Goal: Task Accomplishment & Management: Use online tool/utility

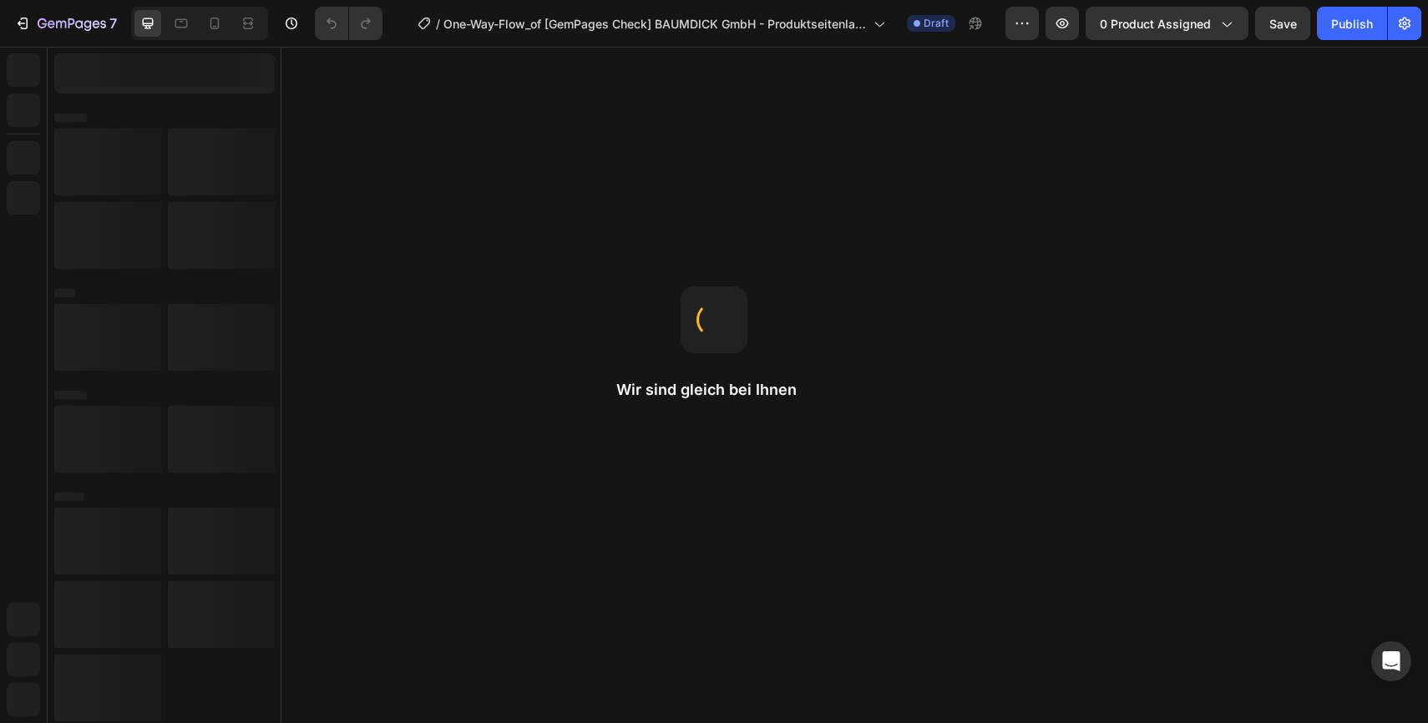
radio input "false"
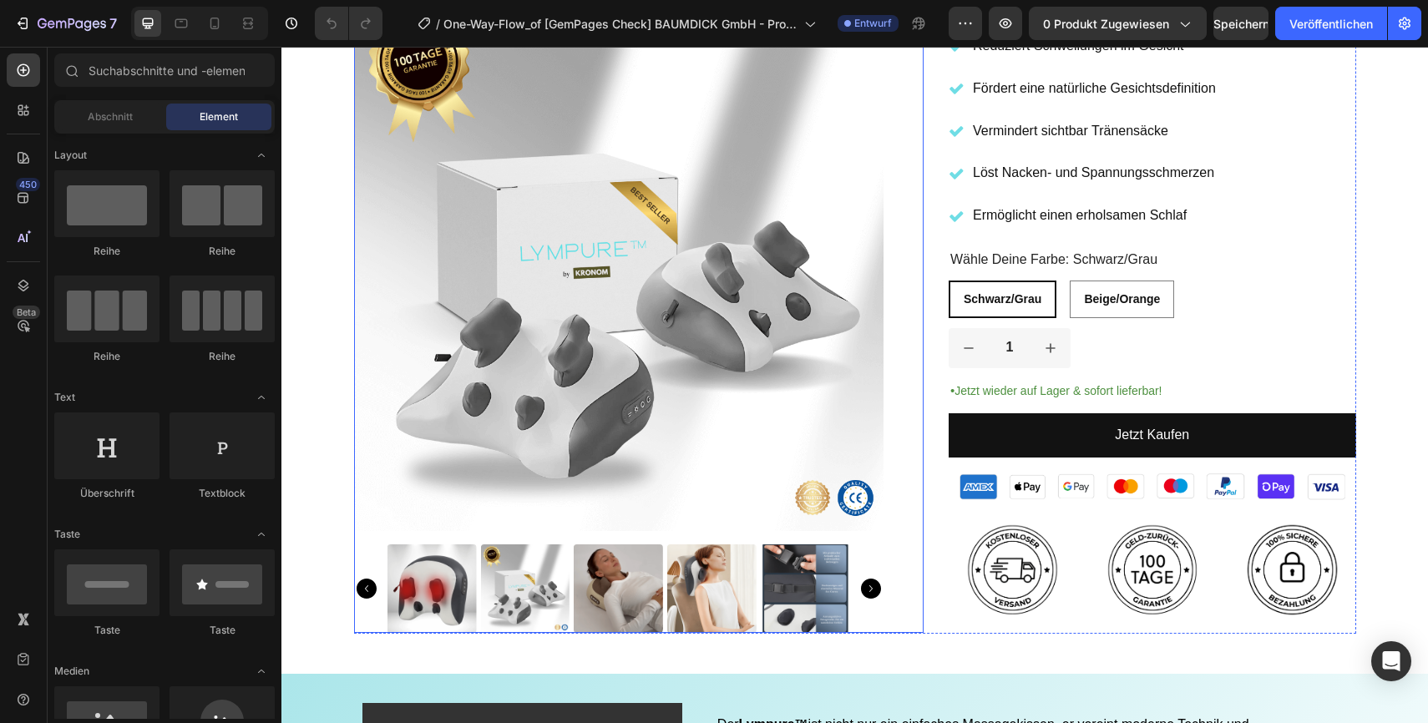
scroll to position [476, 0]
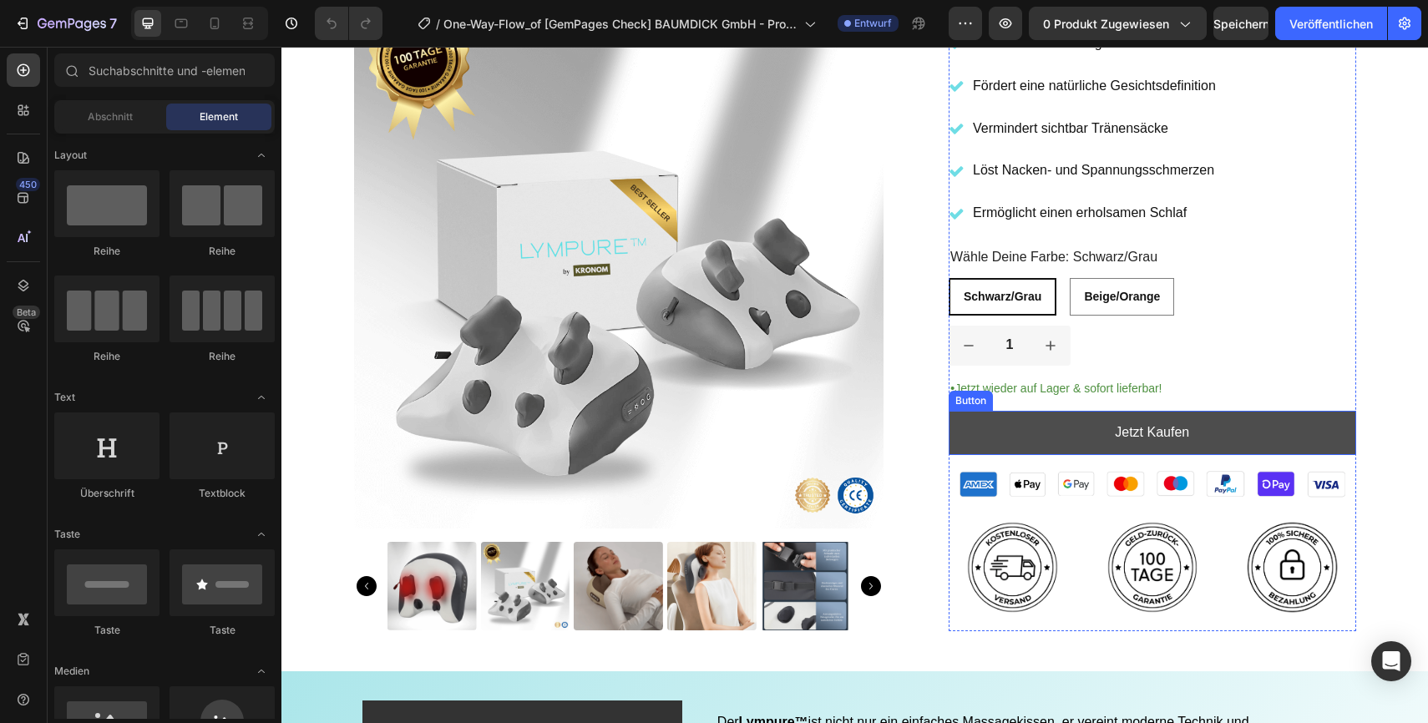
click at [1011, 435] on link "Jetzt Kaufen" at bounding box center [1153, 433] width 408 height 44
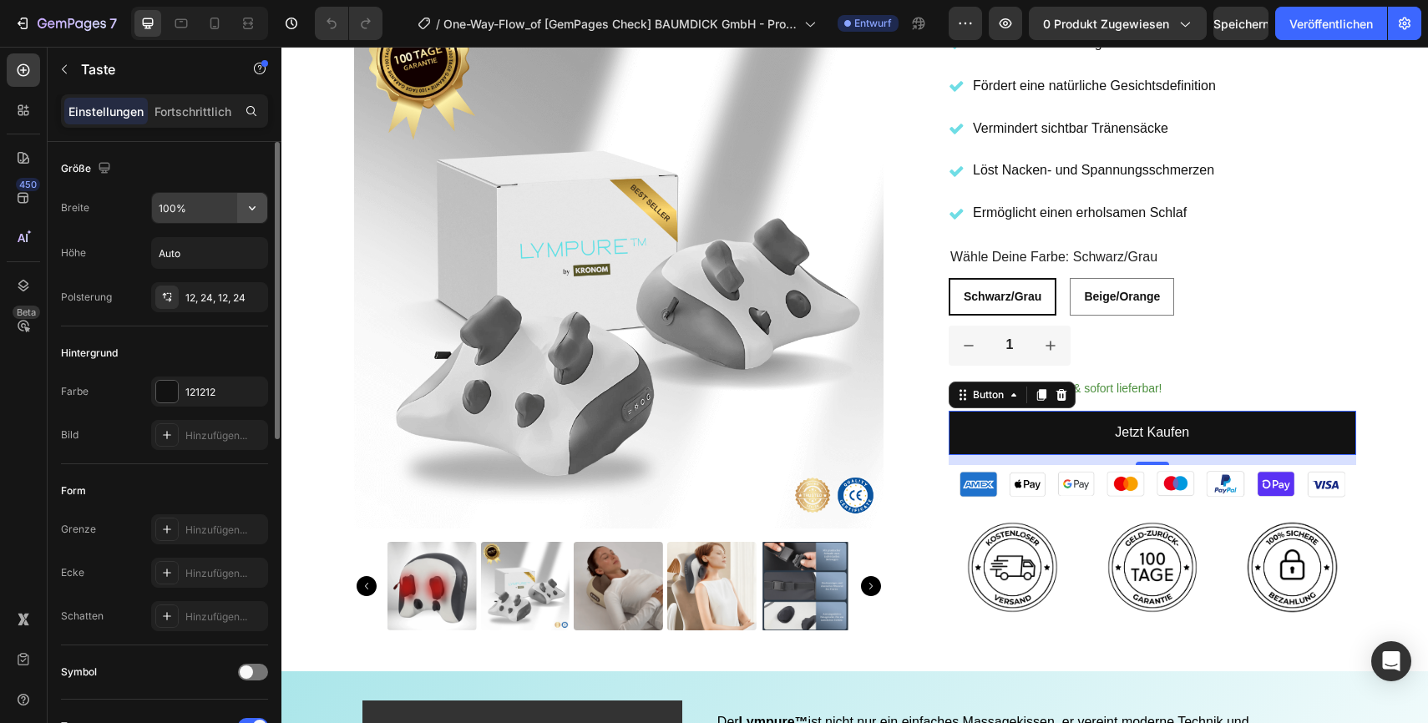
click at [244, 207] on icon "button" at bounding box center [252, 208] width 17 height 17
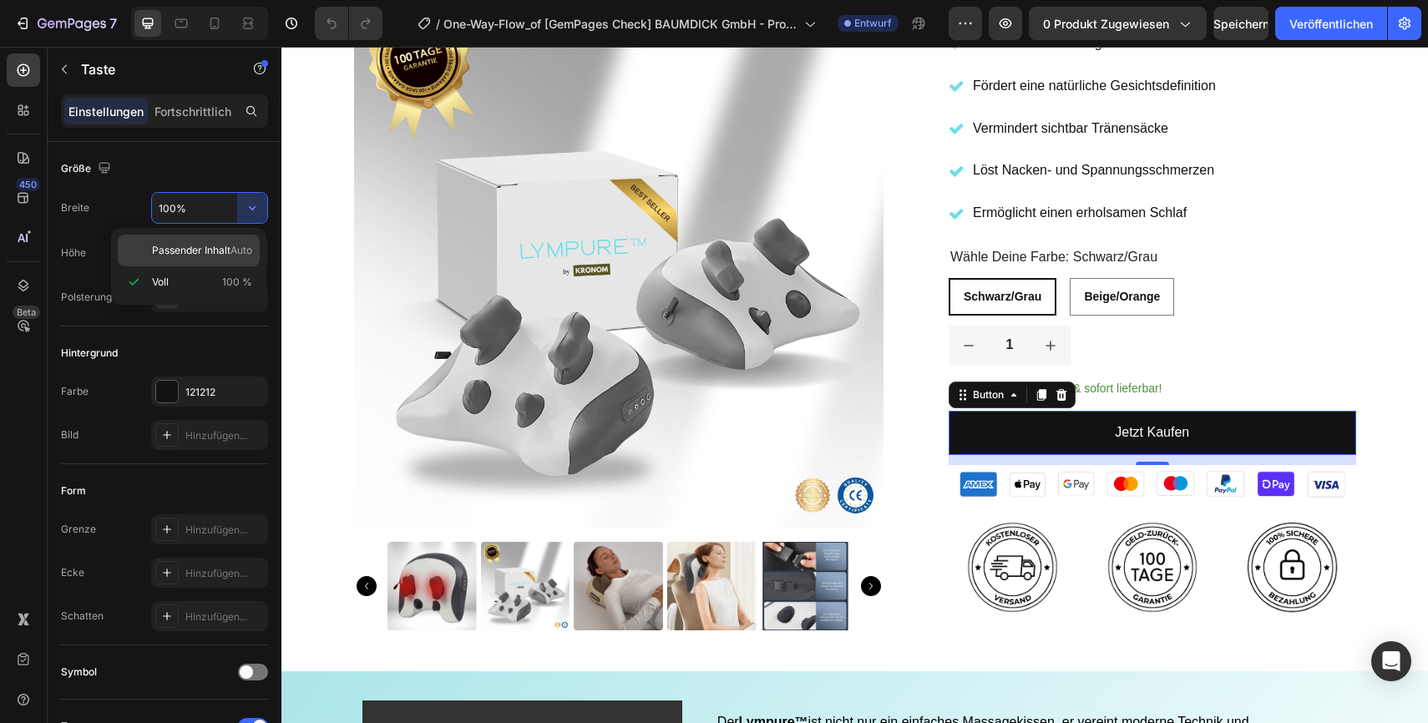
click at [193, 251] on font "Passender Inhalt" at bounding box center [191, 250] width 79 height 13
type input "Auto"
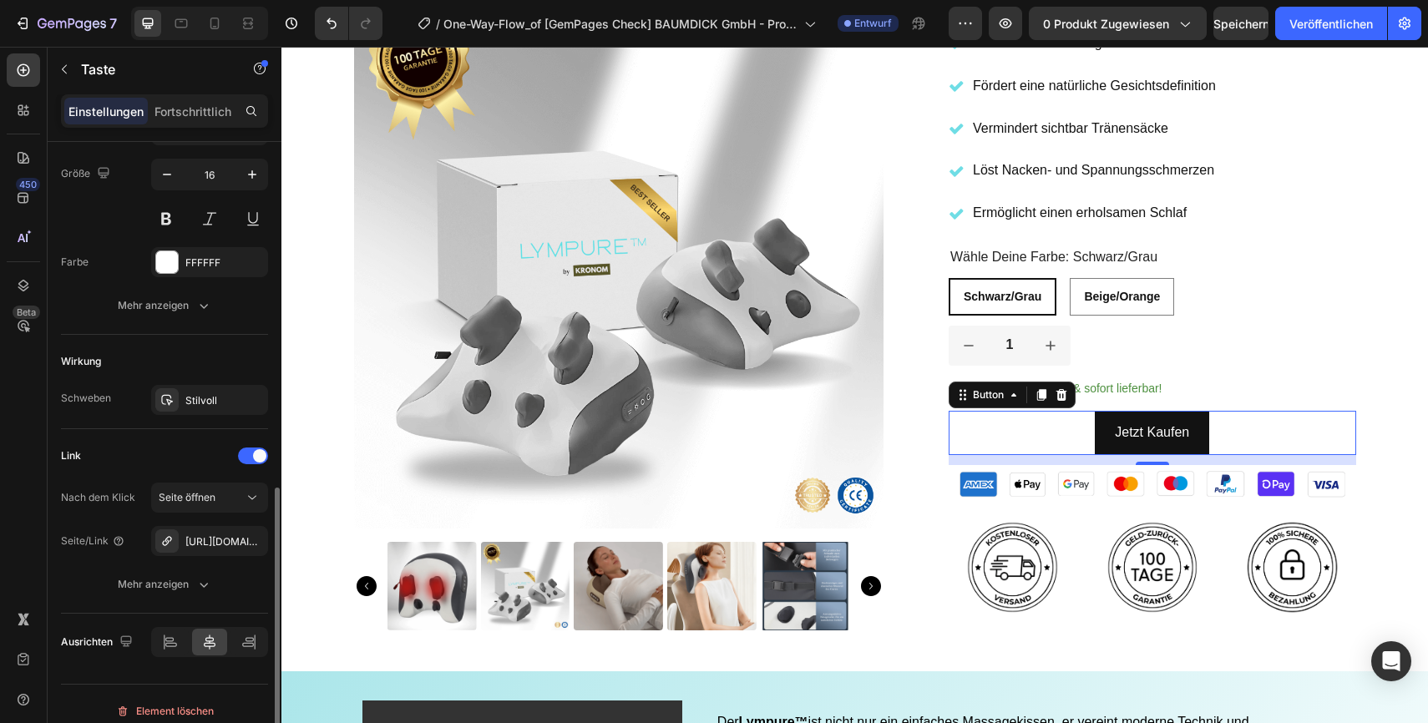
scroll to position [699, 0]
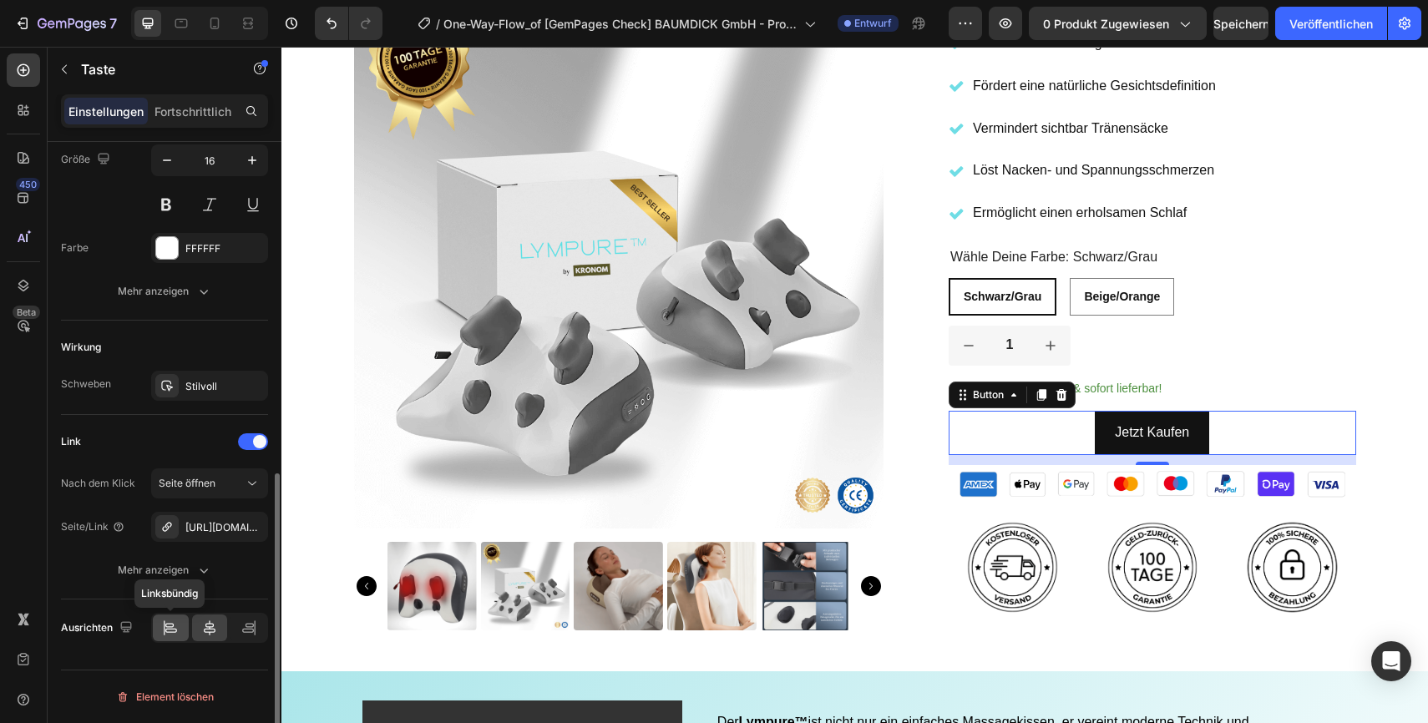
click at [165, 632] on icon at bounding box center [165, 628] width 1 height 15
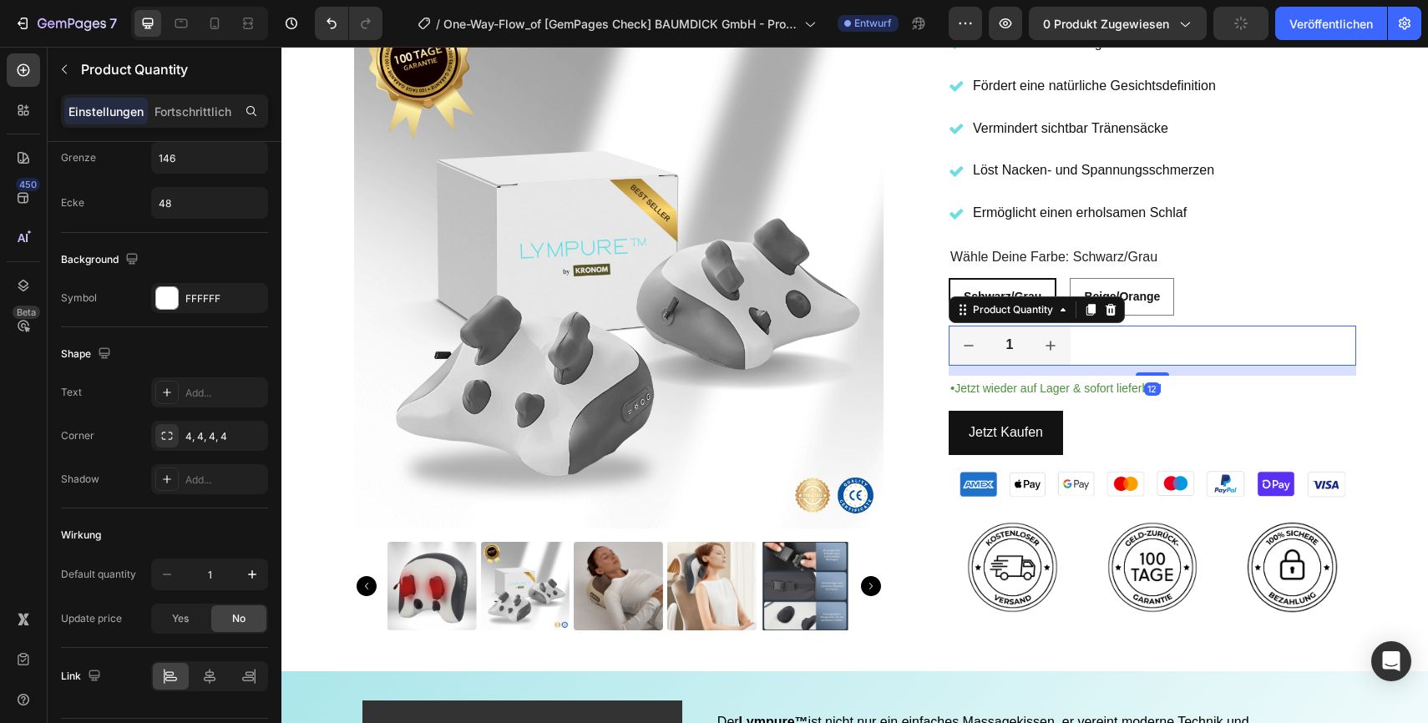
click at [1307, 336] on div "1" at bounding box center [1153, 346] width 408 height 40
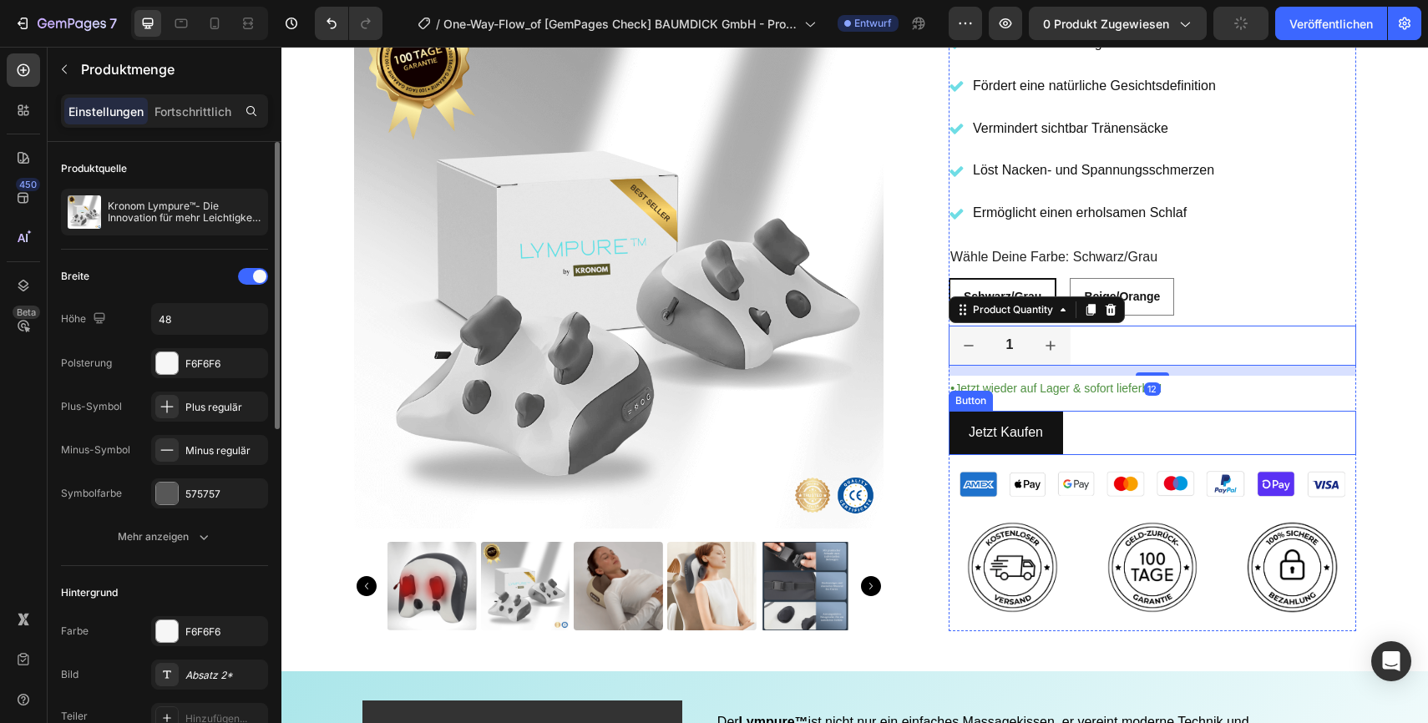
click at [1243, 448] on div "Jetzt Kaufen Button" at bounding box center [1153, 433] width 408 height 44
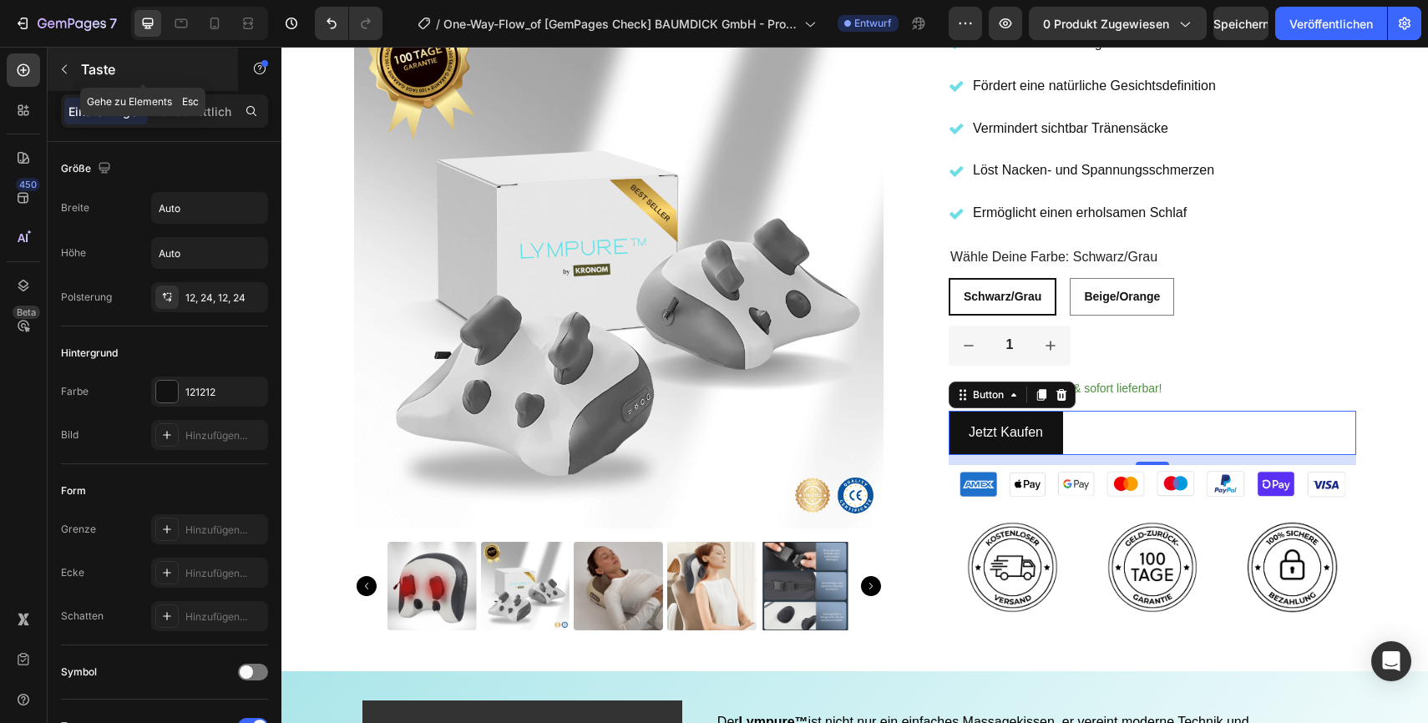
click at [61, 72] on icon "button" at bounding box center [64, 69] width 13 height 13
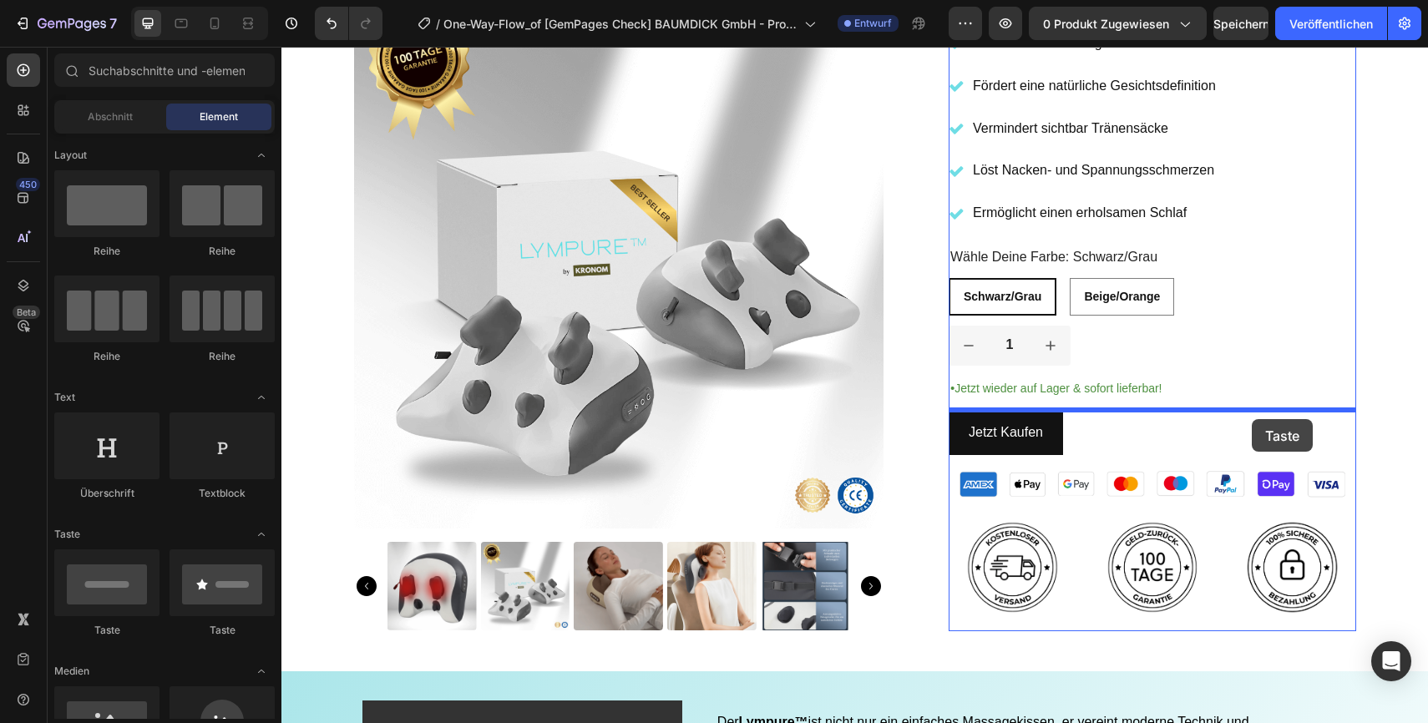
drag, startPoint x: 383, startPoint y: 642, endPoint x: 1252, endPoint y: 419, distance: 896.7
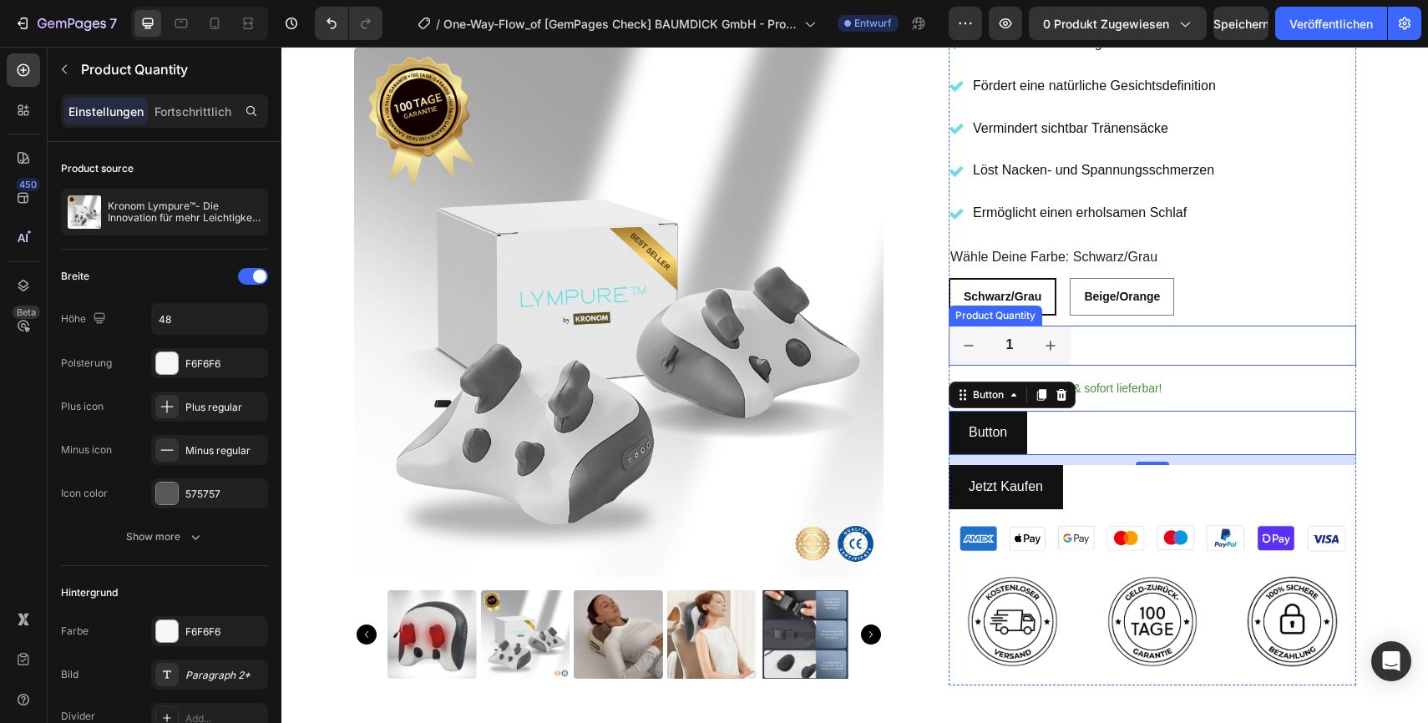
click at [1275, 336] on div "1" at bounding box center [1153, 346] width 408 height 40
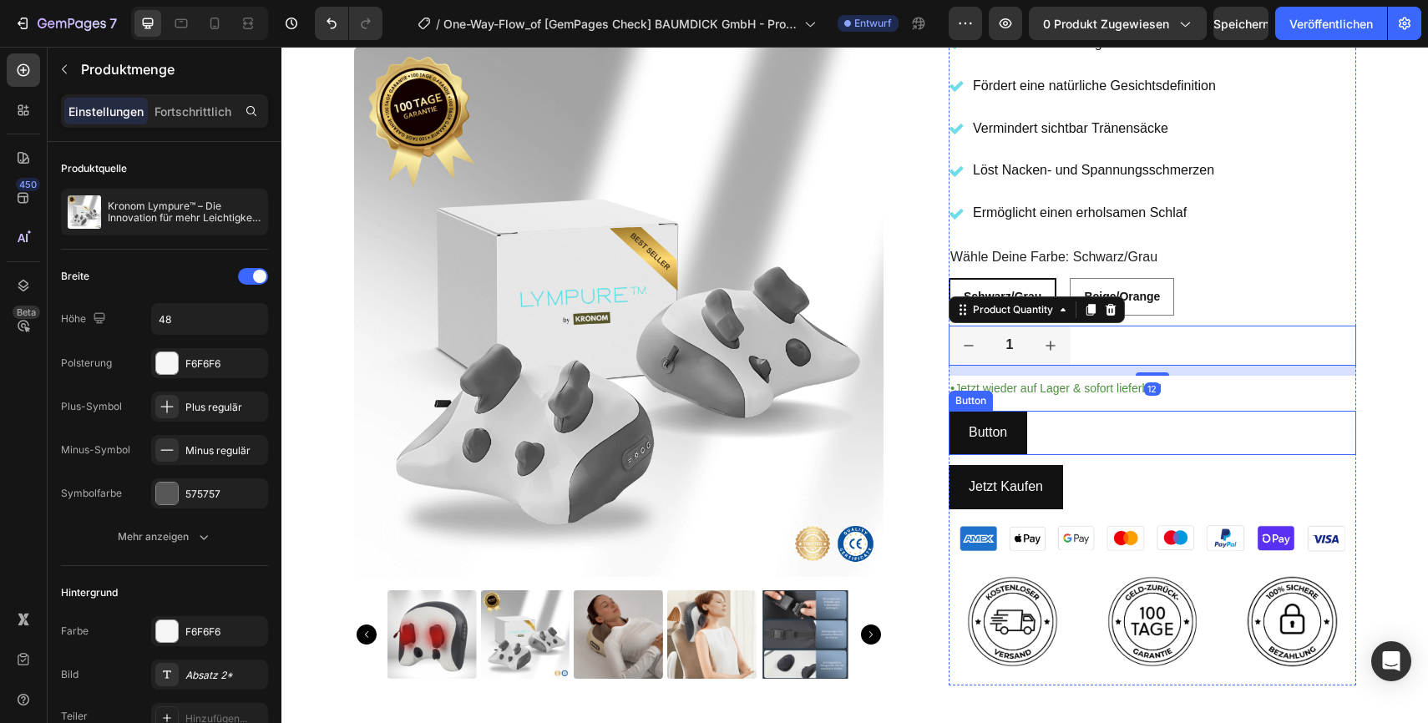
click at [1165, 428] on div "Button Button" at bounding box center [1153, 433] width 408 height 44
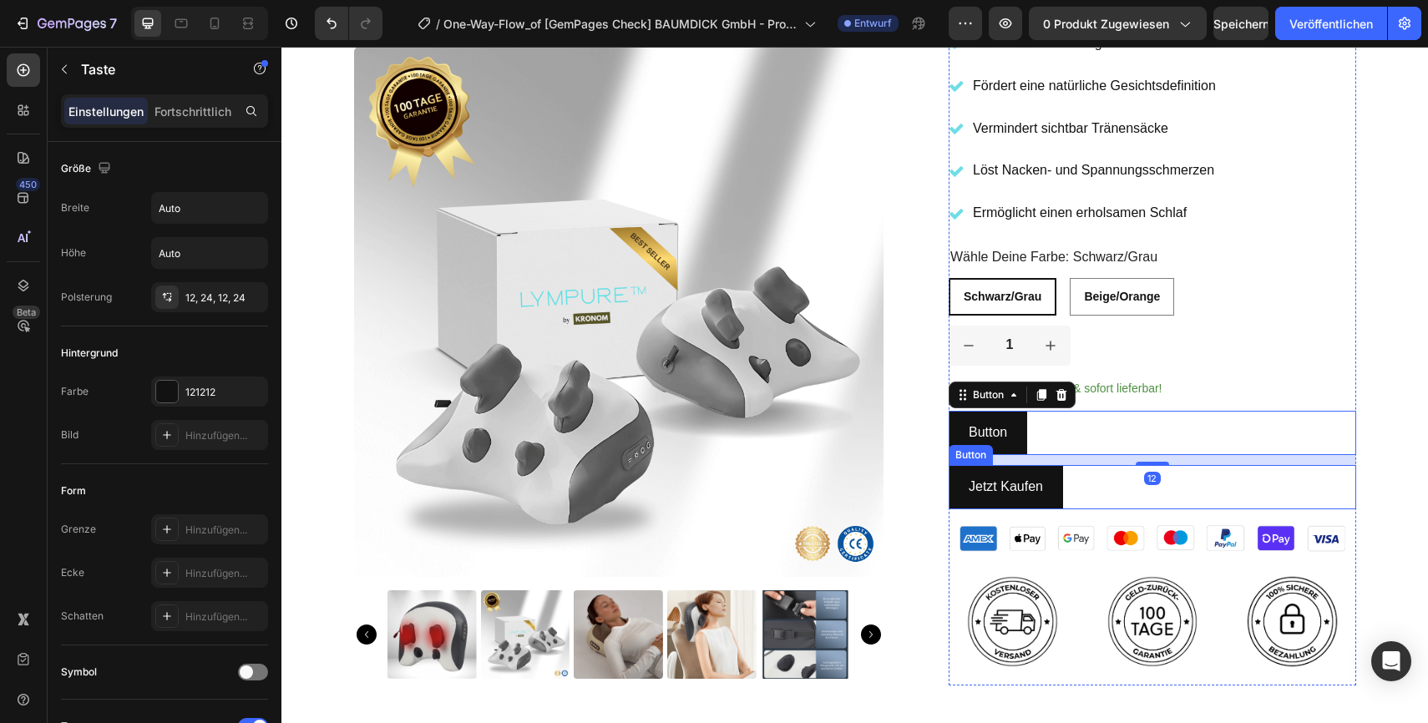
click at [1146, 484] on div "Jetzt Kaufen Button" at bounding box center [1153, 487] width 408 height 44
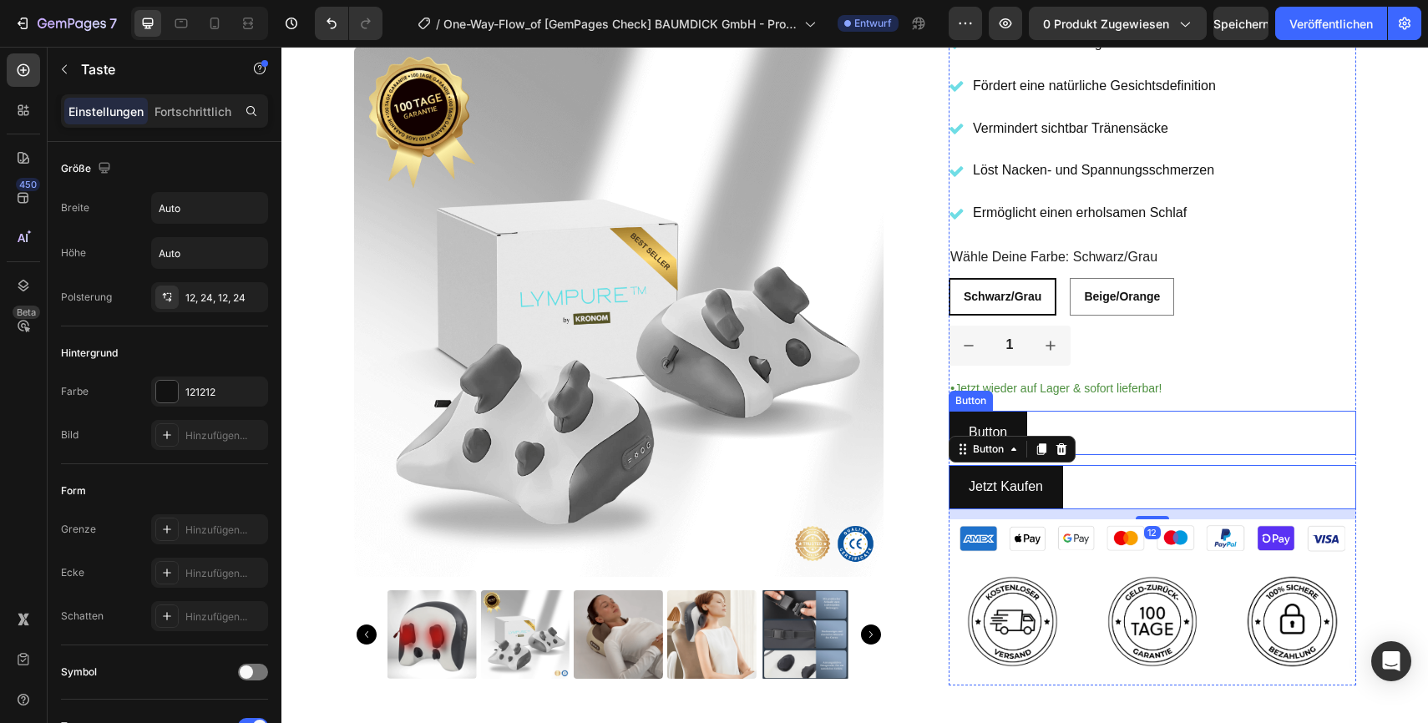
click at [1148, 438] on div "Button Button" at bounding box center [1153, 433] width 408 height 44
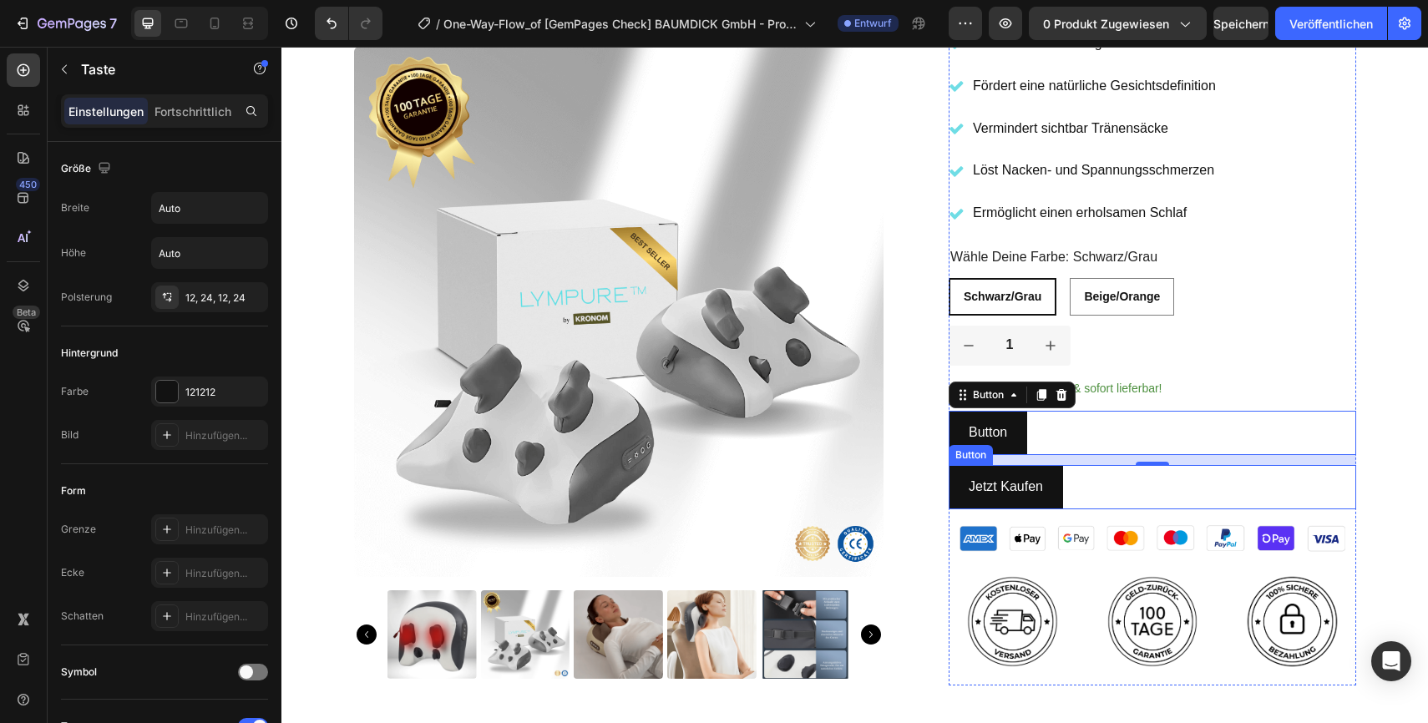
click at [1122, 489] on div "Jetzt Kaufen Button" at bounding box center [1153, 487] width 408 height 44
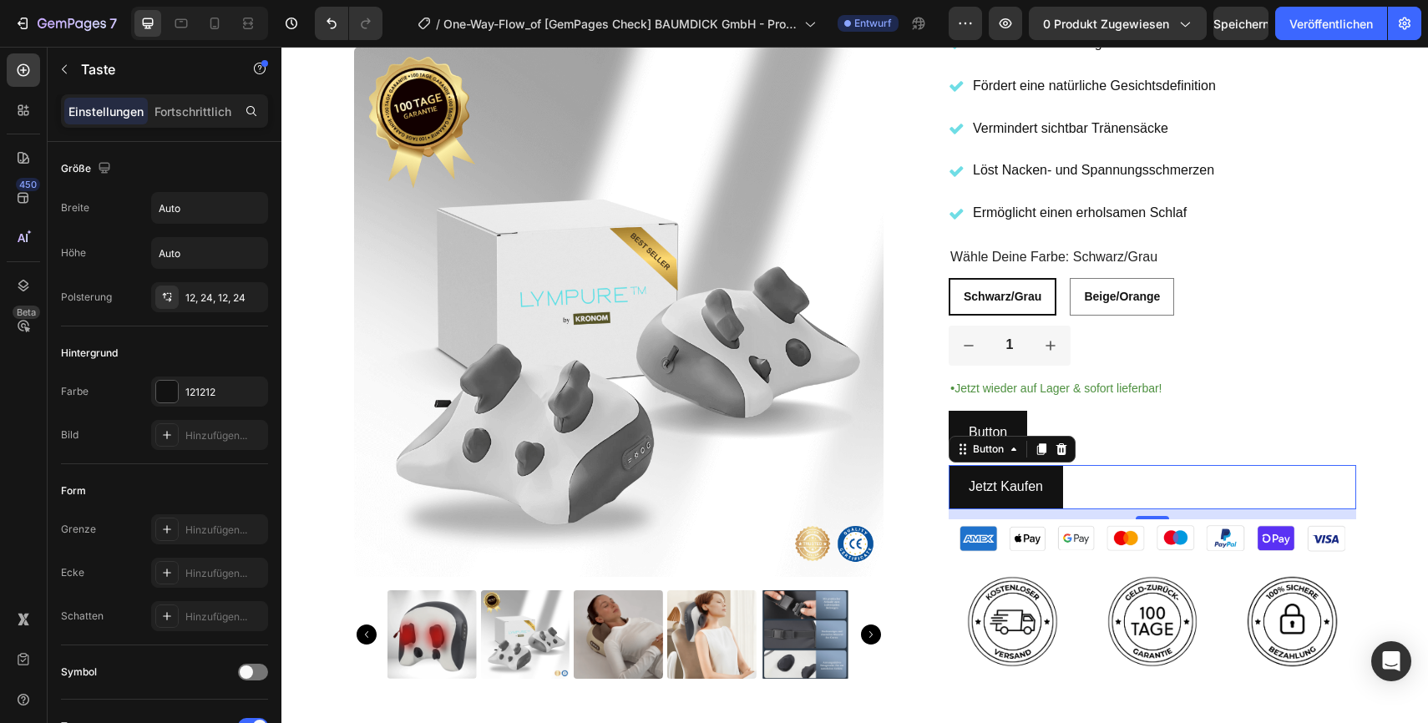
click at [1107, 498] on div "Jetzt Kaufen Button 12" at bounding box center [1153, 487] width 408 height 44
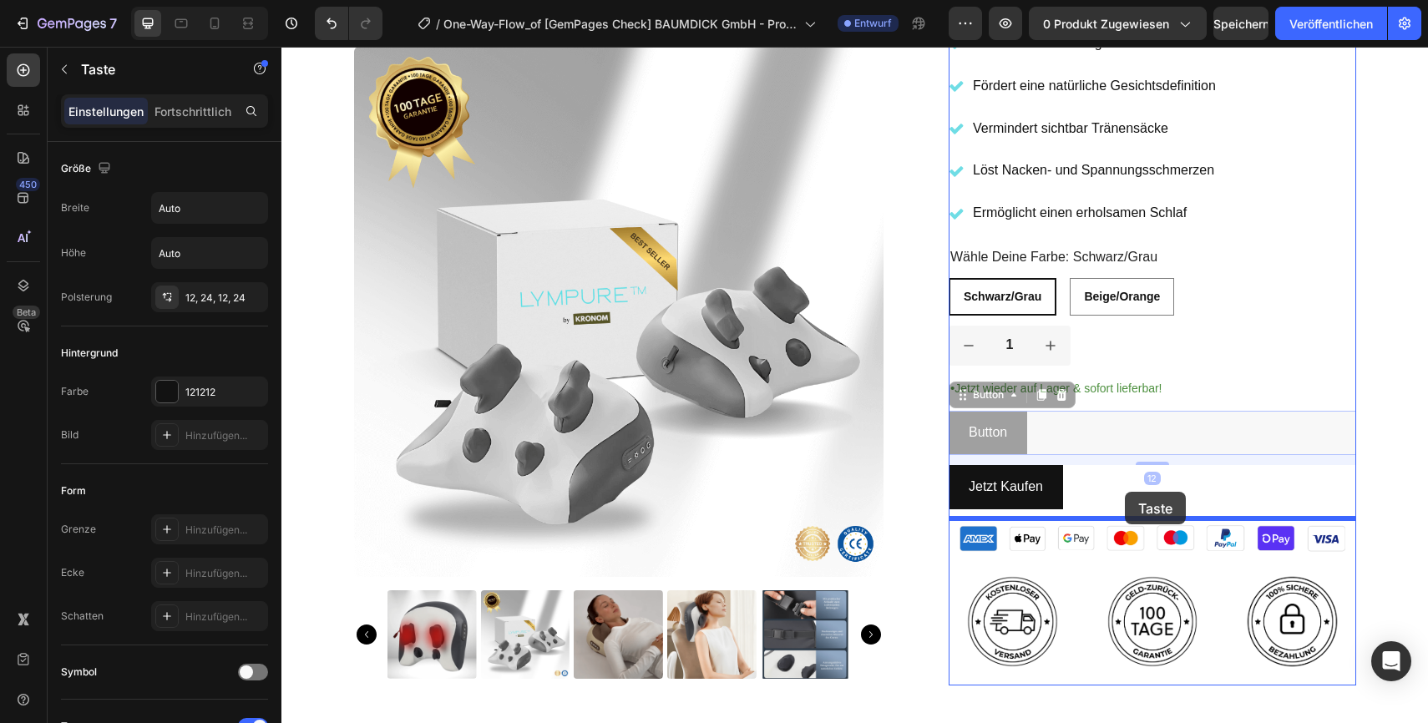
drag, startPoint x: 996, startPoint y: 415, endPoint x: 1125, endPoint y: 492, distance: 150.5
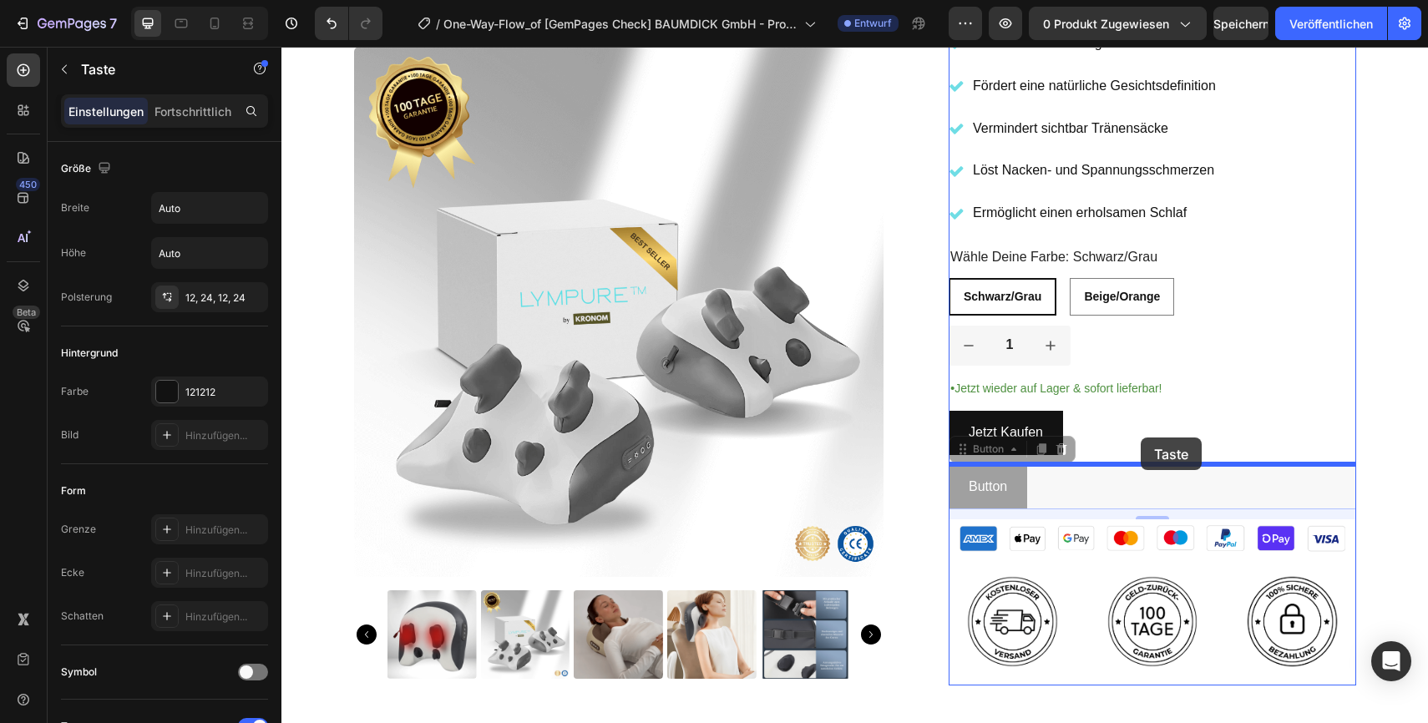
drag, startPoint x: 1125, startPoint y: 492, endPoint x: 1140, endPoint y: 438, distance: 55.5
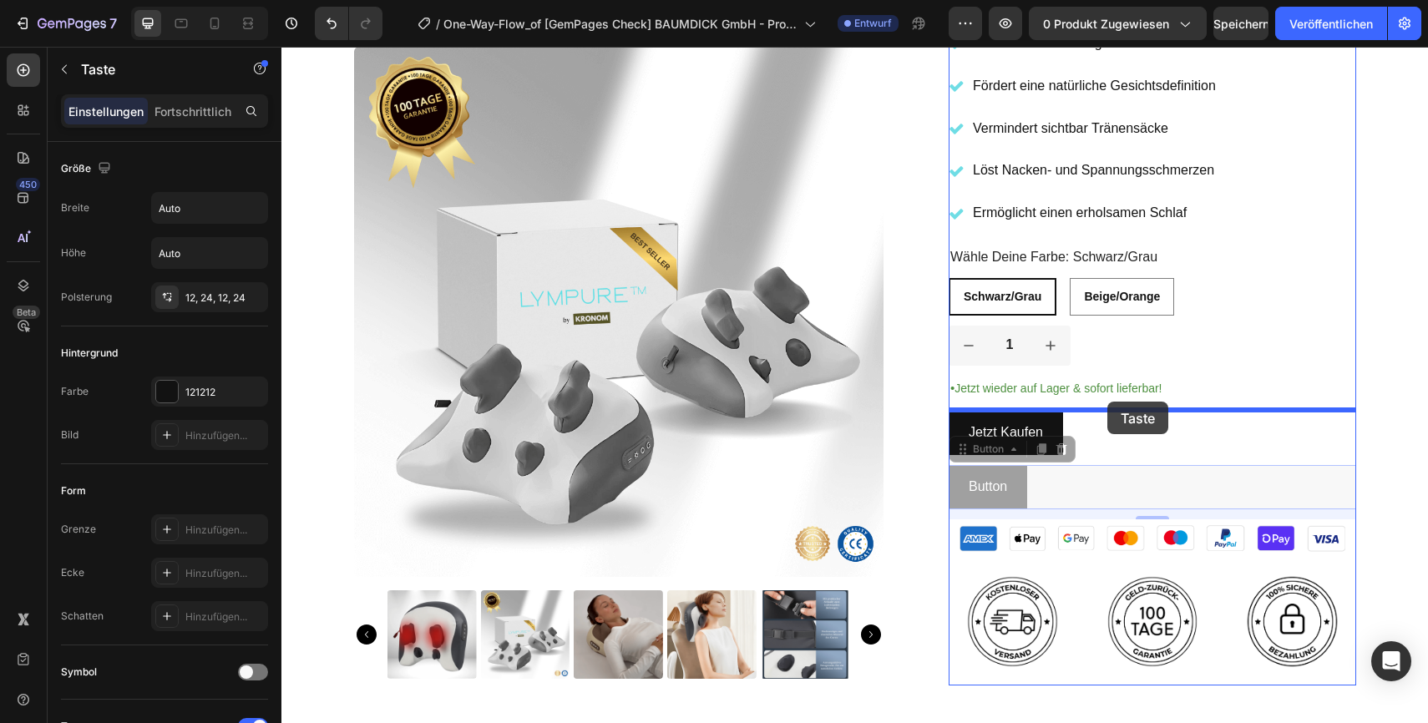
drag, startPoint x: 1023, startPoint y: 496, endPoint x: 1107, endPoint y: 403, distance: 125.4
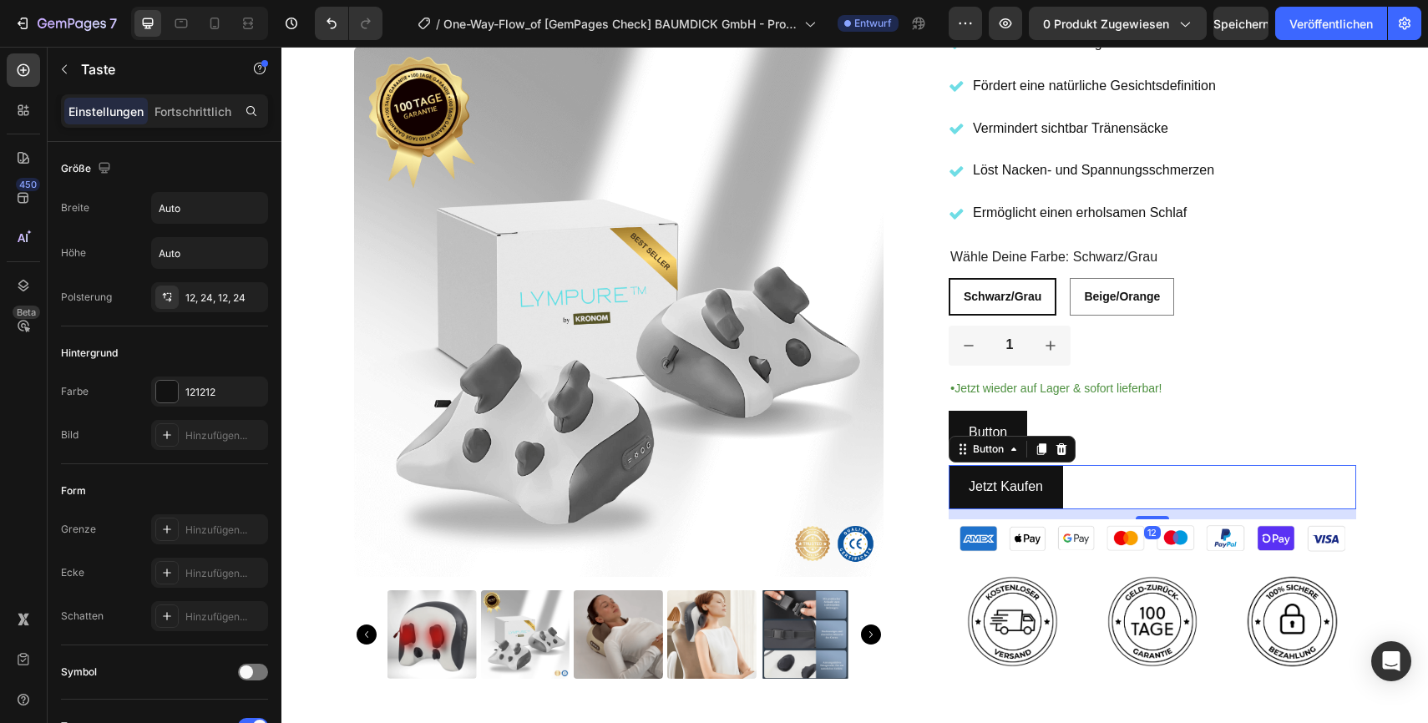
click at [1102, 479] on div "Jetzt Kaufen Button 12" at bounding box center [1153, 487] width 408 height 44
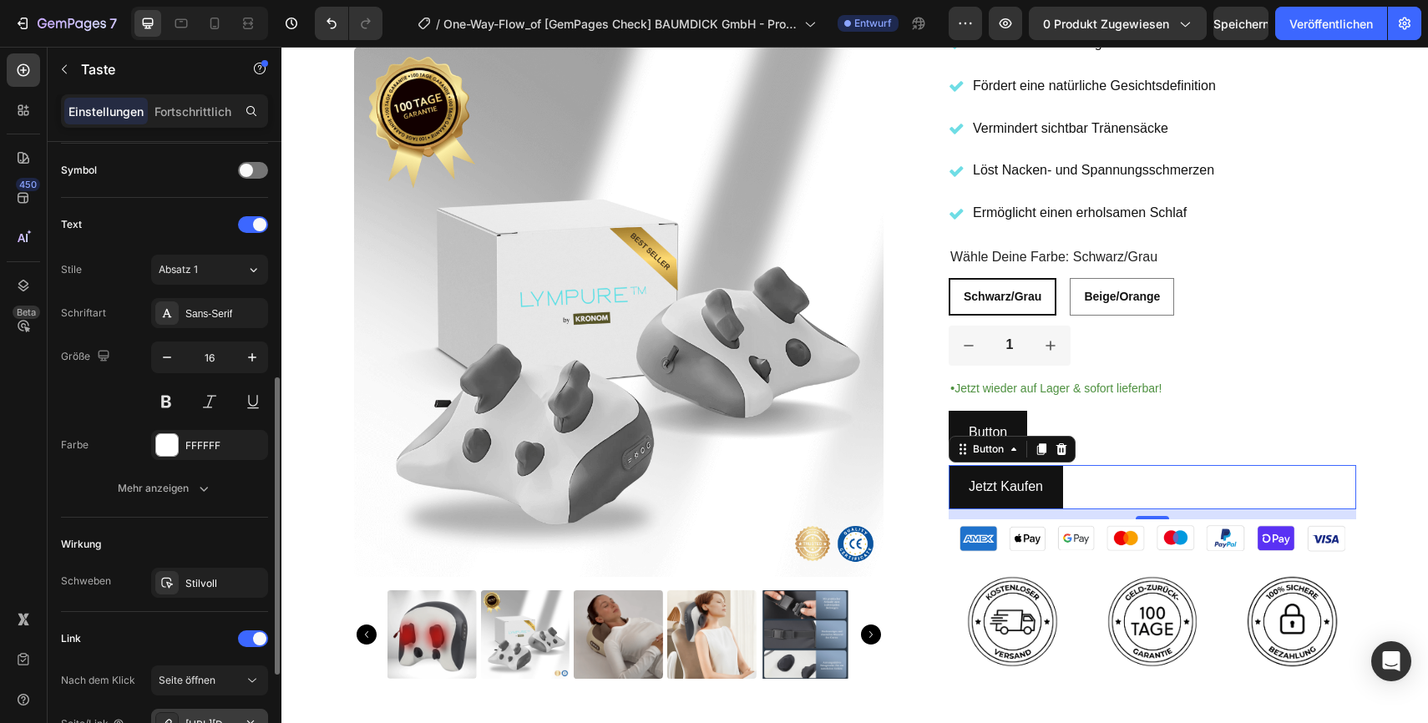
scroll to position [504, 0]
click at [1122, 432] on div "Button Button" at bounding box center [1153, 433] width 408 height 44
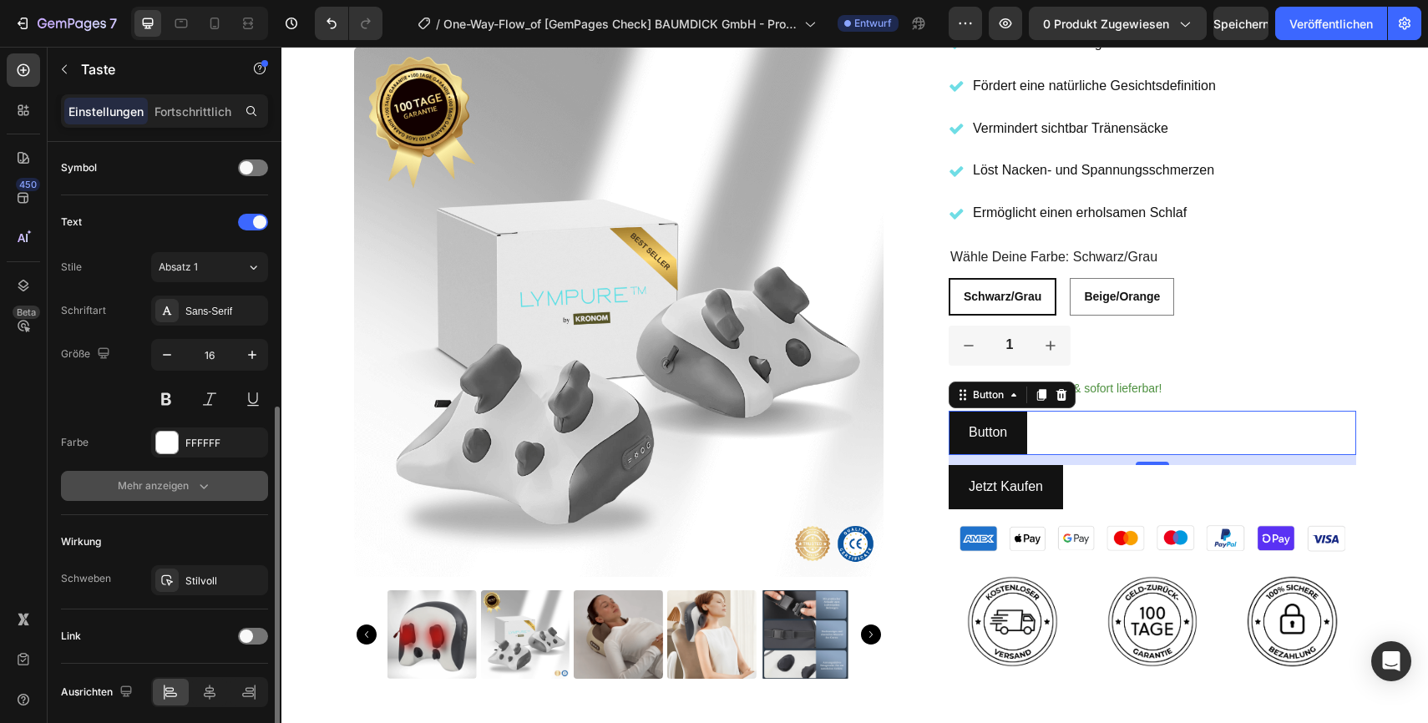
click at [195, 482] on icon "button" at bounding box center [203, 486] width 17 height 17
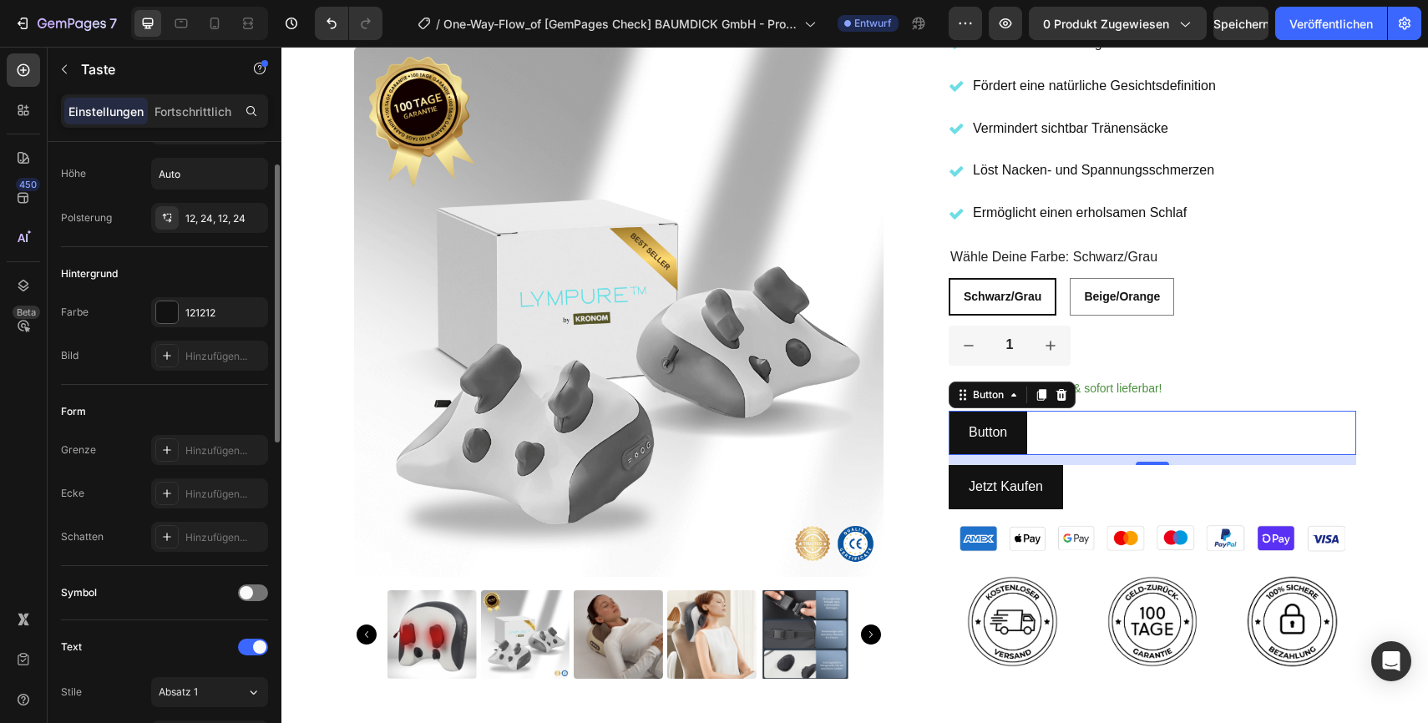
scroll to position [0, 0]
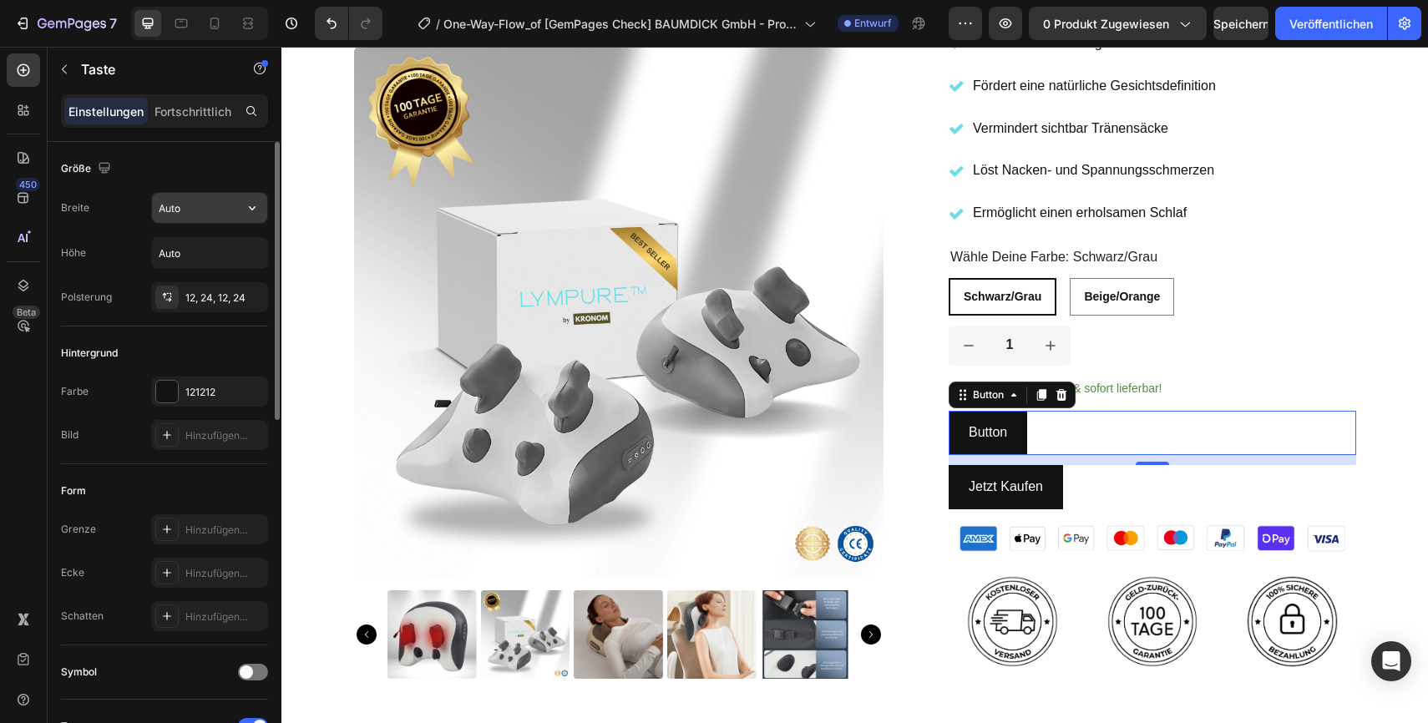
click at [216, 208] on input "Auto" at bounding box center [209, 208] width 115 height 30
click at [251, 210] on icon "button" at bounding box center [252, 208] width 17 height 17
click at [251, 158] on div "Größe" at bounding box center [164, 168] width 207 height 27
click at [1016, 433] on button "Button" at bounding box center [988, 433] width 79 height 44
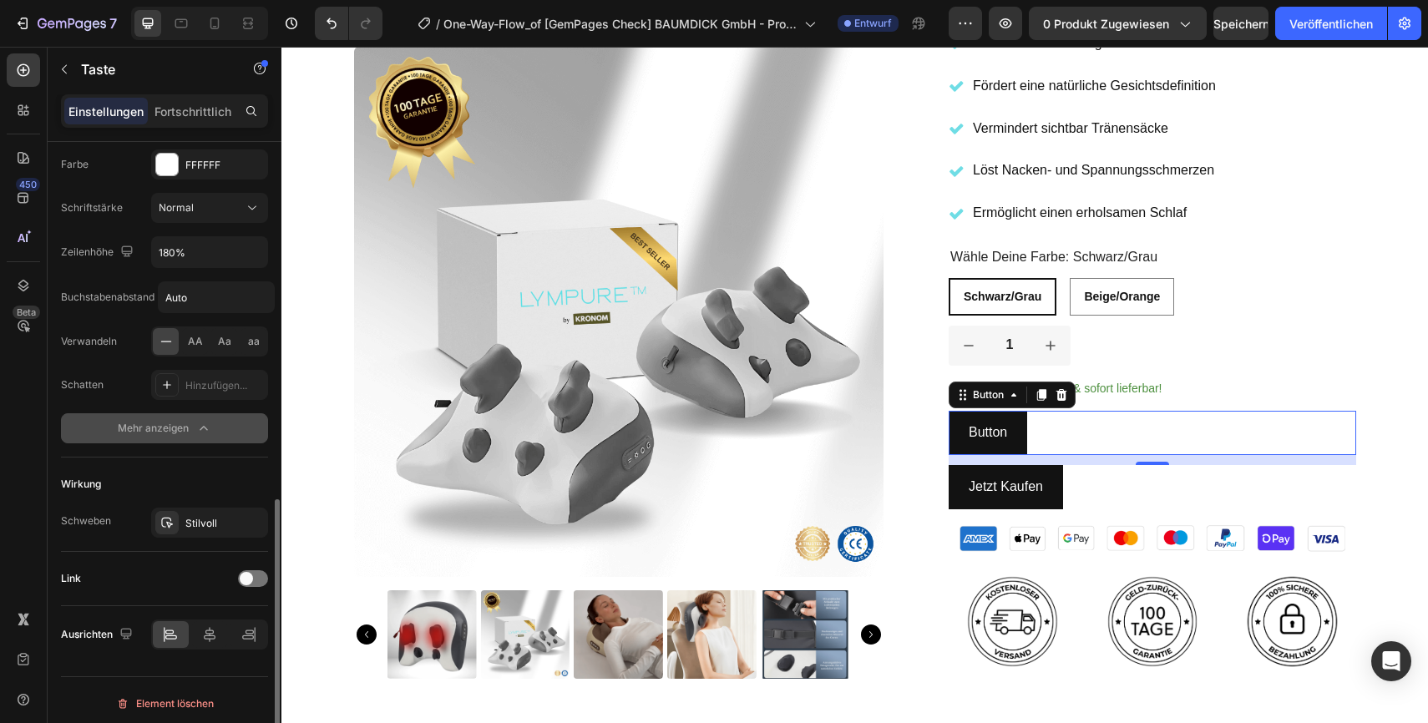
scroll to position [789, 0]
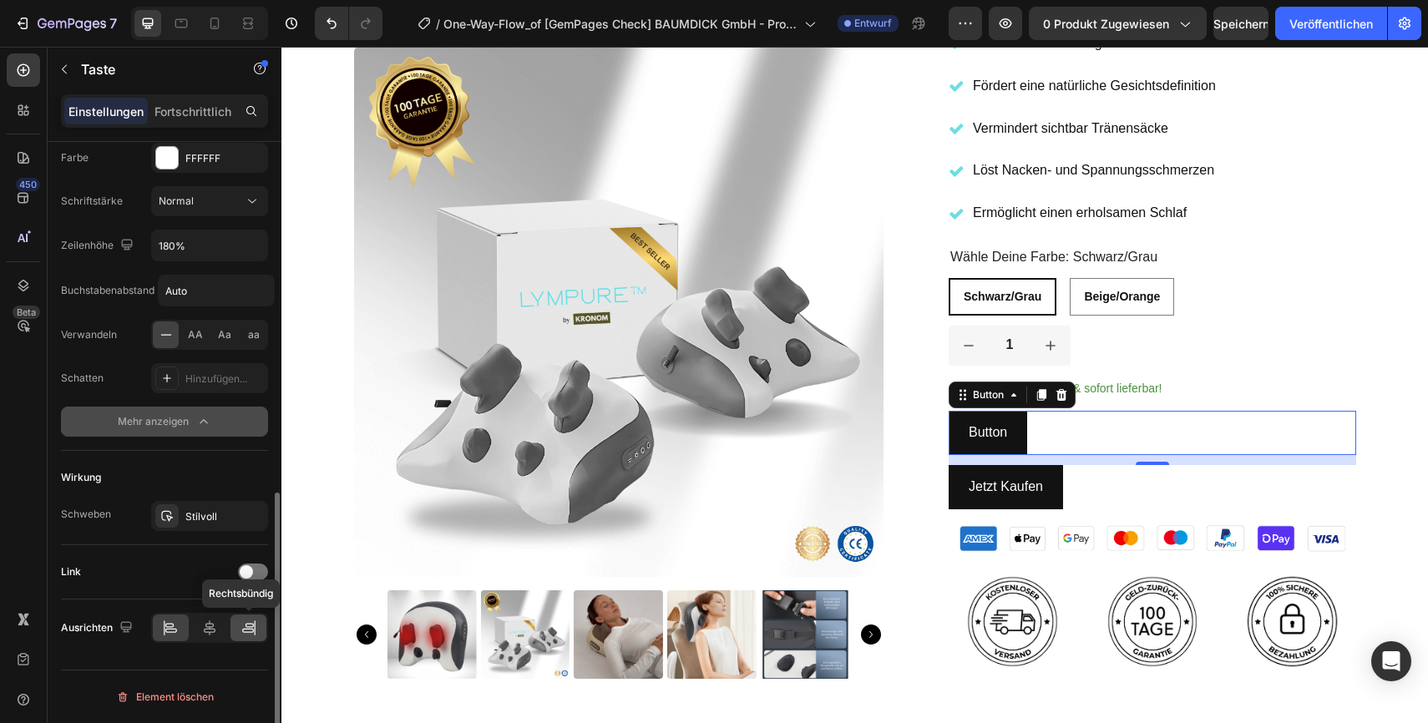
click at [251, 623] on icon at bounding box center [250, 625] width 8 height 4
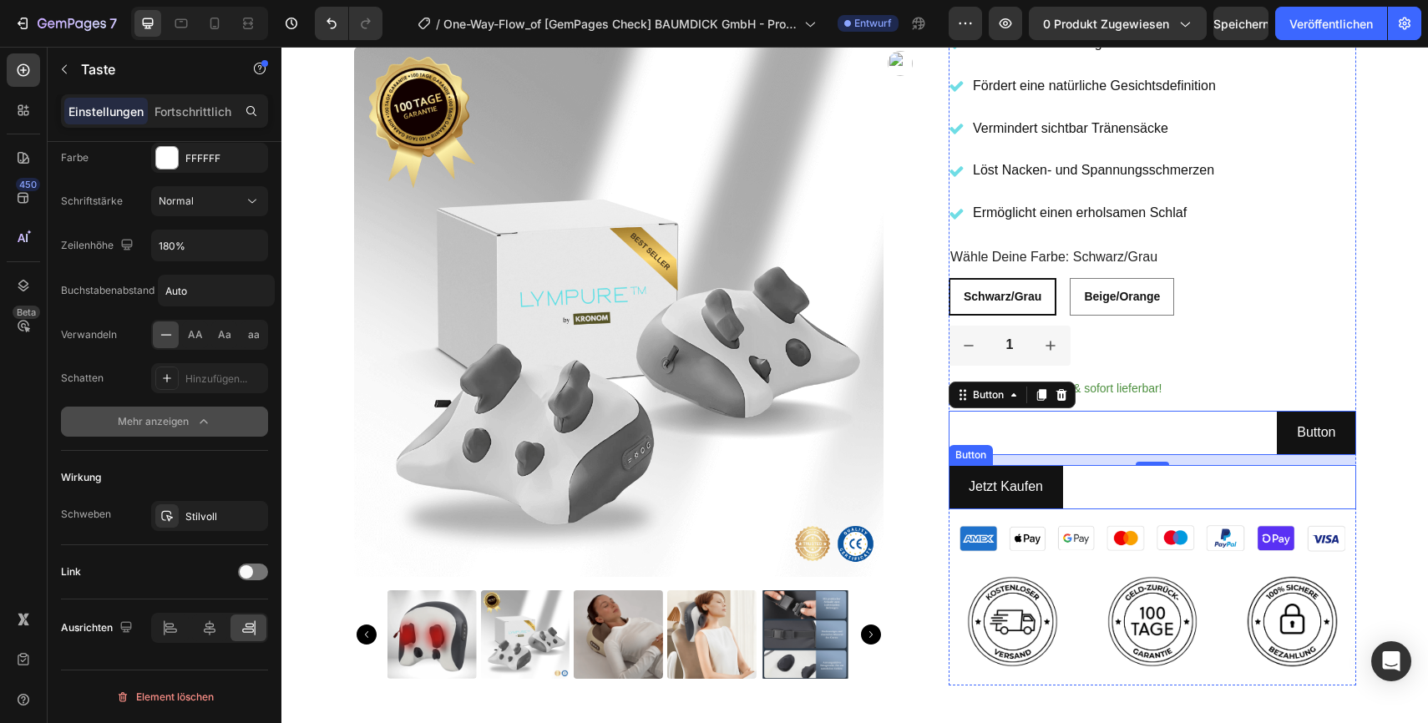
click at [1172, 497] on div "Jetzt Kaufen Button" at bounding box center [1153, 487] width 408 height 44
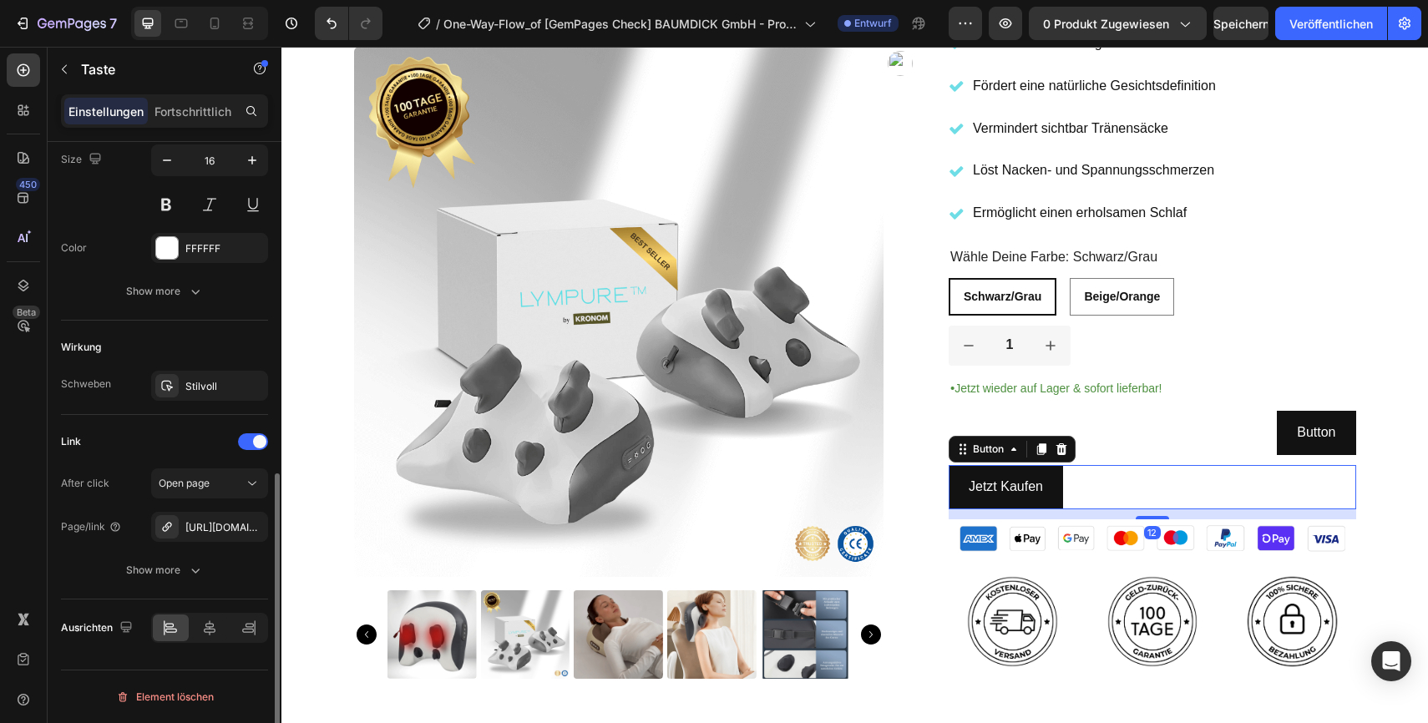
scroll to position [699, 0]
click at [1321, 428] on p "Button" at bounding box center [1316, 433] width 38 height 24
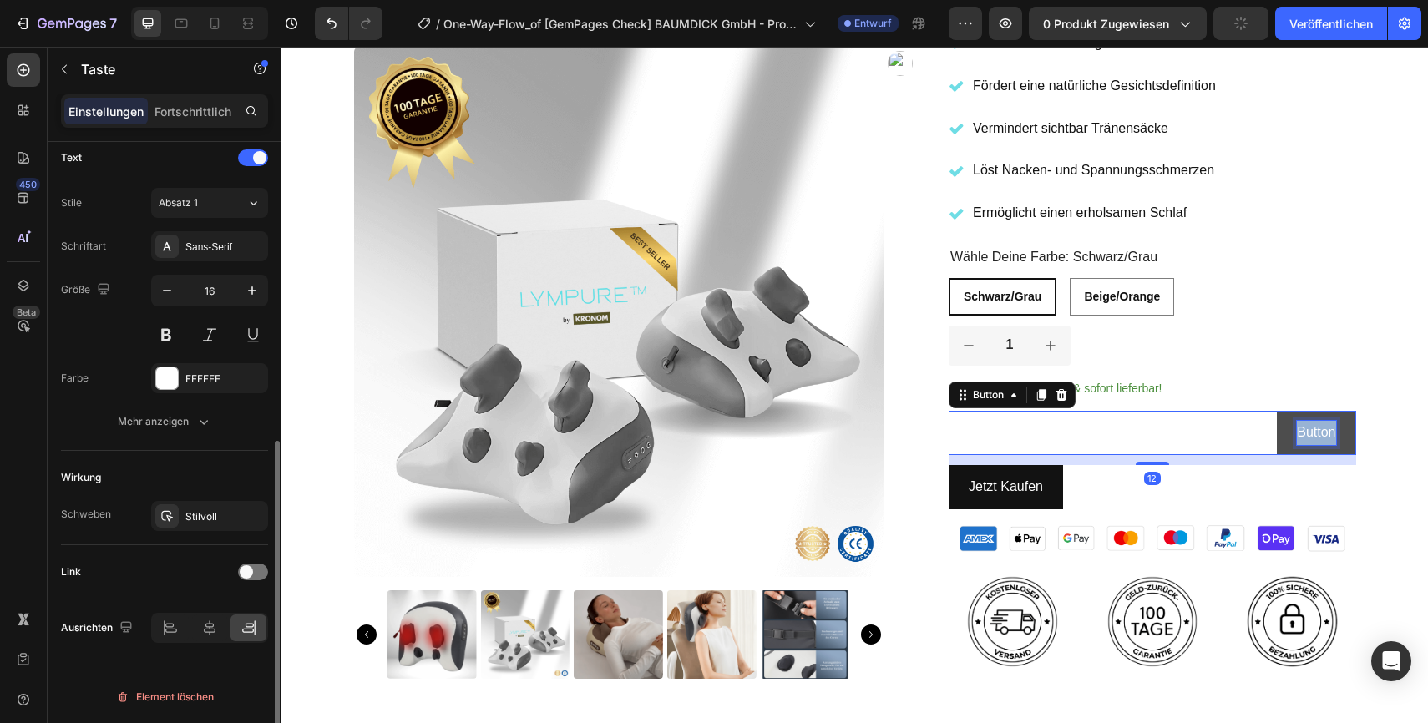
click at [1321, 428] on p "Button" at bounding box center [1316, 433] width 38 height 24
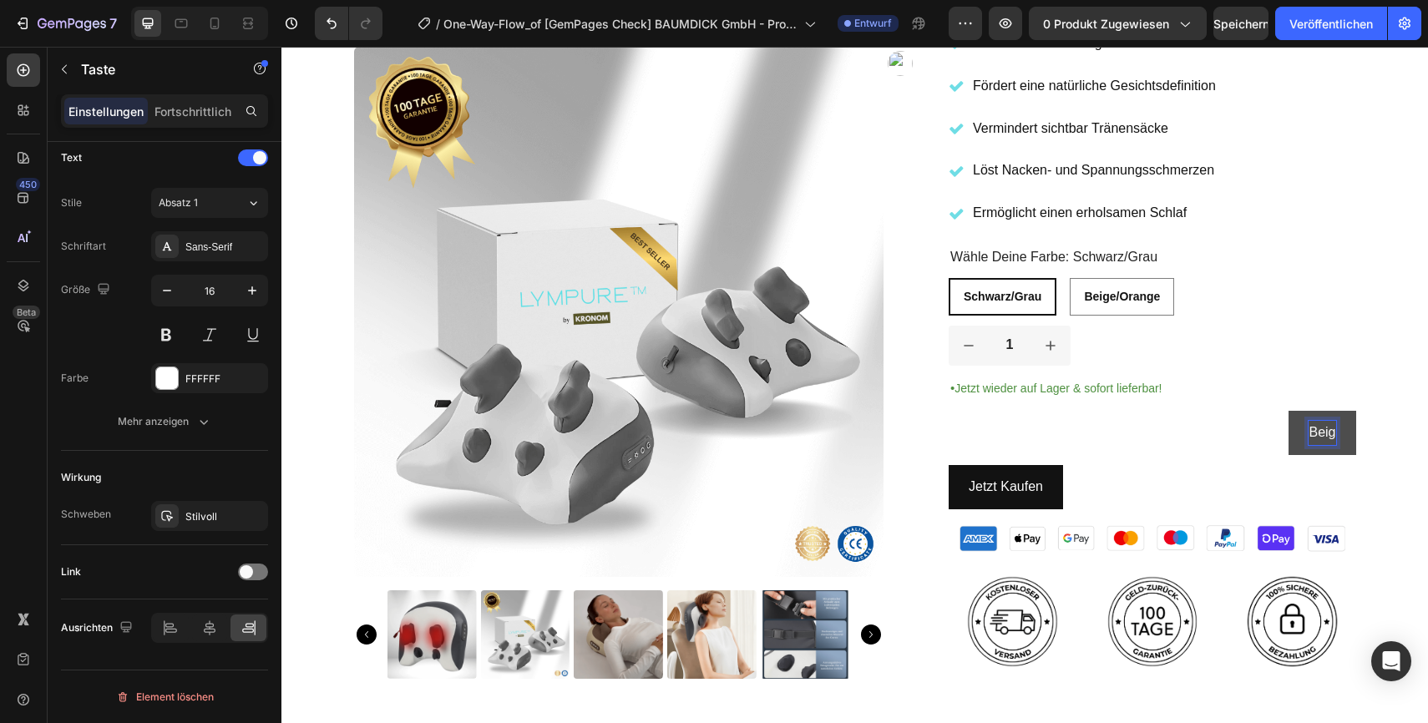
click at [1289, 411] on button "Beig" at bounding box center [1322, 433] width 67 height 44
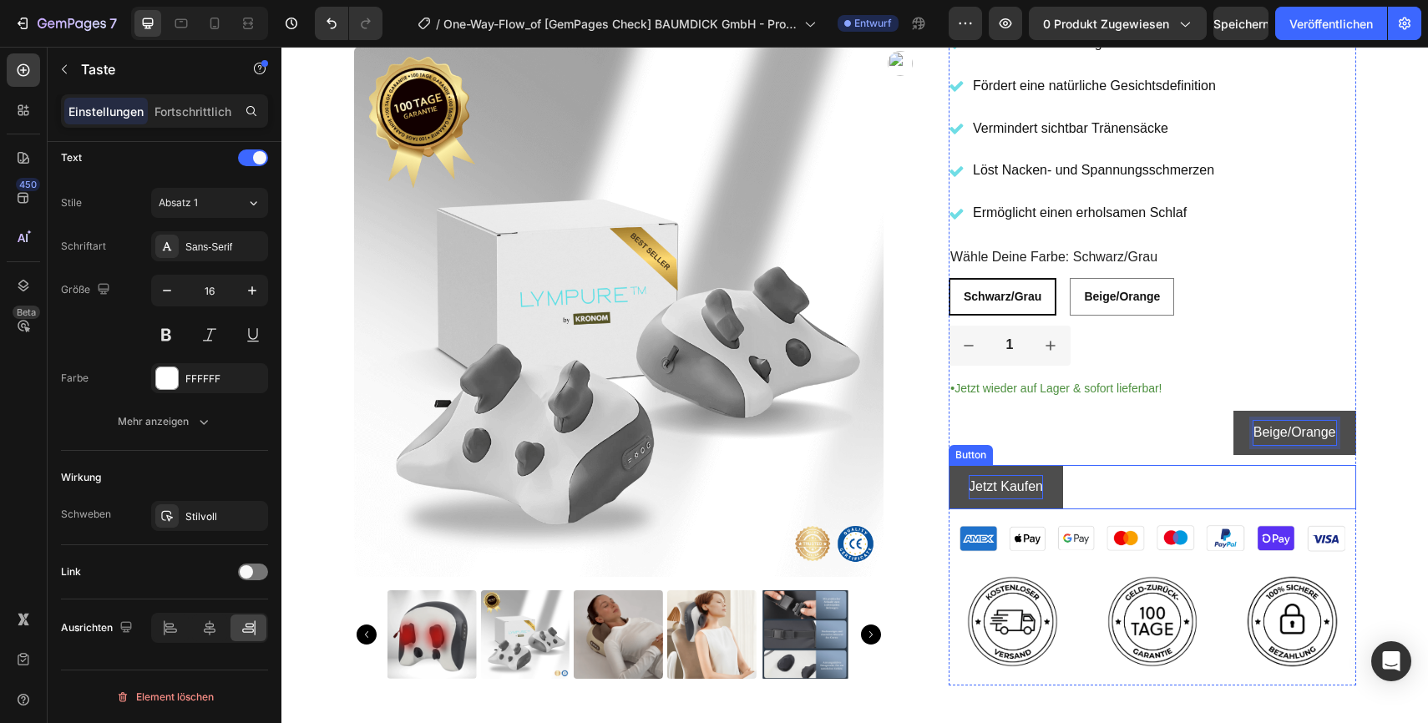
click at [1018, 488] on p "Jetzt Kaufen" at bounding box center [1006, 487] width 74 height 24
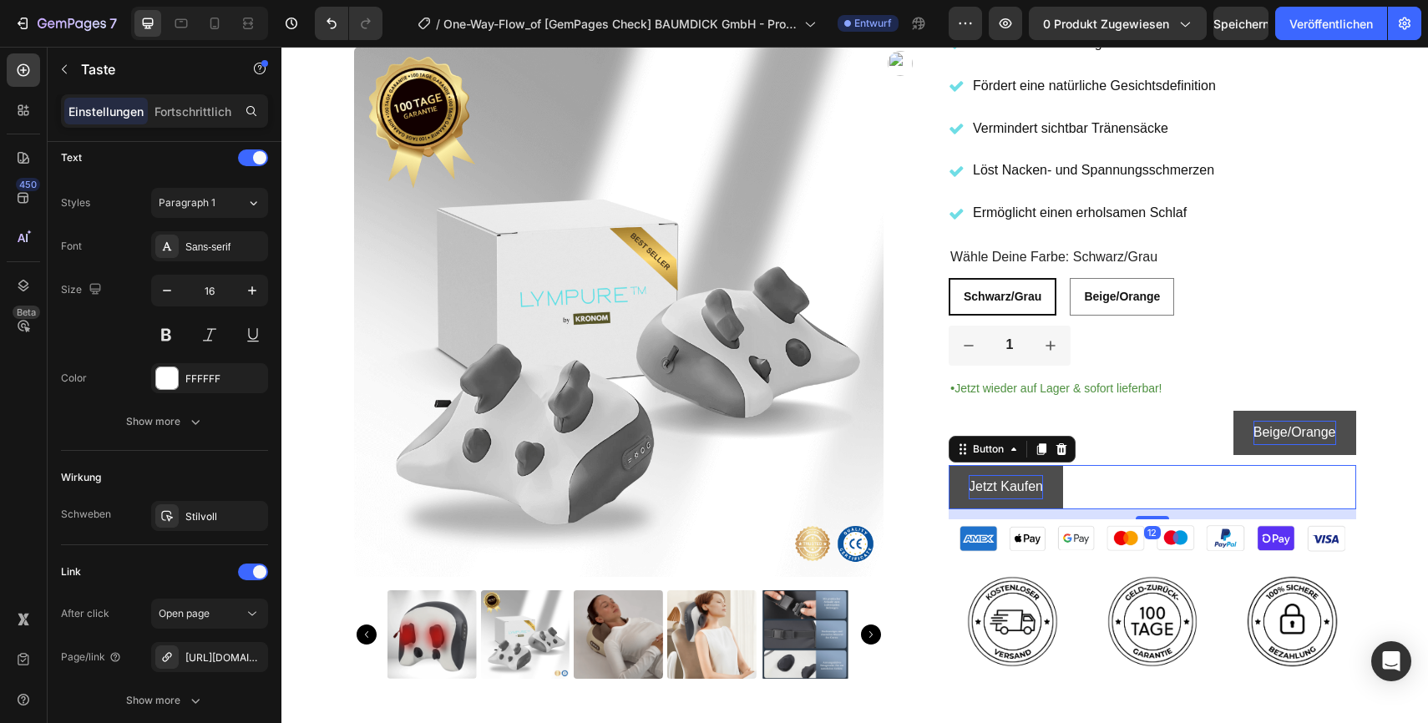
click at [1018, 488] on p "Jetzt Kaufen" at bounding box center [1006, 487] width 74 height 24
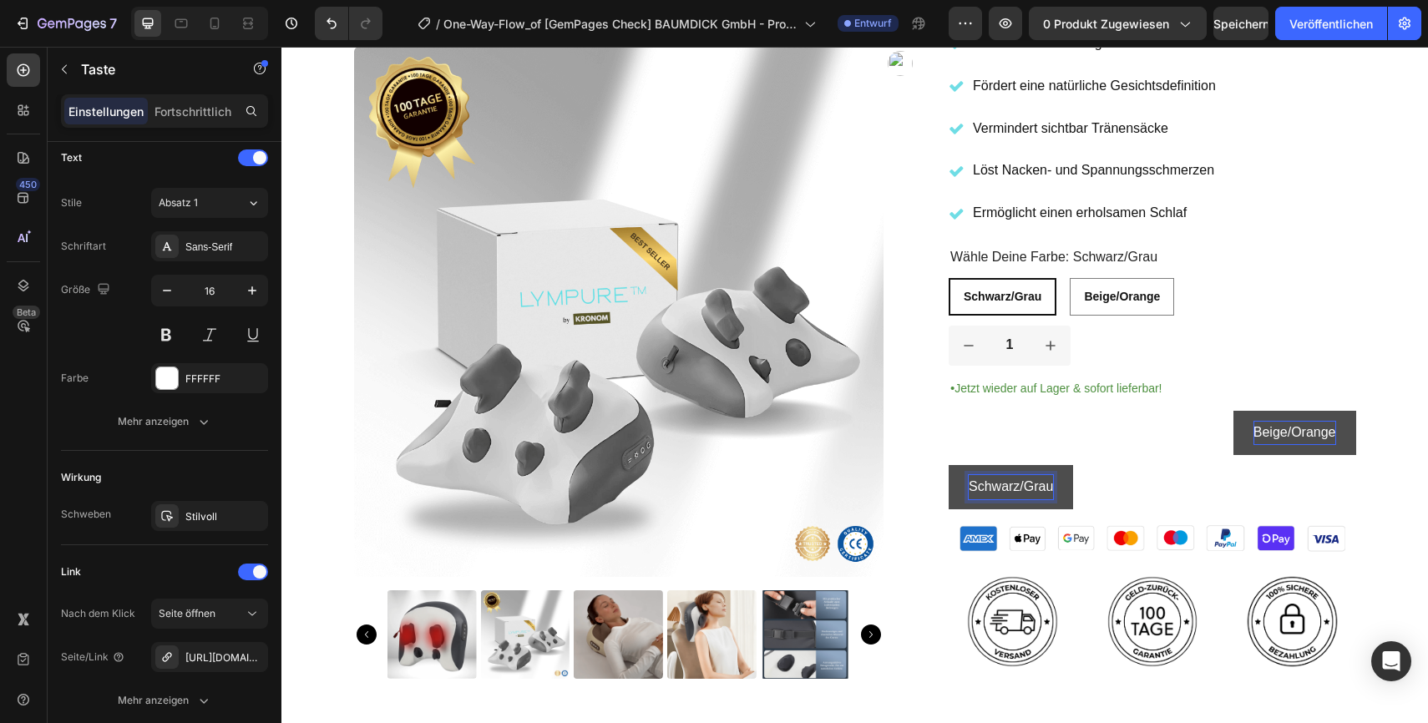
click at [1178, 476] on div "Schwarz/Grau Button 12" at bounding box center [1153, 487] width 408 height 44
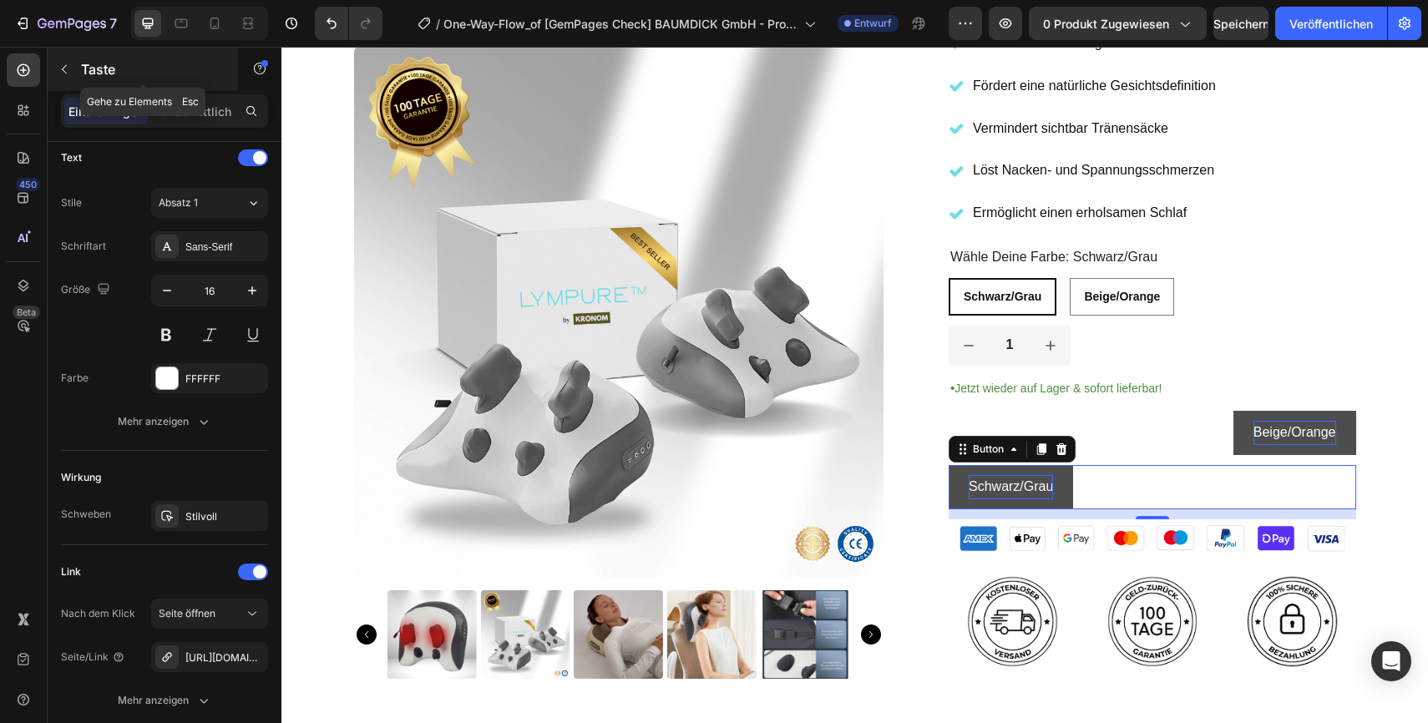
click at [63, 61] on button "button" at bounding box center [64, 69] width 27 height 27
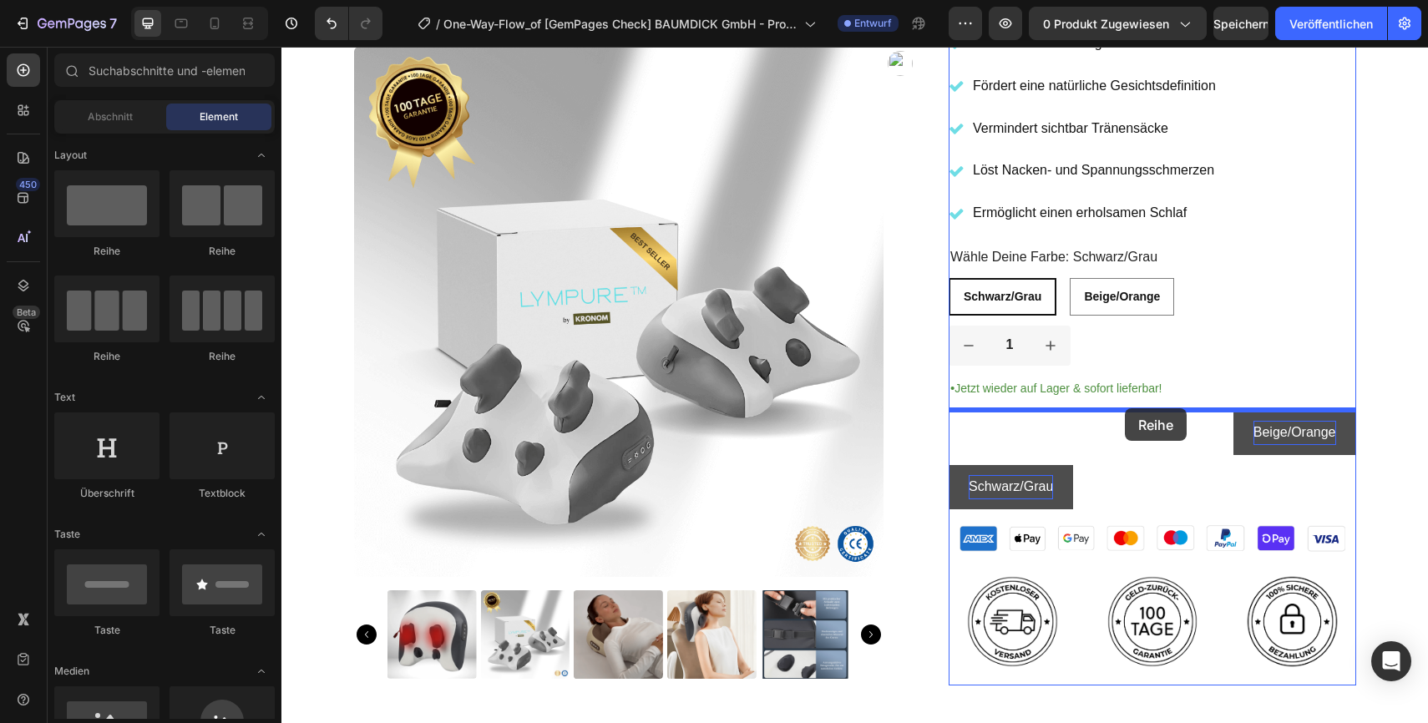
drag, startPoint x: 392, startPoint y: 372, endPoint x: 1124, endPoint y: 408, distance: 733.4
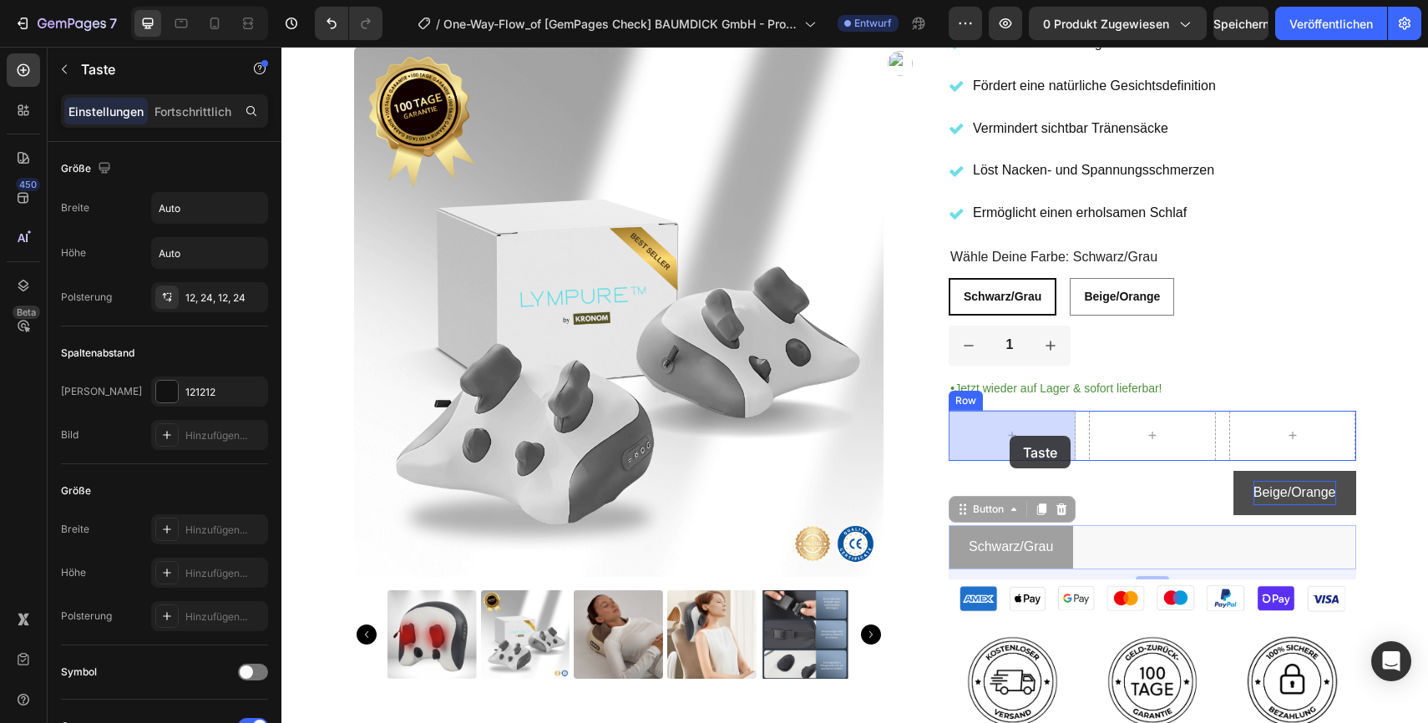
drag, startPoint x: 1013, startPoint y: 547, endPoint x: 1010, endPoint y: 437, distance: 110.3
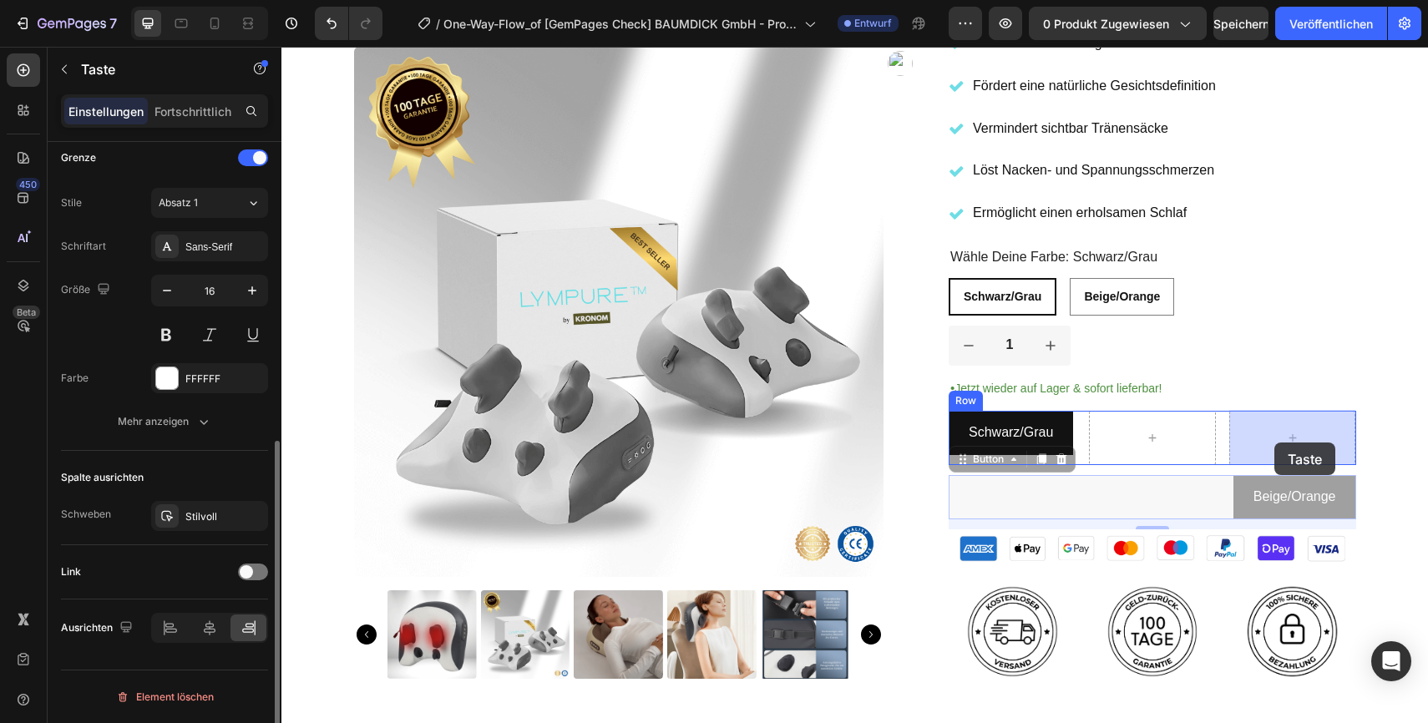
drag, startPoint x: 1264, startPoint y: 507, endPoint x: 1274, endPoint y: 443, distance: 64.1
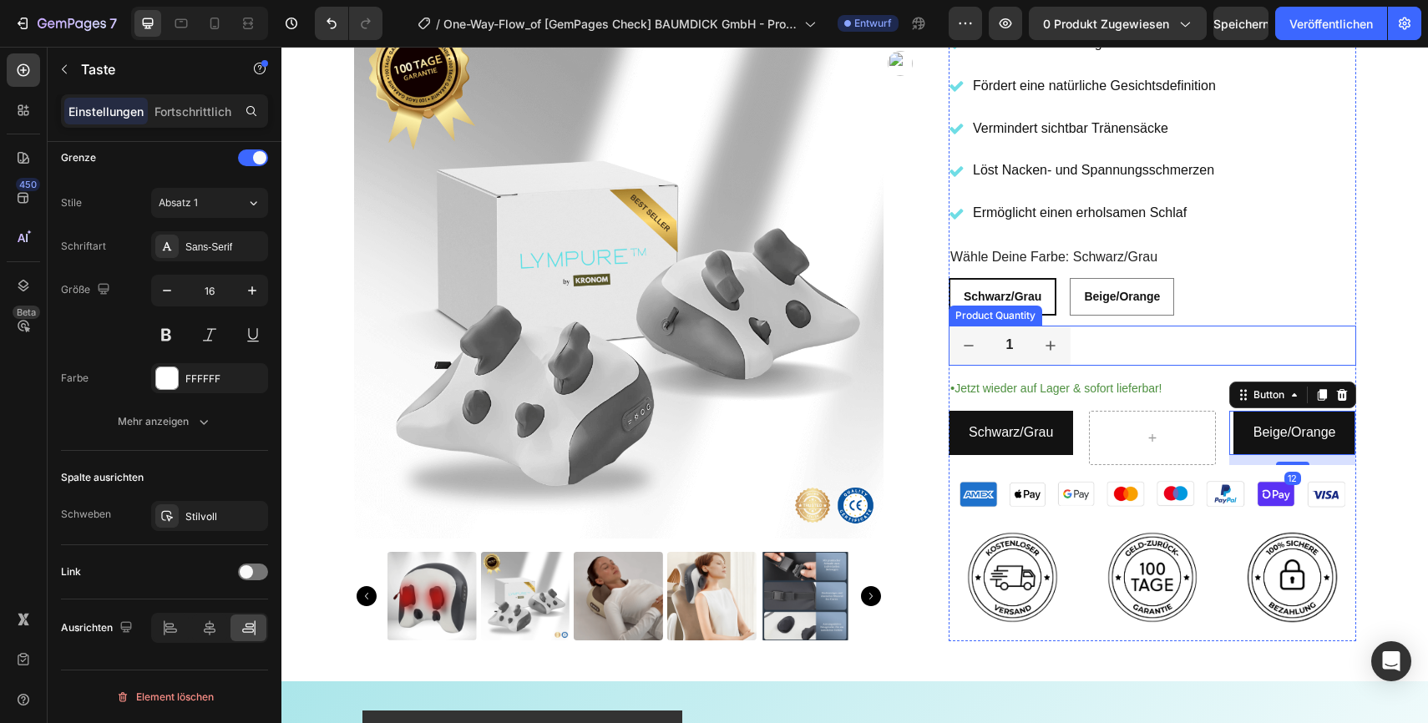
click at [1281, 343] on div "1" at bounding box center [1153, 346] width 408 height 40
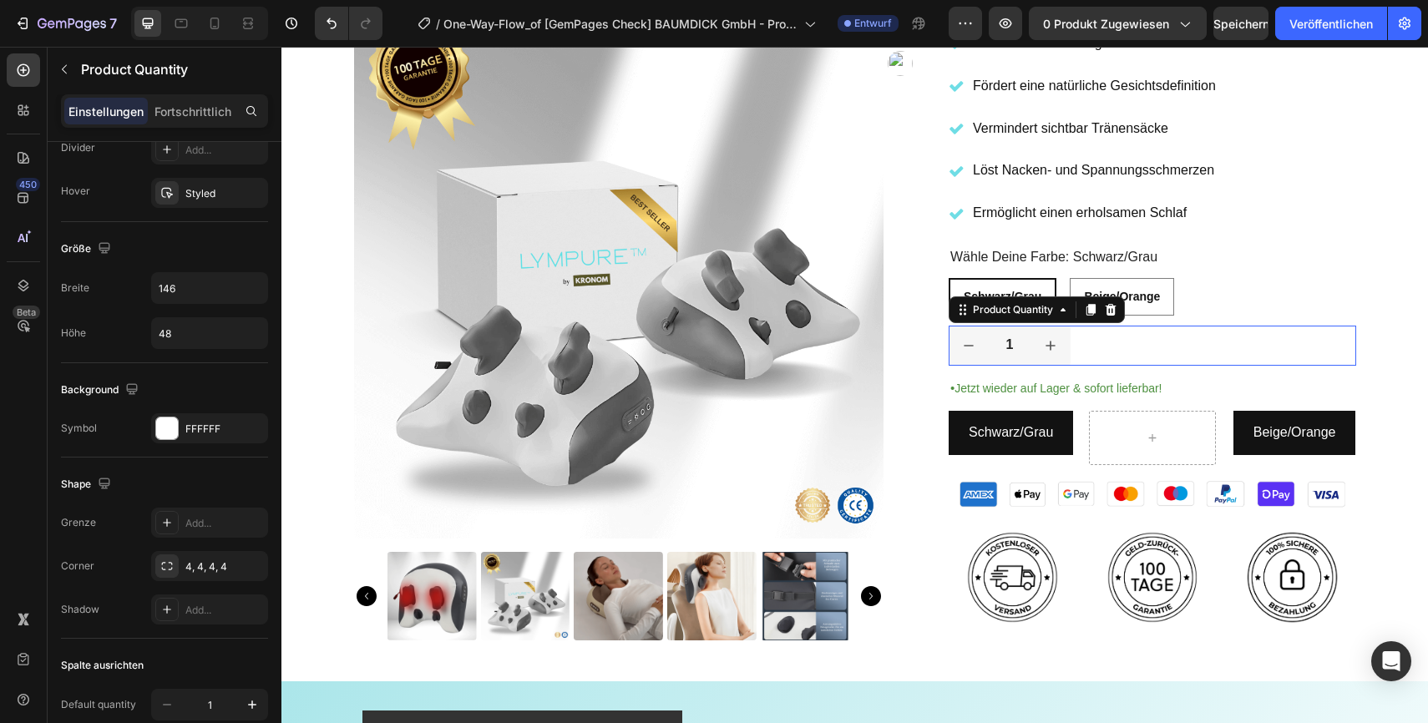
scroll to position [0, 0]
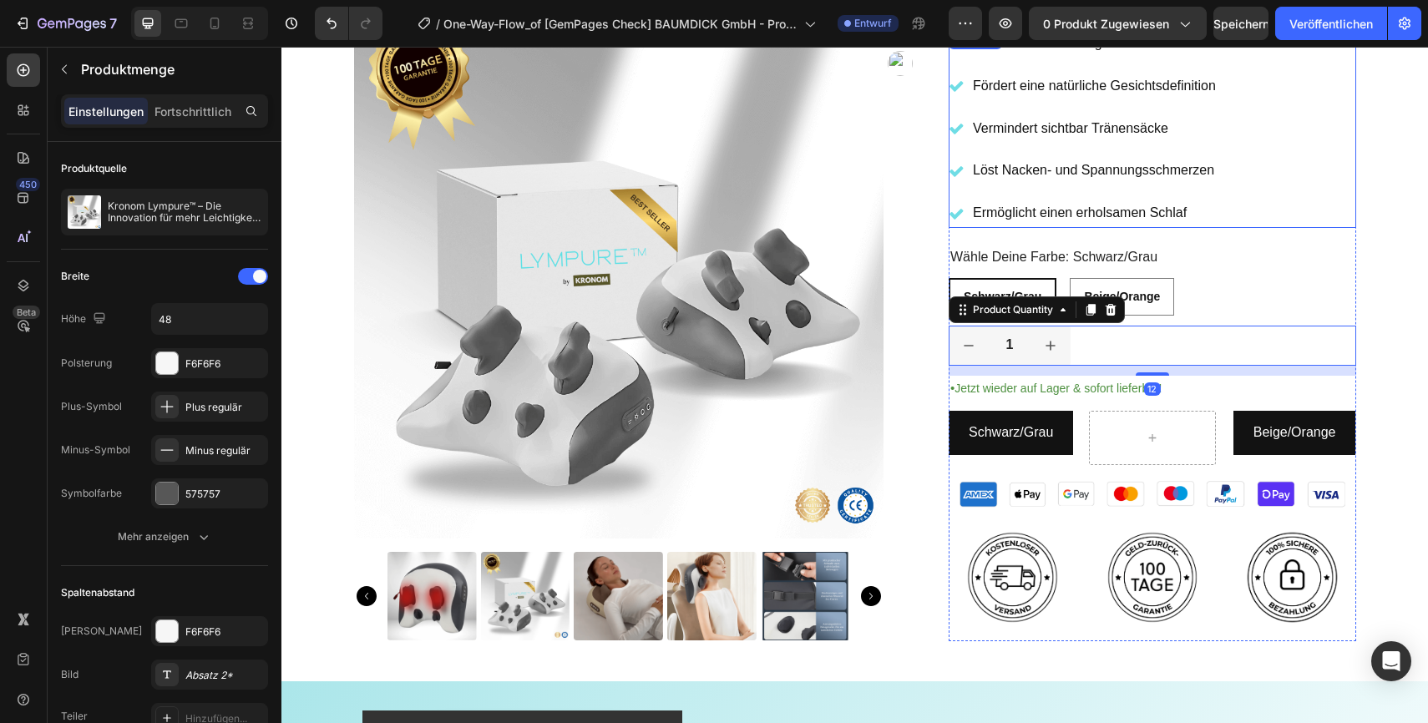
click at [1327, 212] on div "Reduziert Schwellungen im Gesicht Fördert eine natürliche Gesichtsdefinition Ve…" at bounding box center [1153, 128] width 408 height 199
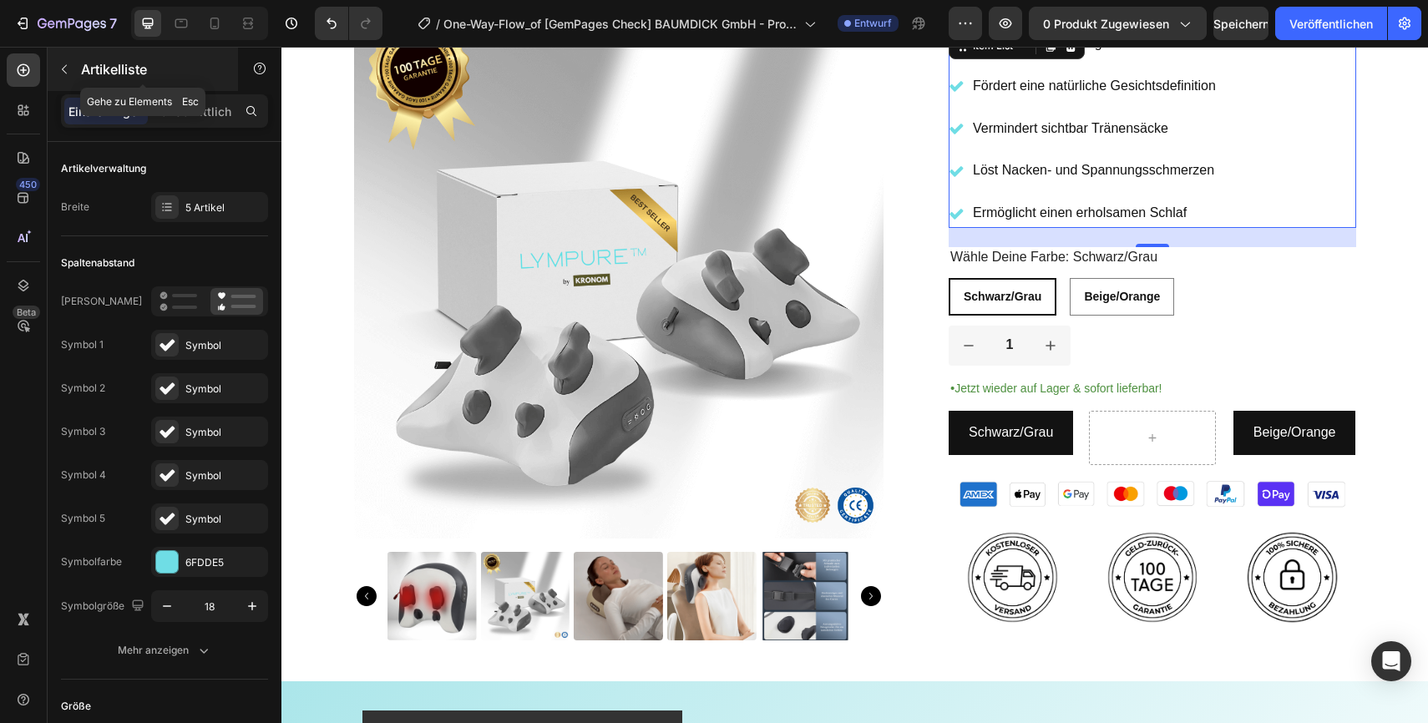
click at [63, 74] on icon "button" at bounding box center [64, 69] width 13 height 13
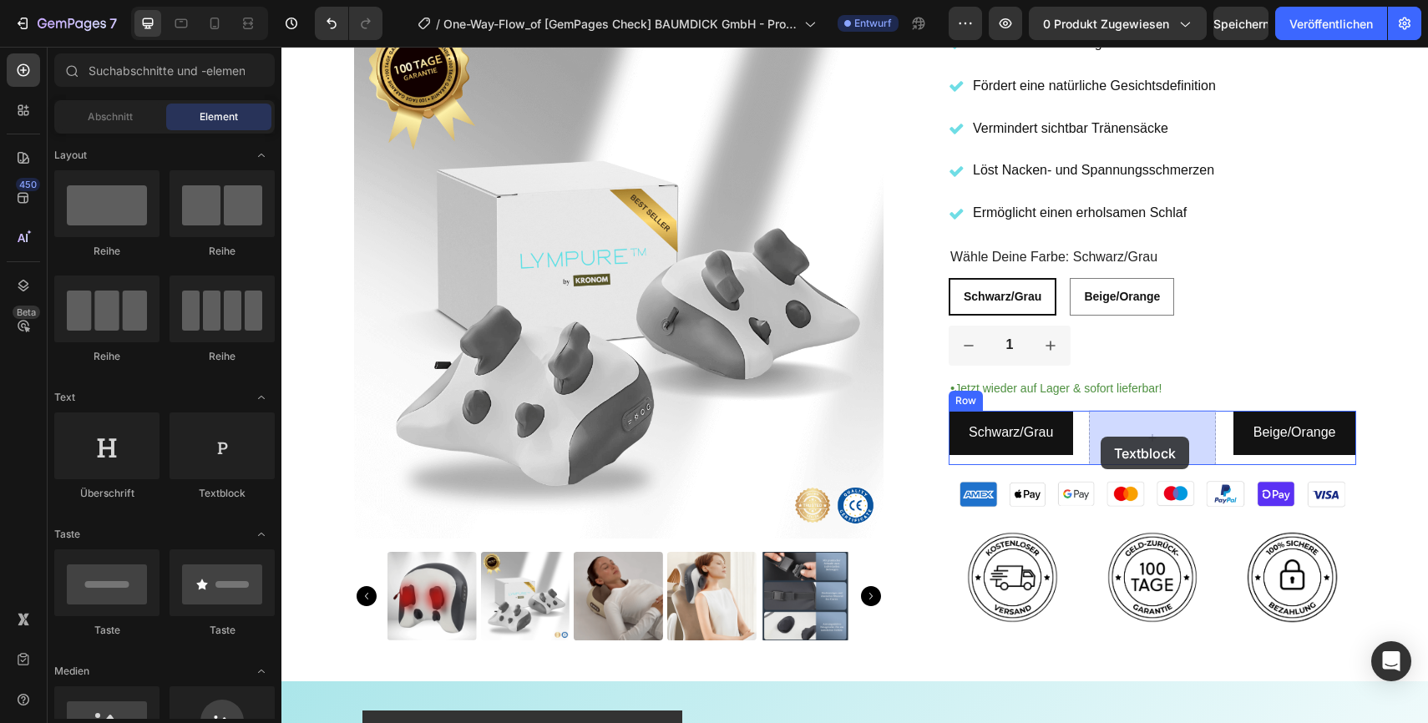
drag, startPoint x: 482, startPoint y: 494, endPoint x: 1101, endPoint y: 437, distance: 621.5
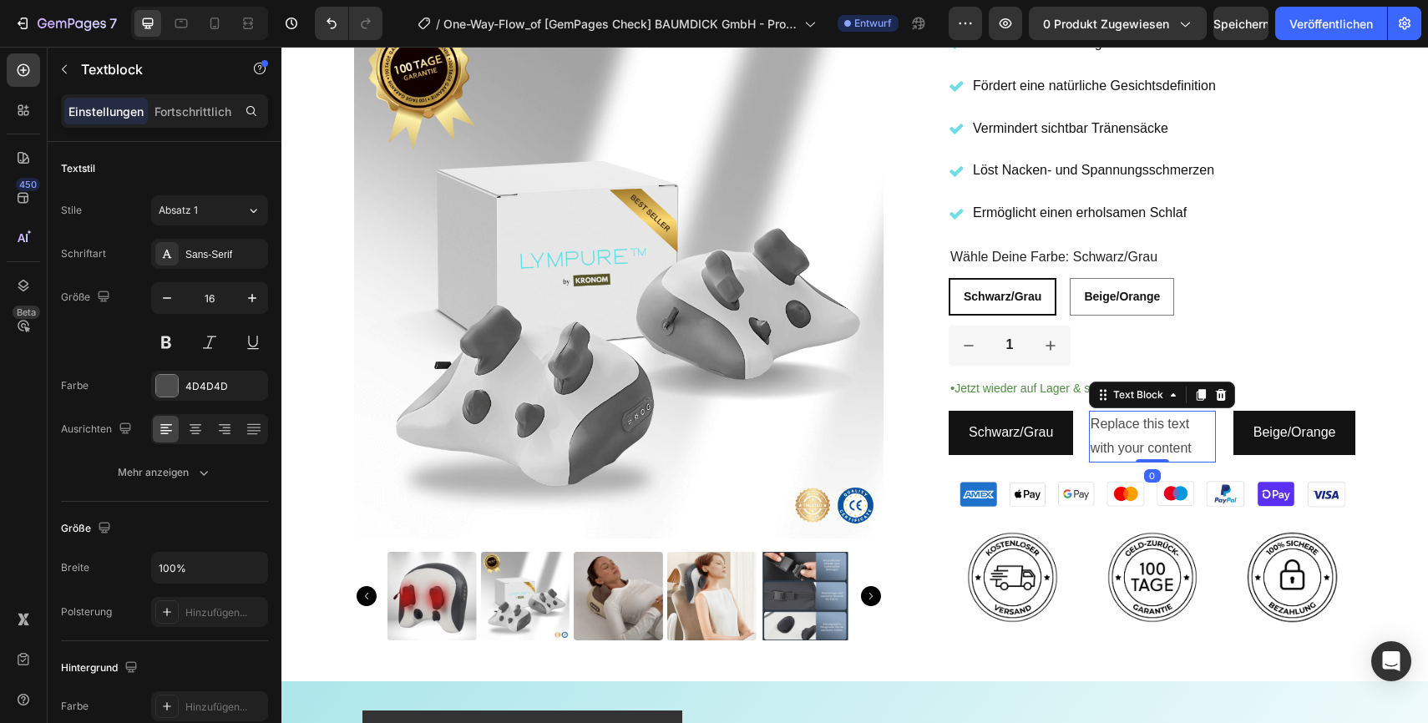
click at [1193, 448] on div "Replace this text with your content" at bounding box center [1152, 437] width 127 height 52
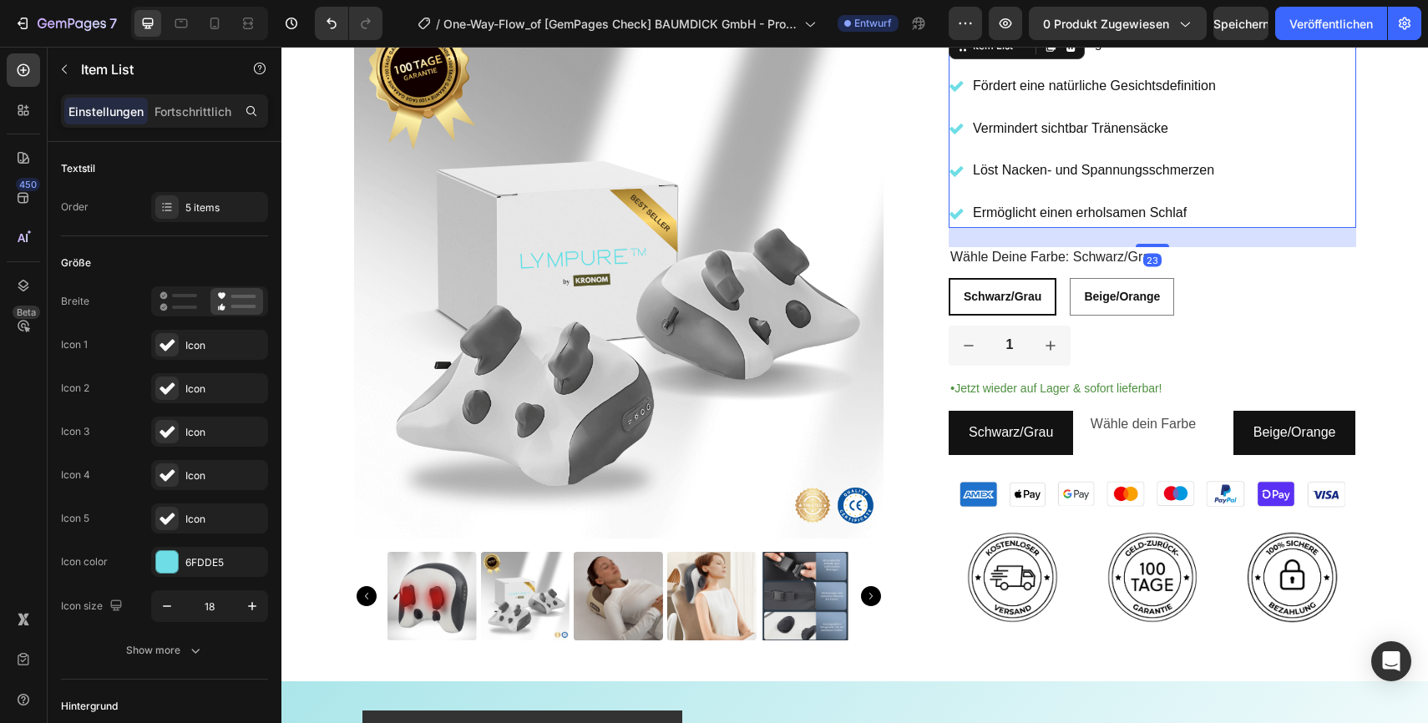
click at [1309, 224] on div "Reduziert Schwellungen im Gesicht Fördert eine natürliche Gesichtsdefinition Ve…" at bounding box center [1153, 128] width 408 height 199
click at [1172, 421] on p "Wähle dein Farbe" at bounding box center [1153, 425] width 124 height 24
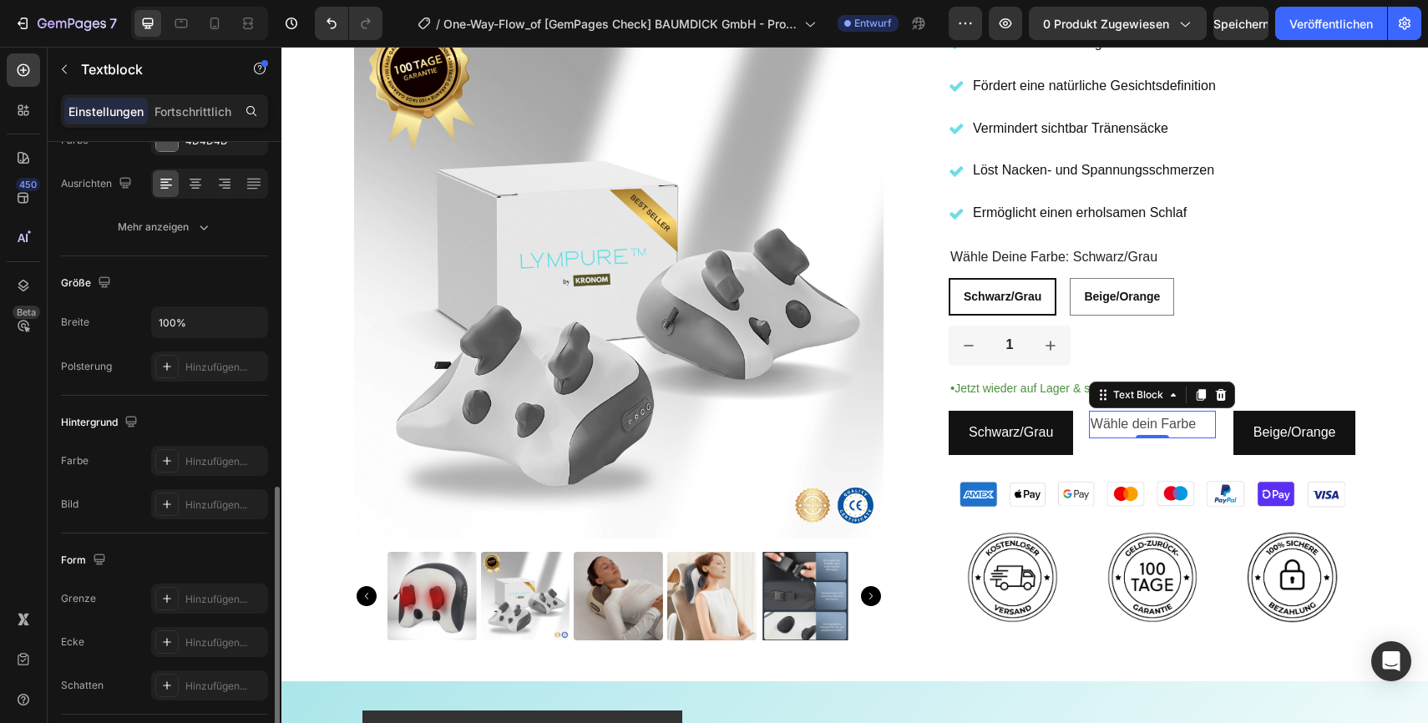
scroll to position [361, 0]
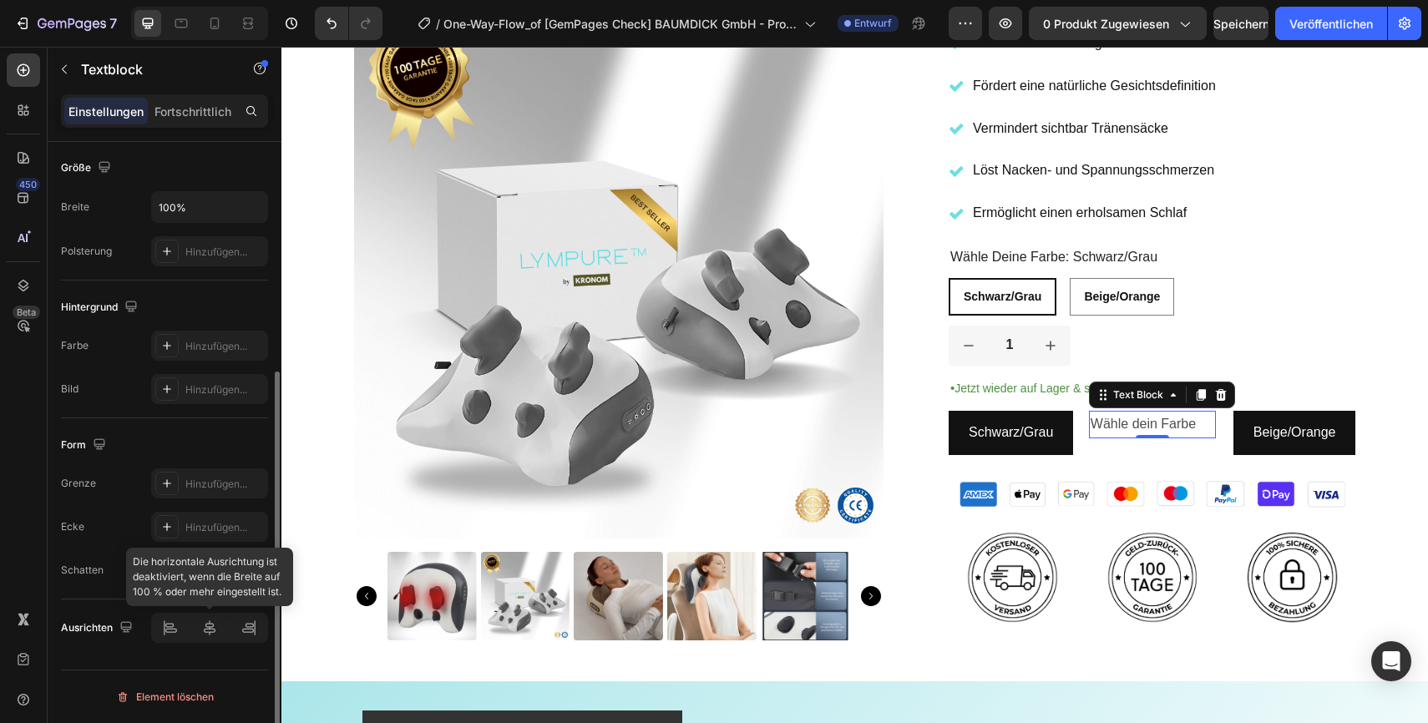
click at [216, 632] on div at bounding box center [209, 628] width 117 height 30
click at [206, 632] on div at bounding box center [209, 628] width 117 height 30
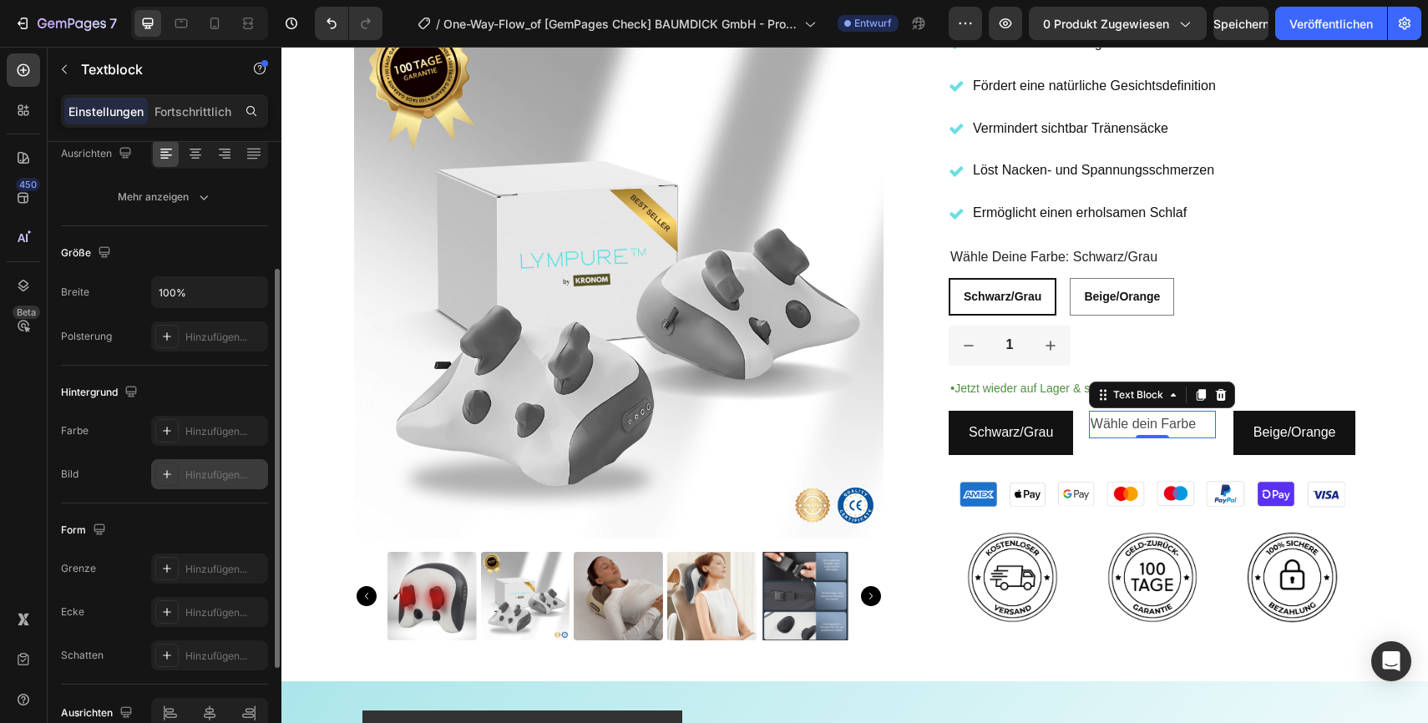
scroll to position [227, 0]
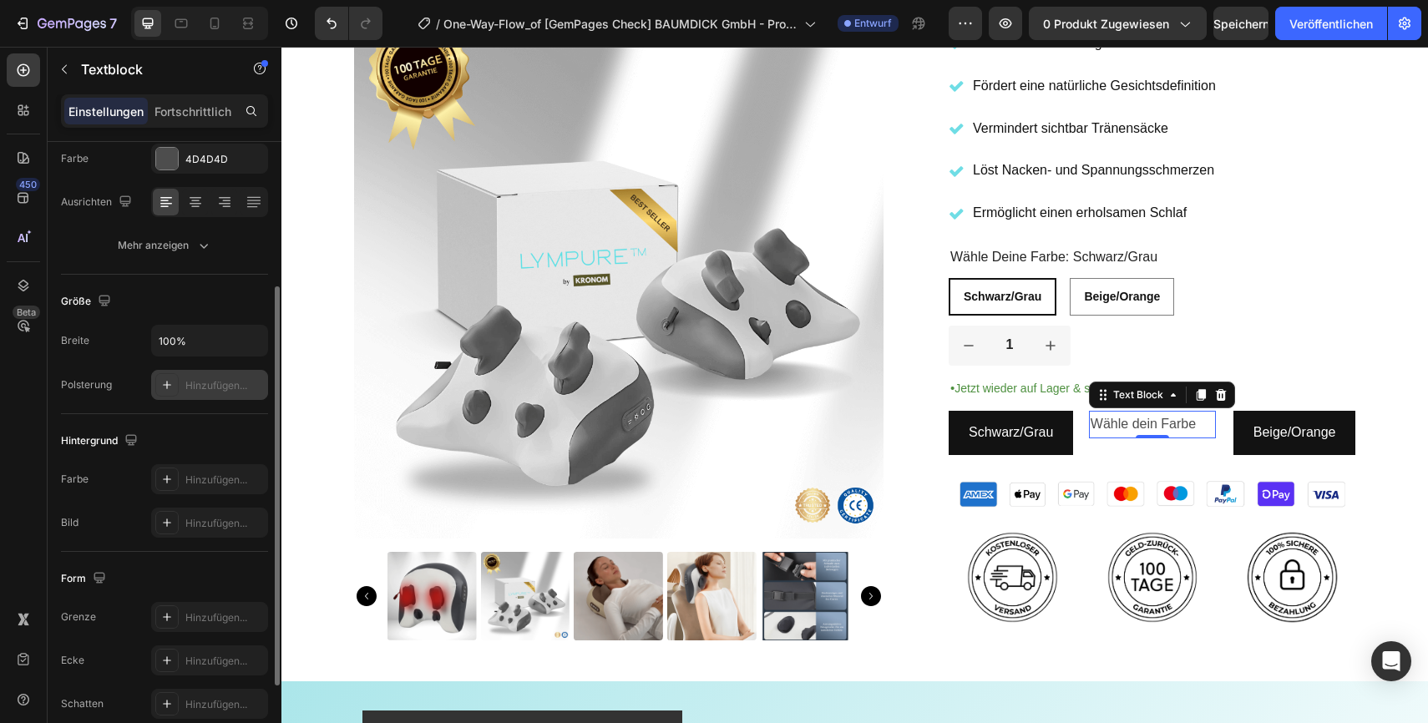
click at [179, 387] on div "Hinzufügen..." at bounding box center [209, 385] width 117 height 30
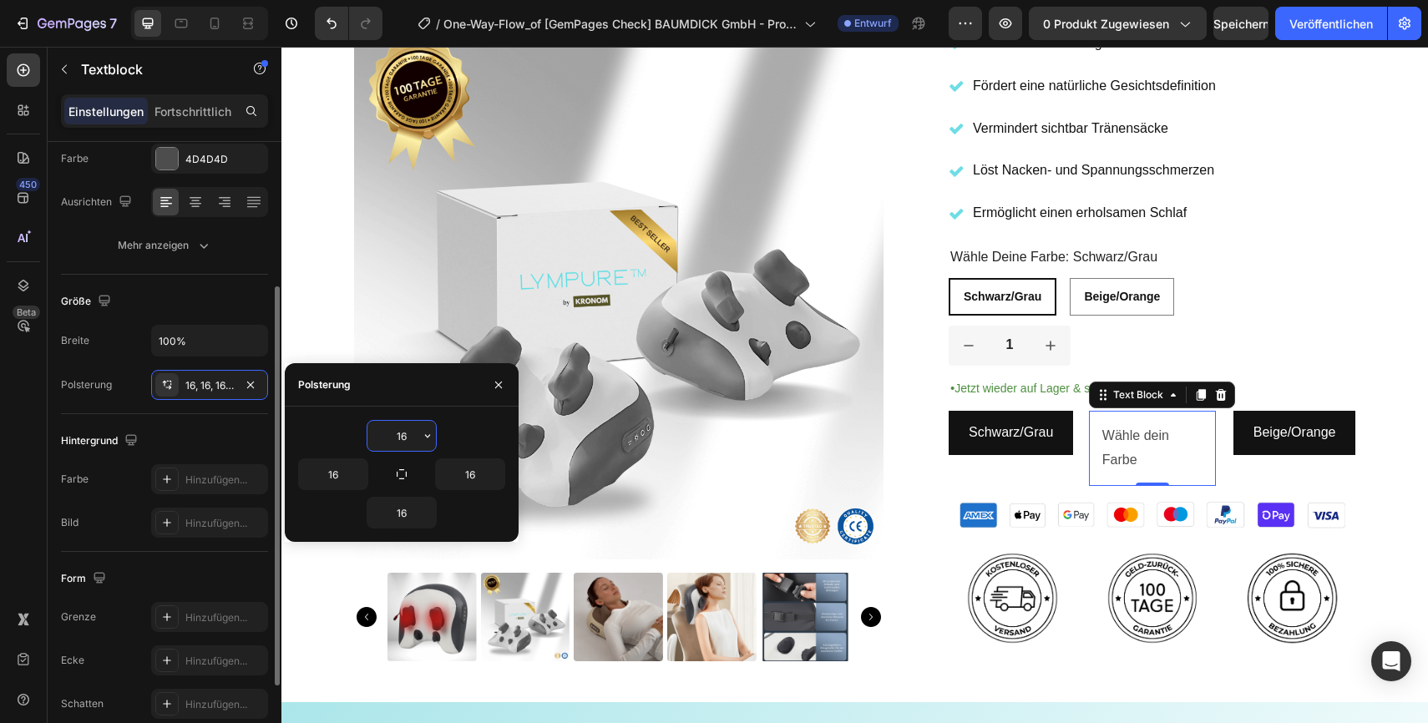
click at [207, 304] on div "Größe" at bounding box center [164, 301] width 207 height 27
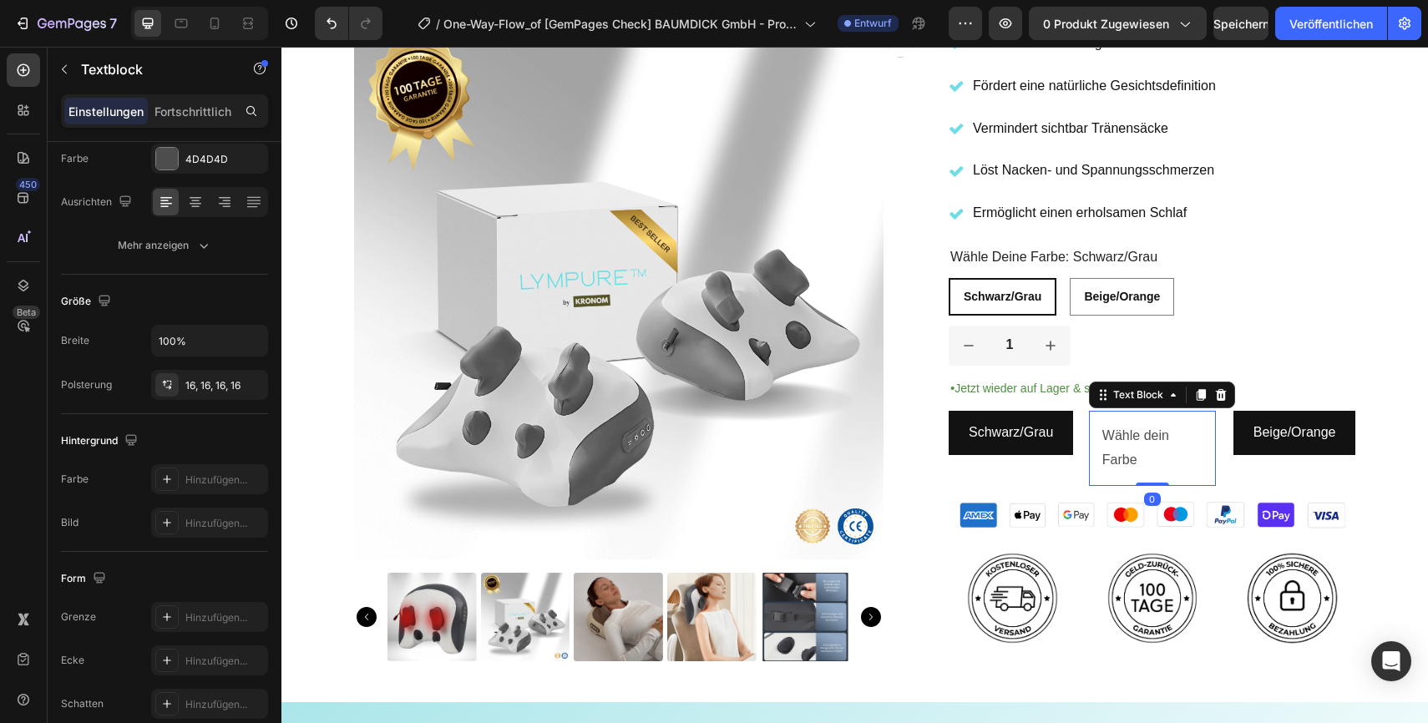
drag, startPoint x: 1153, startPoint y: 484, endPoint x: 1151, endPoint y: 453, distance: 30.9
click at [1151, 453] on div "Wähle dein Farbe Text Block 0" at bounding box center [1152, 448] width 127 height 75
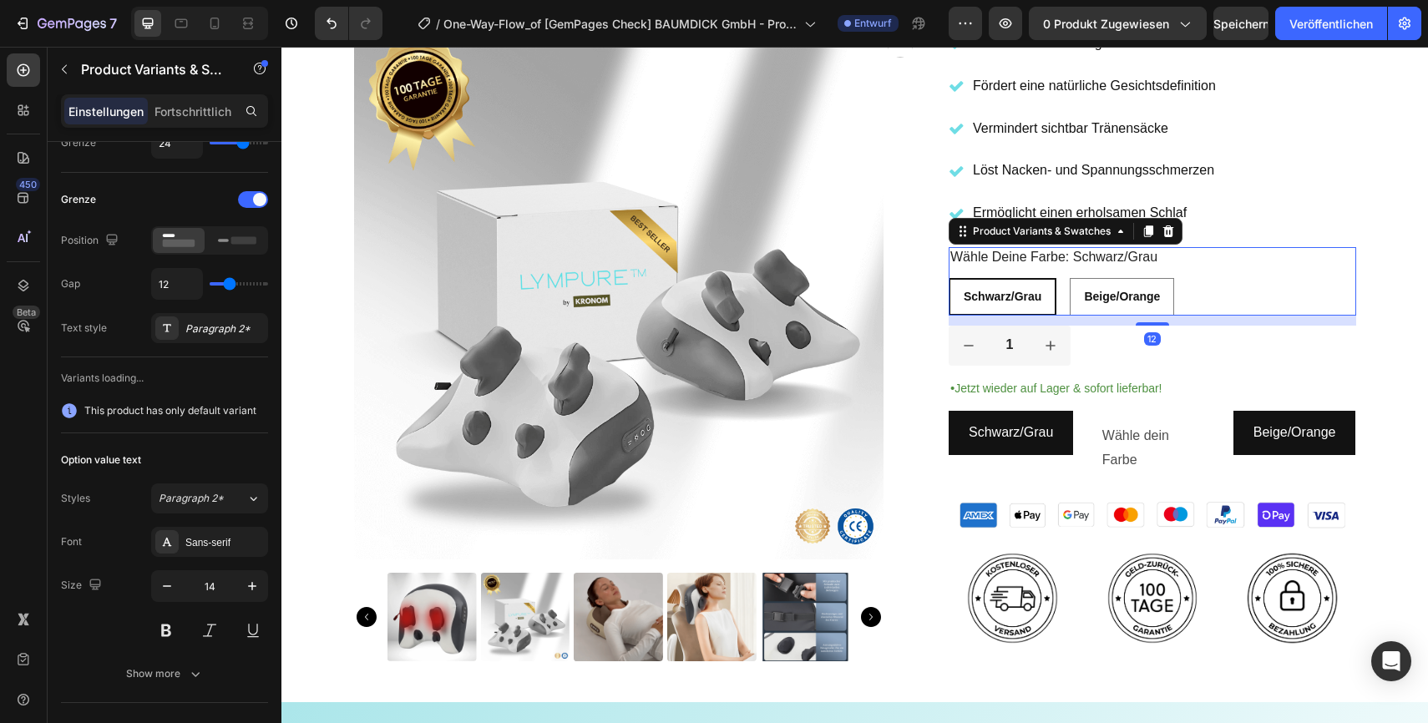
click at [1270, 276] on div "wähle deine farbe: schwarz/grau Schwarz/Grau Schwarz/Grau Schwarz/Grau Beige/Or…" at bounding box center [1153, 281] width 408 height 68
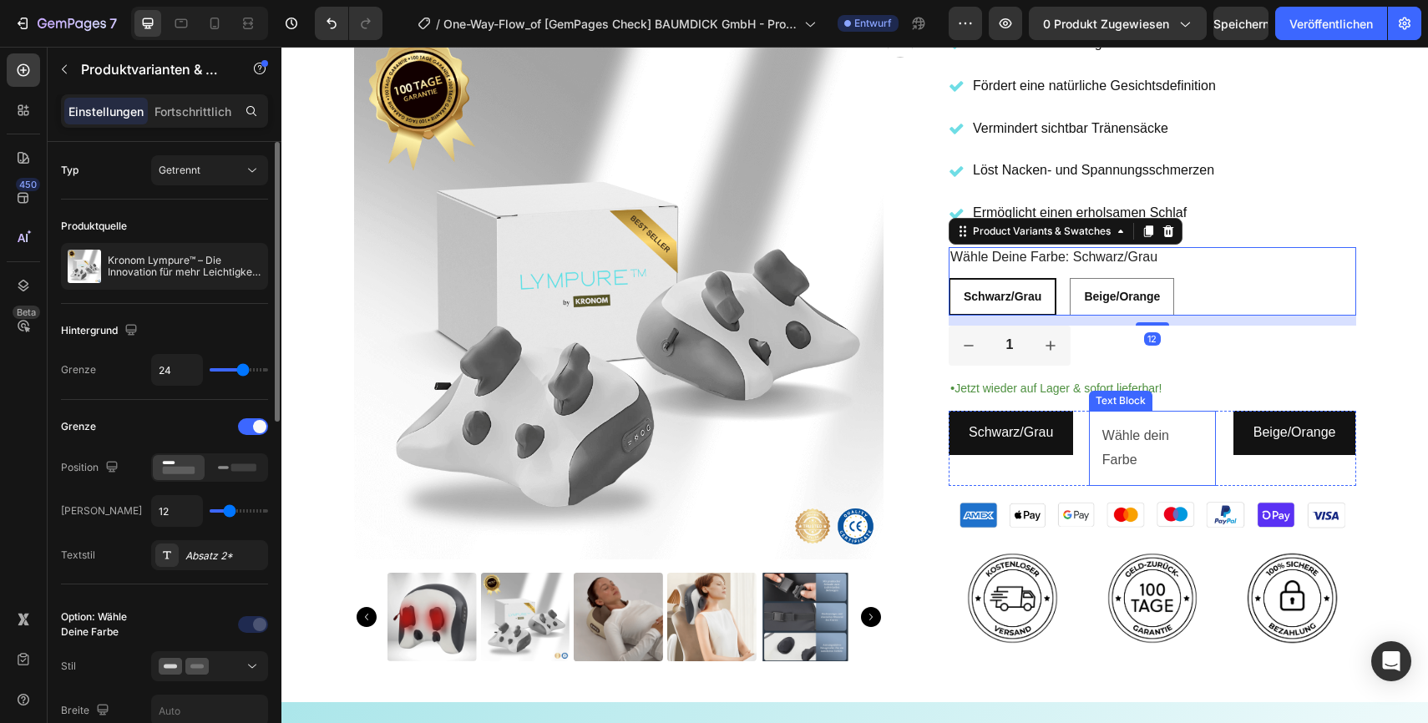
click at [1169, 437] on p "Wähle dein Farbe" at bounding box center [1152, 448] width 100 height 48
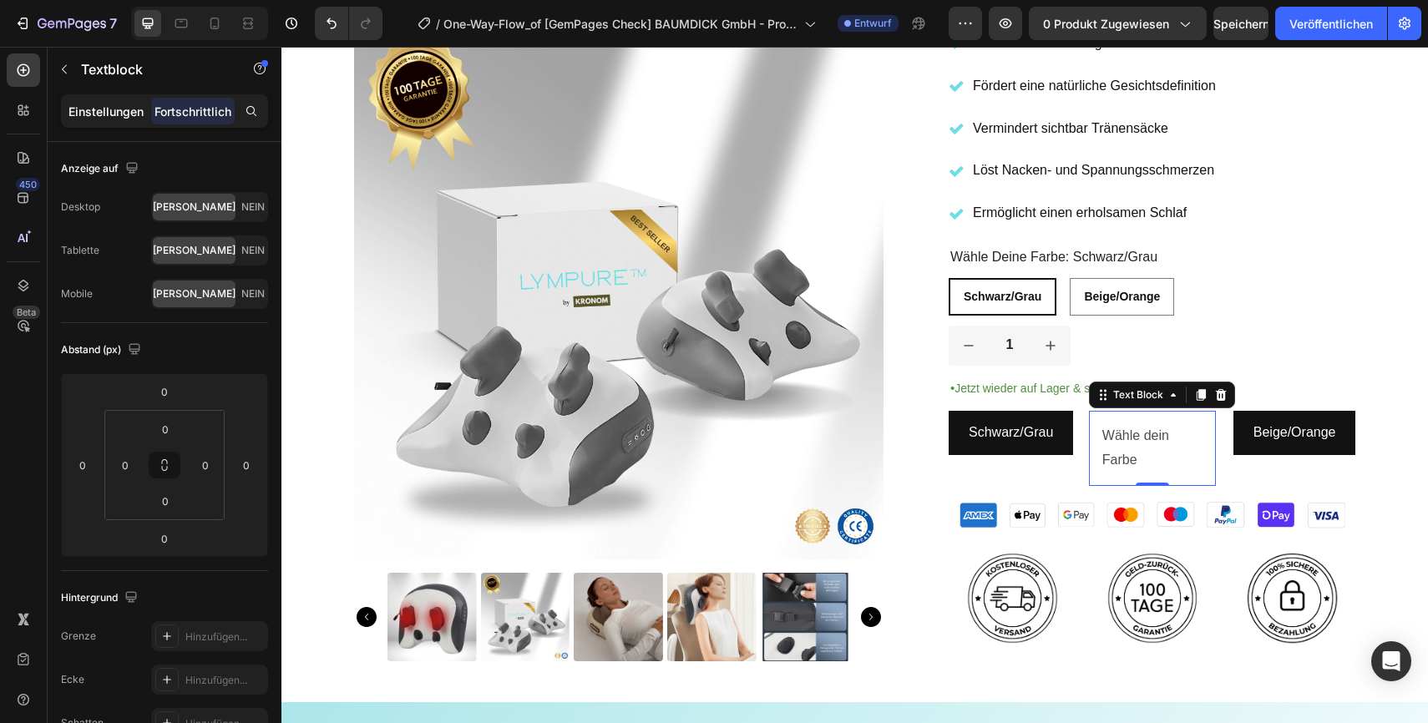
click at [103, 114] on font "Einstellungen" at bounding box center [105, 111] width 75 height 14
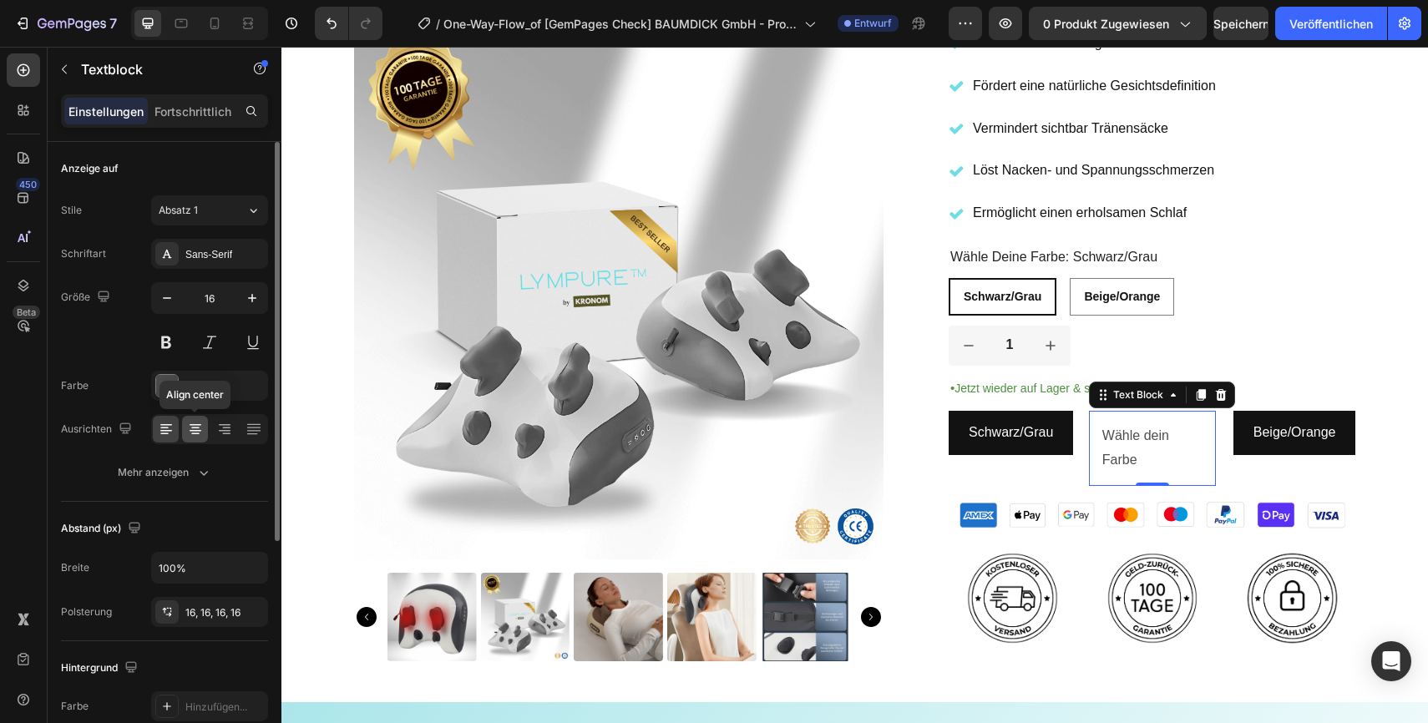
click at [203, 435] on icon at bounding box center [195, 429] width 17 height 17
click at [241, 614] on button "button" at bounding box center [251, 612] width 20 height 20
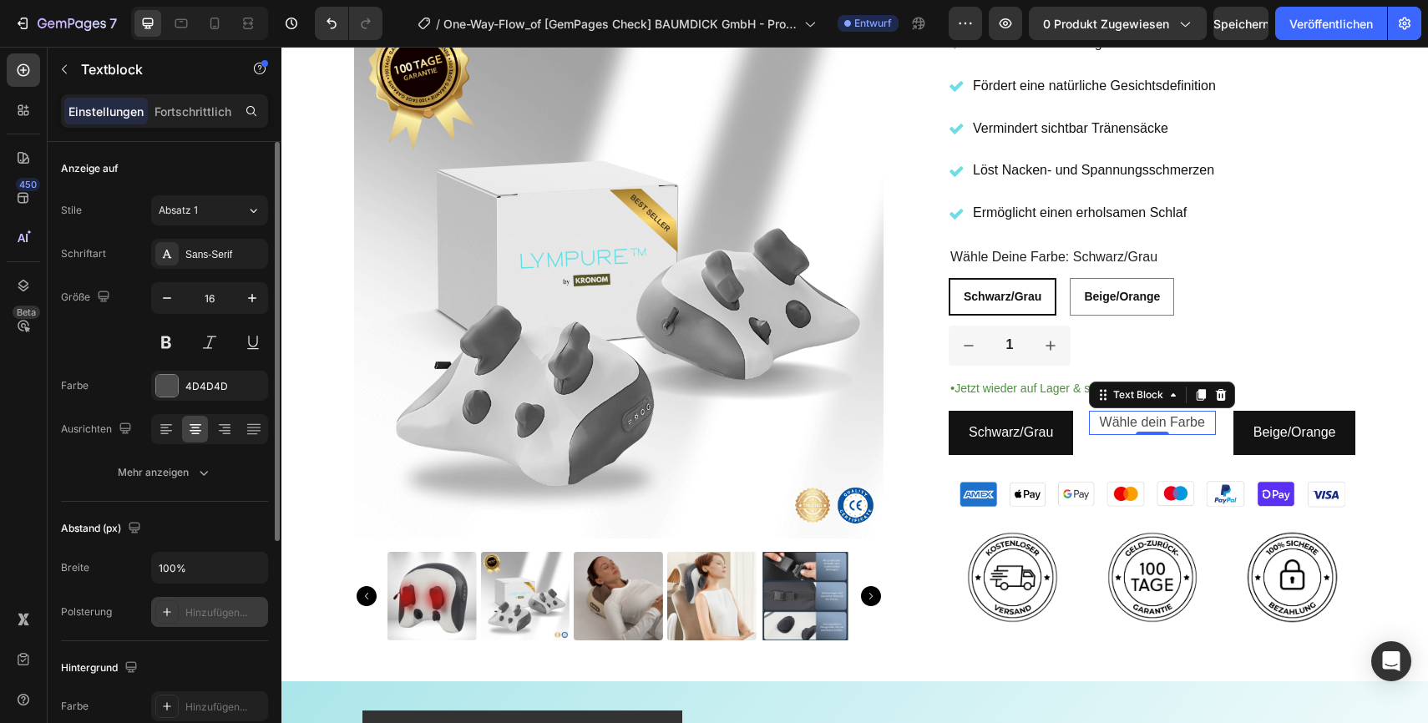
click at [217, 608] on font "Hinzufügen..." at bounding box center [216, 612] width 62 height 13
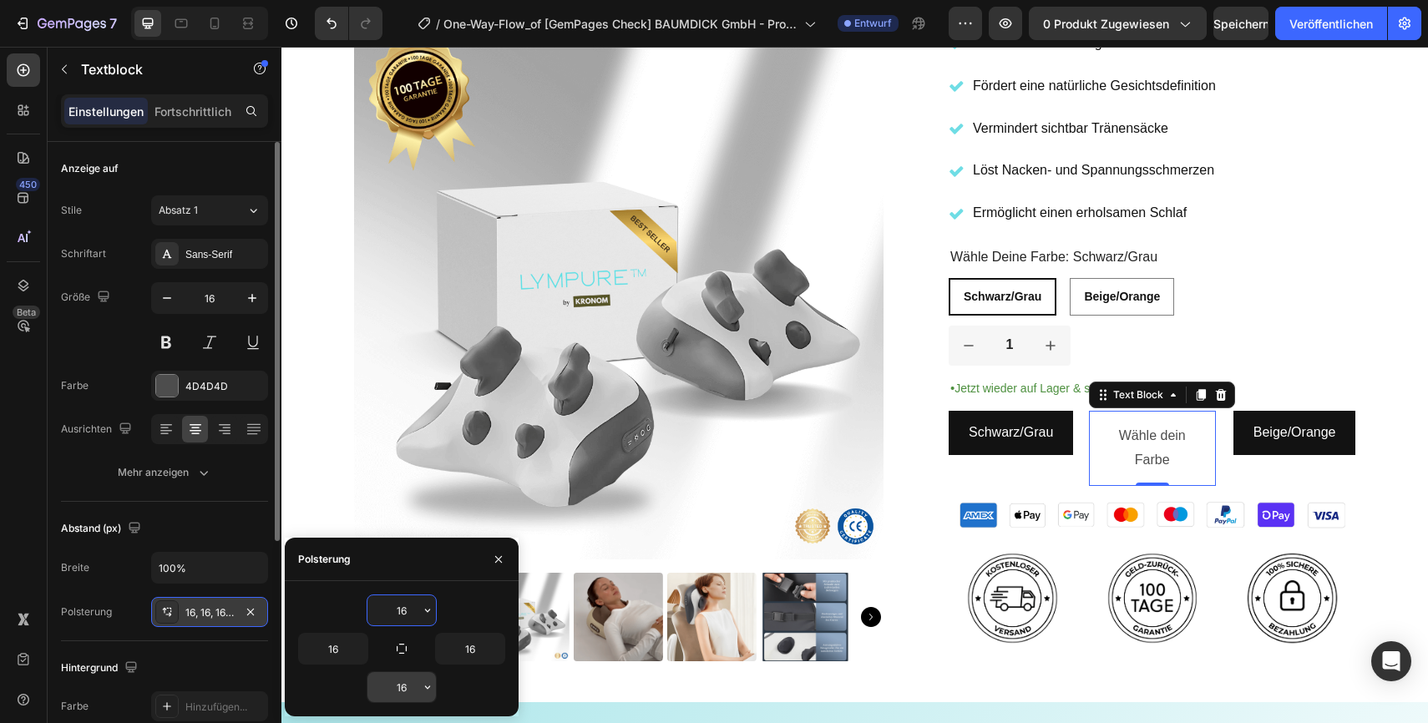
click at [410, 678] on input "16" at bounding box center [401, 687] width 68 height 30
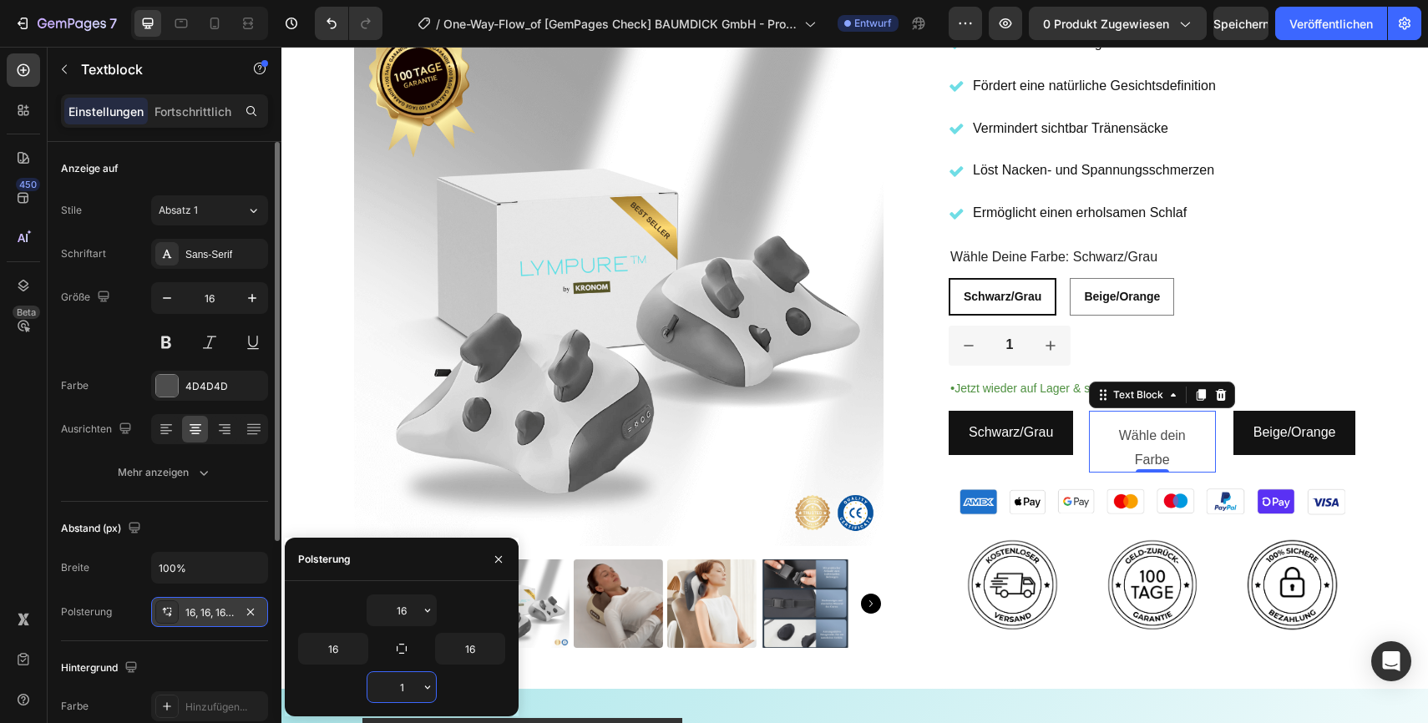
type input "16"
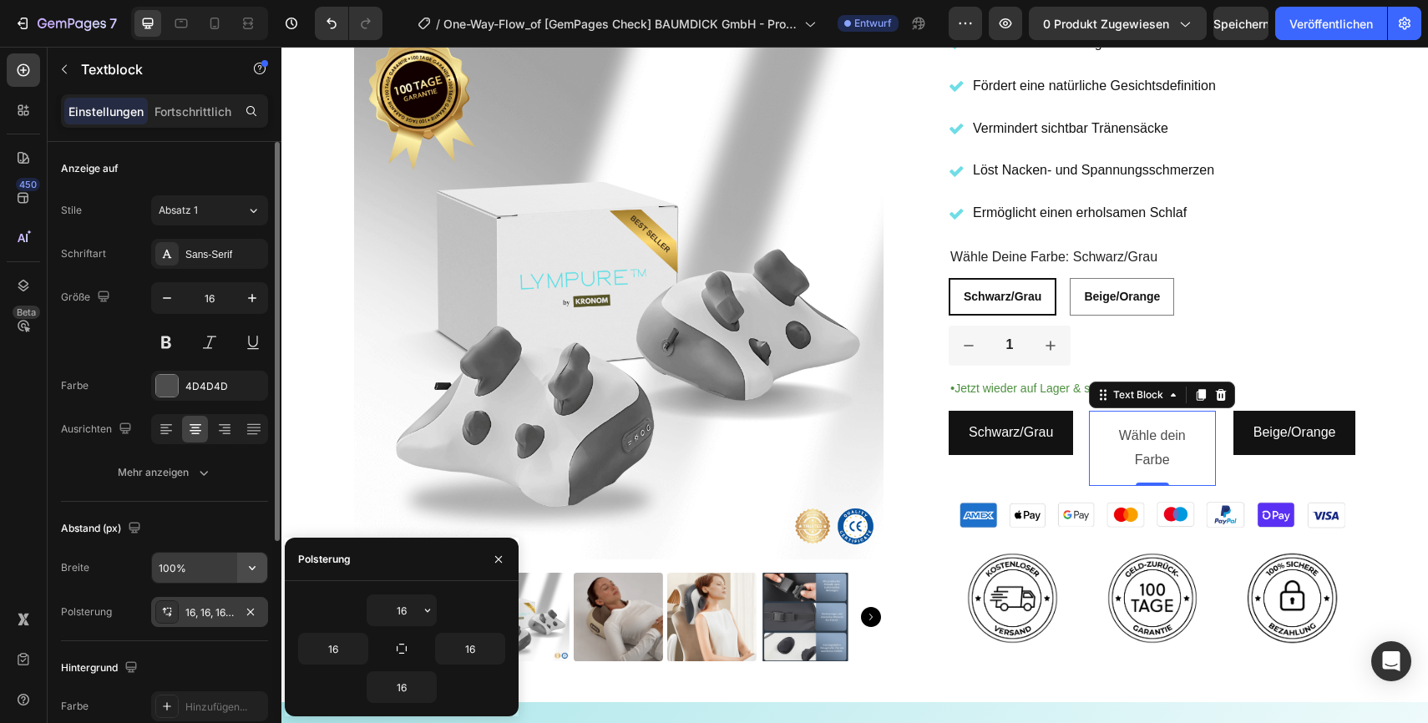
click at [246, 566] on icon "button" at bounding box center [252, 568] width 17 height 17
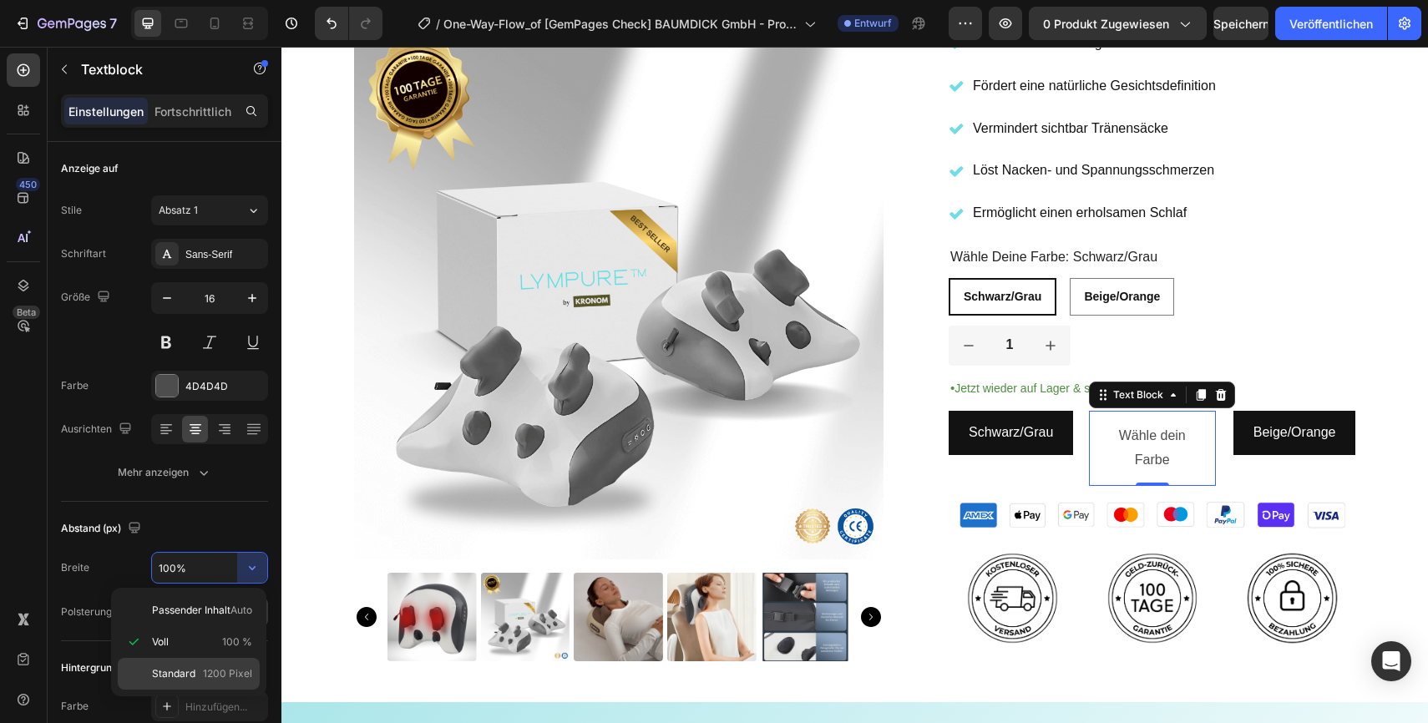
click at [184, 674] on font "Standard" at bounding box center [173, 673] width 43 height 13
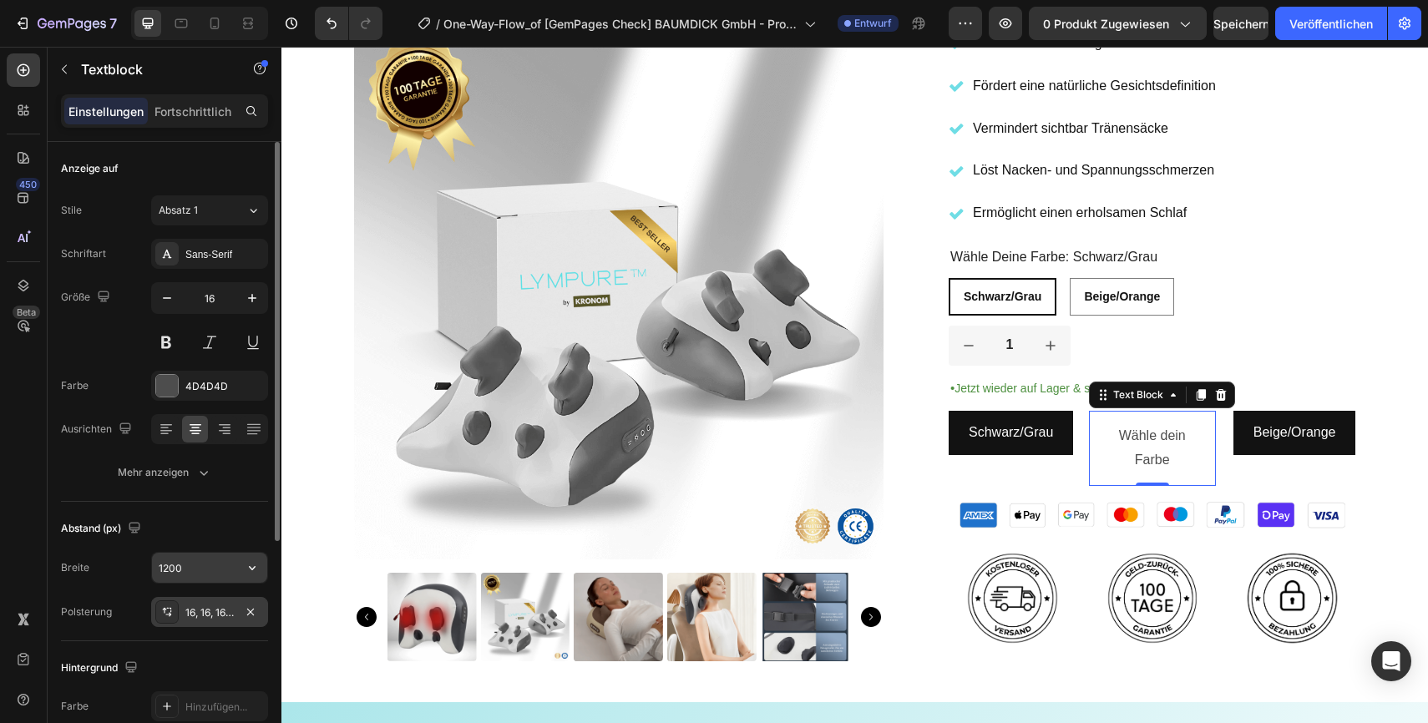
click at [208, 562] on input "1200" at bounding box center [209, 568] width 115 height 30
click at [254, 561] on icon "button" at bounding box center [252, 568] width 17 height 17
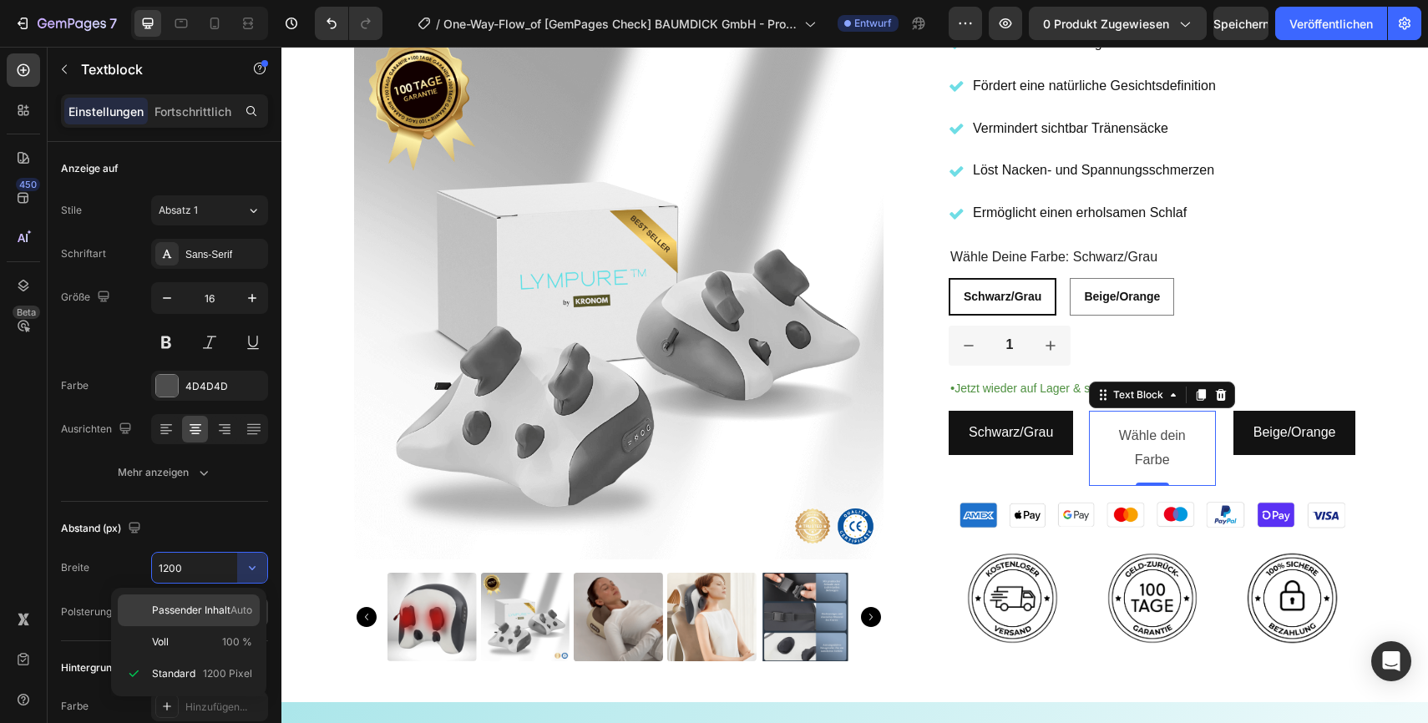
click at [209, 616] on font "Passender Inhalt" at bounding box center [191, 610] width 79 height 13
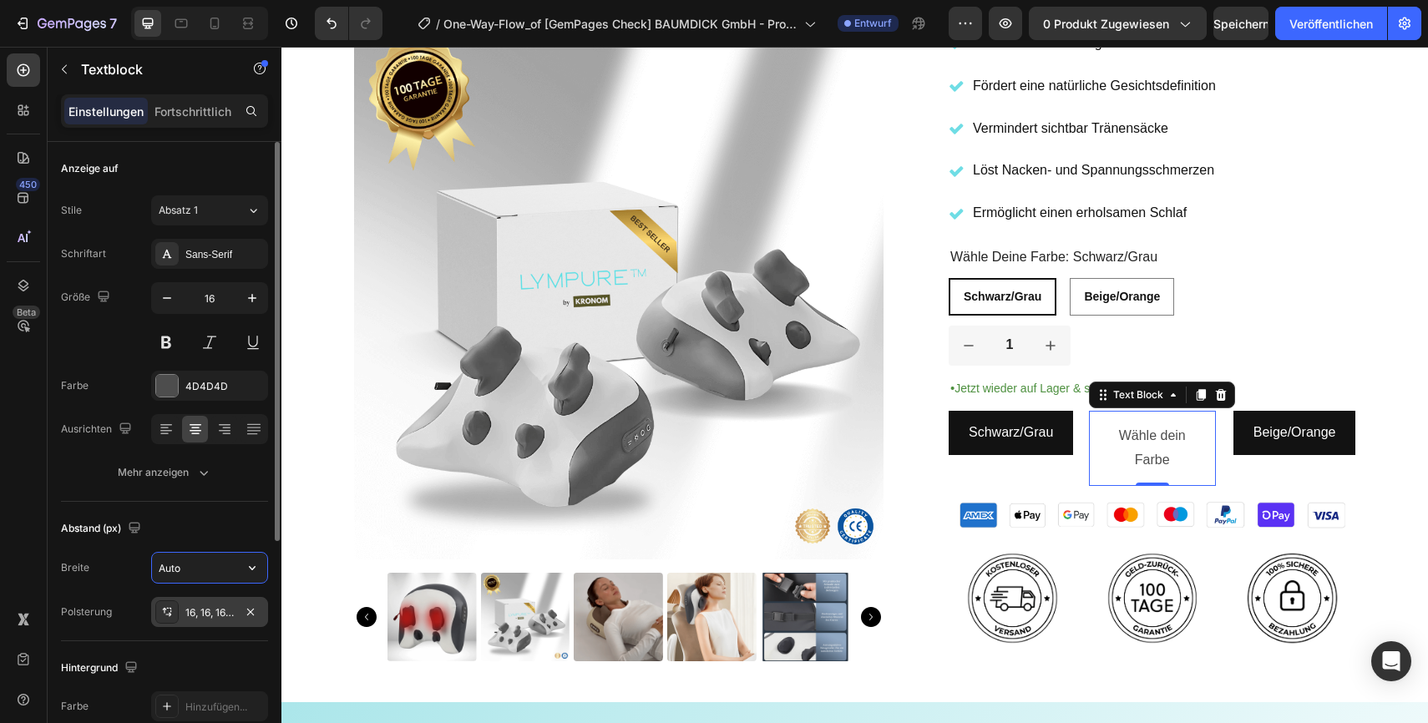
click at [220, 568] on input "Auto" at bounding box center [209, 568] width 115 height 30
click at [246, 568] on icon "button" at bounding box center [252, 568] width 17 height 17
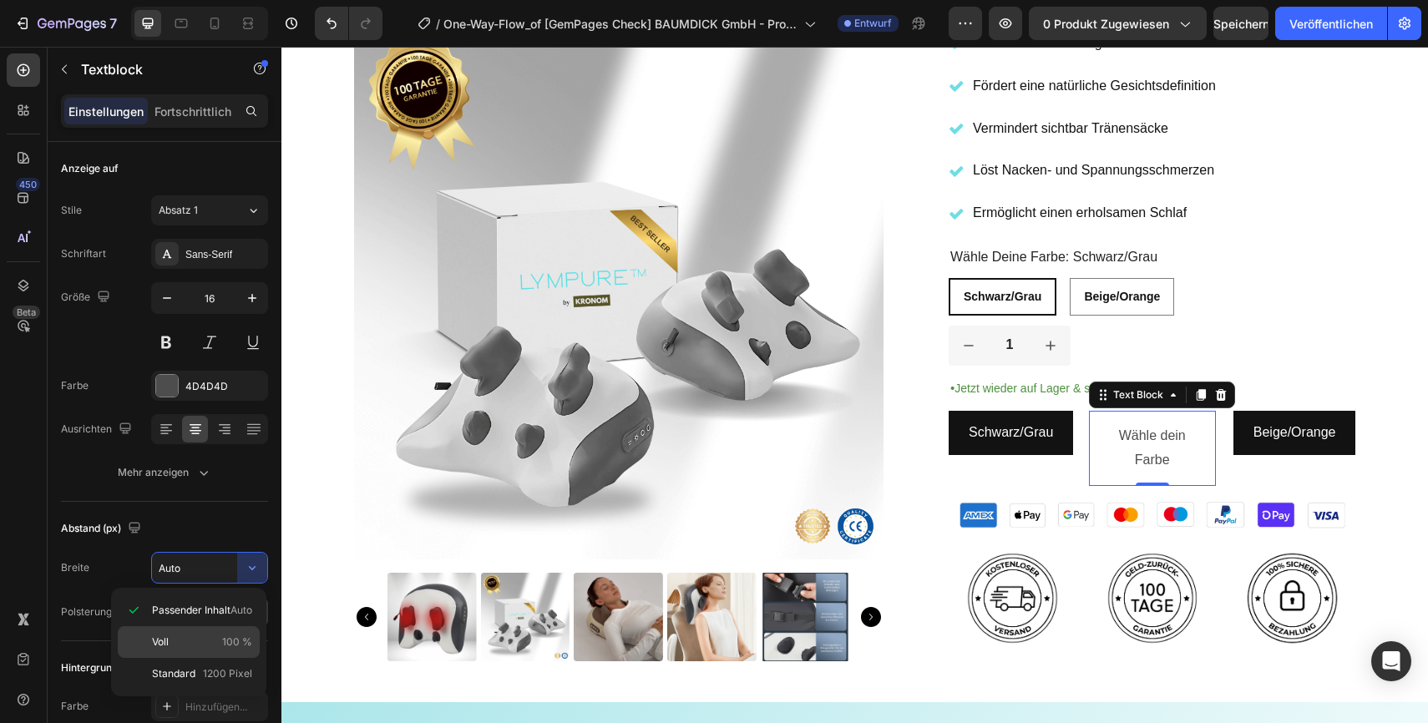
click at [187, 658] on div "Voll 100 %" at bounding box center [189, 674] width 142 height 32
type input "100%"
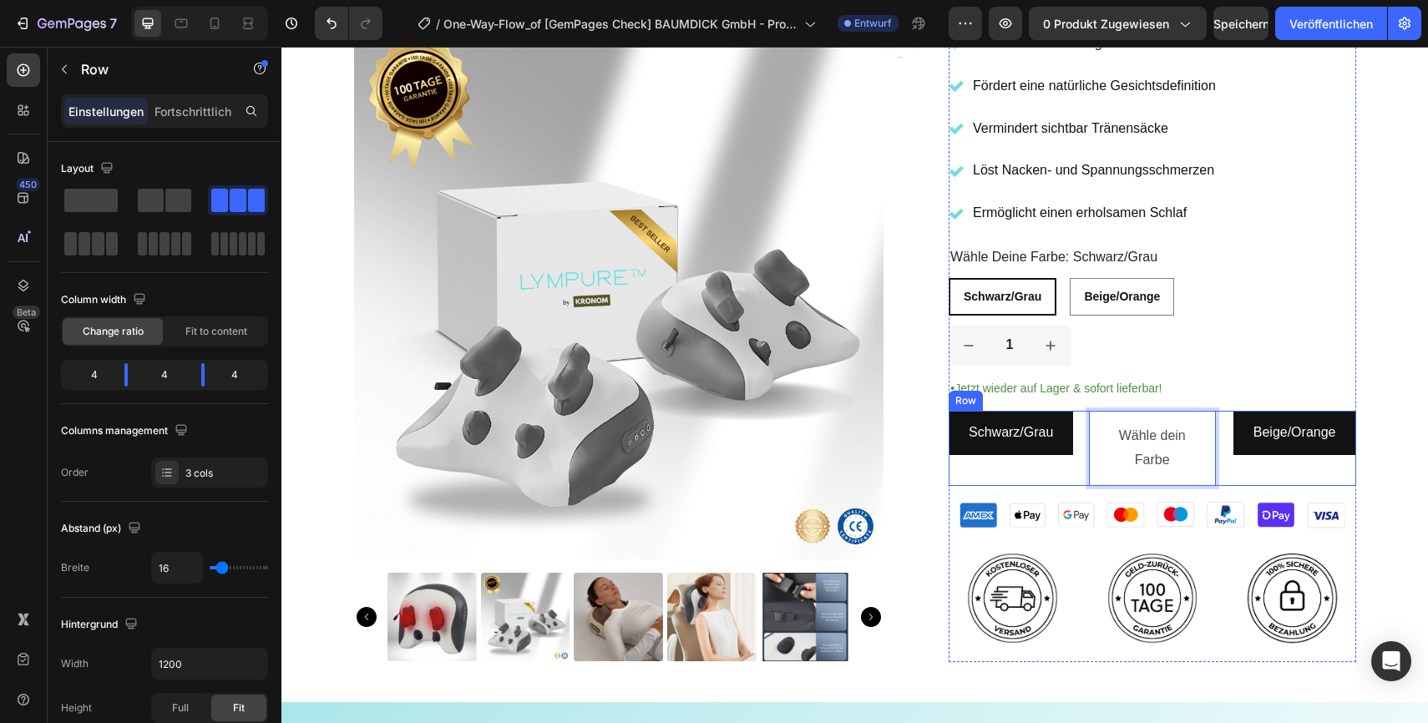
click at [1241, 479] on div "Beige/Orange Button" at bounding box center [1292, 448] width 127 height 75
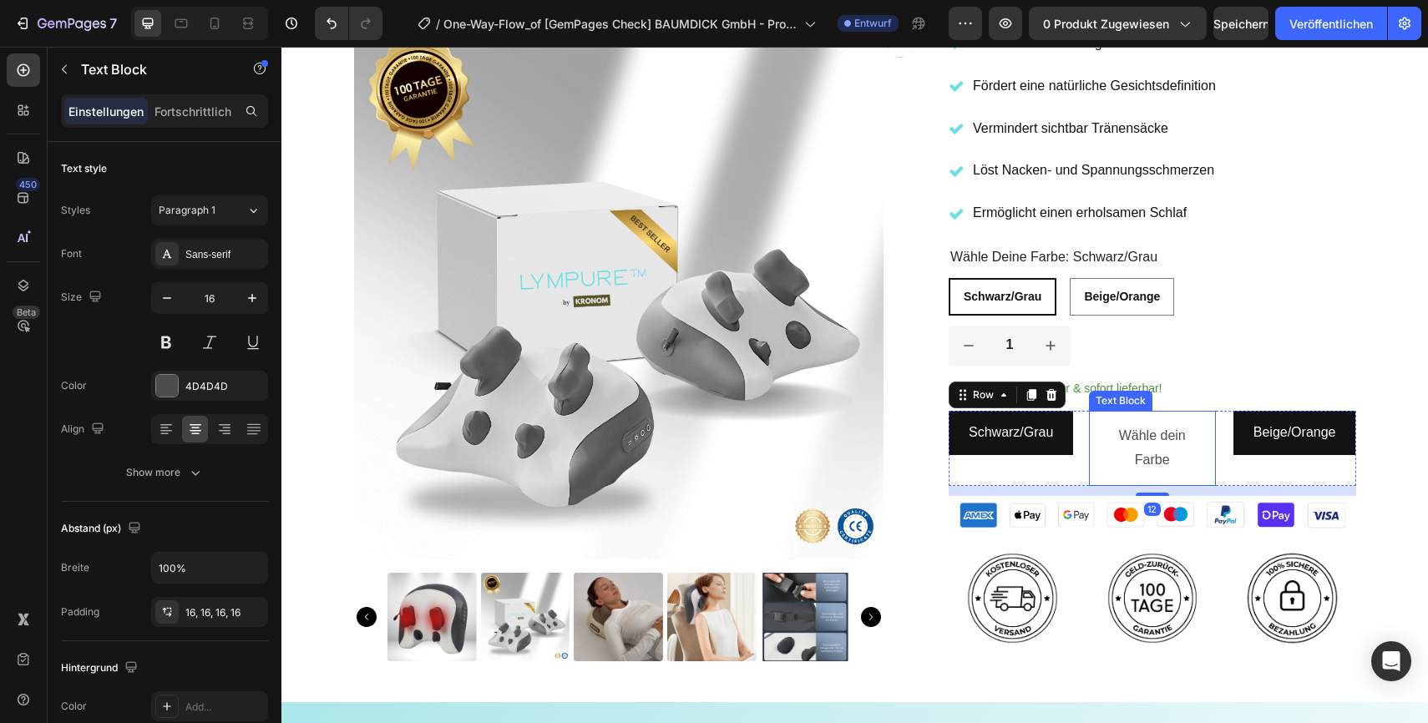
click at [1189, 446] on p "Wähle dein Farbe" at bounding box center [1152, 448] width 100 height 48
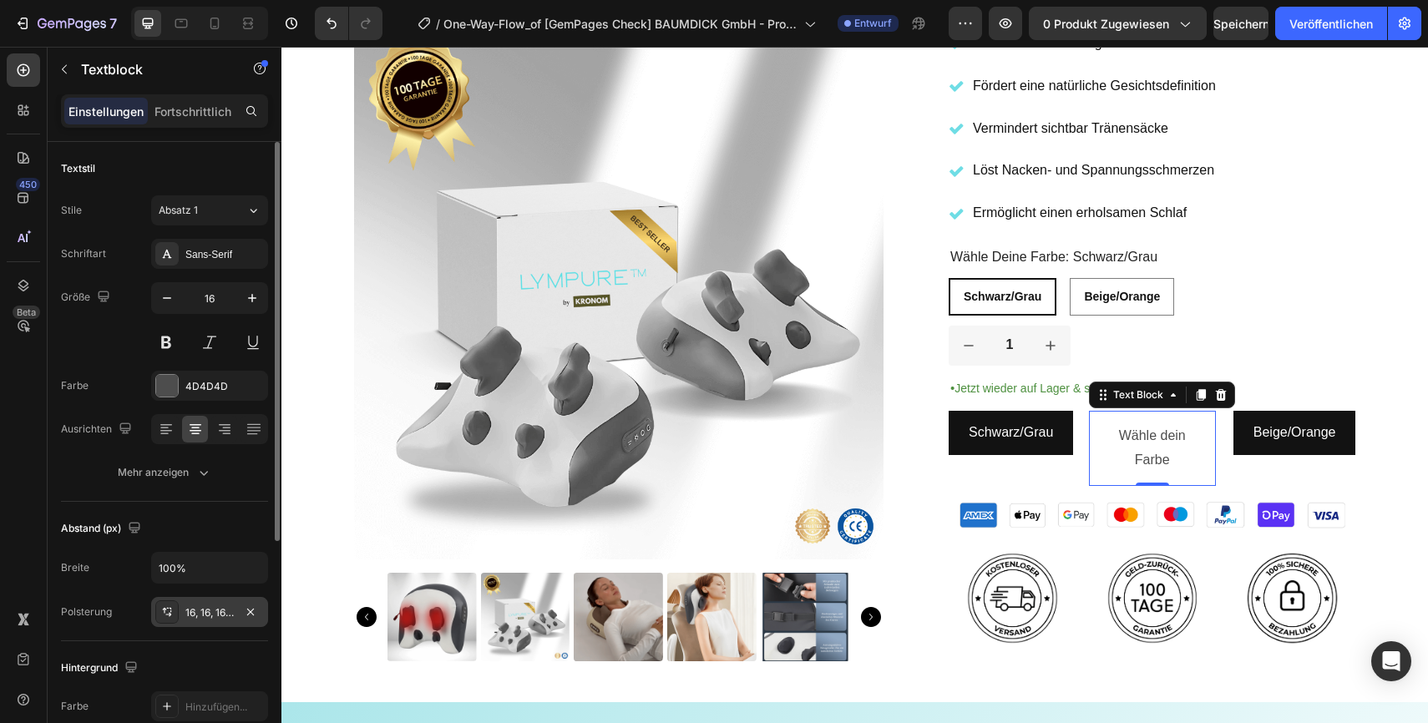
click at [201, 610] on font "16, 16, 16, 16" at bounding box center [212, 612] width 55 height 13
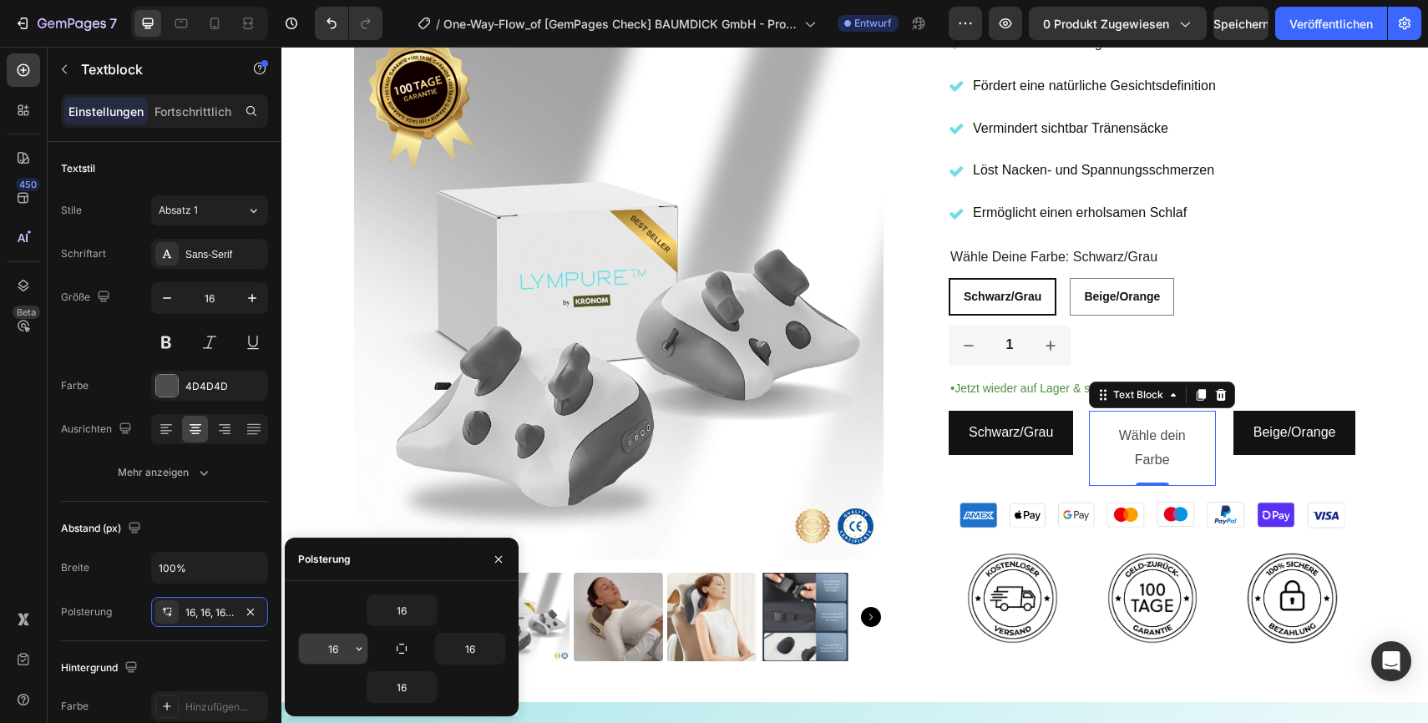
click at [342, 642] on input "16" at bounding box center [333, 649] width 68 height 30
type input "10"
click at [470, 646] on input "16" at bounding box center [470, 649] width 68 height 30
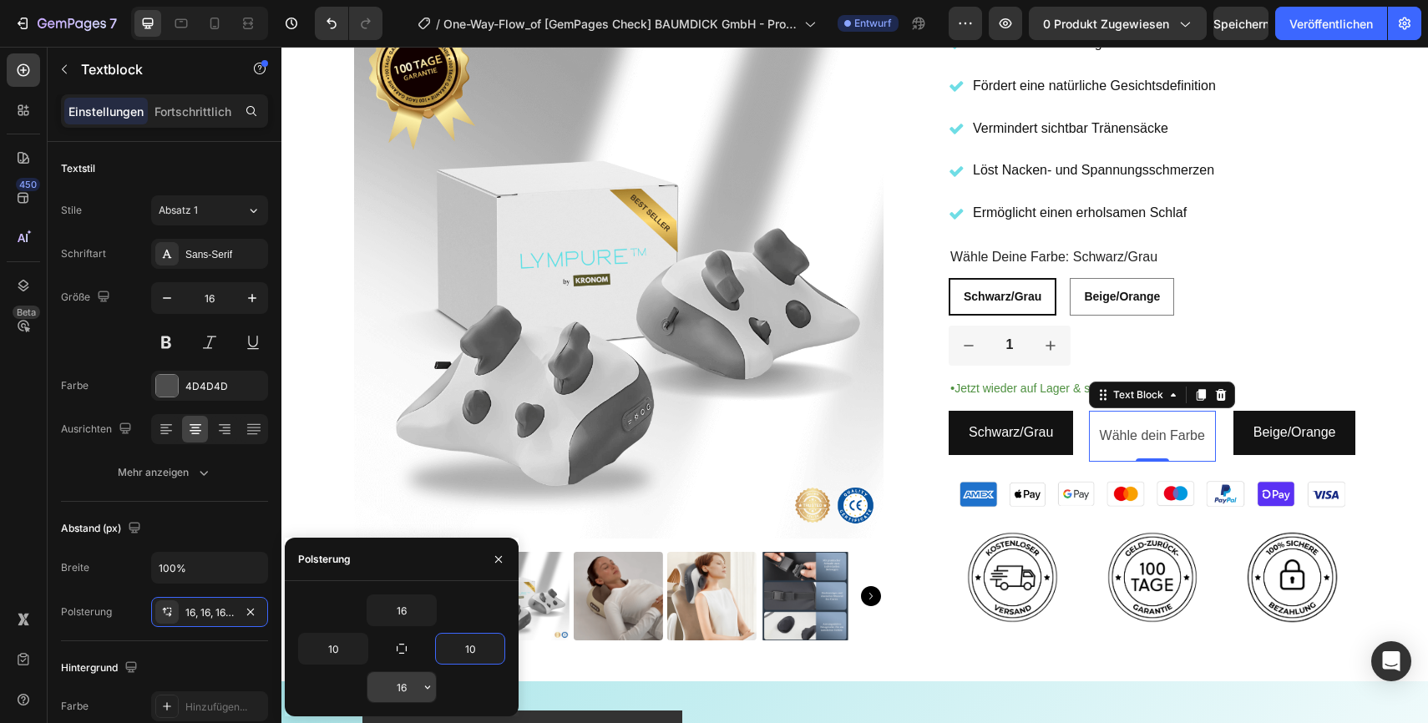
type input "10"
click at [402, 693] on input "16" at bounding box center [401, 687] width 68 height 30
type input "10"
click at [1311, 329] on div "1" at bounding box center [1153, 346] width 408 height 40
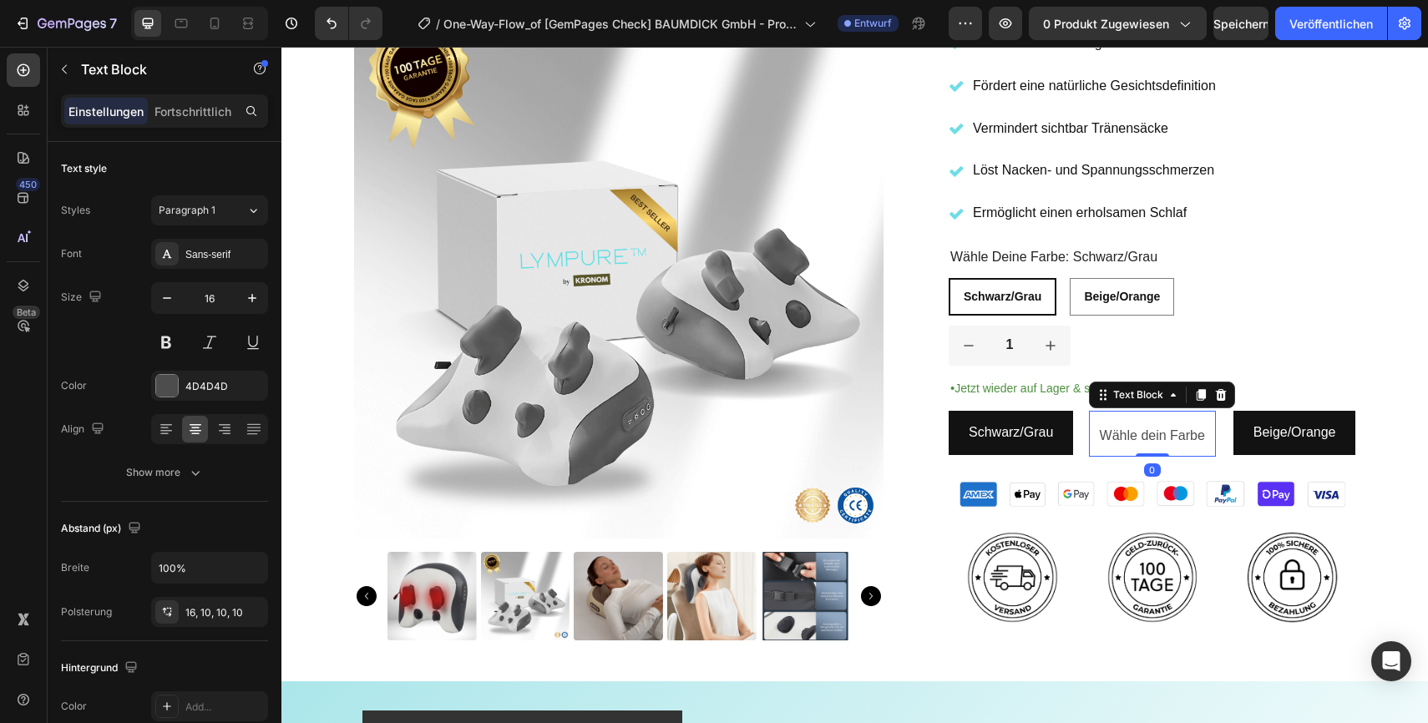
click at [1168, 440] on p "Wähle dein Farbe" at bounding box center [1152, 436] width 110 height 24
click at [194, 434] on icon at bounding box center [195, 429] width 17 height 17
click at [170, 344] on button at bounding box center [166, 342] width 30 height 30
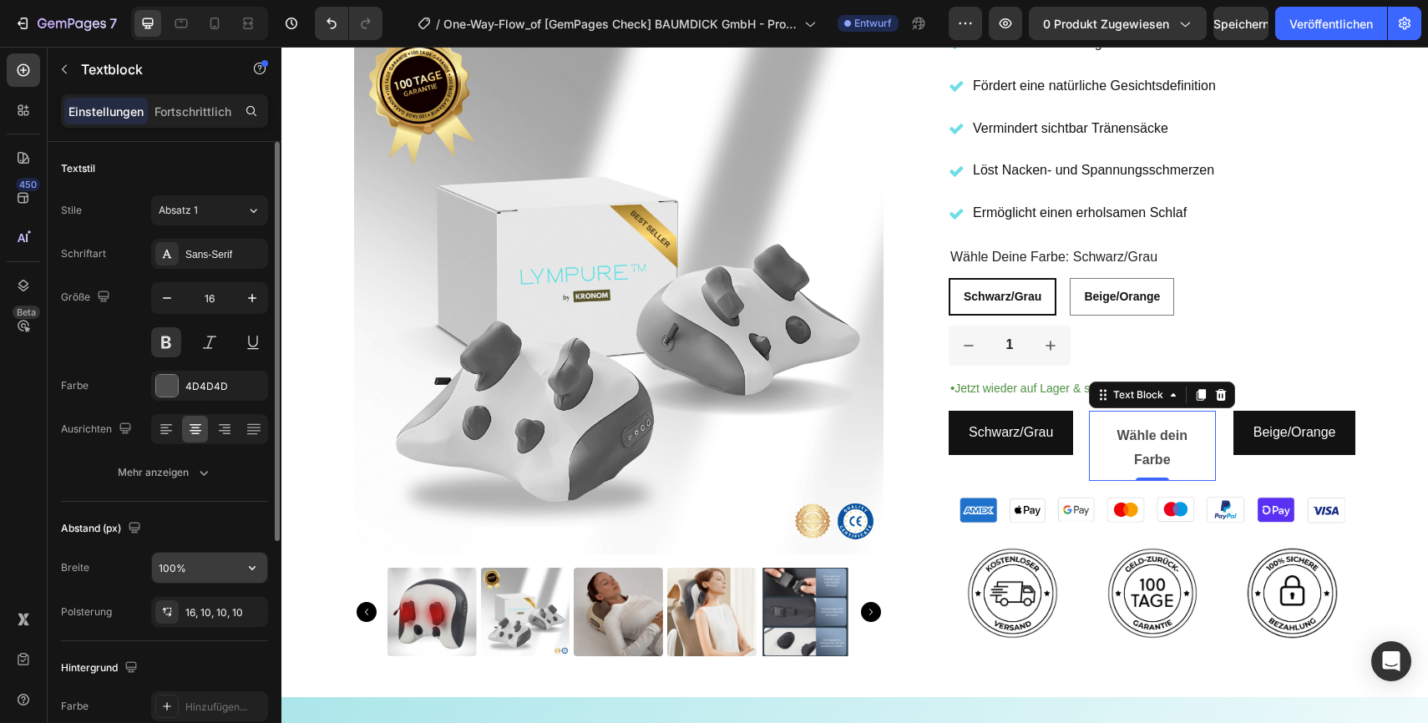
click at [202, 567] on input "100%" at bounding box center [209, 568] width 115 height 30
click at [250, 561] on icon "button" at bounding box center [252, 568] width 17 height 17
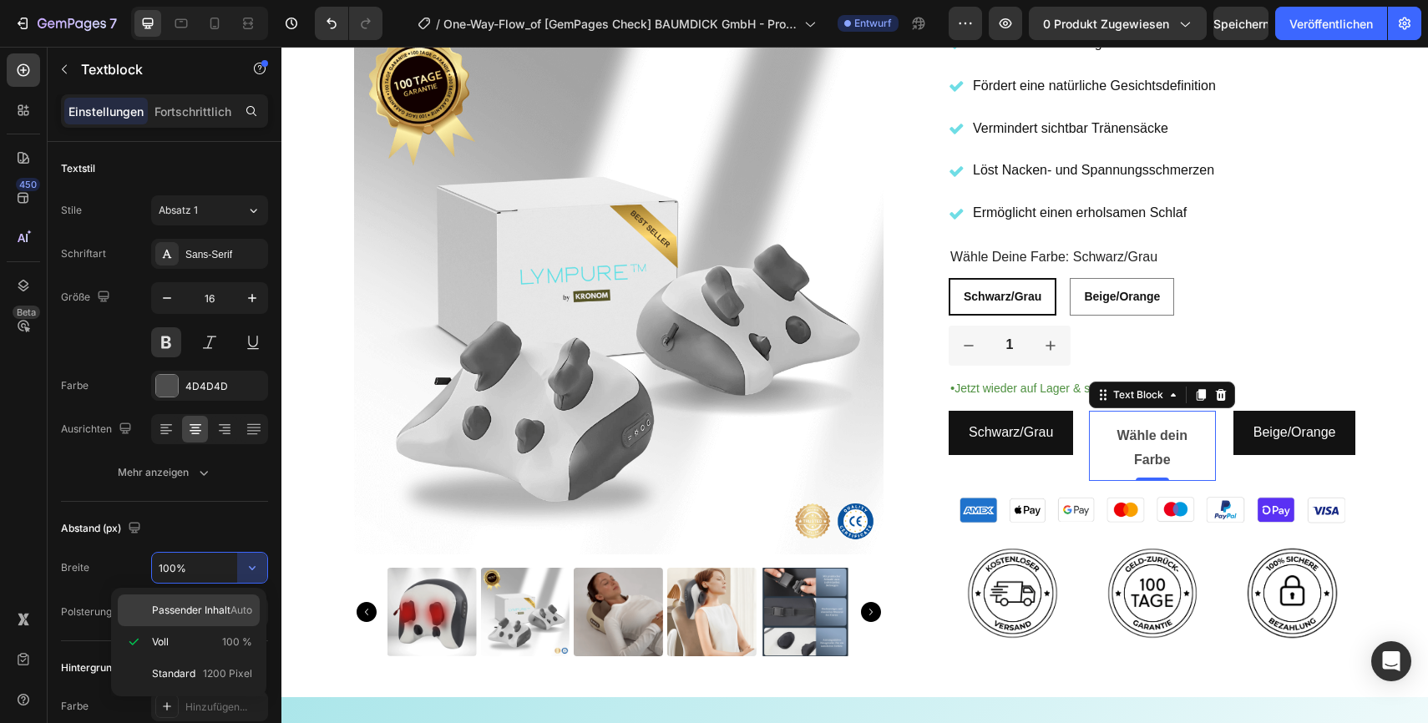
click at [196, 615] on font "Passender Inhalt" at bounding box center [191, 610] width 79 height 13
type input "Auto"
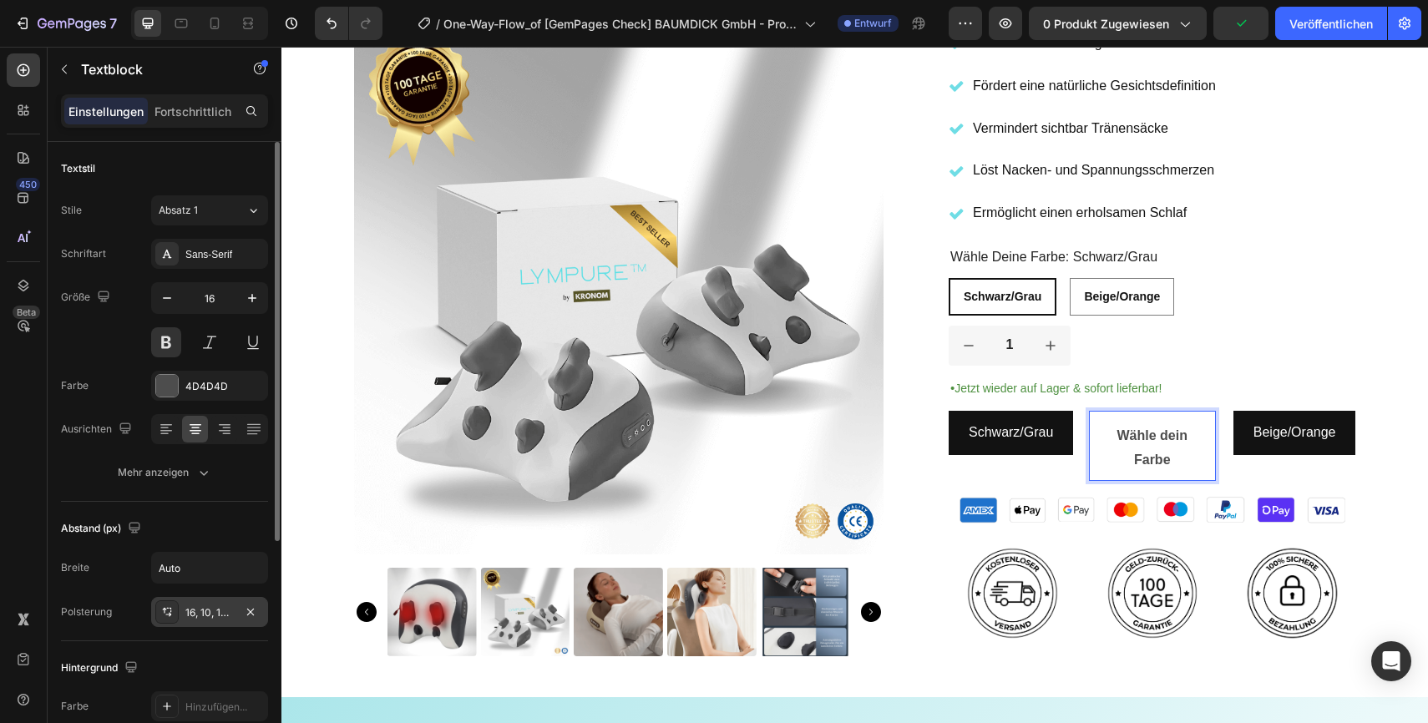
click at [208, 616] on font "16, 10, 10, 10" at bounding box center [214, 612] width 58 height 13
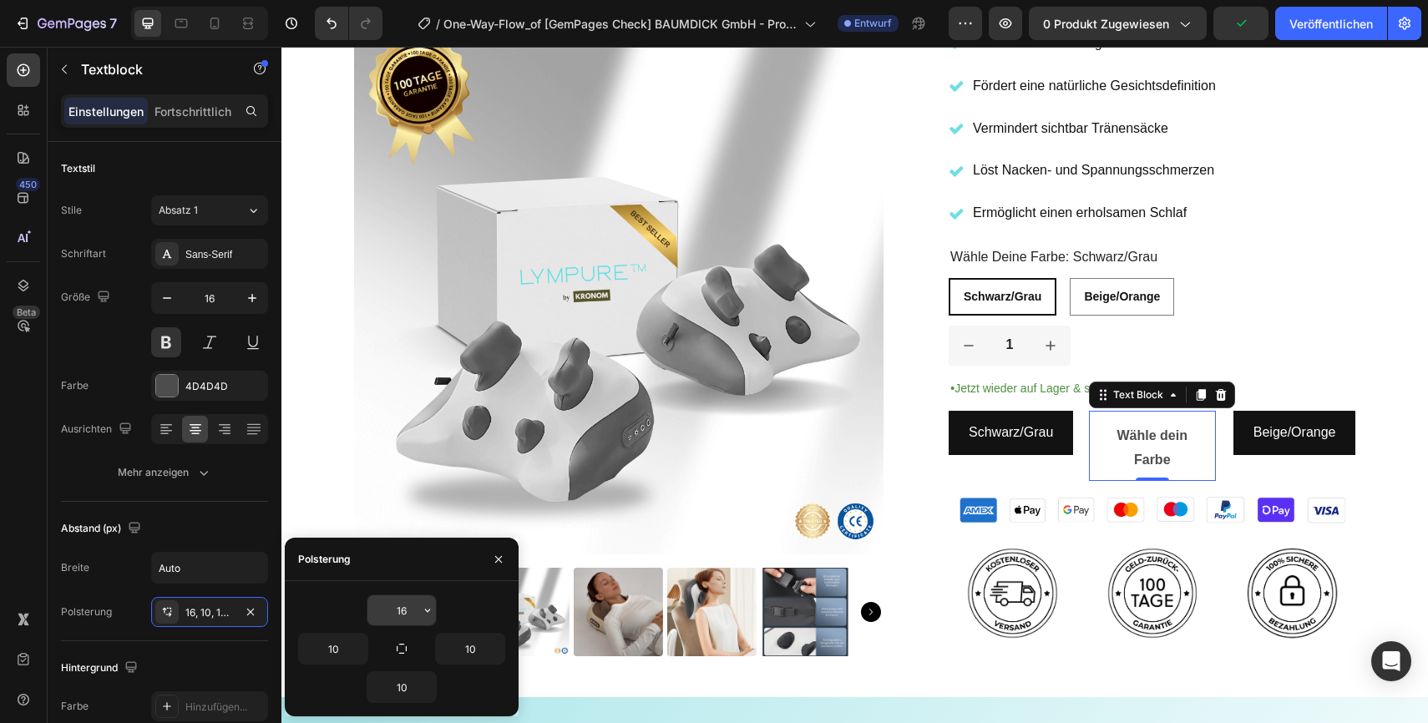
click at [408, 612] on input "16" at bounding box center [401, 610] width 68 height 30
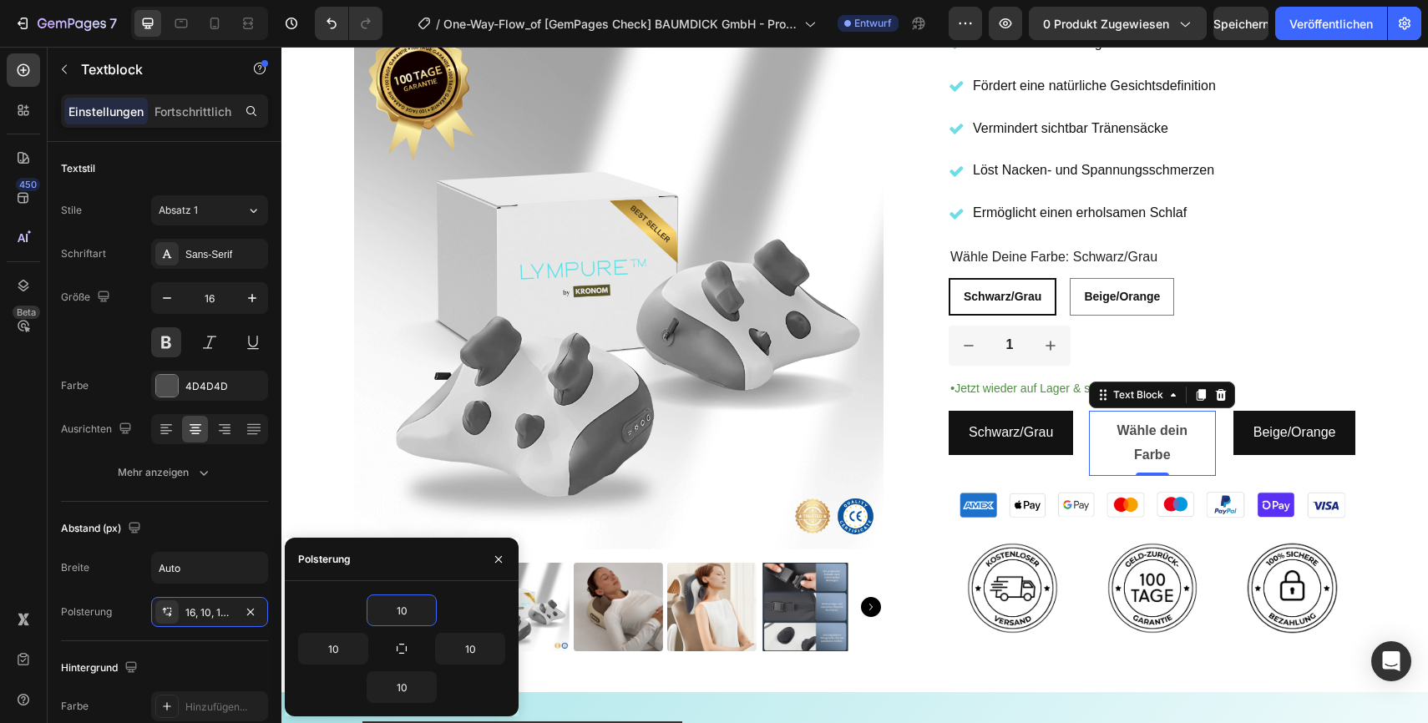
type input "10"
click at [425, 561] on div "Polsterung" at bounding box center [402, 559] width 234 height 43
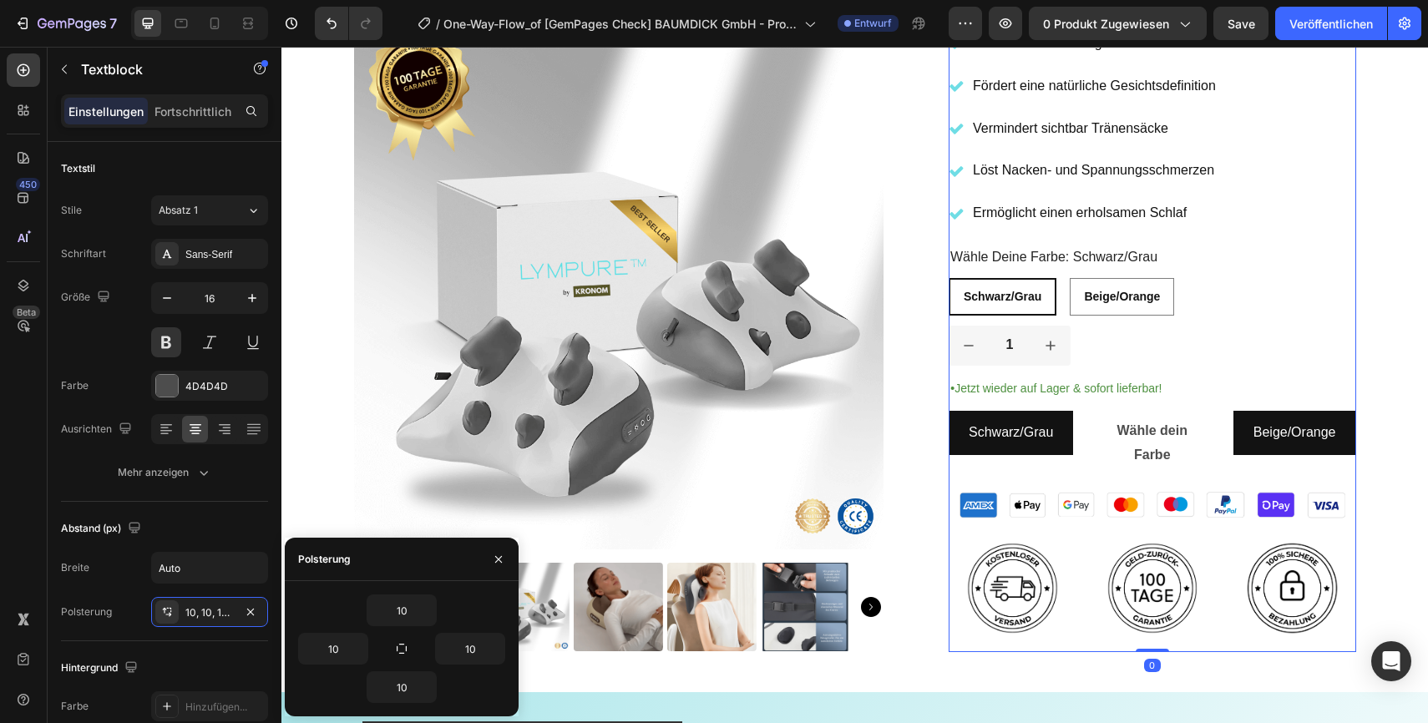
click at [1354, 322] on div "Icon Icon Icon Icon Icon Icon List 2,500+ Verified Reviews! Text Block Row Judg…" at bounding box center [1153, 141] width 408 height 1022
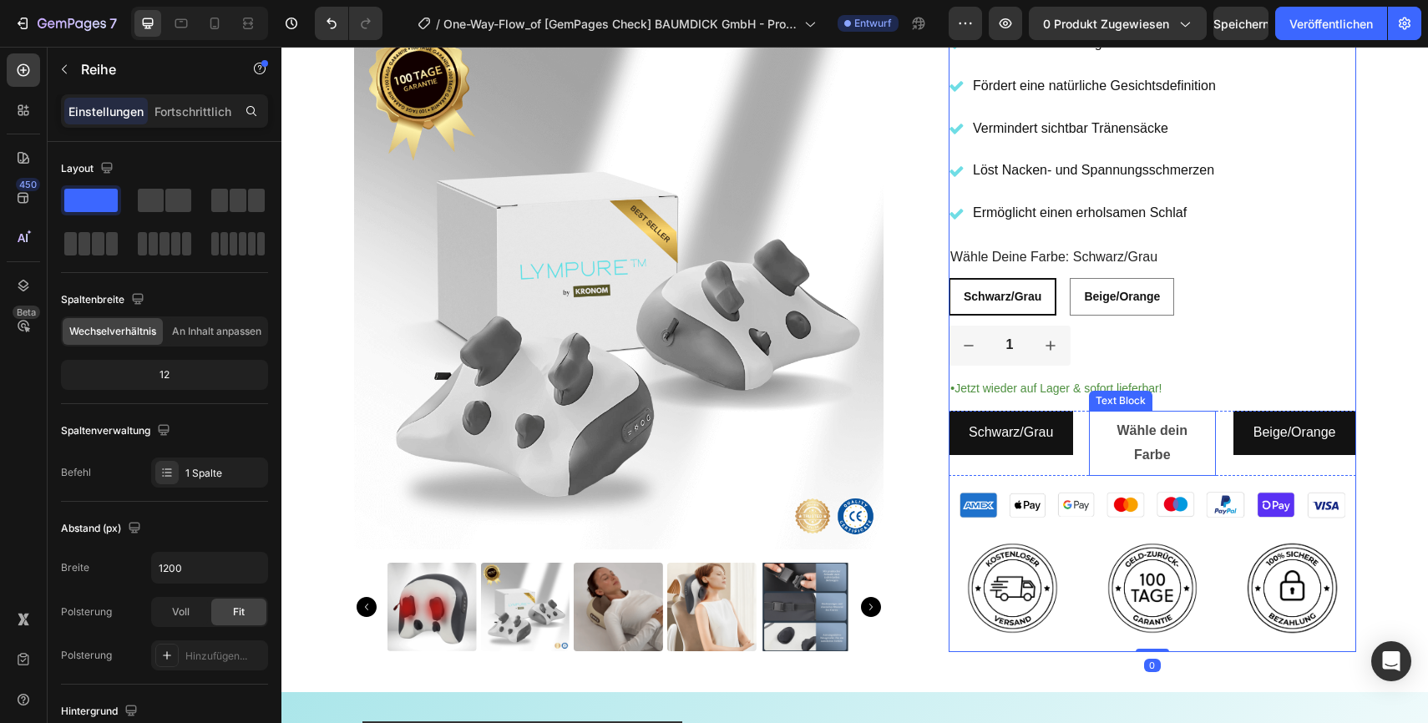
click at [1187, 450] on p "Wähle dein Farbe" at bounding box center [1152, 443] width 110 height 48
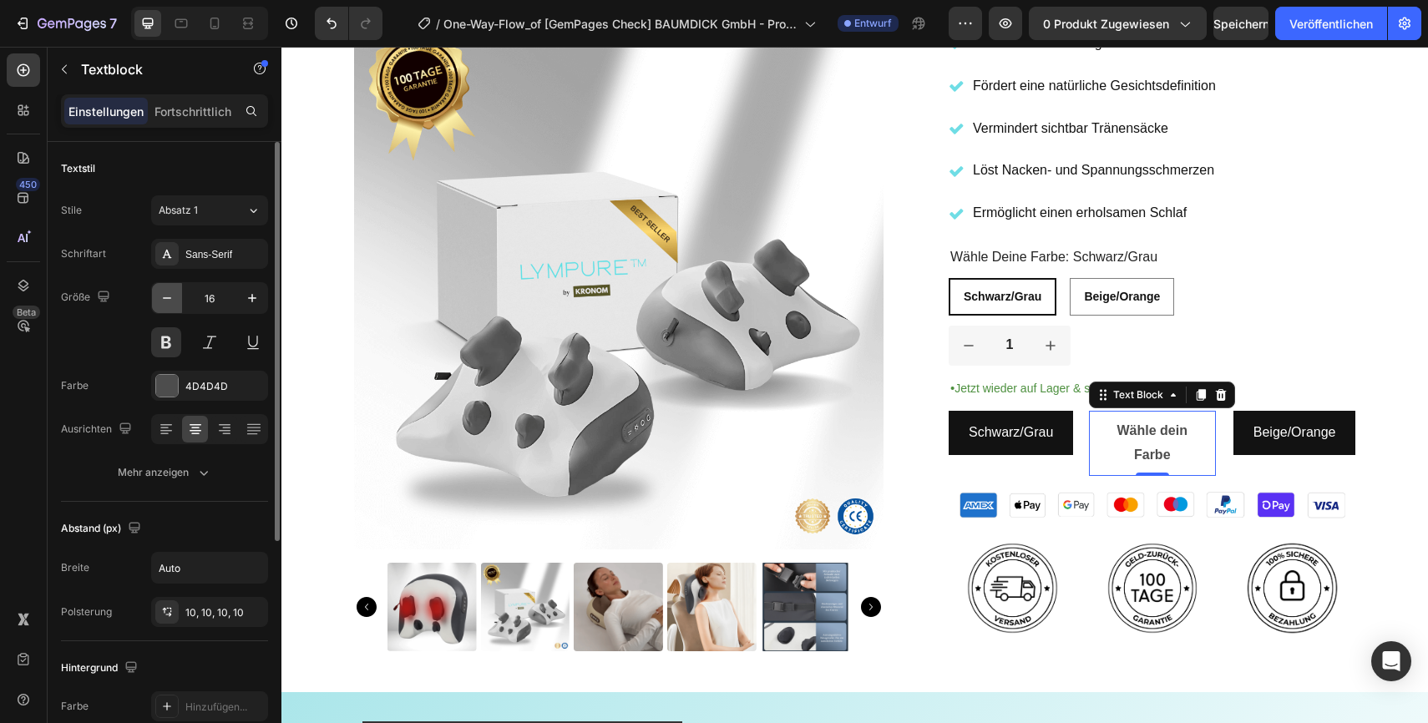
click at [175, 299] on icon "button" at bounding box center [167, 298] width 17 height 17
type input "15"
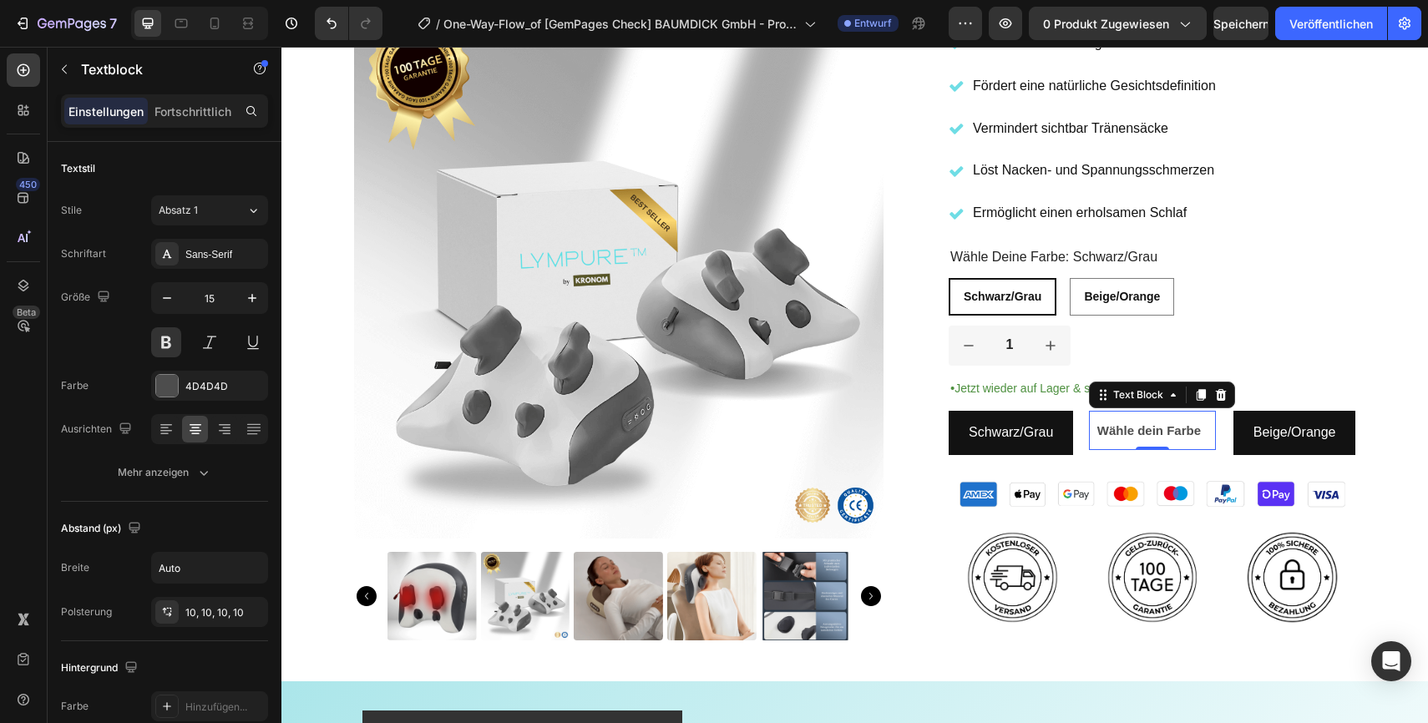
click at [1209, 433] on div "Wähle dein Farbe" at bounding box center [1152, 430] width 127 height 39
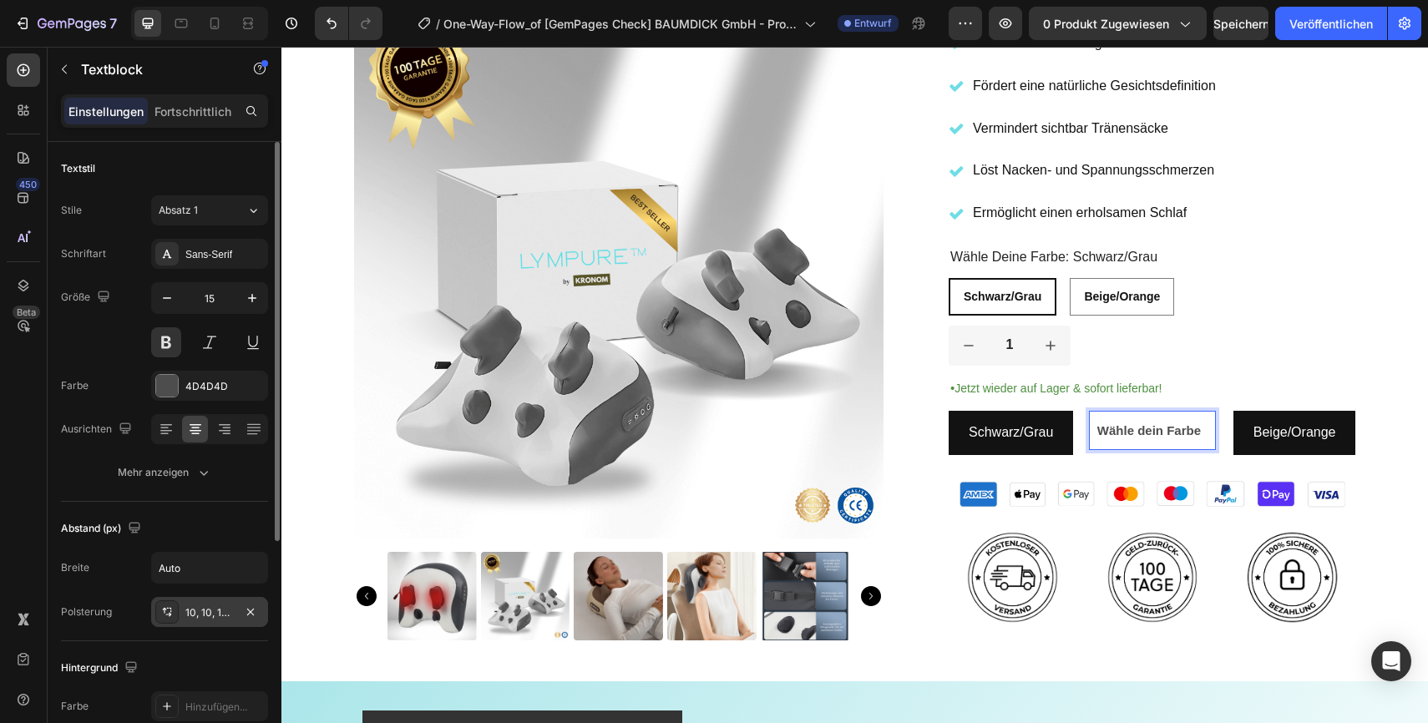
click at [209, 615] on font "10, 10, 10, 10" at bounding box center [214, 612] width 58 height 13
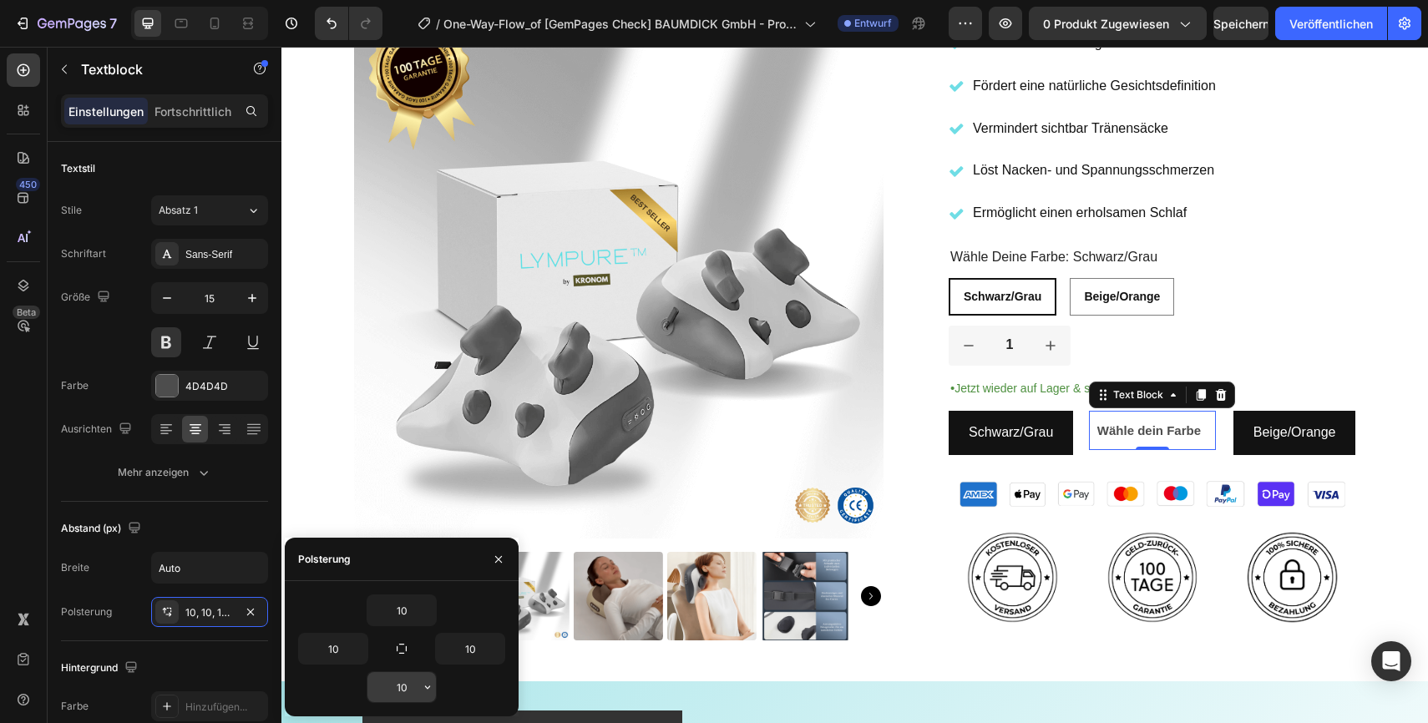
click at [418, 683] on input "10" at bounding box center [401, 687] width 68 height 30
type input "15"
click at [1295, 324] on div "Icon Icon Icon Icon Icon Icon List 2,500+ Verified Reviews! Text Block Row Judg…" at bounding box center [1153, 135] width 408 height 1011
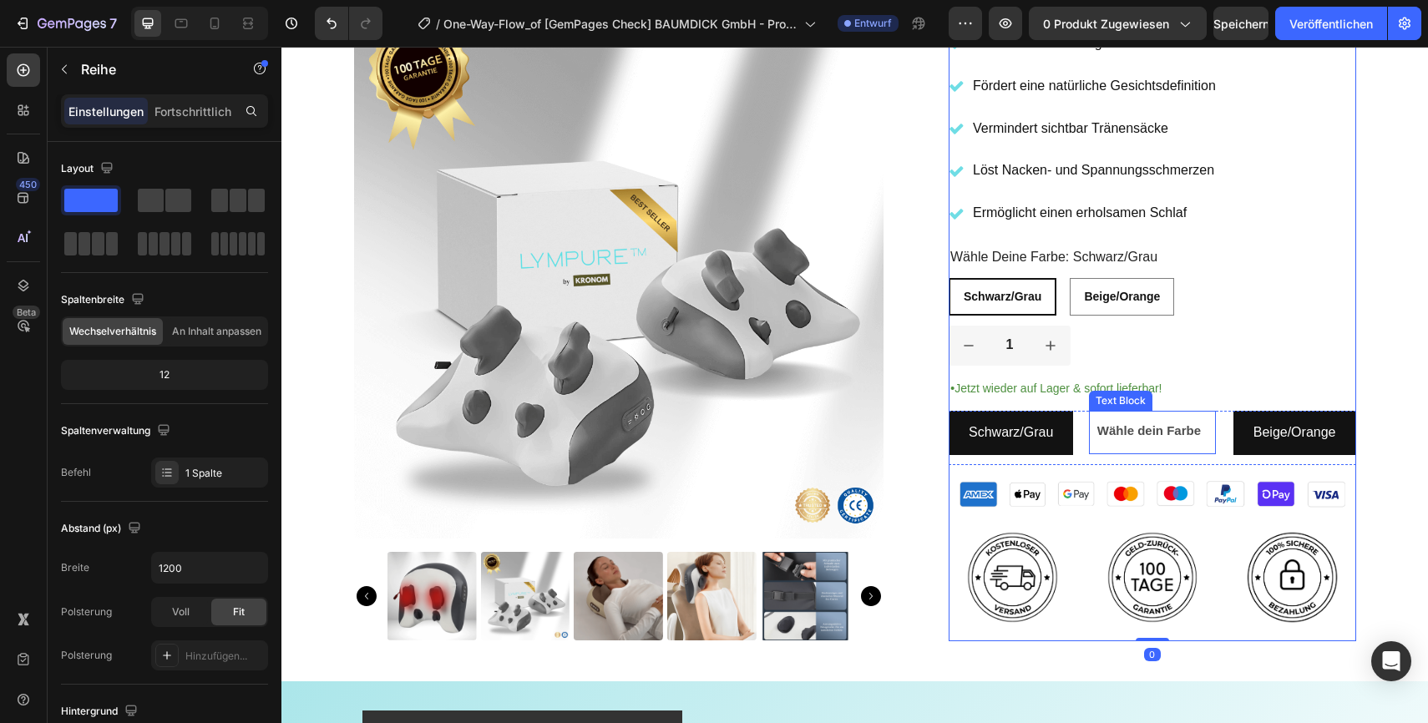
click at [1178, 453] on div "Wähle dein Farbe" at bounding box center [1149, 432] width 120 height 43
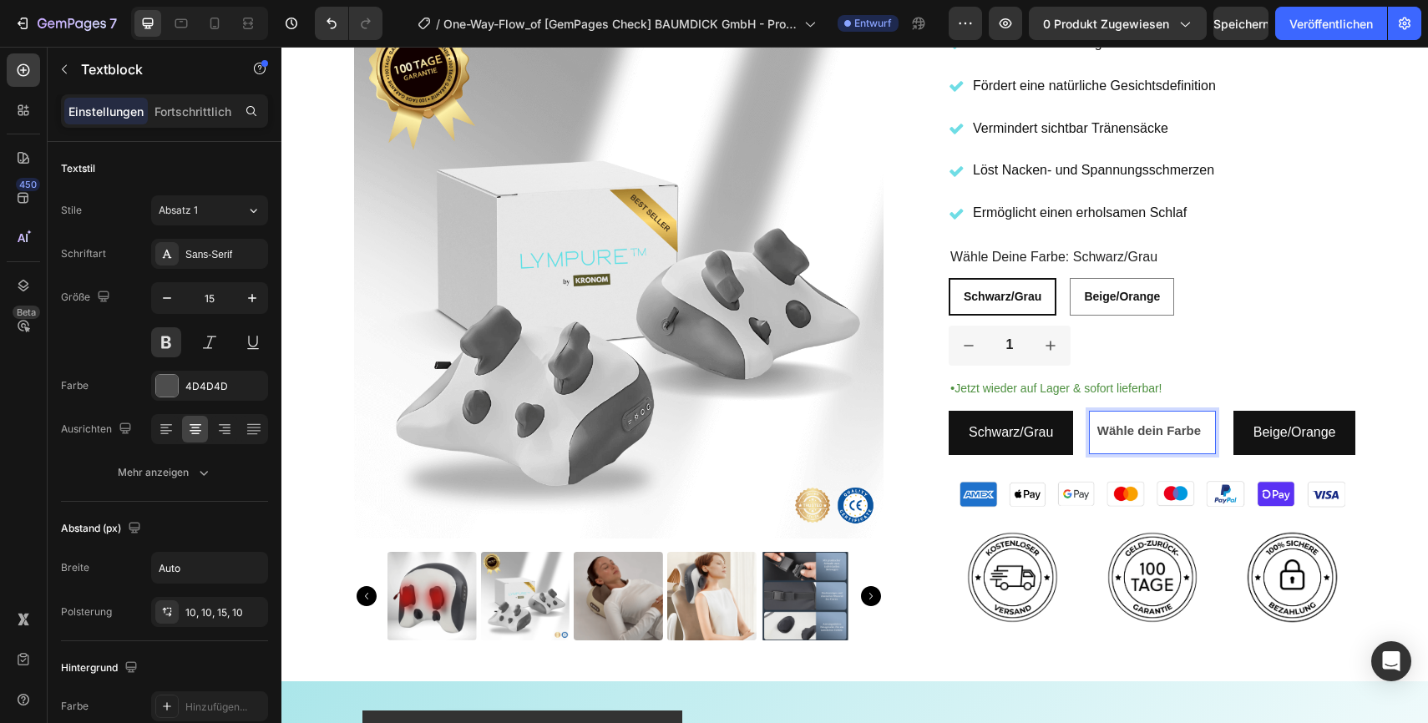
click at [1196, 429] on p "Wähle dein Farbe" at bounding box center [1149, 430] width 104 height 23
click at [1212, 429] on div "Wähle dein Farbe" at bounding box center [1152, 432] width 127 height 43
click at [1199, 429] on p "Wähle dein Farbe" at bounding box center [1149, 430] width 104 height 23
click at [1209, 448] on div "Wähle dein Farbe" at bounding box center [1152, 432] width 127 height 43
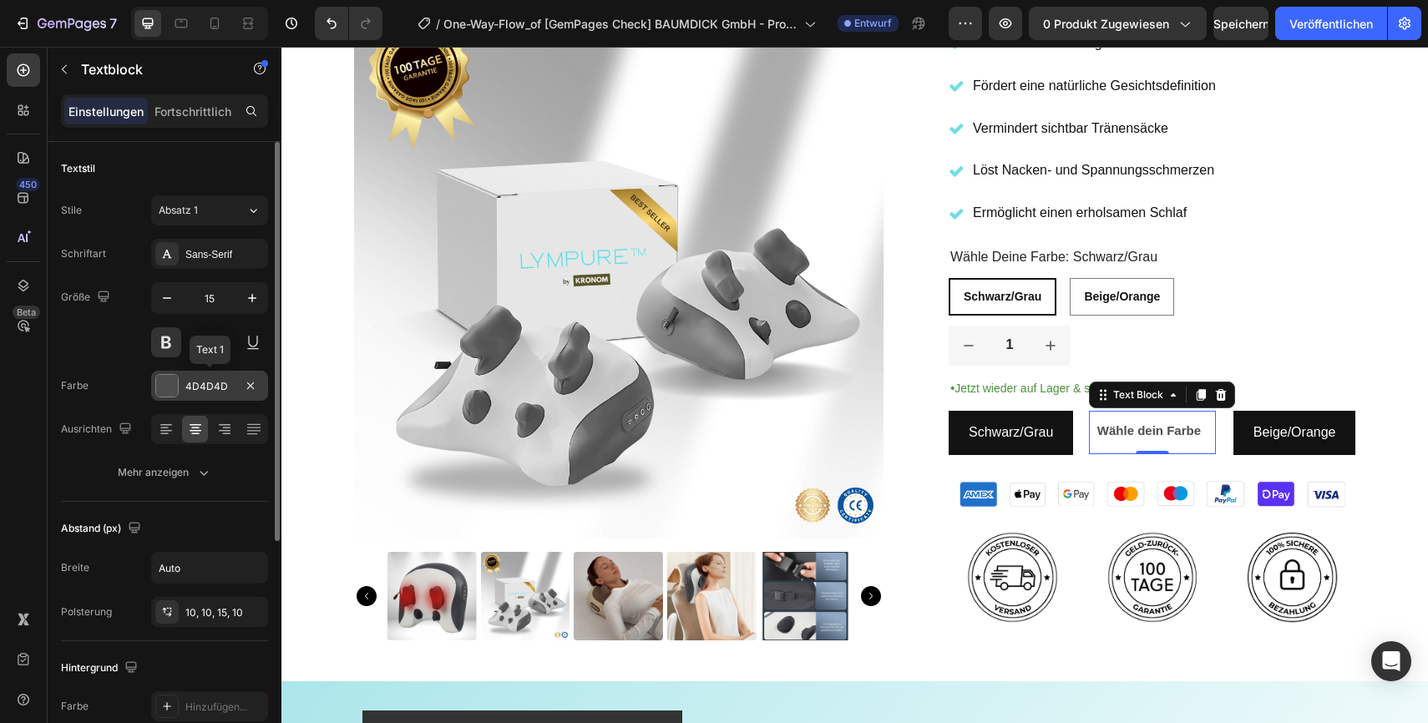
click at [170, 389] on div at bounding box center [167, 386] width 22 height 22
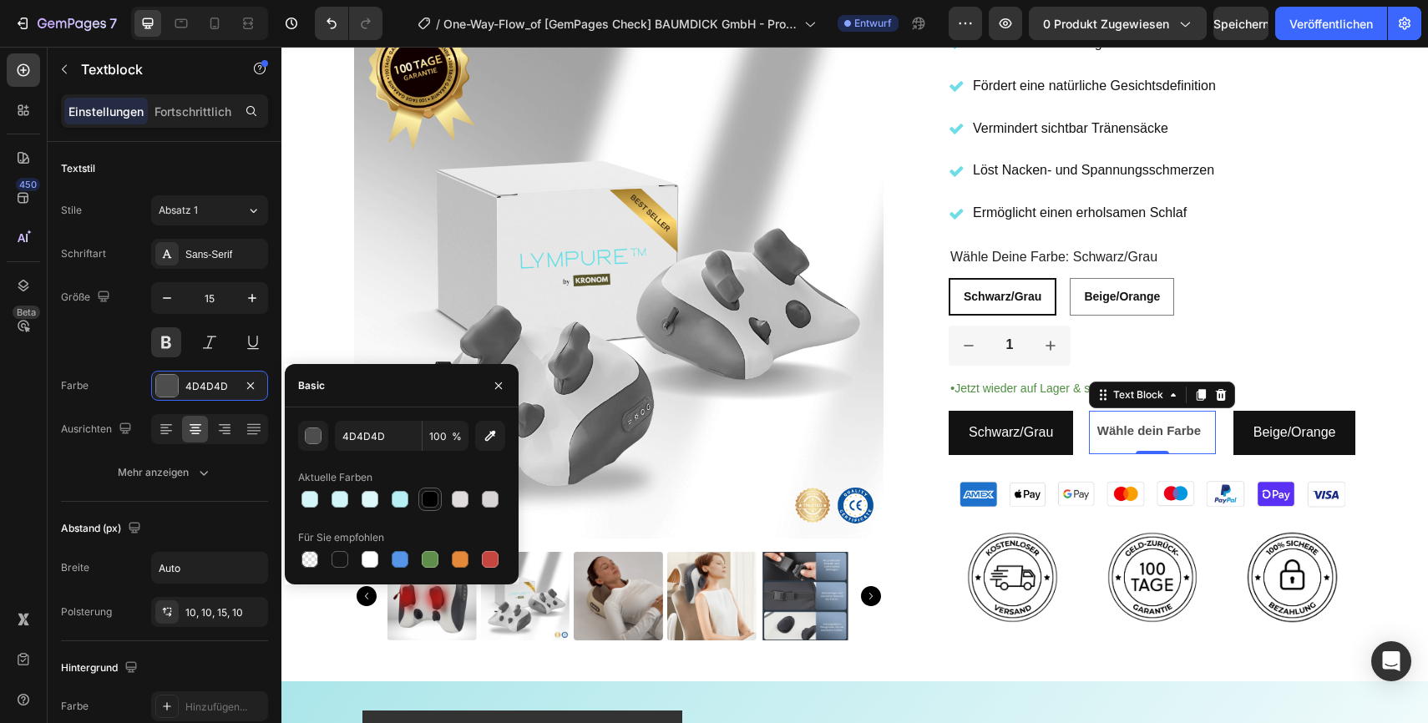
click at [436, 506] on div at bounding box center [430, 499] width 20 height 20
type input "000000"
click at [409, 396] on div "Basic" at bounding box center [402, 385] width 234 height 43
click at [29, 436] on div "450 Beta" at bounding box center [23, 328] width 33 height 550
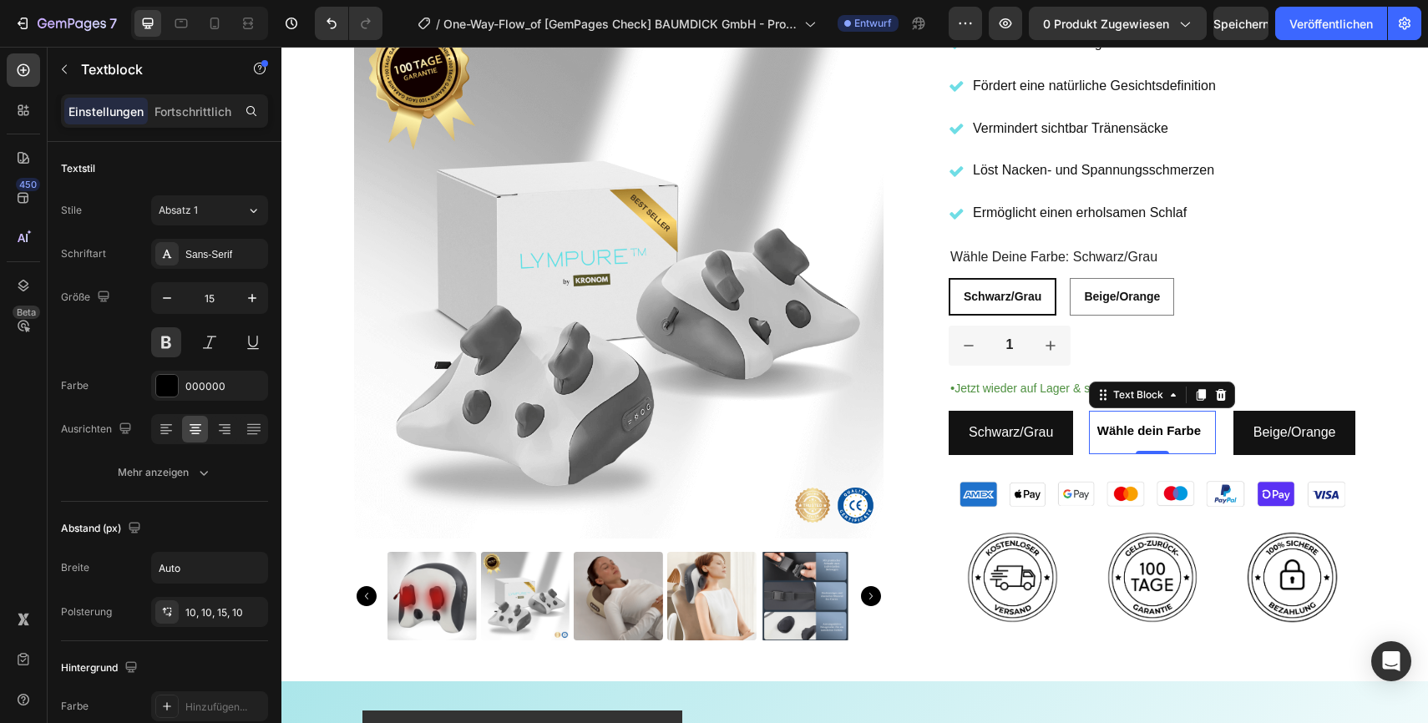
click at [1212, 448] on div "Wähle dein Farbe" at bounding box center [1152, 432] width 127 height 43
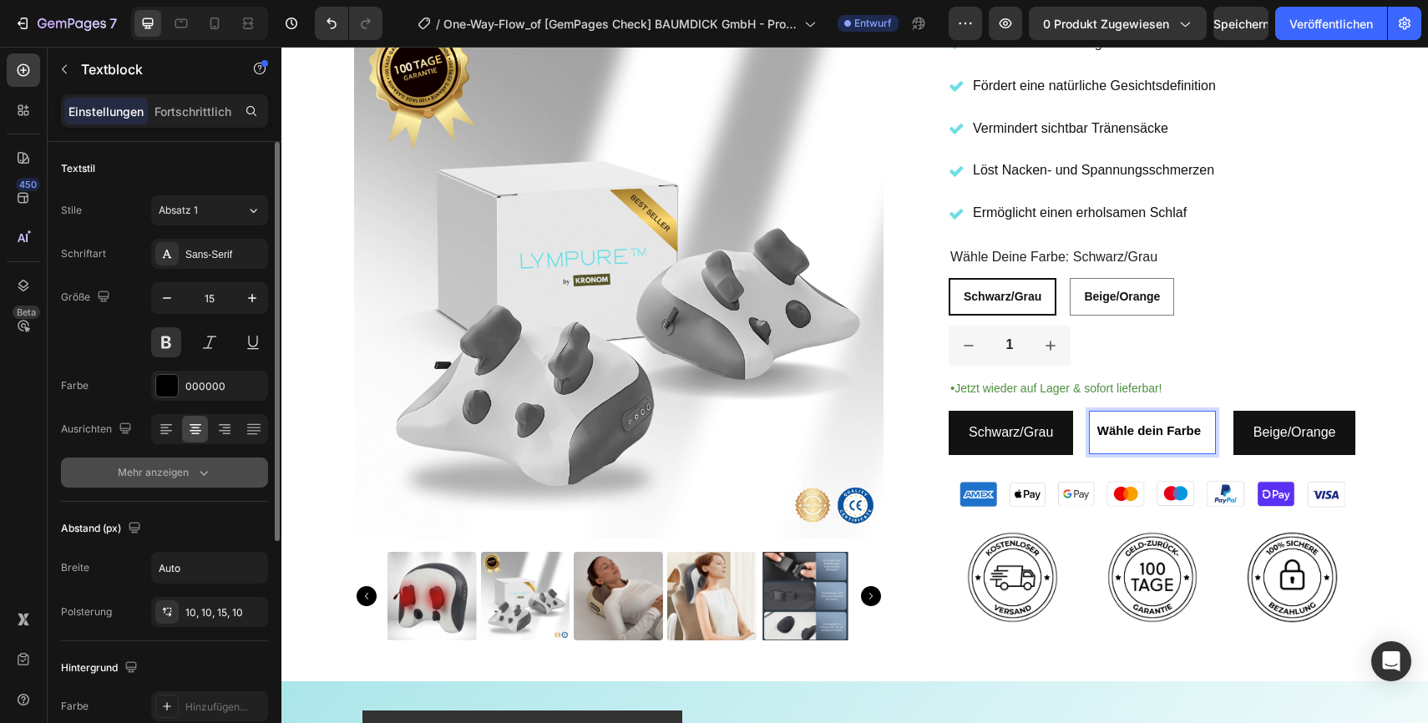
click at [205, 472] on icon "button" at bounding box center [203, 472] width 17 height 17
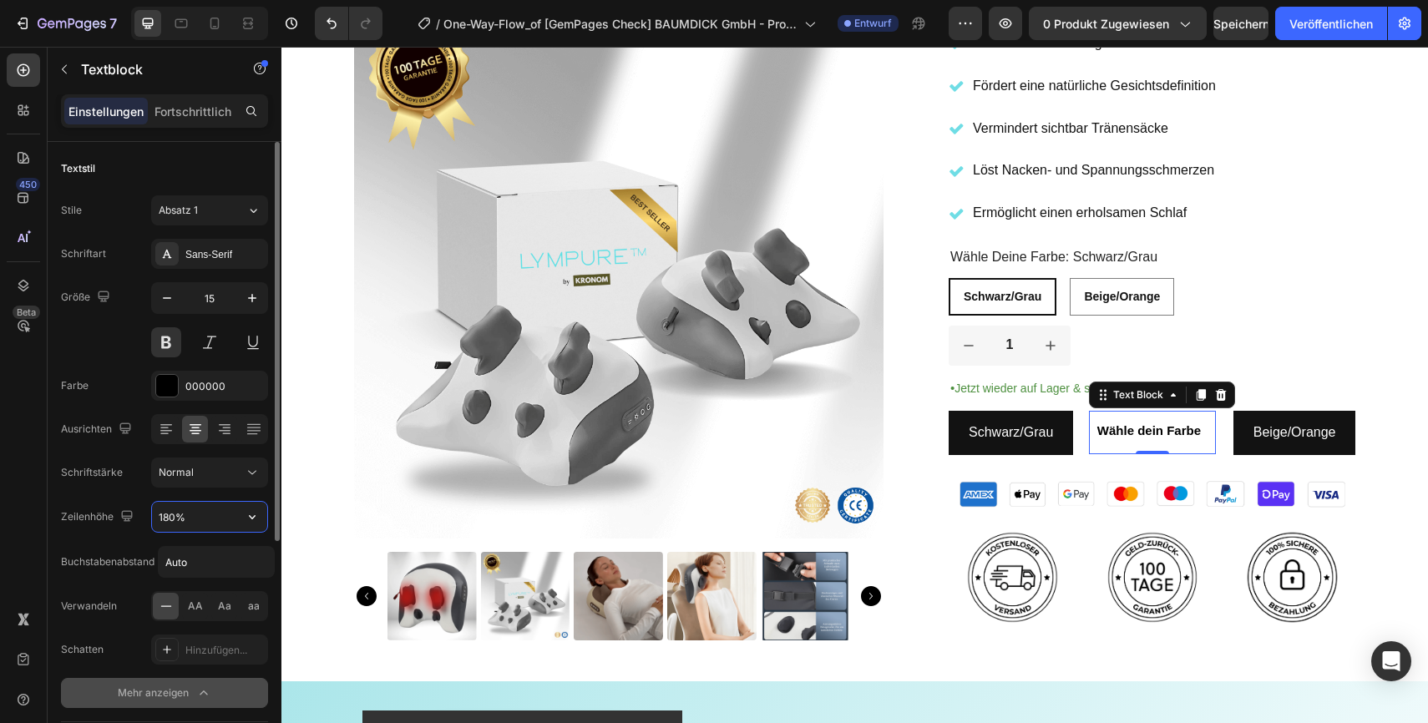
click at [196, 513] on input "180%" at bounding box center [209, 517] width 115 height 30
type input "180%"
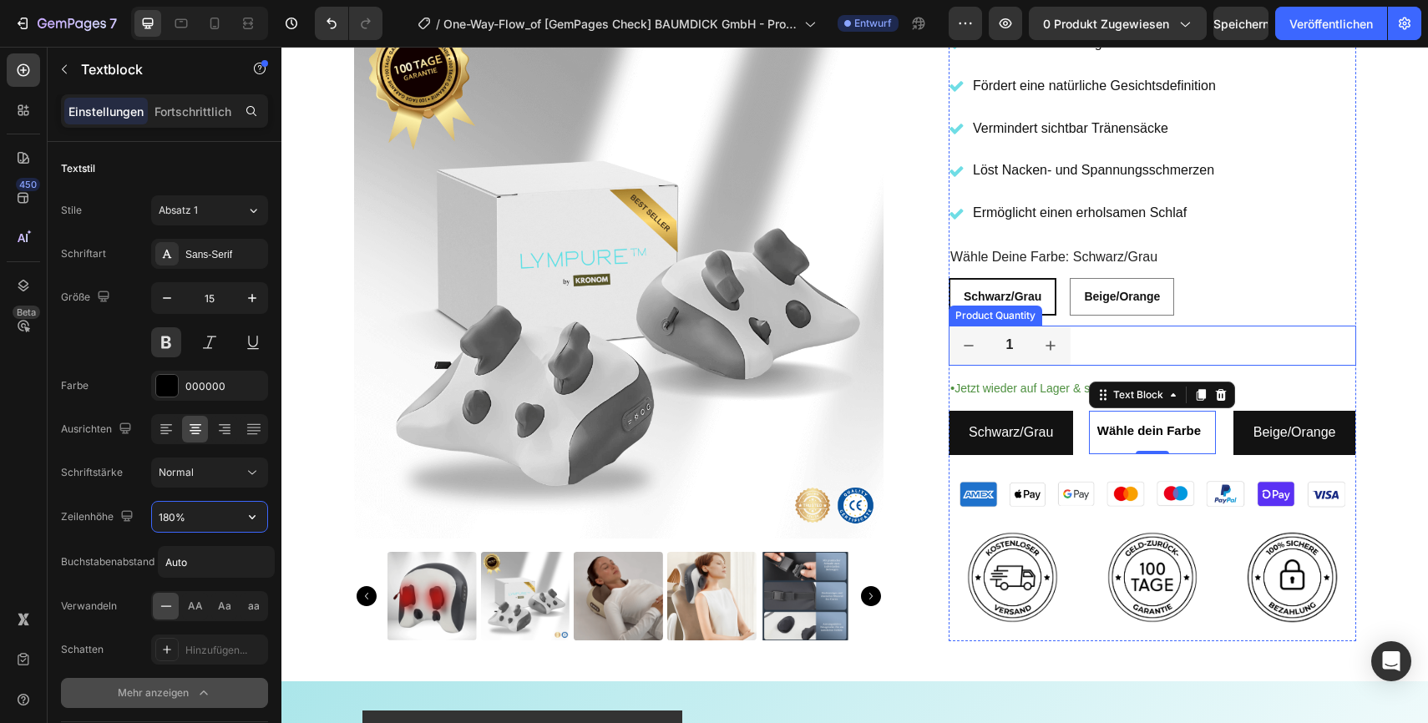
click at [1263, 352] on div "1" at bounding box center [1153, 346] width 408 height 40
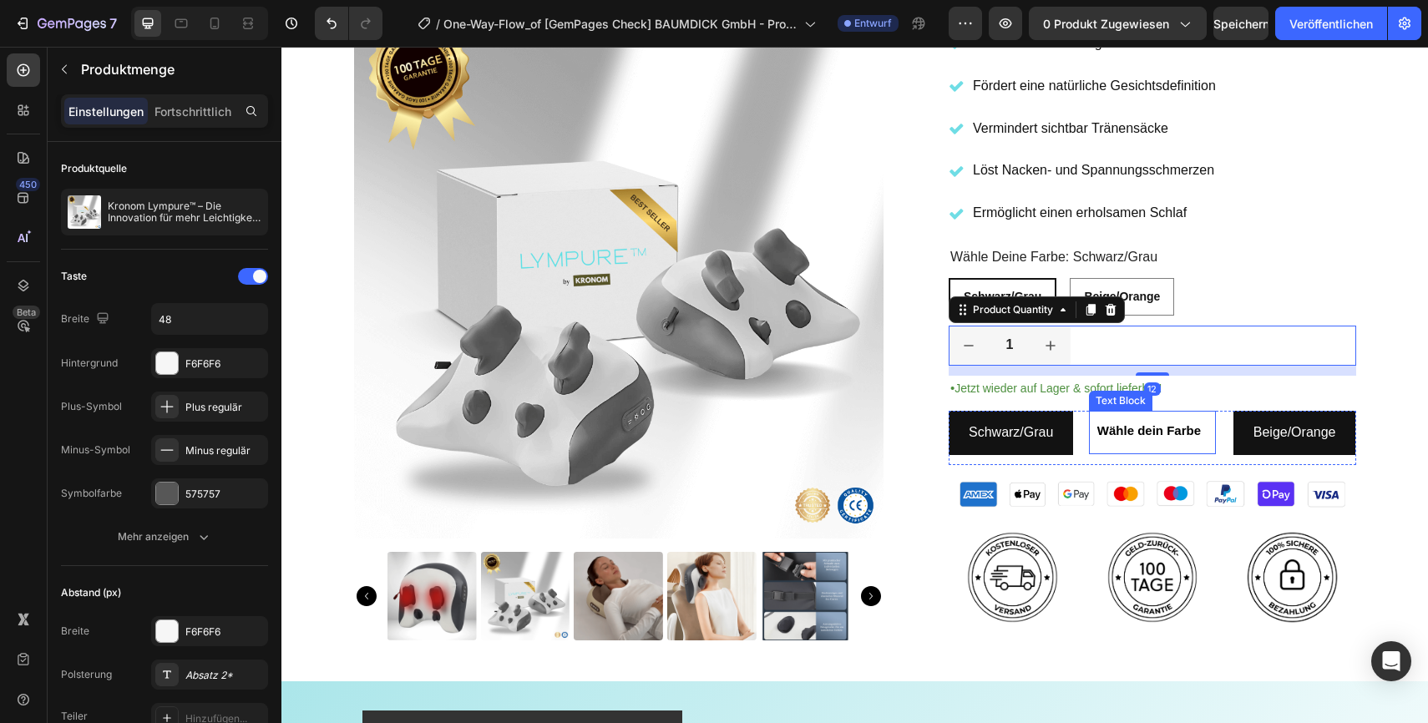
click at [1167, 423] on p "Wähle dein Farbe" at bounding box center [1149, 430] width 104 height 23
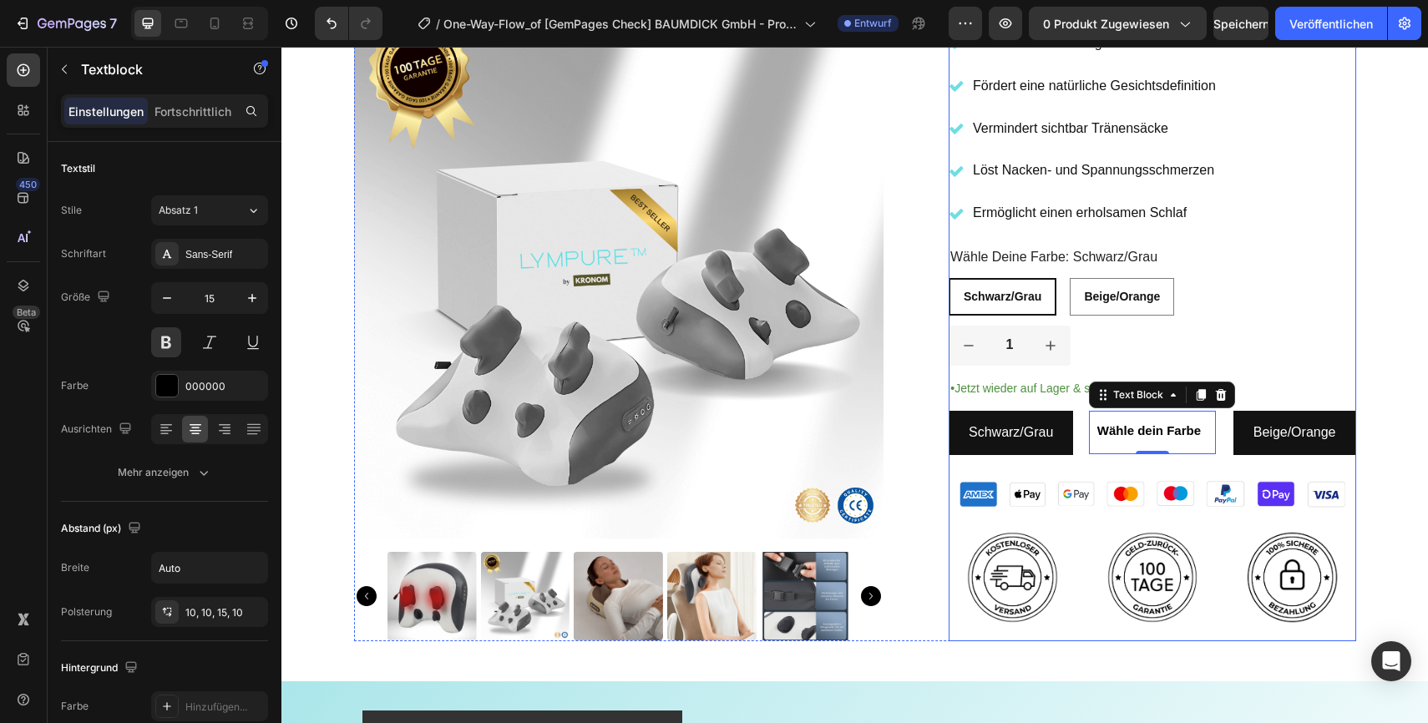
click at [1298, 349] on div "1" at bounding box center [1153, 346] width 408 height 40
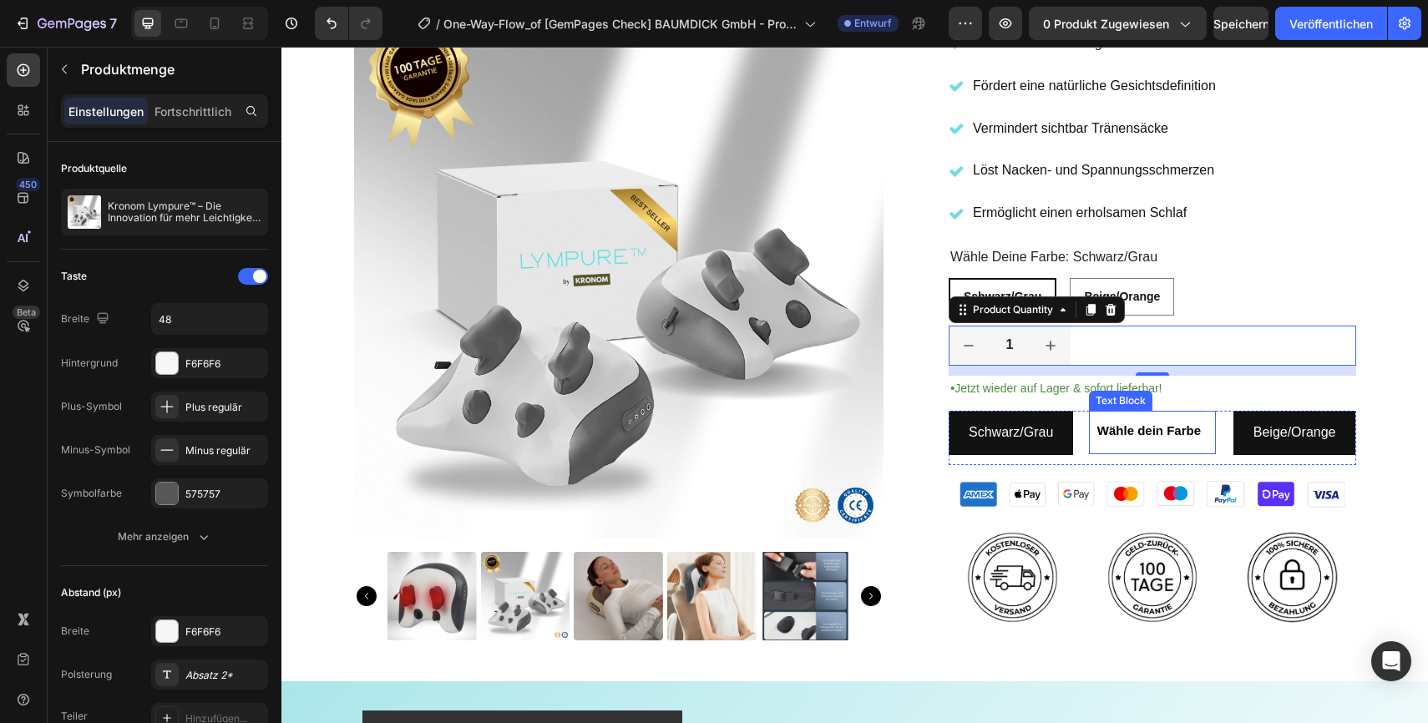
click at [1183, 446] on div "Wähle dein Farbe" at bounding box center [1149, 432] width 120 height 43
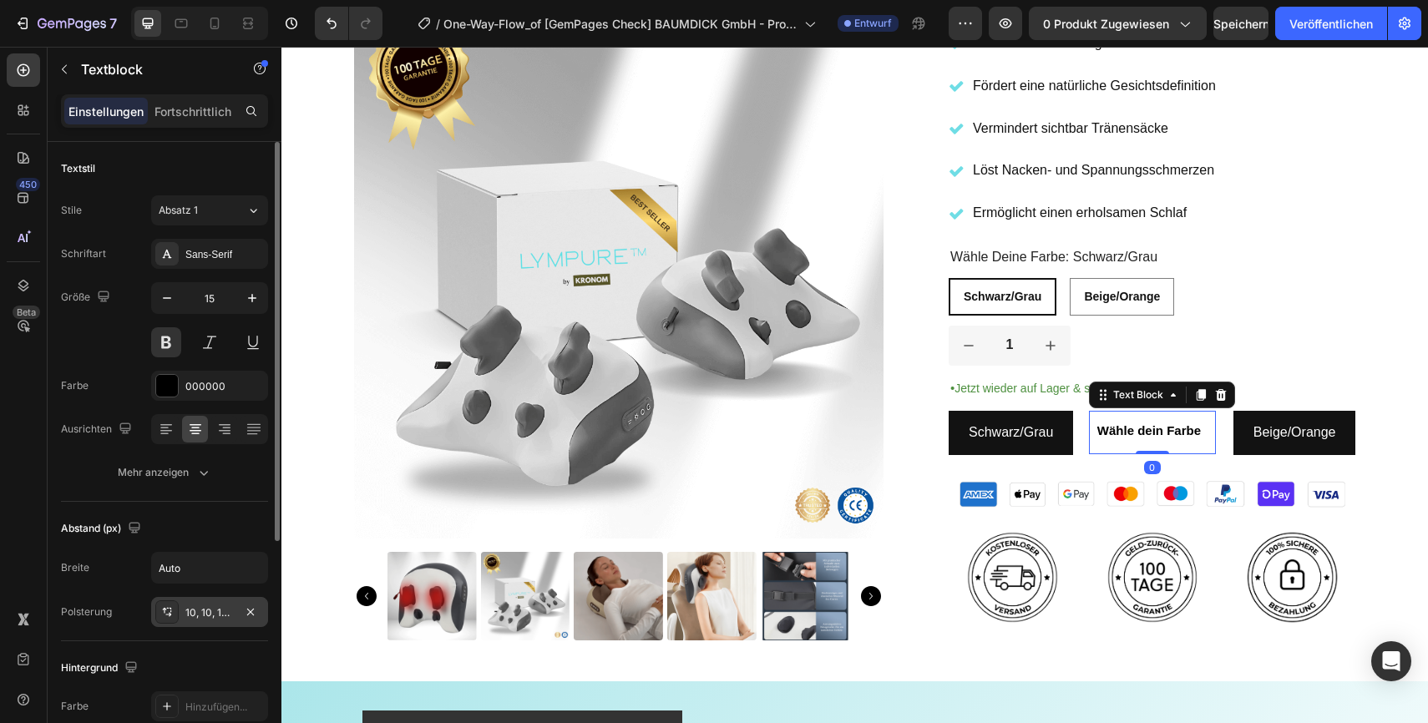
click at [225, 611] on font "10, 10, 15, 10" at bounding box center [214, 612] width 58 height 13
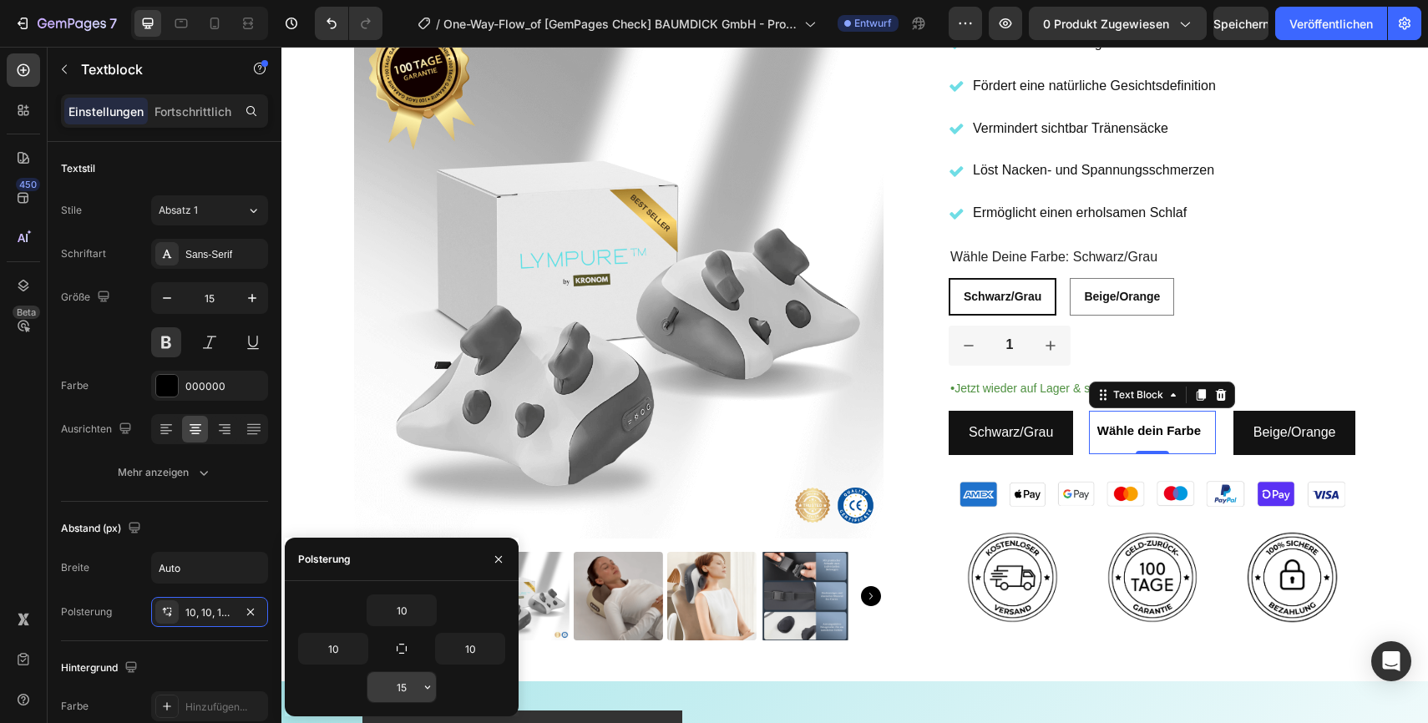
click at [412, 688] on input "15" at bounding box center [401, 687] width 68 height 30
click at [1026, 449] on link "Schwarz/Grau" at bounding box center [1011, 433] width 124 height 44
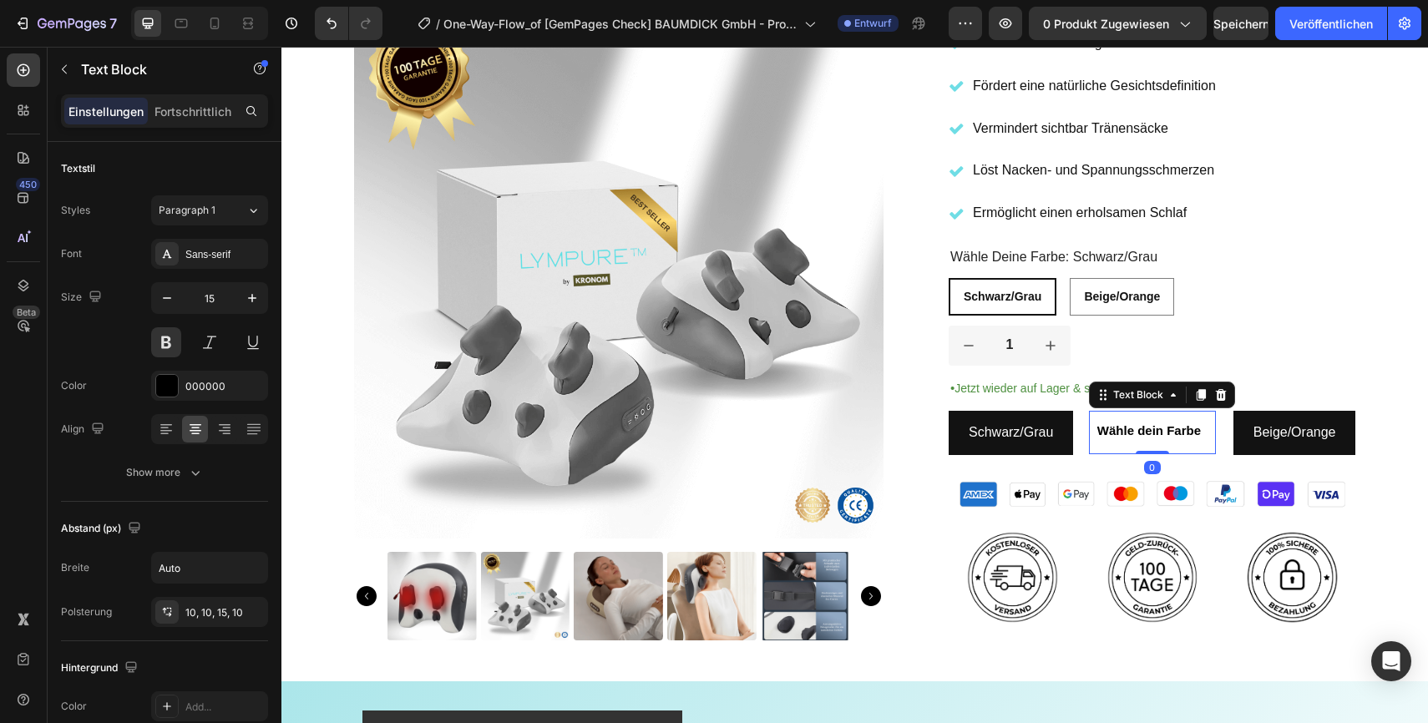
click at [1117, 444] on div "Wähle dein Farbe" at bounding box center [1149, 432] width 120 height 43
click at [1283, 398] on p "• Jetzt wieder auf Lager & sofort lieferbar!" at bounding box center [1152, 388] width 404 height 22
click at [1143, 449] on div "Wähle dein Farbe" at bounding box center [1149, 432] width 120 height 43
click at [1198, 444] on div "Wähle dein Farbe" at bounding box center [1149, 432] width 120 height 43
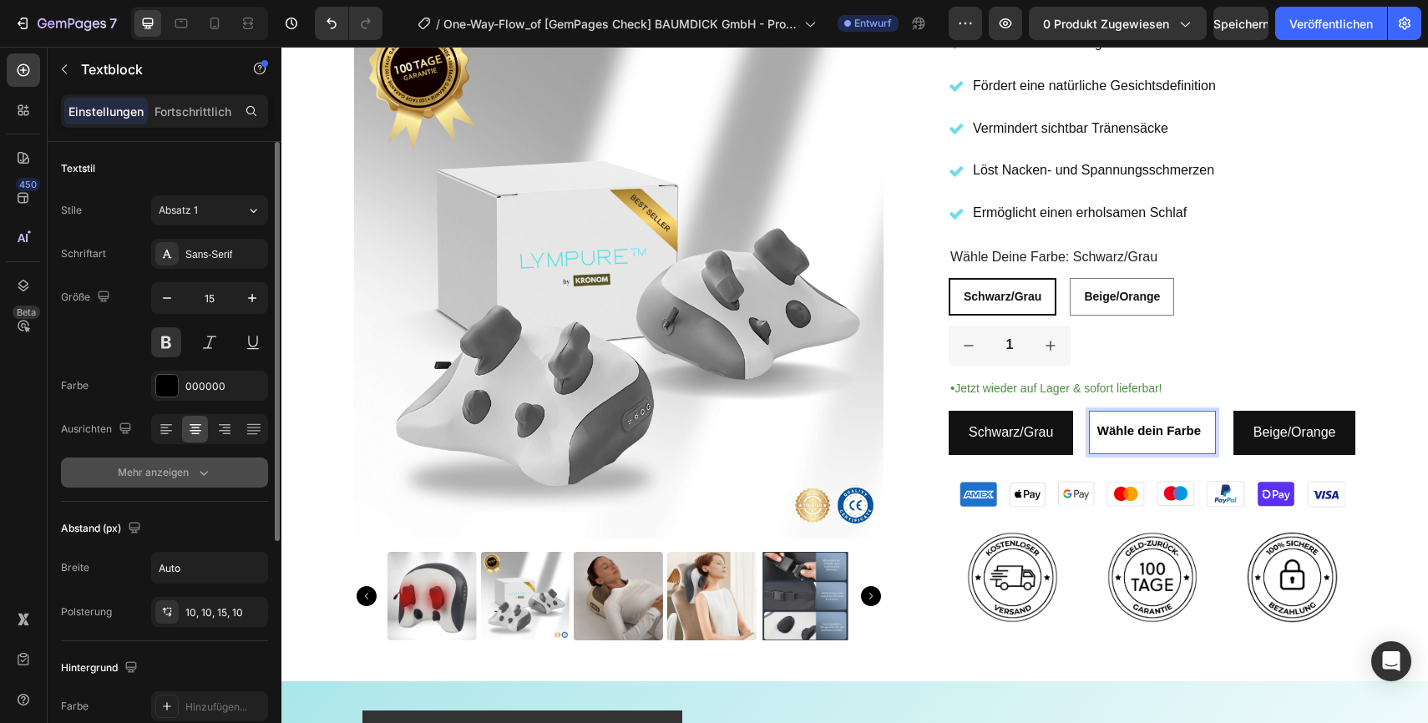
click at [179, 476] on font "Mehr anzeigen" at bounding box center [153, 472] width 71 height 13
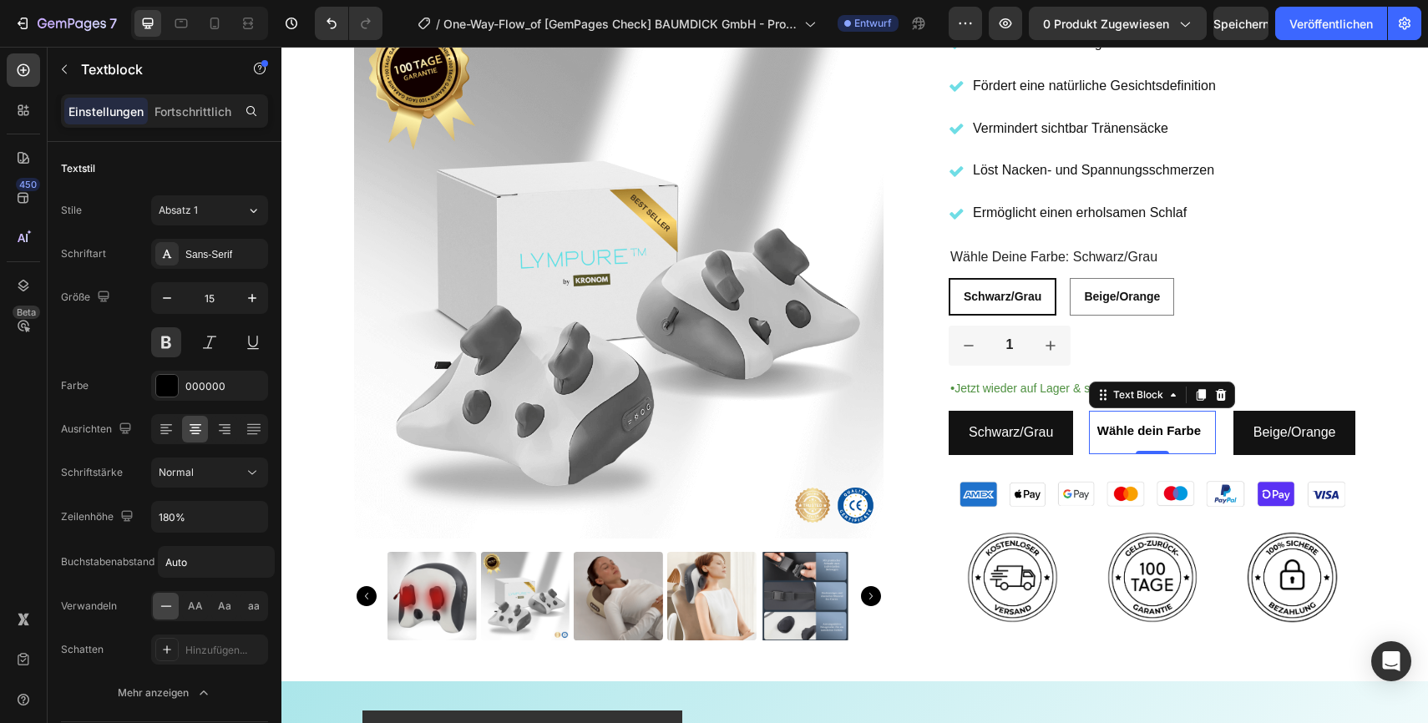
click at [1199, 443] on div "Wähle dein Farbe" at bounding box center [1149, 432] width 120 height 43
click at [1202, 443] on div "Wähle dein Farbe" at bounding box center [1149, 432] width 120 height 43
click at [1213, 448] on div "Wähle dein Farbe" at bounding box center [1152, 432] width 127 height 43
click at [1221, 398] on icon at bounding box center [1220, 395] width 11 height 12
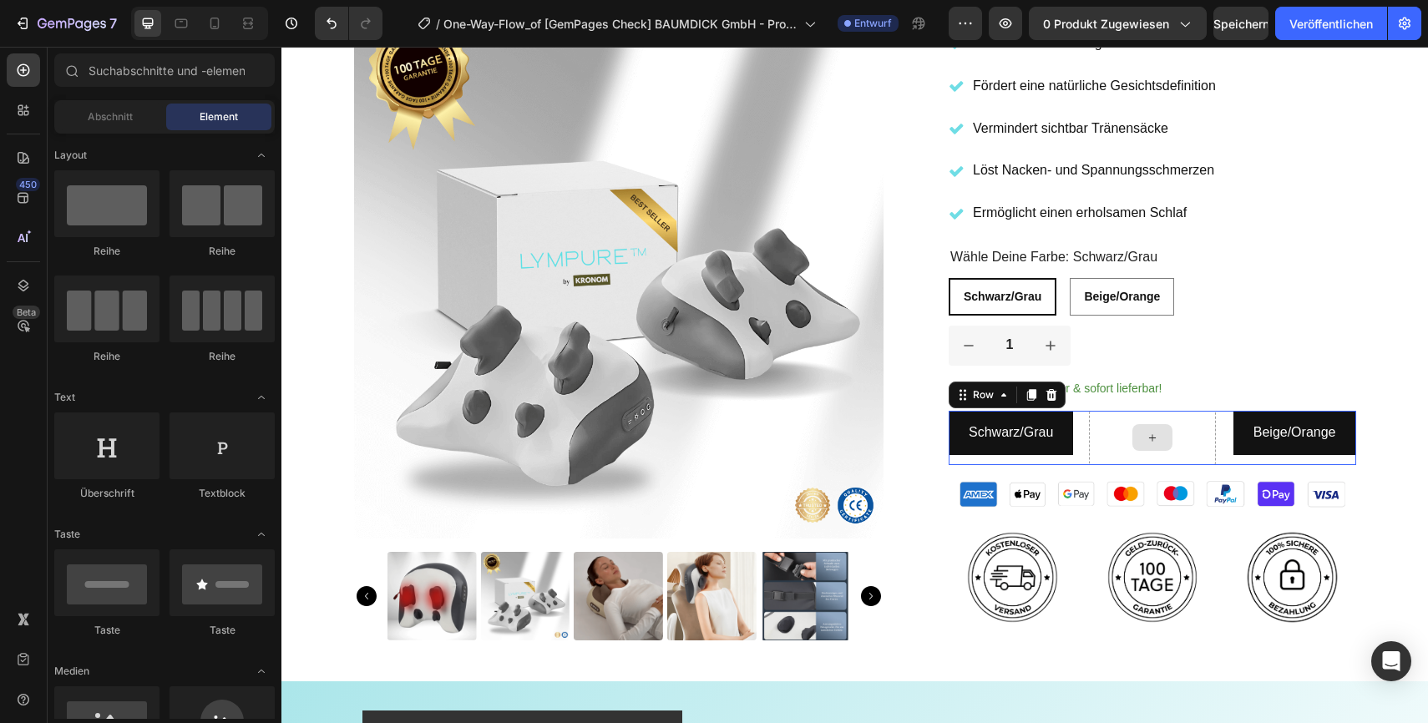
click at [1208, 414] on div at bounding box center [1152, 438] width 127 height 54
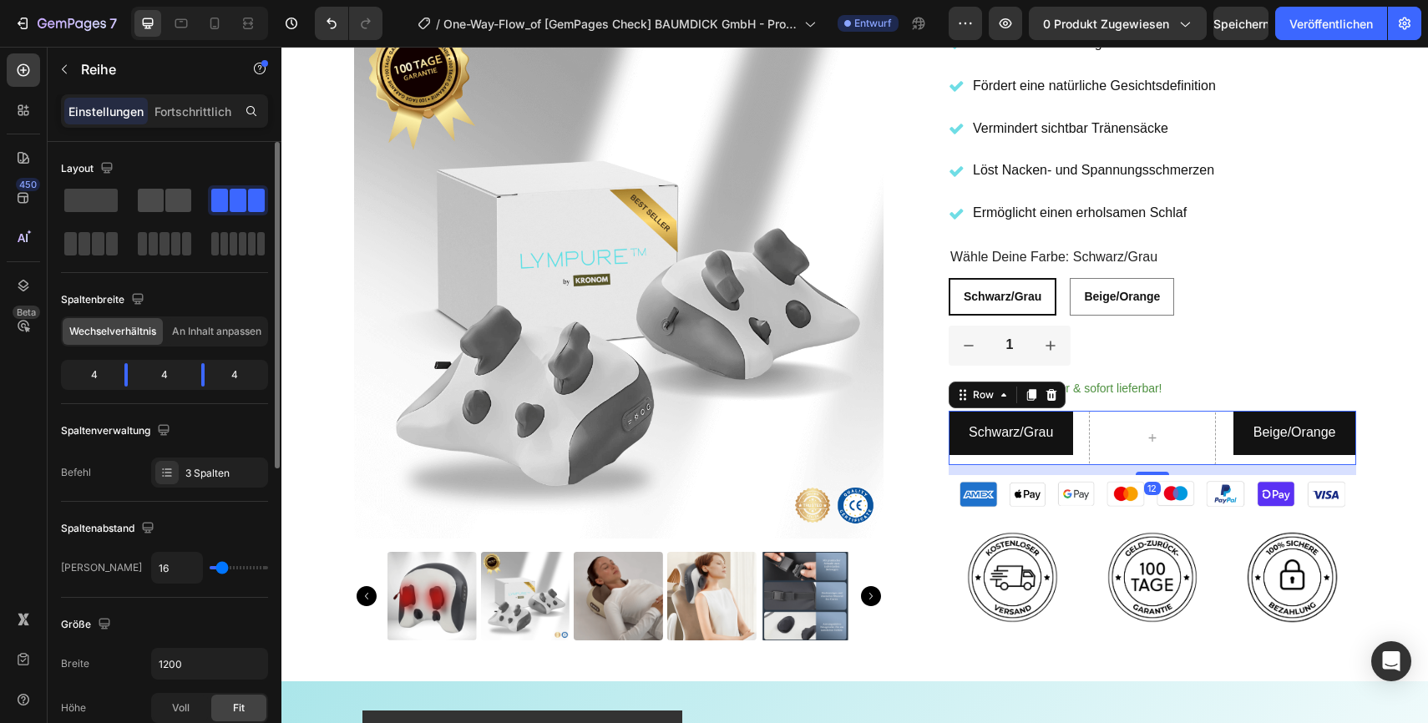
click at [170, 200] on span at bounding box center [178, 200] width 26 height 23
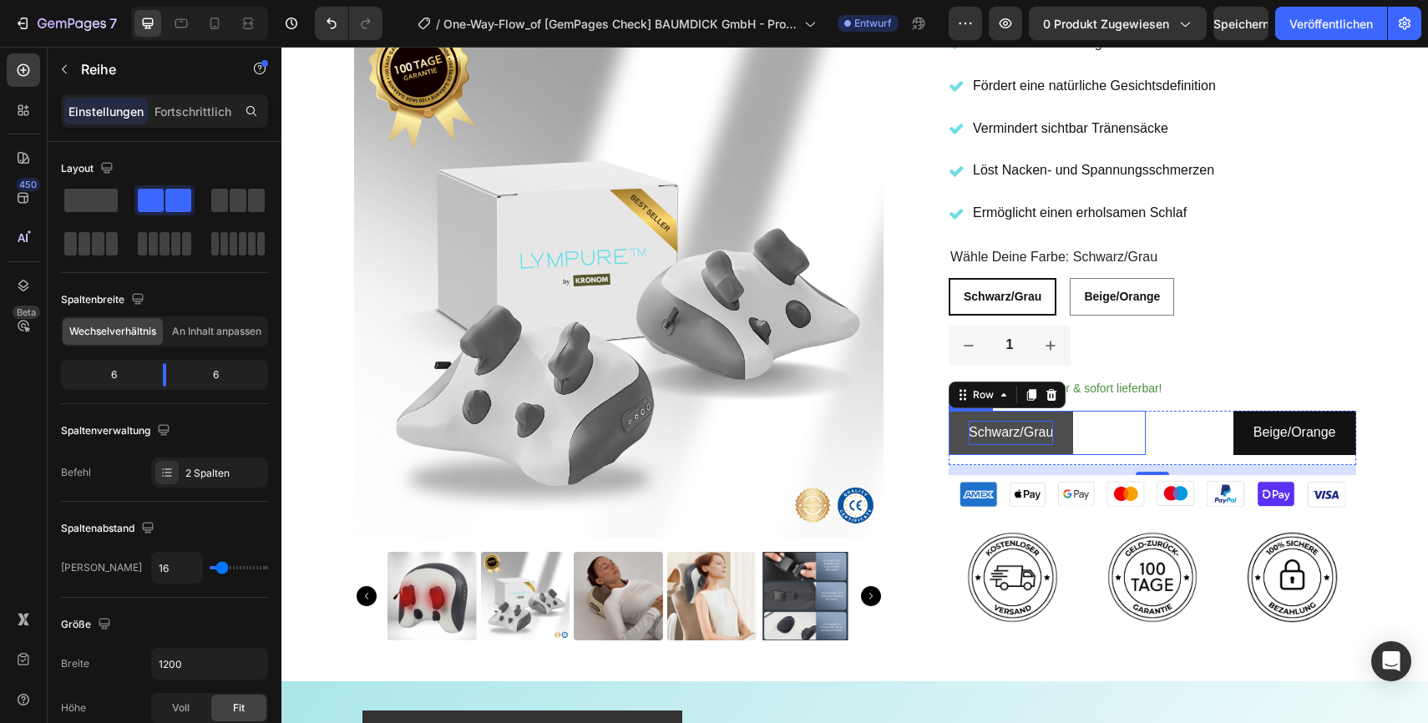
click at [1050, 432] on p "Schwarz/Grau" at bounding box center [1011, 433] width 84 height 24
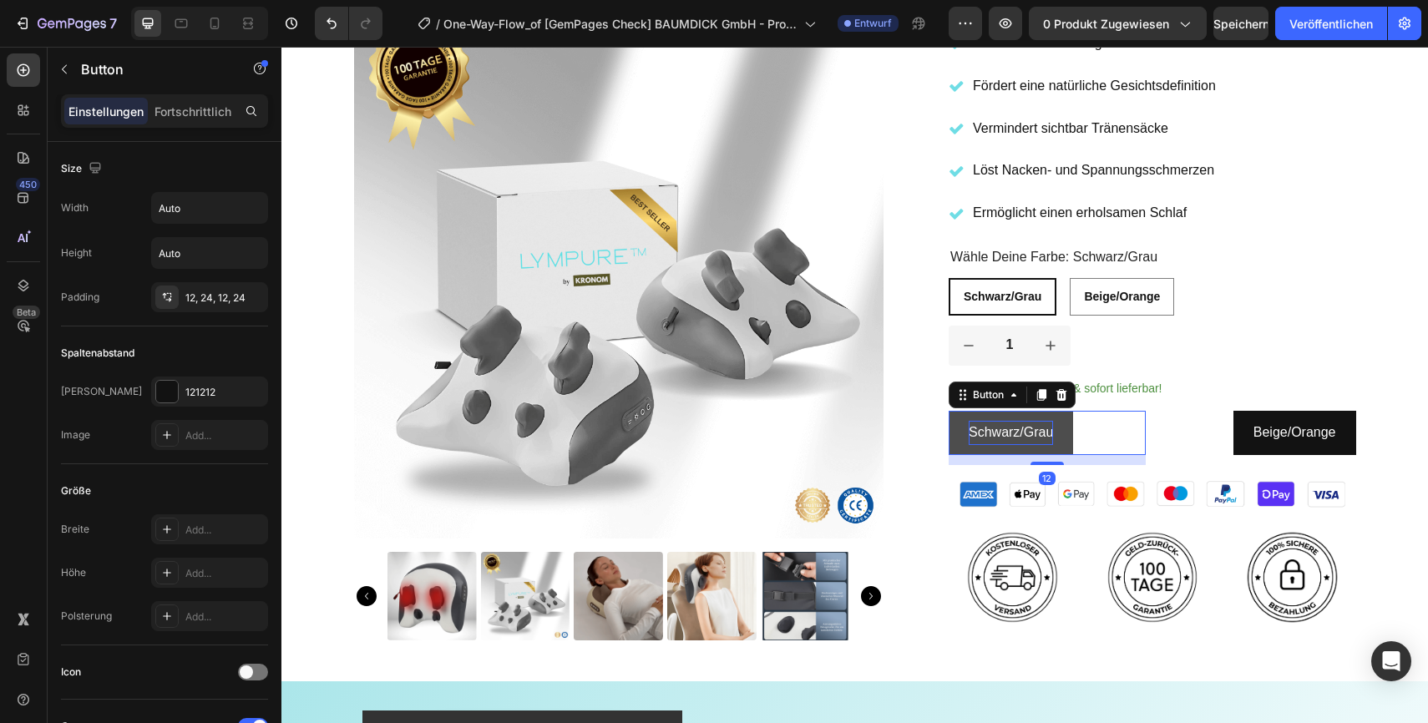
click at [1050, 432] on p "Schwarz/Grau" at bounding box center [1011, 433] width 84 height 24
click at [1052, 433] on p "Schwarz/Grau" at bounding box center [1011, 433] width 84 height 24
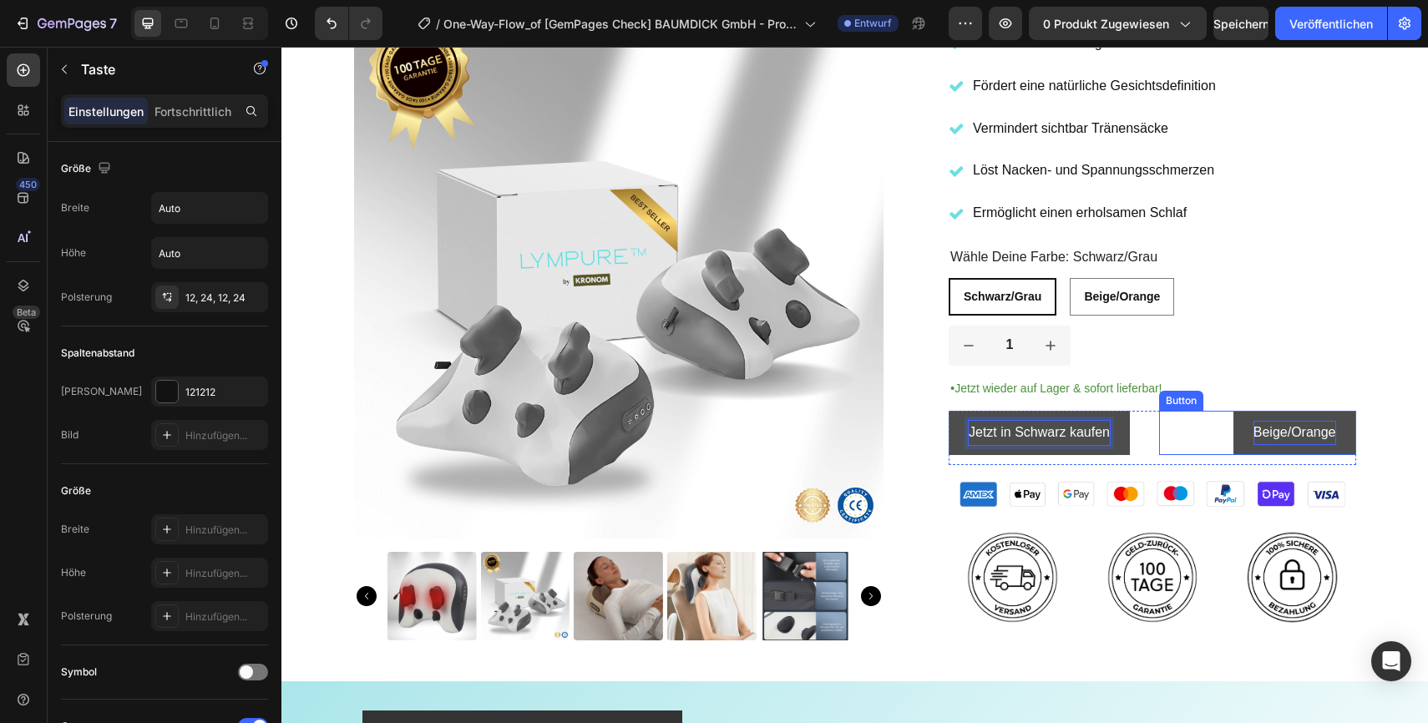
click at [1318, 437] on p "Beige/Orange" at bounding box center [1295, 433] width 83 height 24
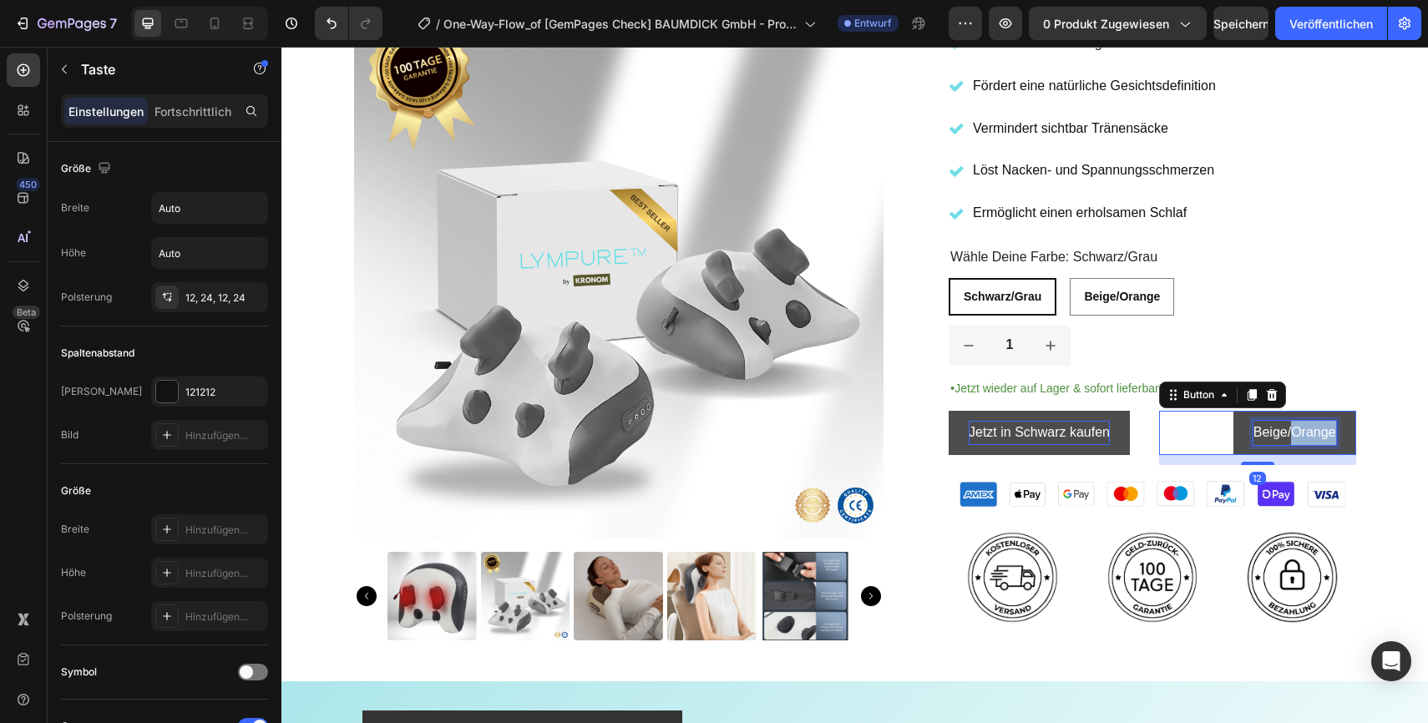
click at [1318, 437] on p "Beige/Orange" at bounding box center [1295, 433] width 83 height 24
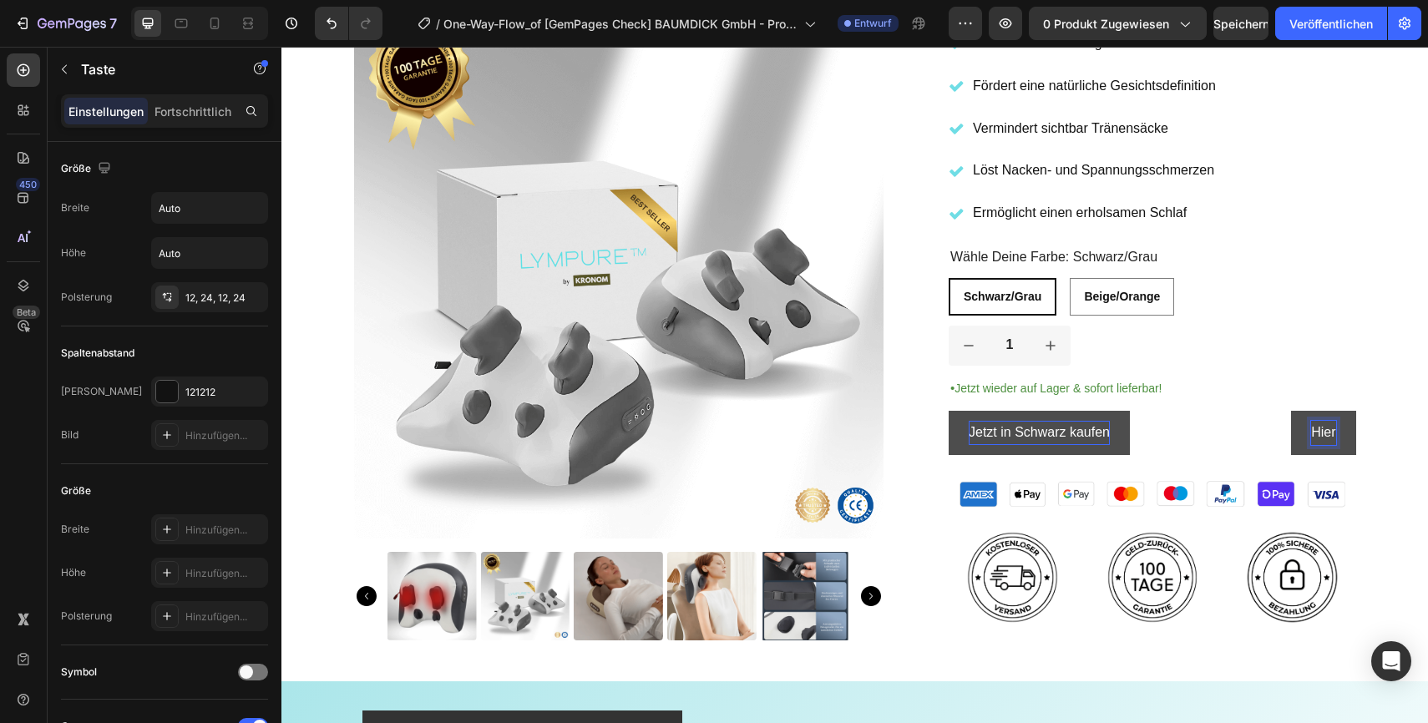
click at [1291, 411] on button "Hier" at bounding box center [1323, 433] width 64 height 44
click at [1277, 411] on button "Hier in" at bounding box center [1316, 433] width 79 height 44
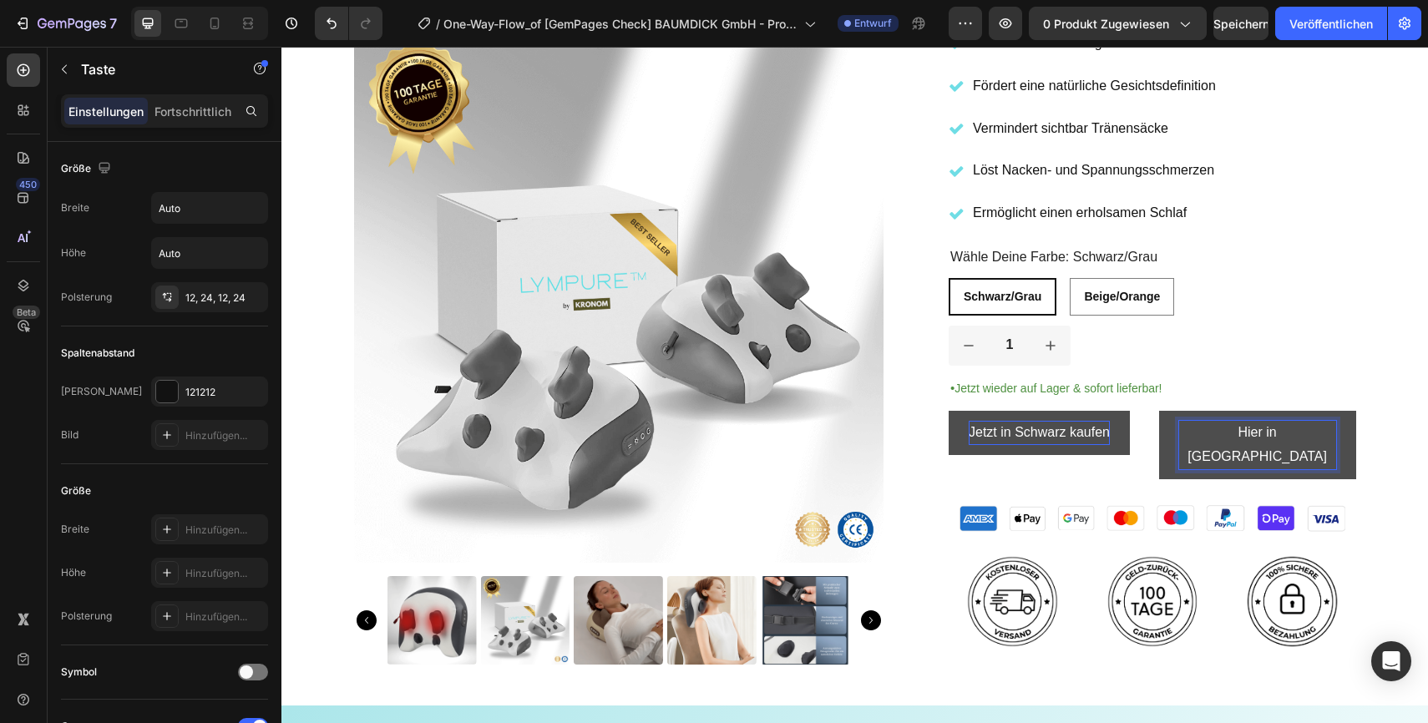
click at [1159, 411] on button "Hier in Orange" at bounding box center [1257, 445] width 197 height 68
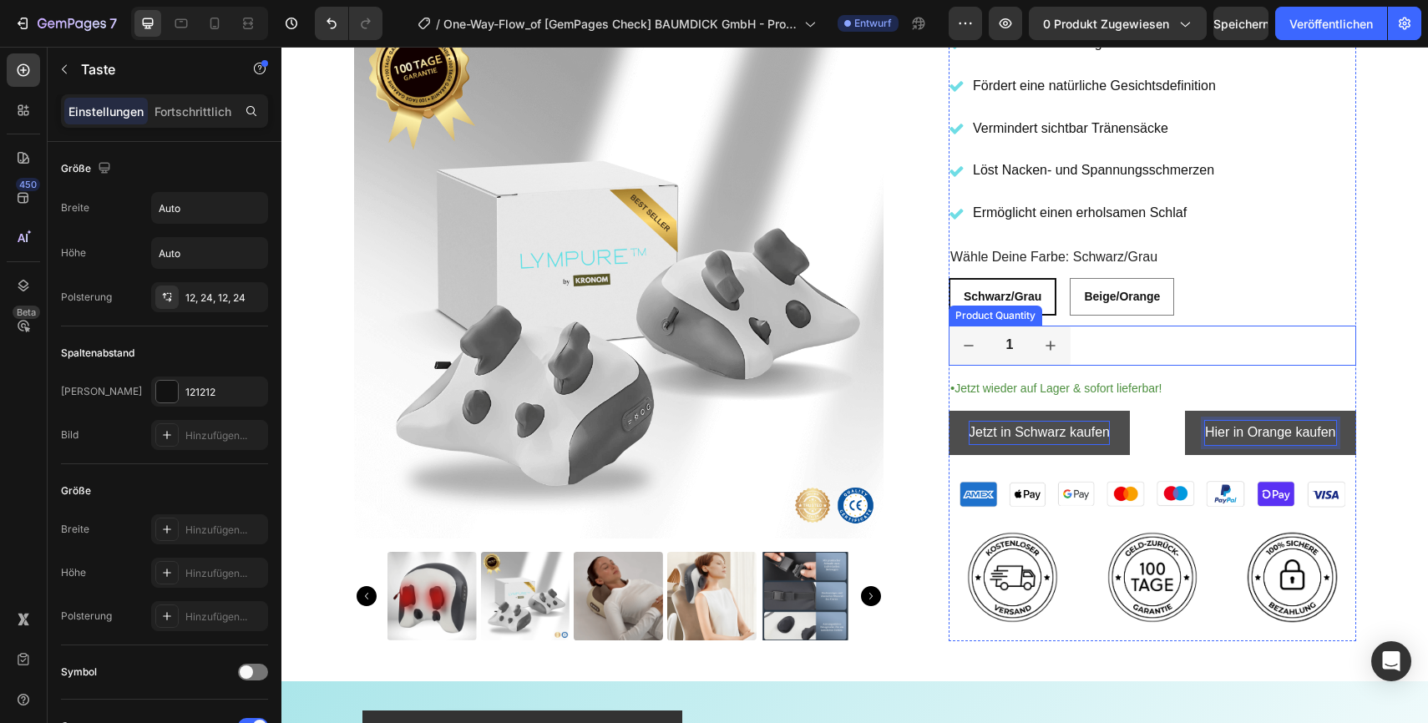
click at [1325, 357] on div "1" at bounding box center [1153, 346] width 408 height 40
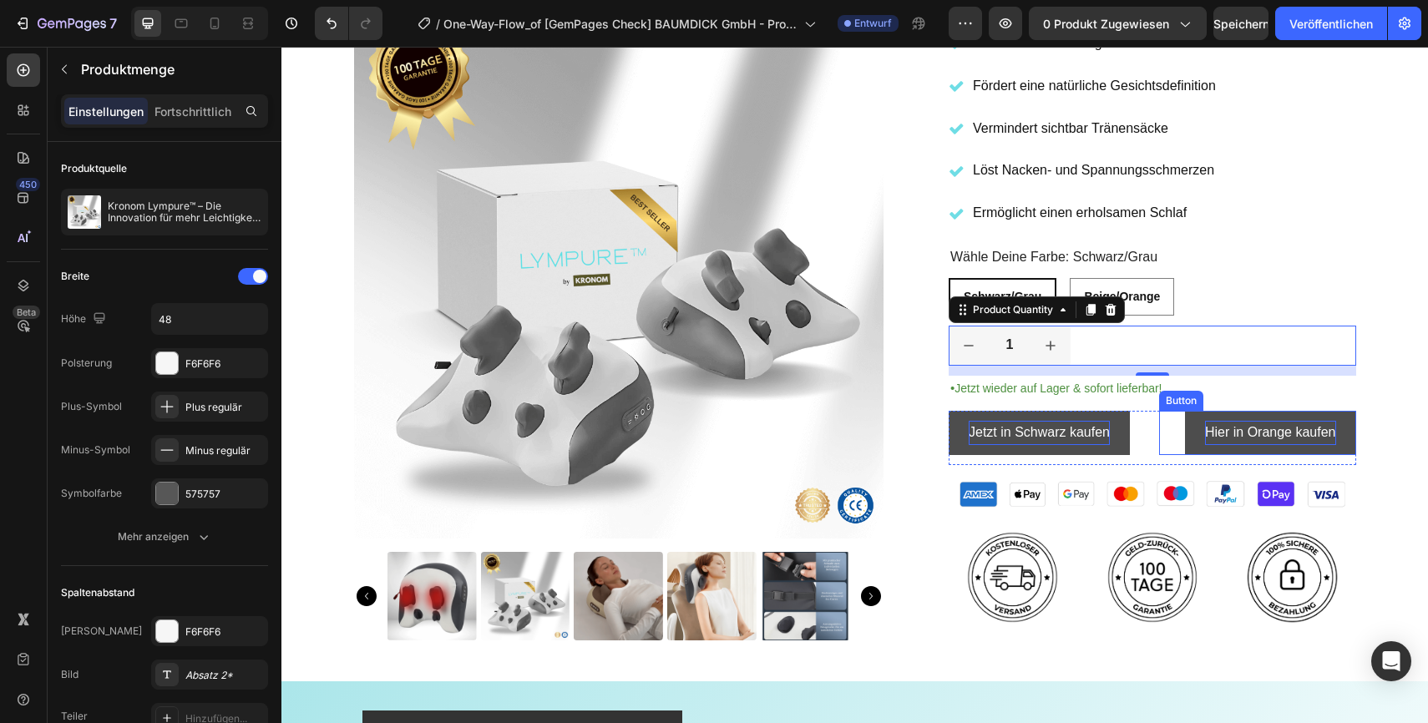
click at [1260, 445] on button "Hier in Orange kaufen" at bounding box center [1270, 433] width 171 height 44
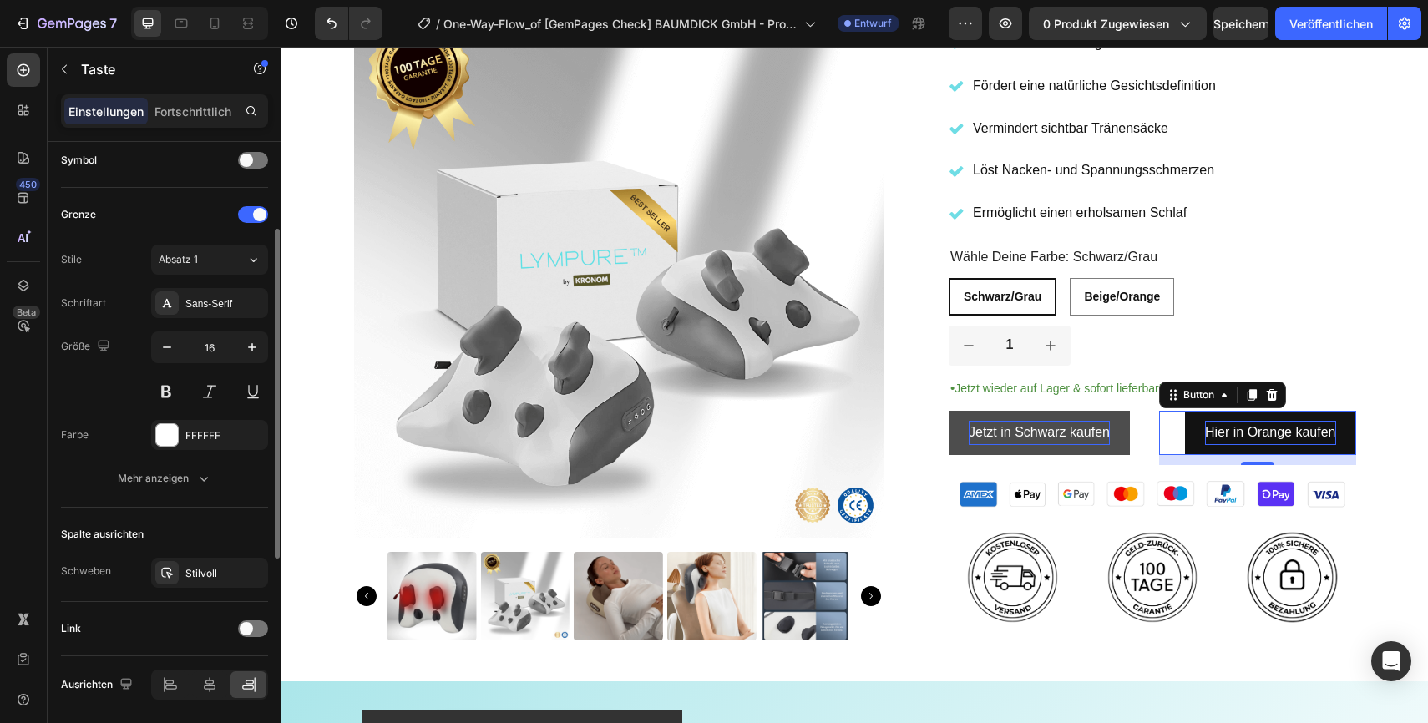
scroll to position [569, 0]
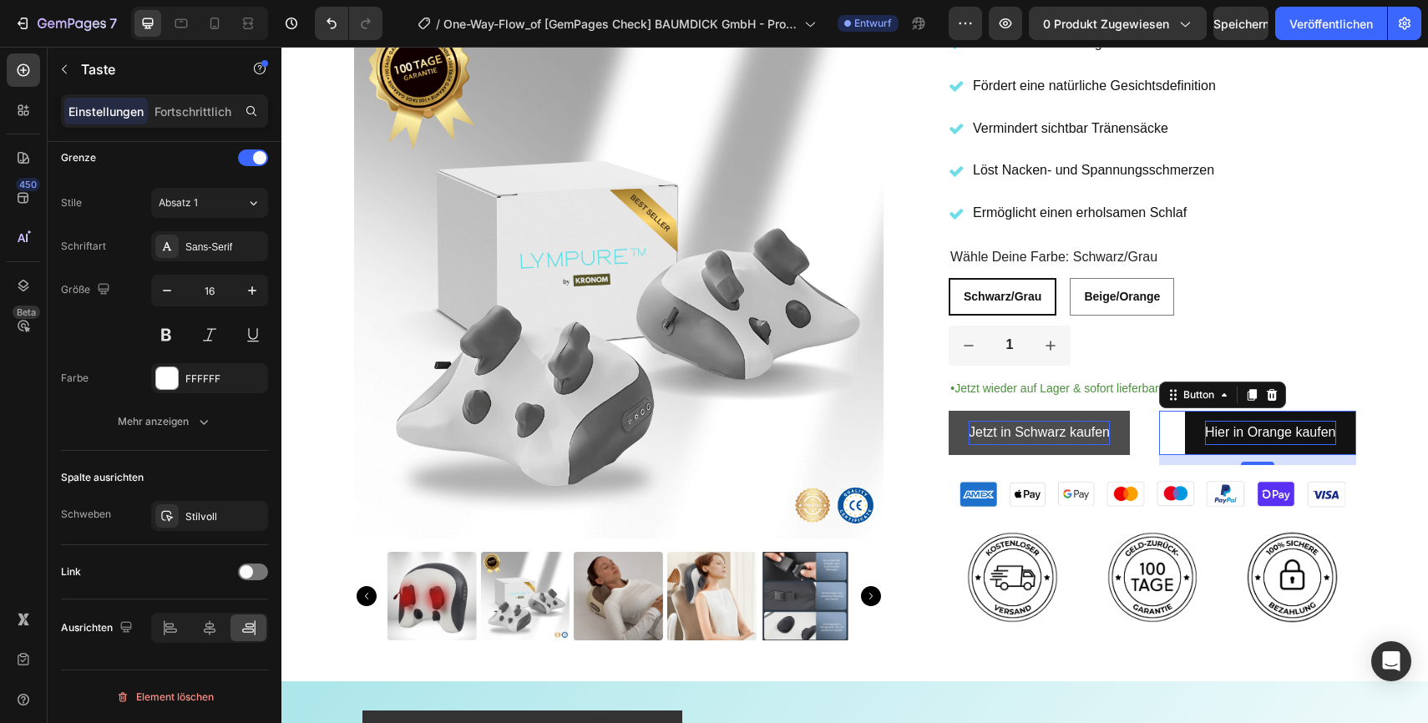
click at [186, 128] on div "Einstellungen Fortschrittlich" at bounding box center [165, 118] width 234 height 48
click at [195, 116] on font "Fortschrittlich" at bounding box center [193, 111] width 77 height 14
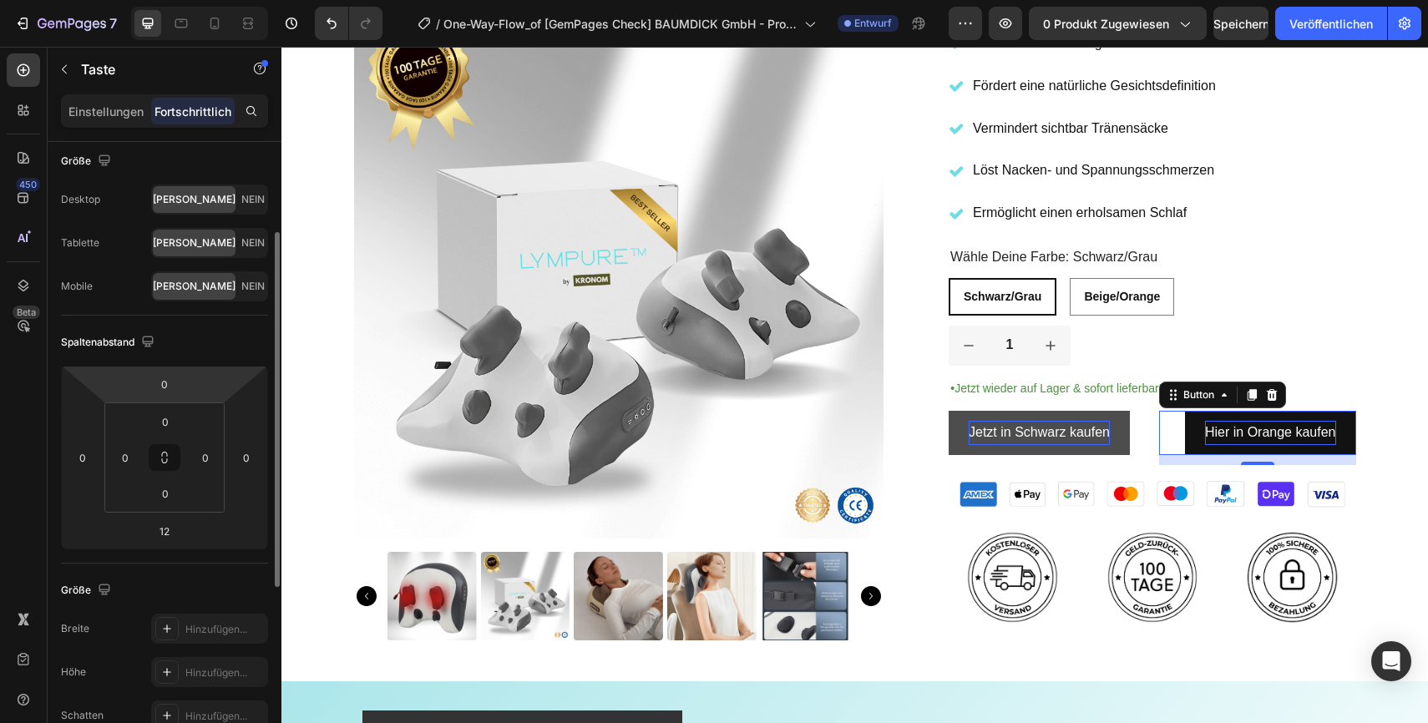
scroll to position [0, 0]
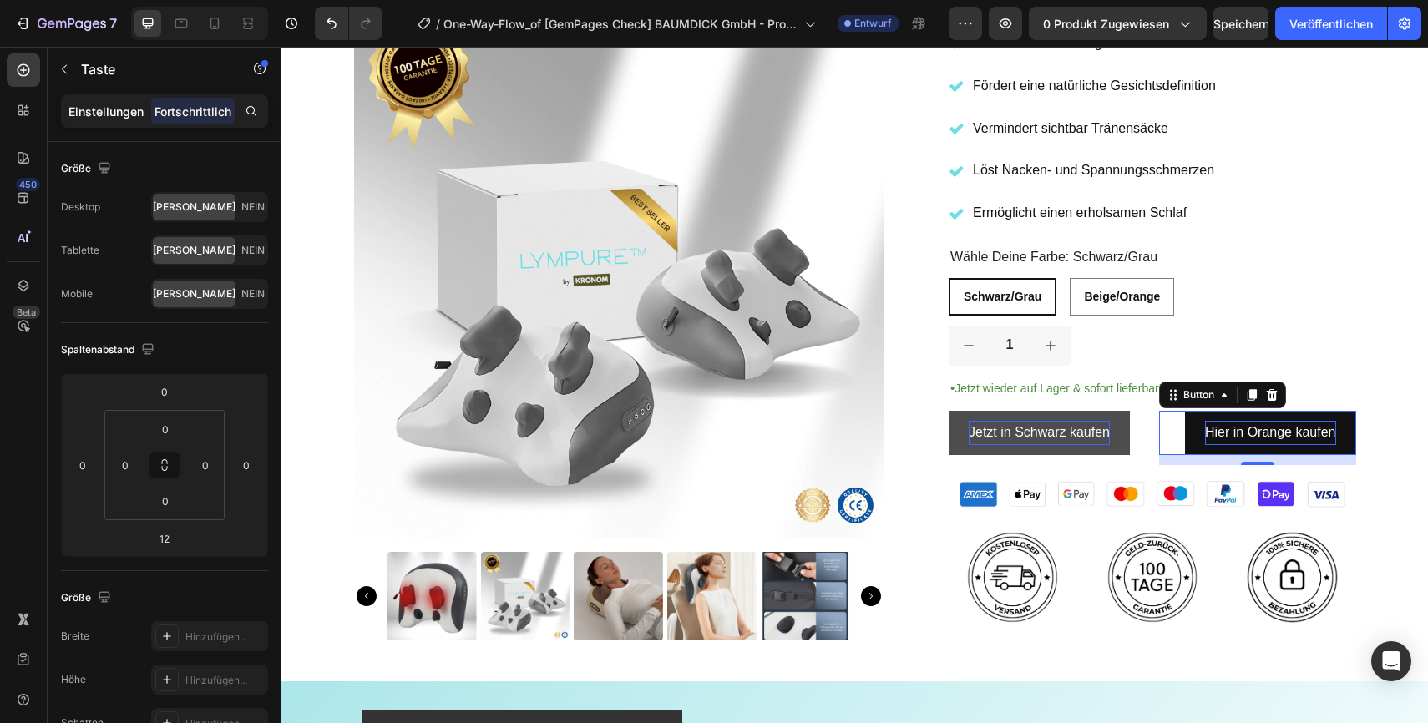
click at [86, 116] on font "Einstellungen" at bounding box center [105, 111] width 75 height 14
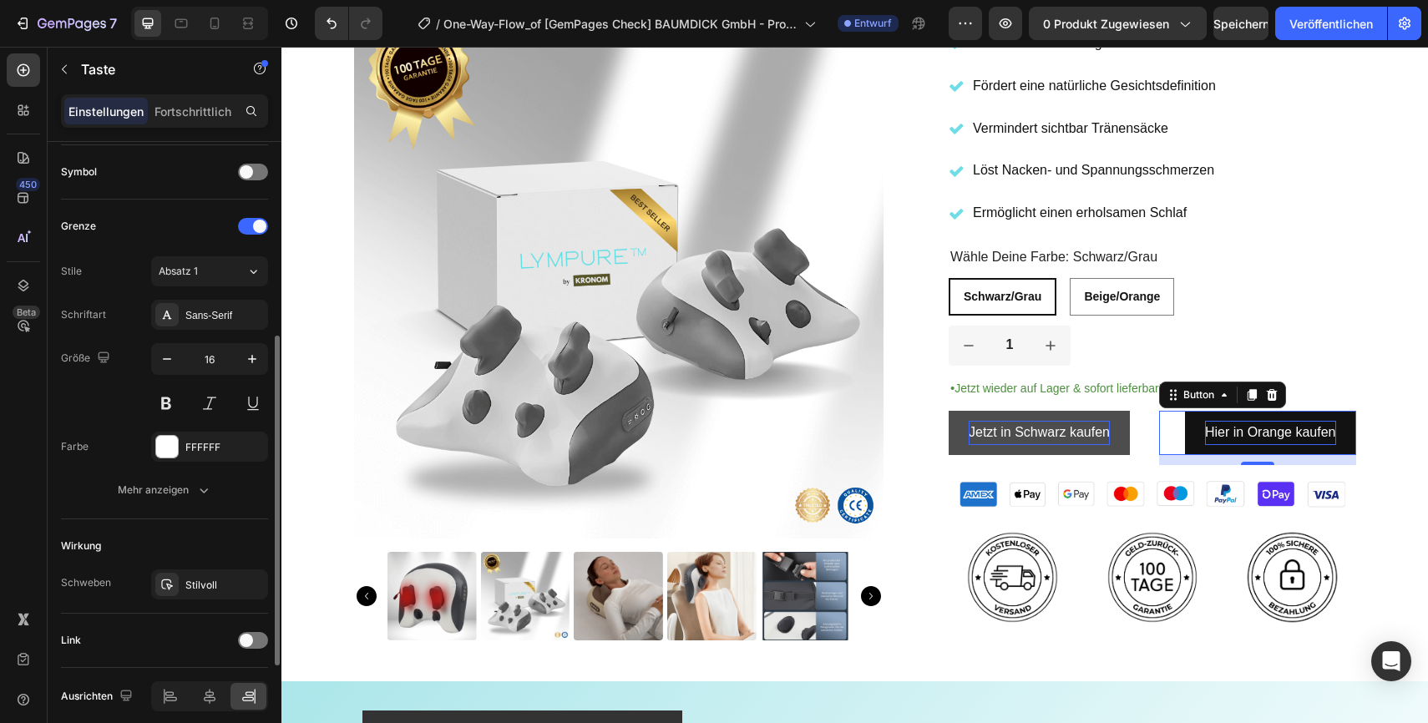
scroll to position [569, 0]
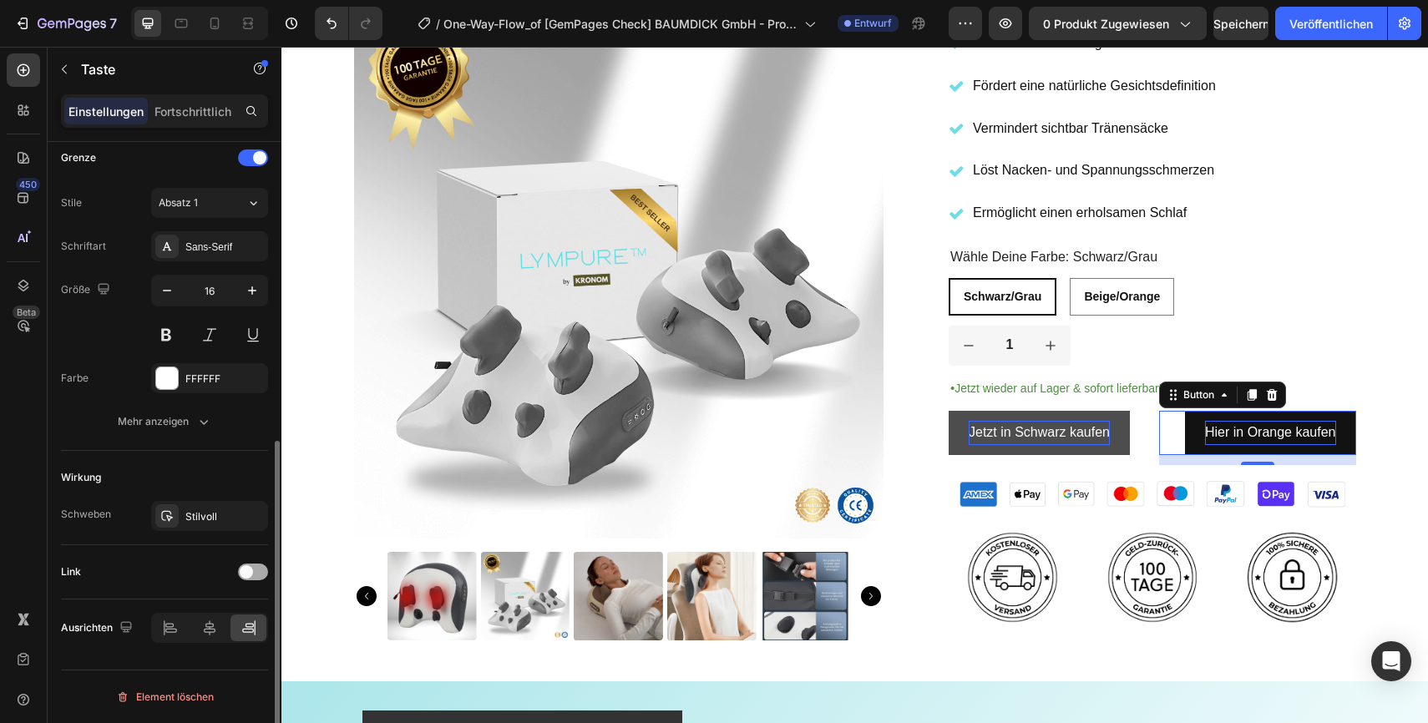
click at [263, 579] on div at bounding box center [253, 572] width 30 height 17
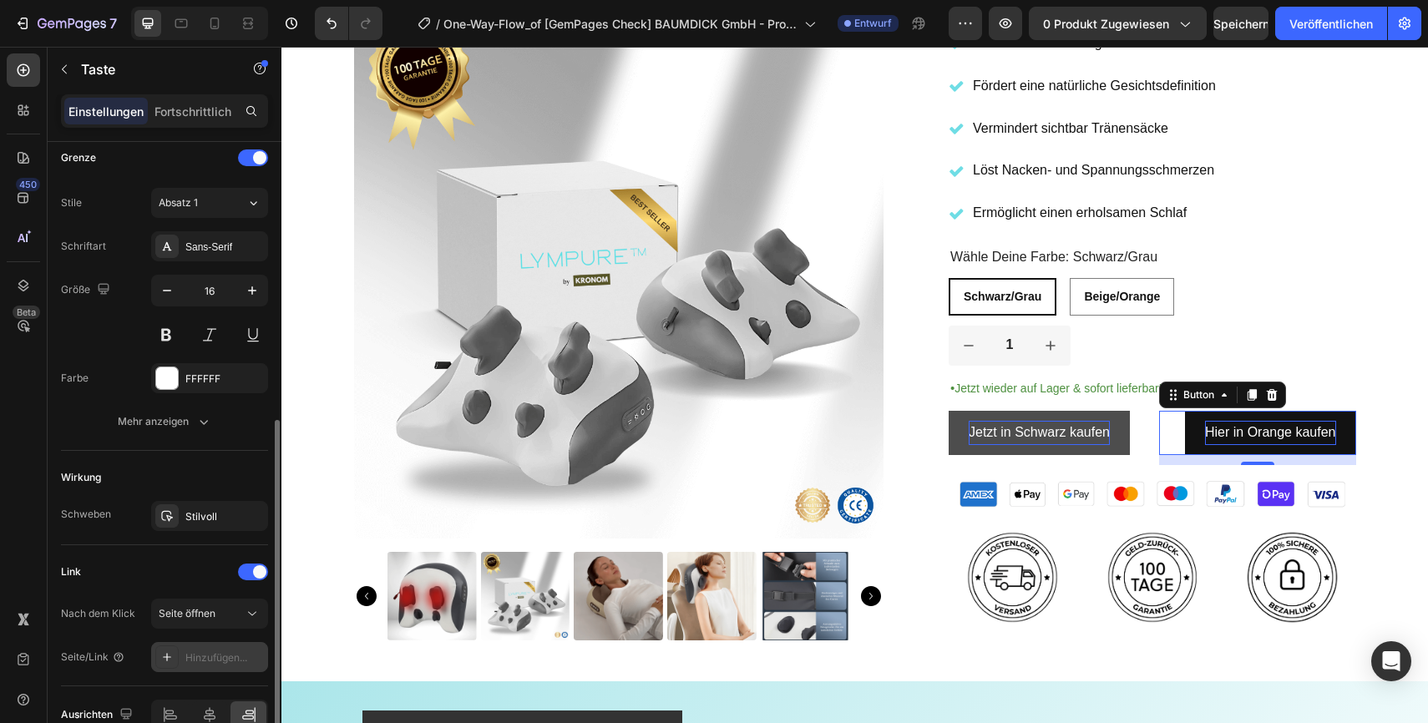
click at [220, 654] on font "Hinzufügen..." at bounding box center [216, 657] width 62 height 13
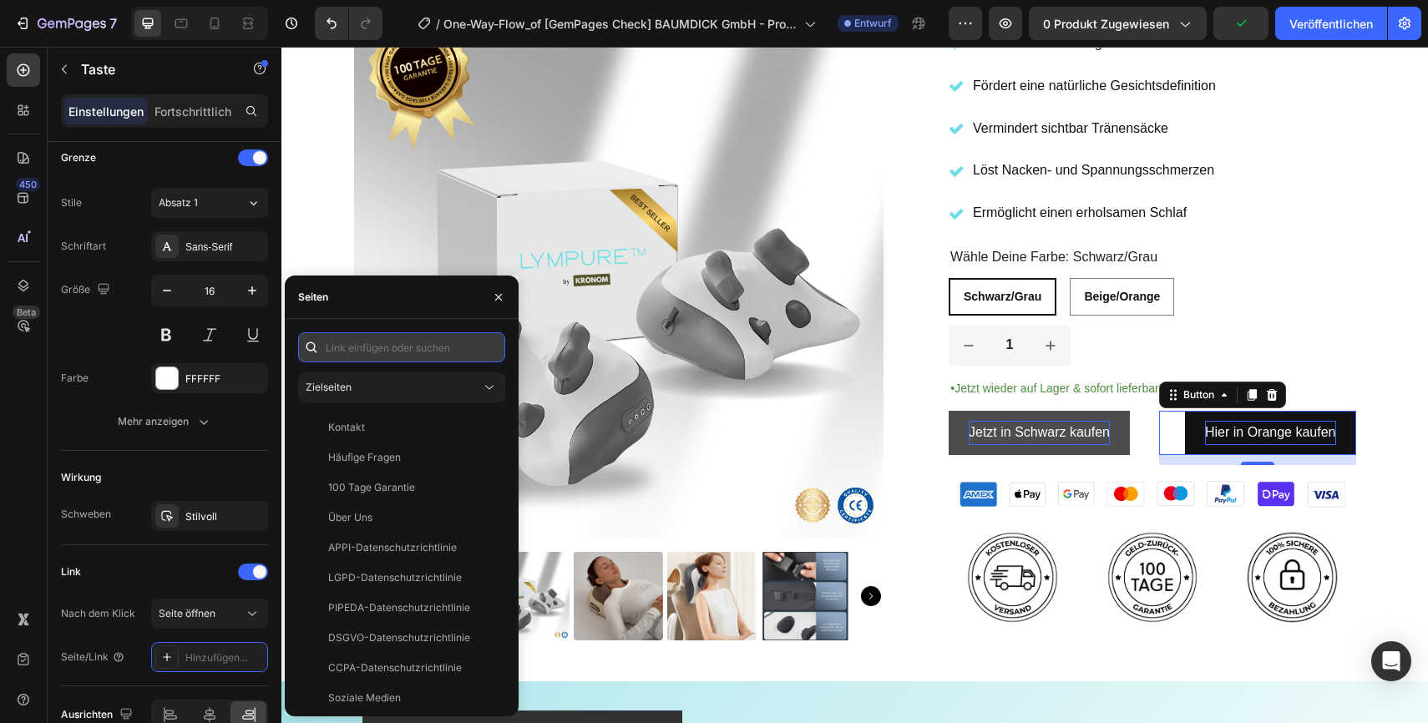
click at [367, 344] on input "text" at bounding box center [401, 347] width 207 height 30
paste input "https://kronom.de/cart/55281270063453:1"
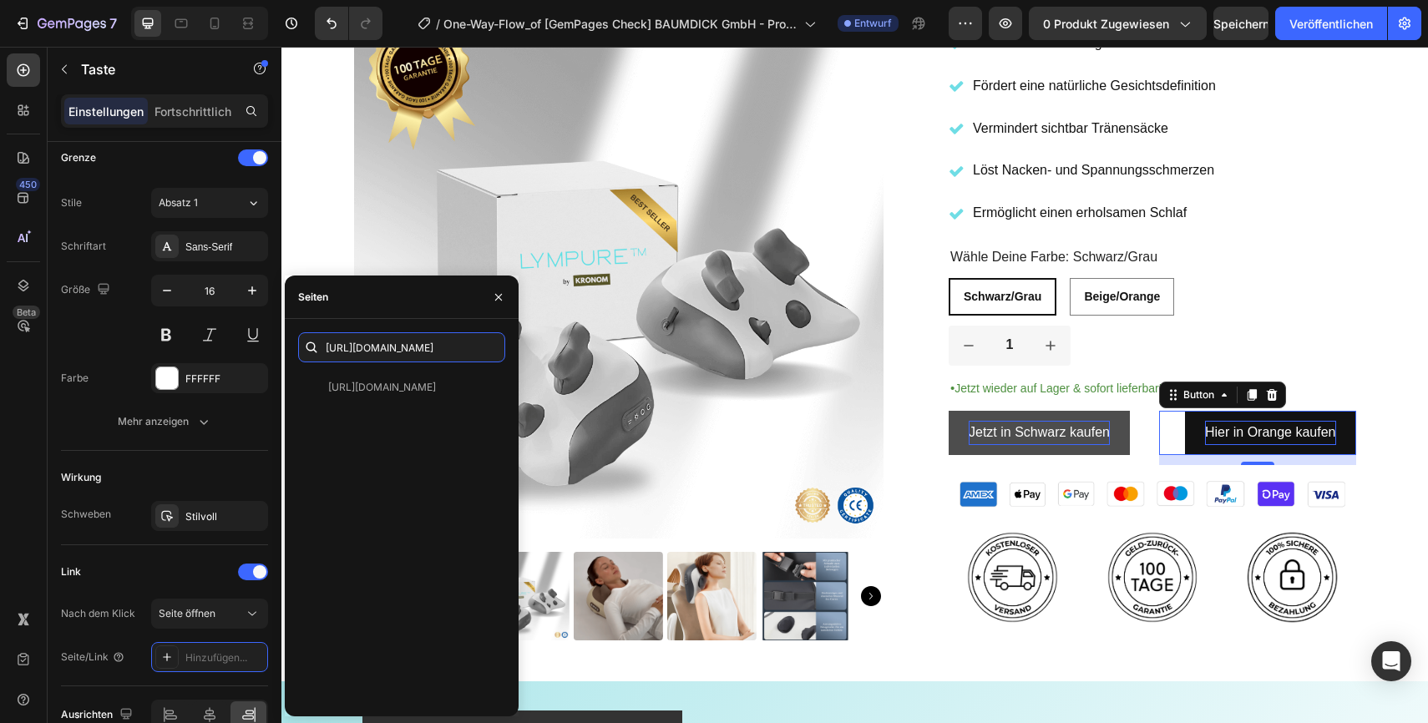
scroll to position [0, 0]
click at [434, 350] on input "https://kronom.de/cart/55281270063453:1" at bounding box center [401, 347] width 207 height 30
drag, startPoint x: 435, startPoint y: 347, endPoint x: 463, endPoint y: 347, distance: 27.6
click at [463, 347] on input "https://kronom.de/cart/55281270063453:1" at bounding box center [401, 347] width 207 height 30
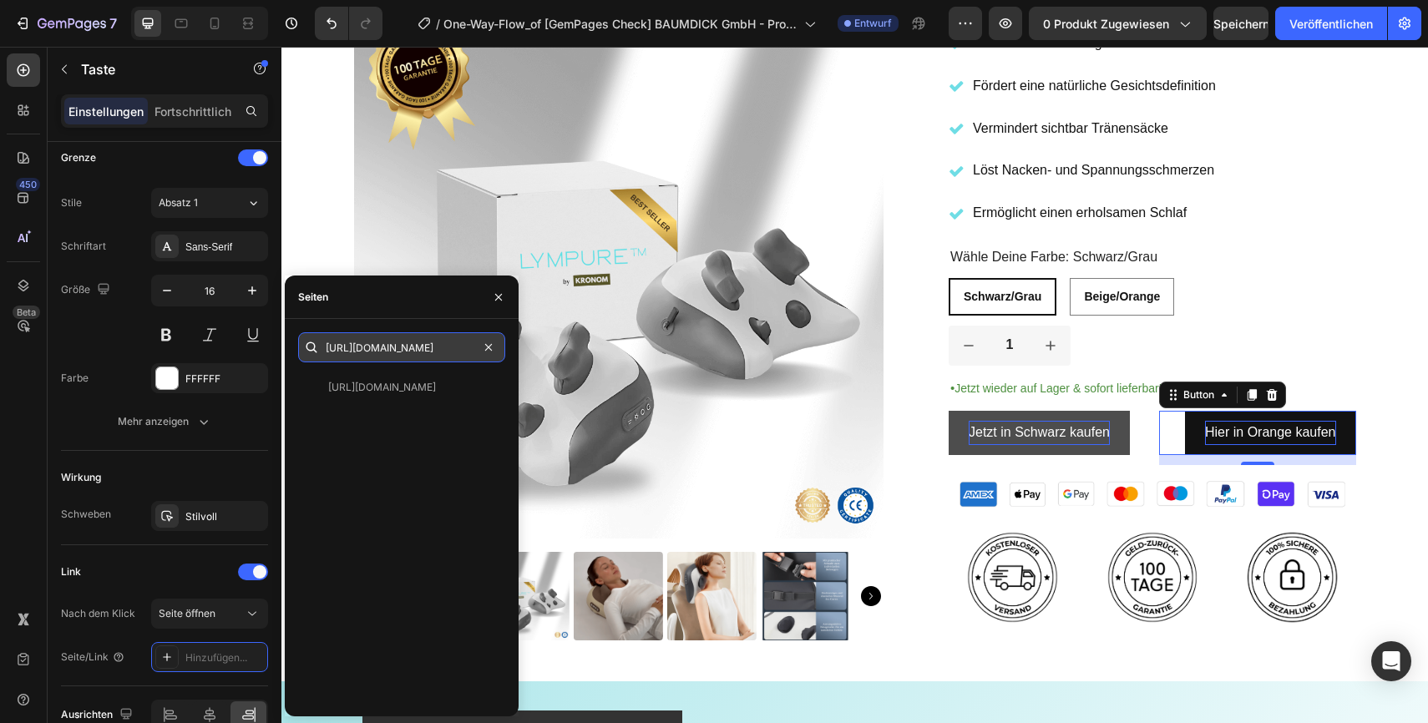
paste input "96220"
type input "https://kronom.de/cart/55281270096220:1"
click at [504, 301] on icon "button" at bounding box center [498, 297] width 13 height 13
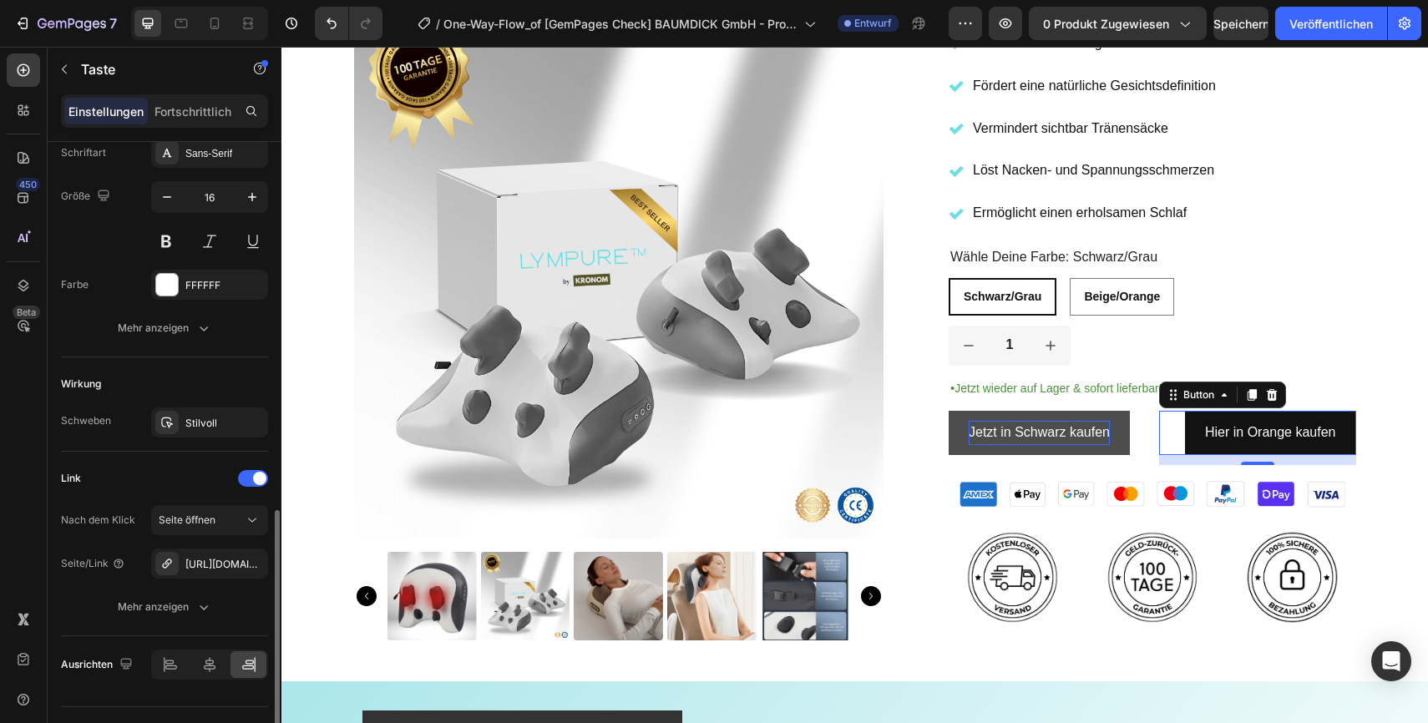
scroll to position [699, 0]
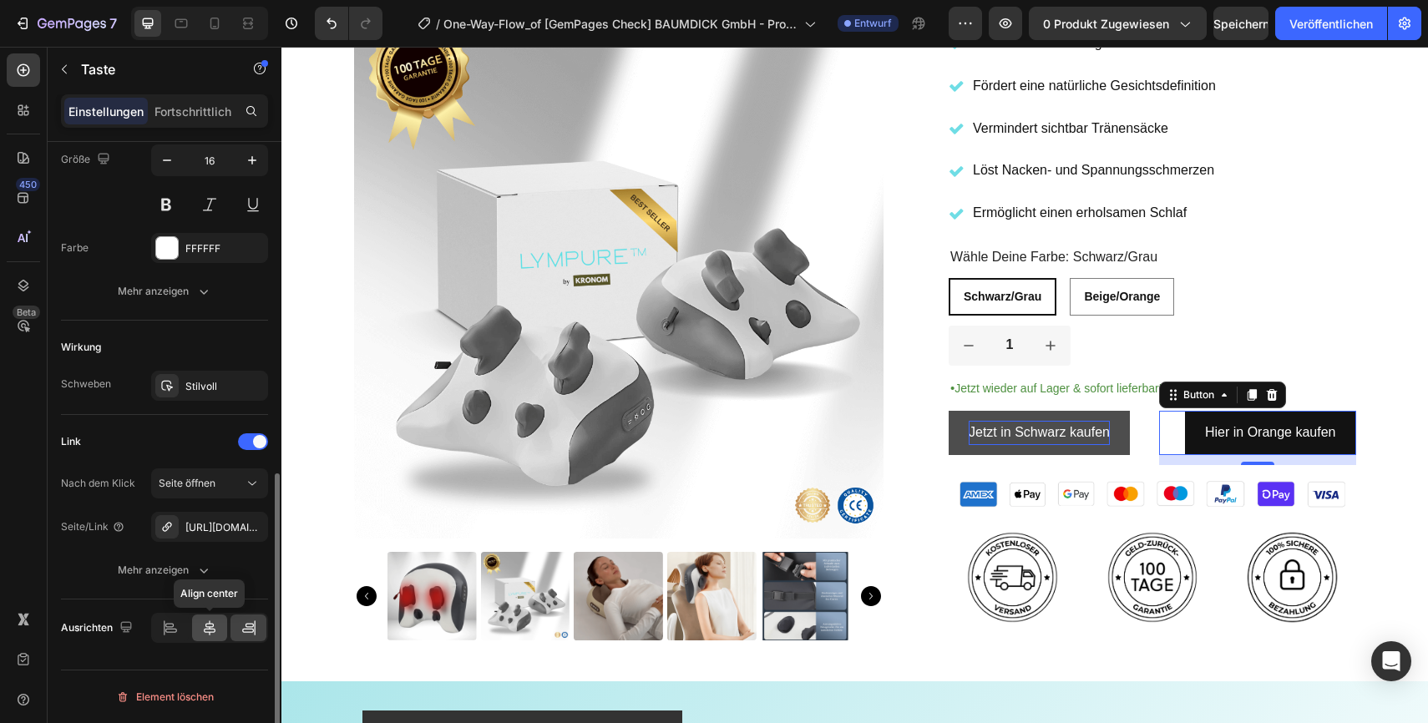
click at [206, 629] on icon at bounding box center [210, 628] width 12 height 15
click at [966, 448] on link "Jetzt in Schwarz kaufen" at bounding box center [1039, 433] width 181 height 44
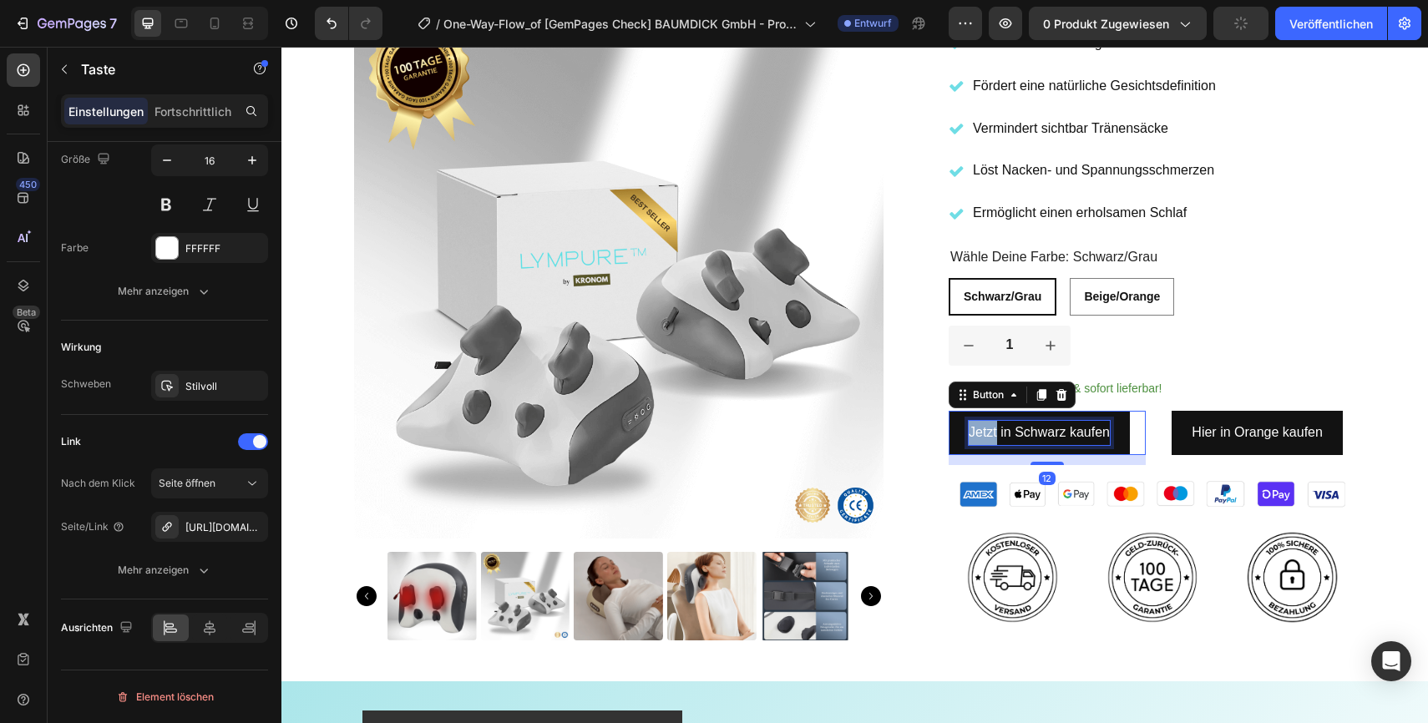
click at [995, 430] on p "Jetzt in Schwarz kaufen" at bounding box center [1039, 433] width 141 height 24
click at [1151, 445] on div "Hier in Schwarz kaufen Button Hier in Orange kaufen Button Row 0" at bounding box center [1153, 438] width 408 height 54
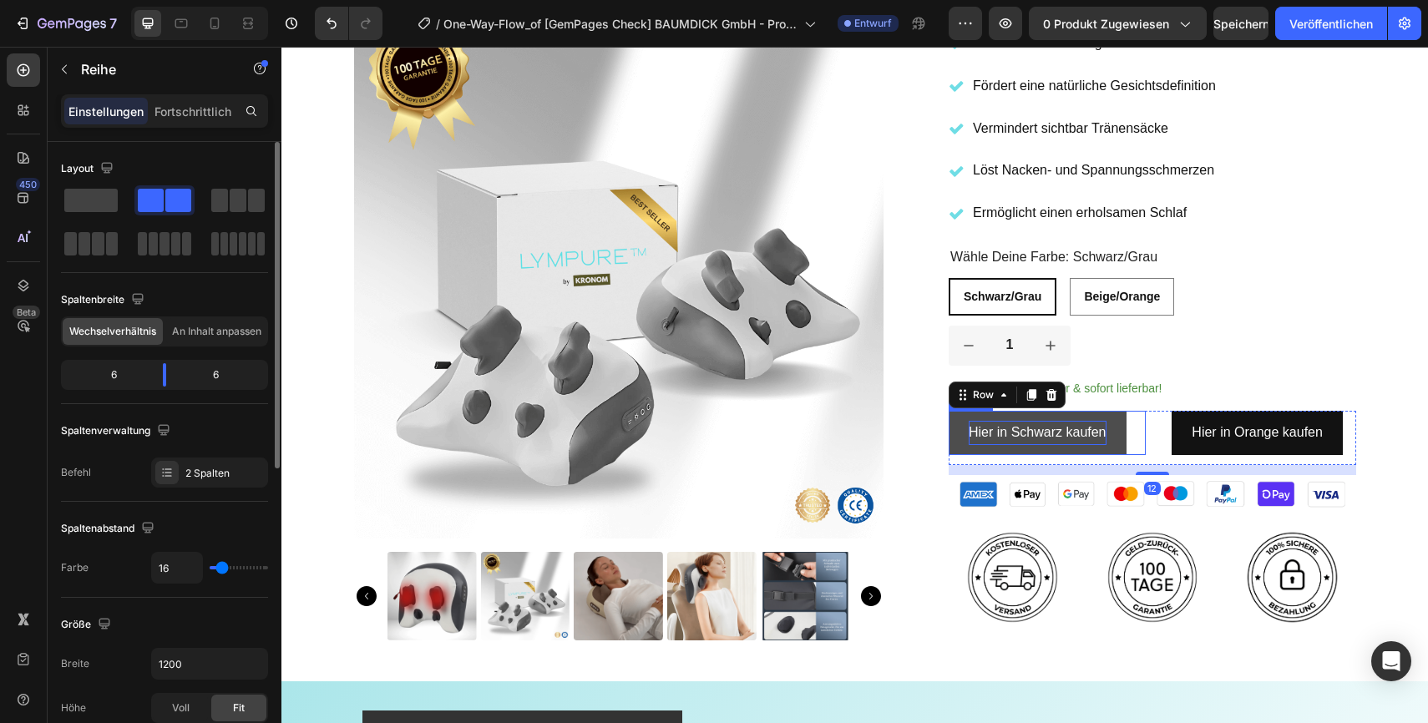
click at [1117, 445] on link "Hier in Schwarz kaufen" at bounding box center [1038, 433] width 178 height 44
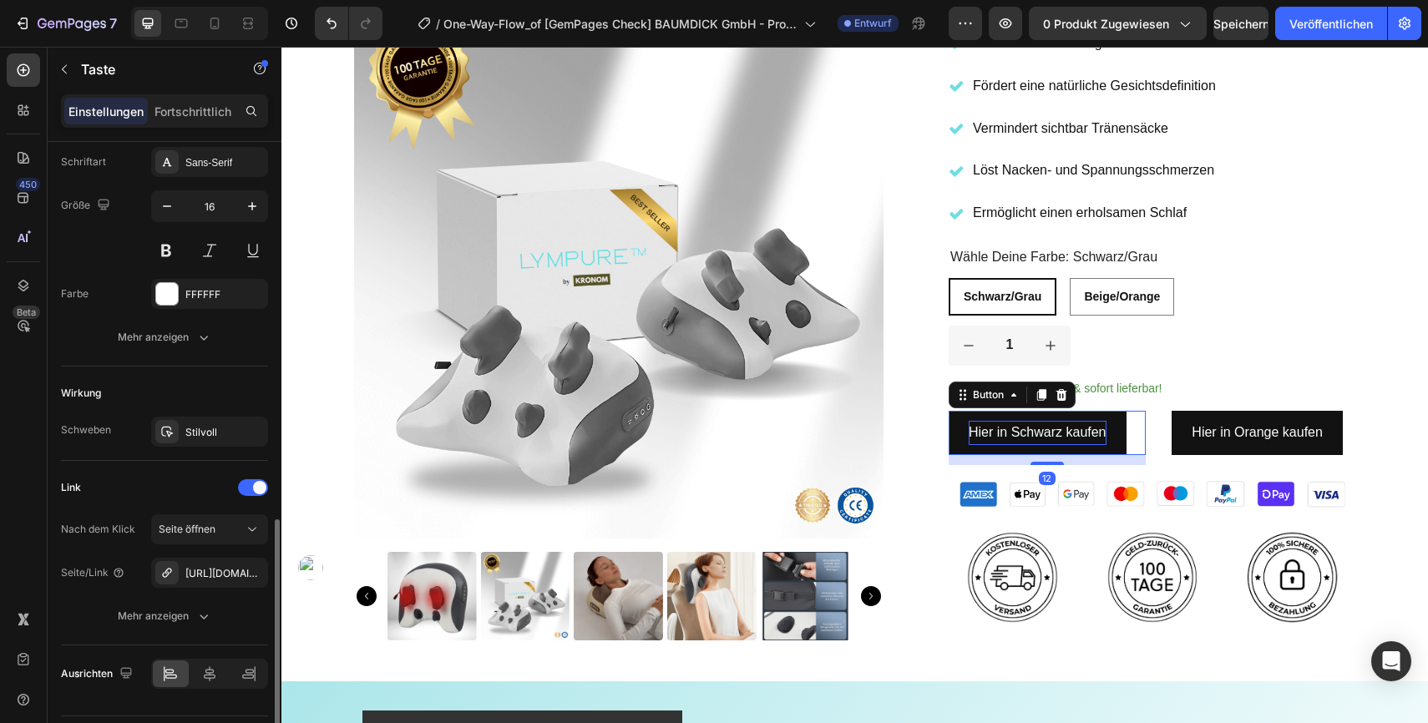
scroll to position [699, 0]
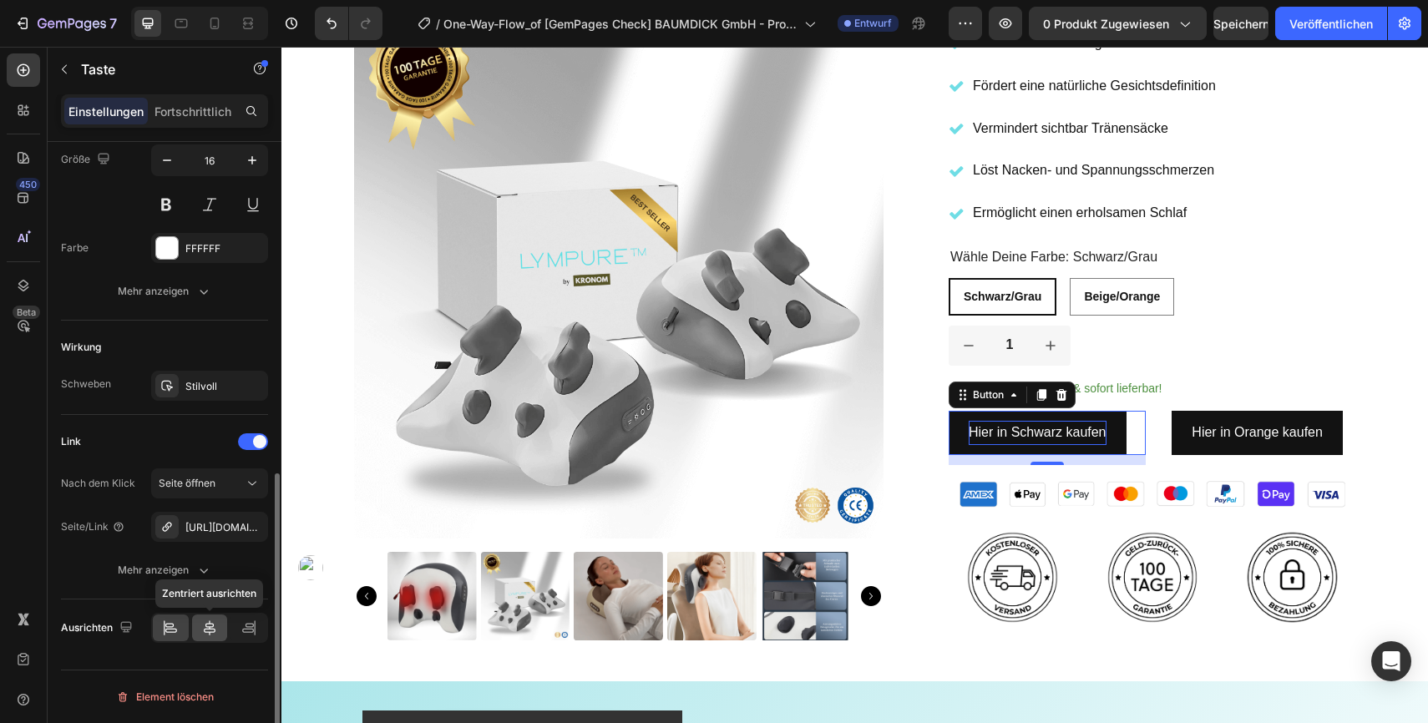
click at [207, 630] on icon at bounding box center [209, 628] width 17 height 17
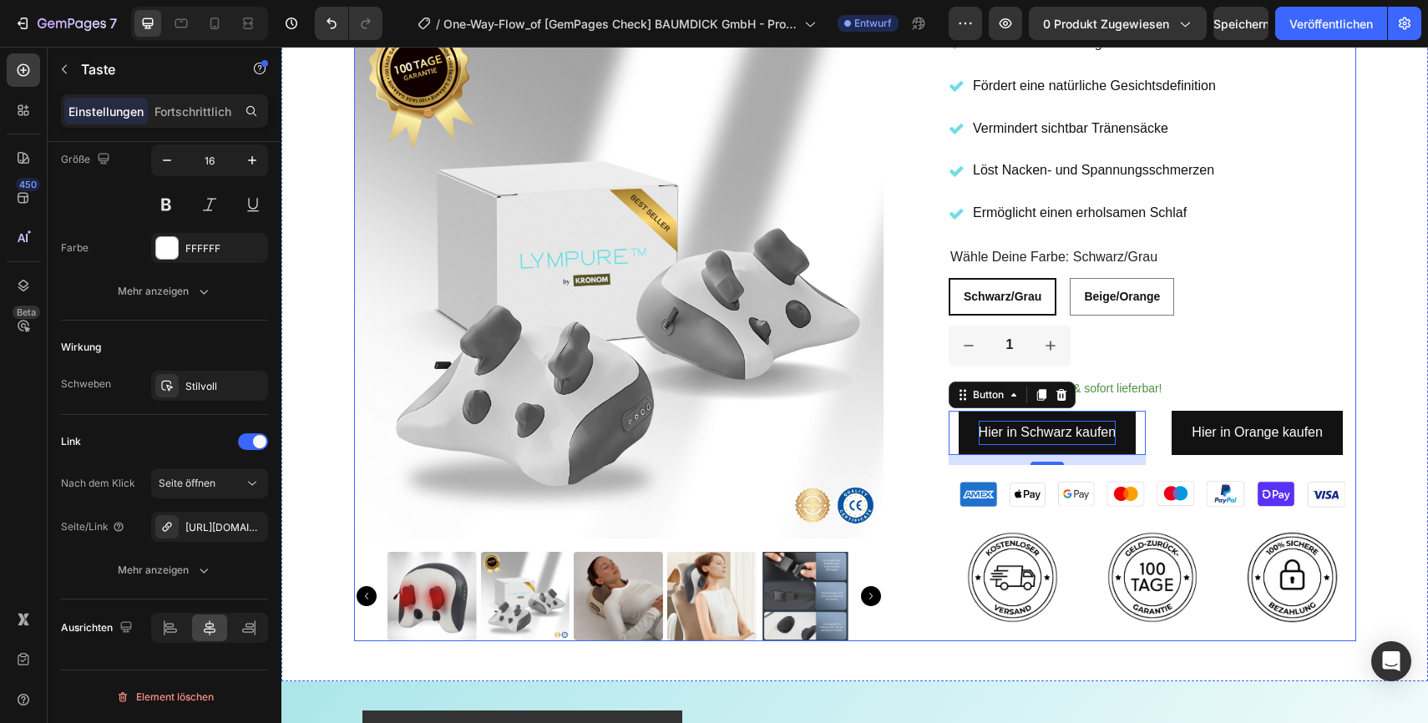
click at [932, 535] on div "Product Images Icon Icon Icon Icon Icon Icon List 2,500+ Verified Reviews! Text…" at bounding box center [855, 135] width 1002 height 1011
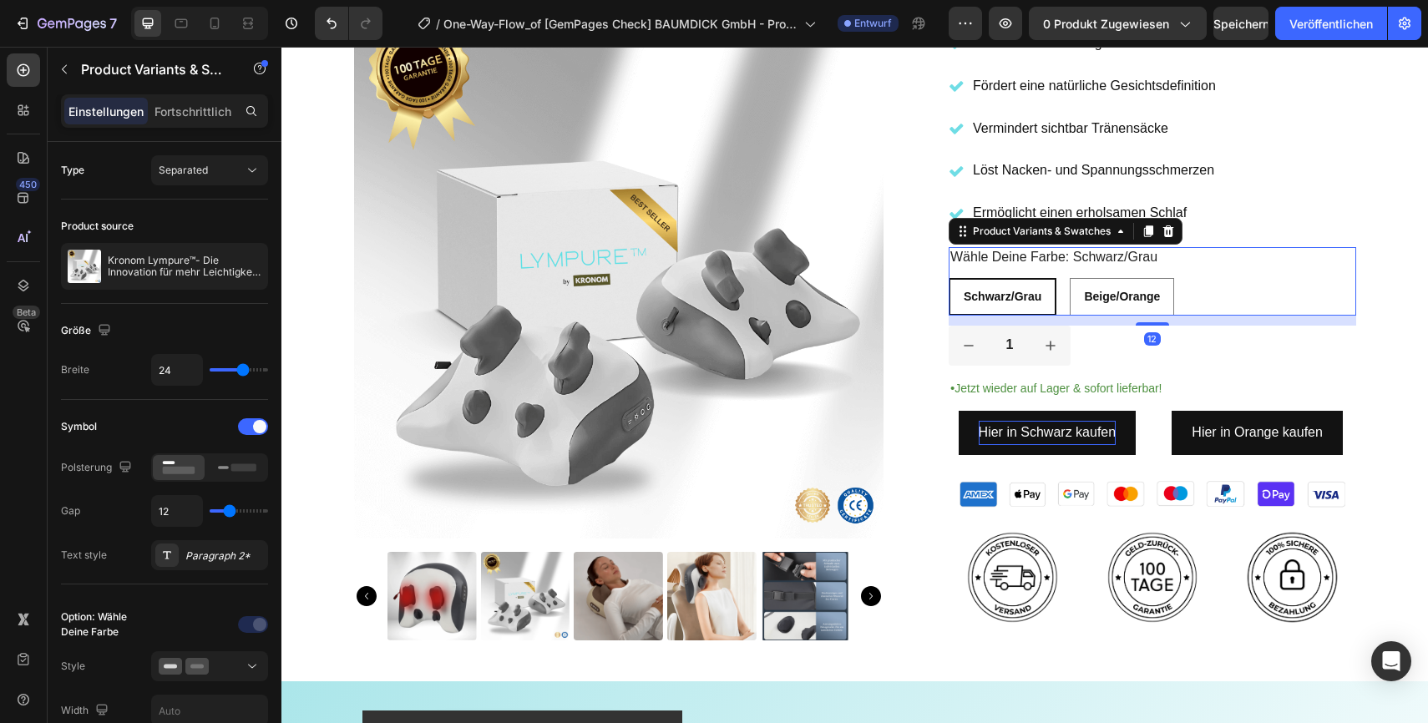
click at [1264, 290] on div "Schwarz/Grau Schwarz/Grau Schwarz/Grau Beige/Orange Beige/Orange Beige/Orange" at bounding box center [1153, 297] width 408 height 38
click at [1171, 225] on icon at bounding box center [1168, 231] width 13 height 13
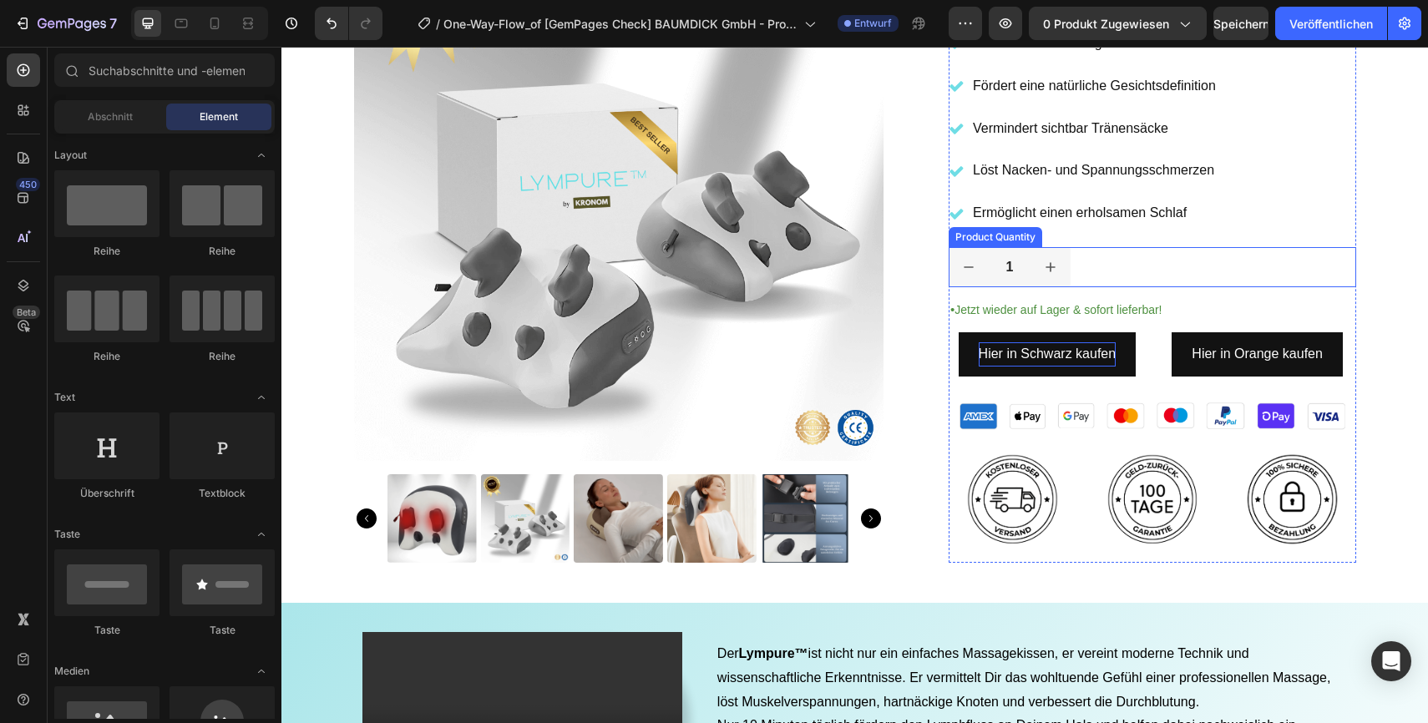
click at [1183, 273] on div "1" at bounding box center [1153, 267] width 408 height 40
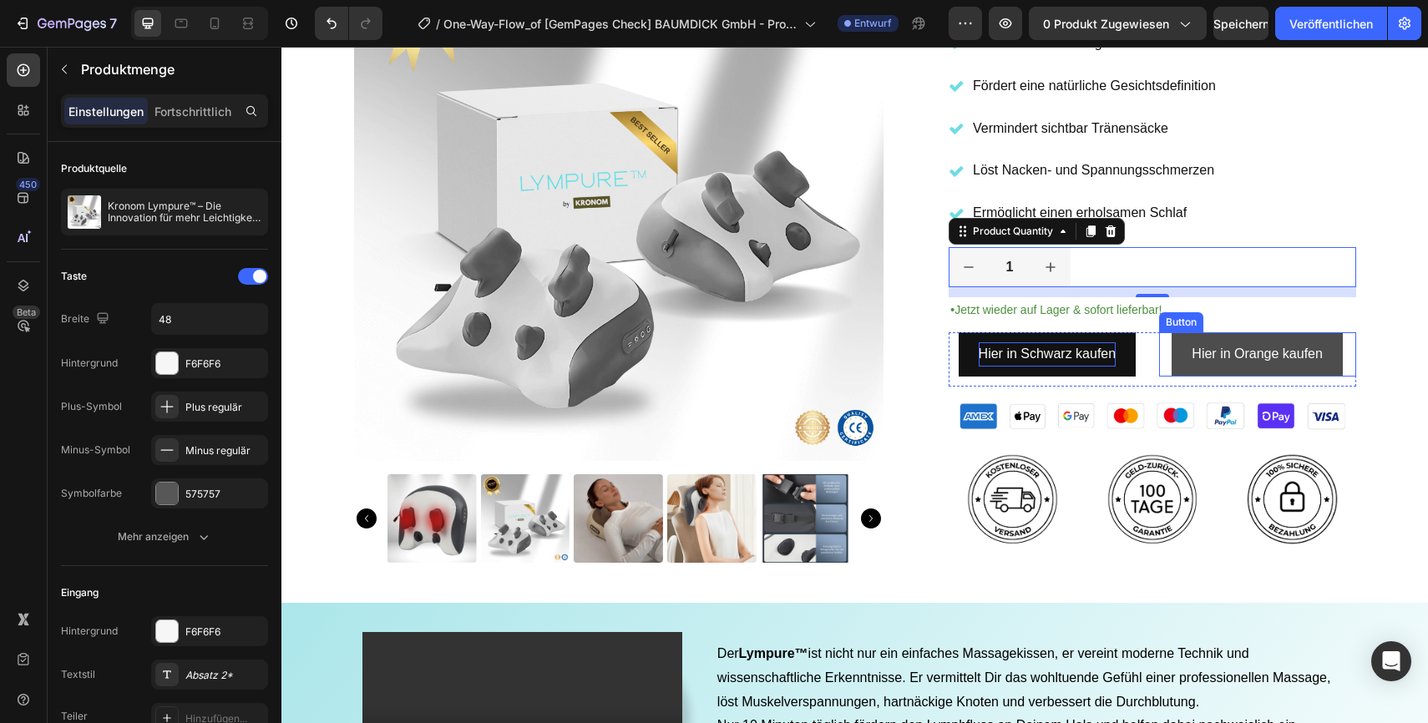
click at [1226, 371] on link "Hier in Orange kaufen" at bounding box center [1257, 354] width 171 height 44
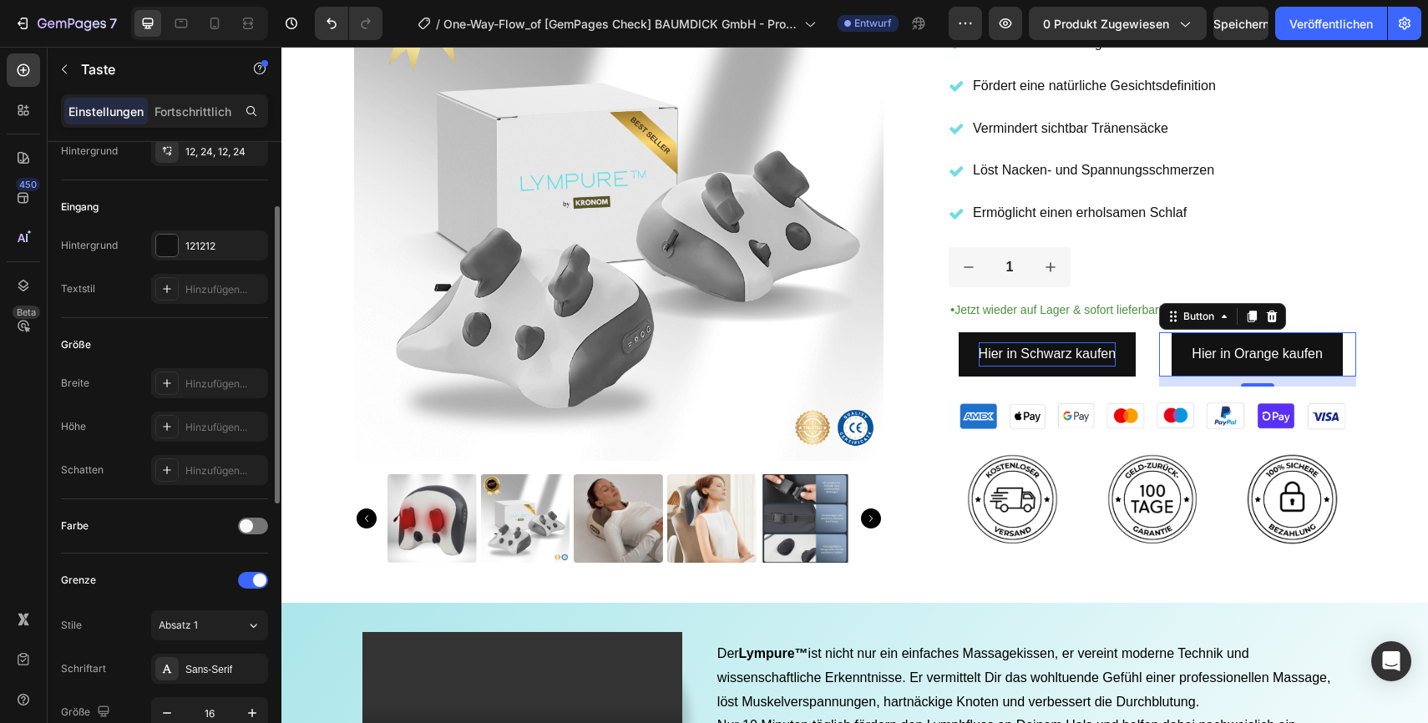
scroll to position [143, 0]
click at [245, 252] on icon "button" at bounding box center [250, 248] width 13 height 13
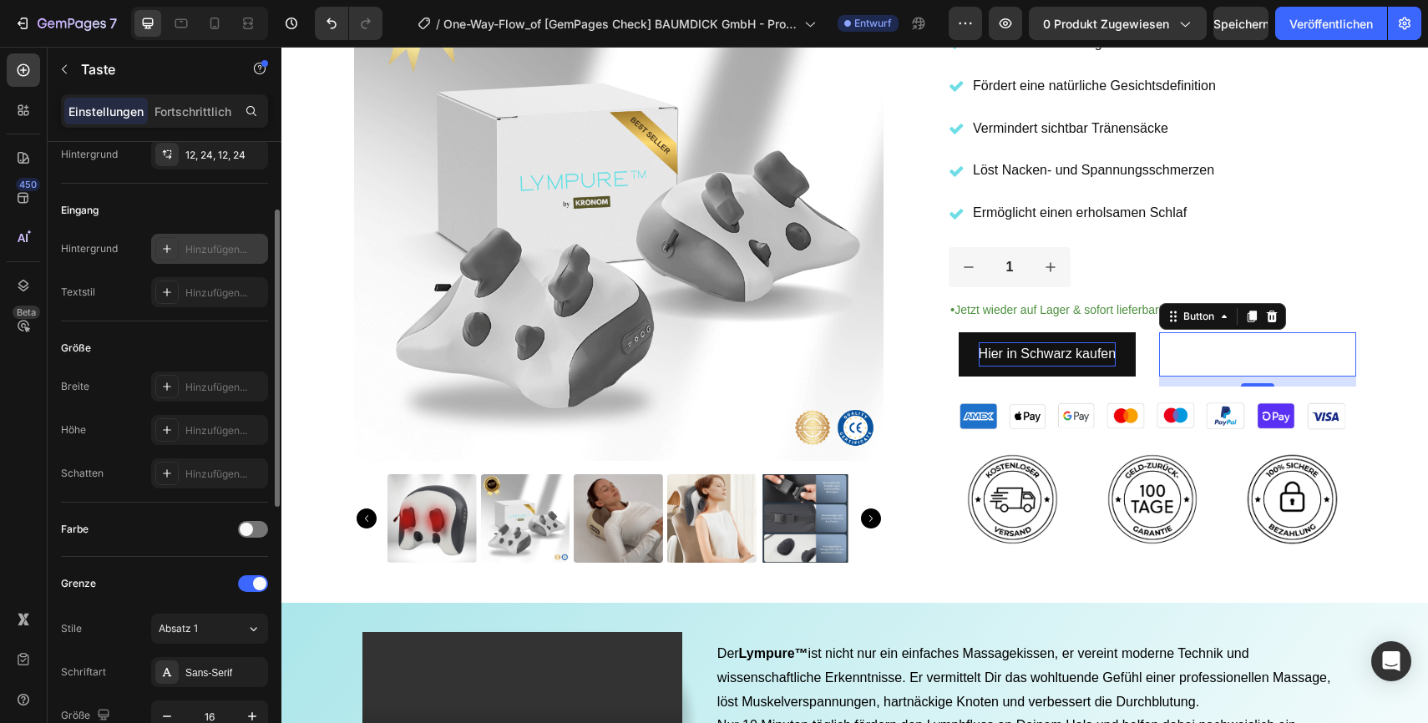
click at [173, 249] on icon at bounding box center [166, 248] width 13 height 13
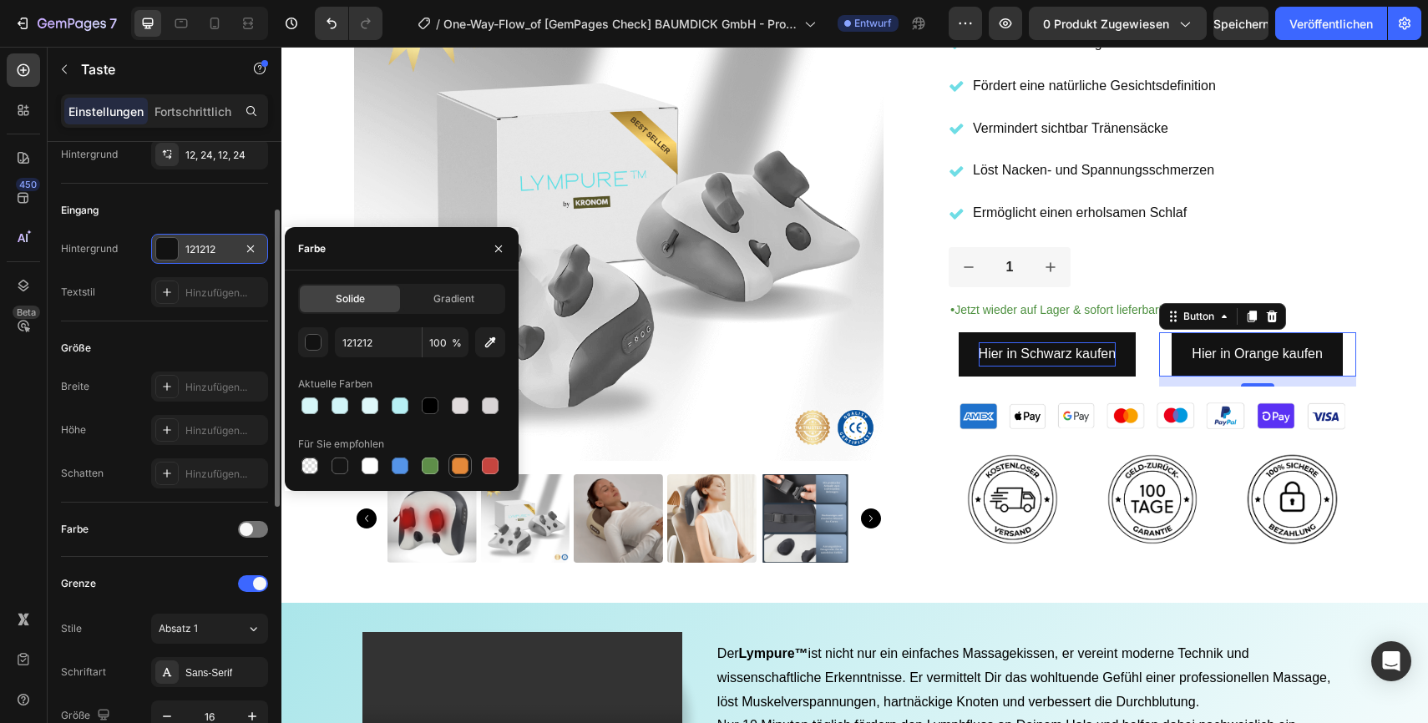
click at [464, 462] on div at bounding box center [460, 466] width 17 height 17
type input "E4893A"
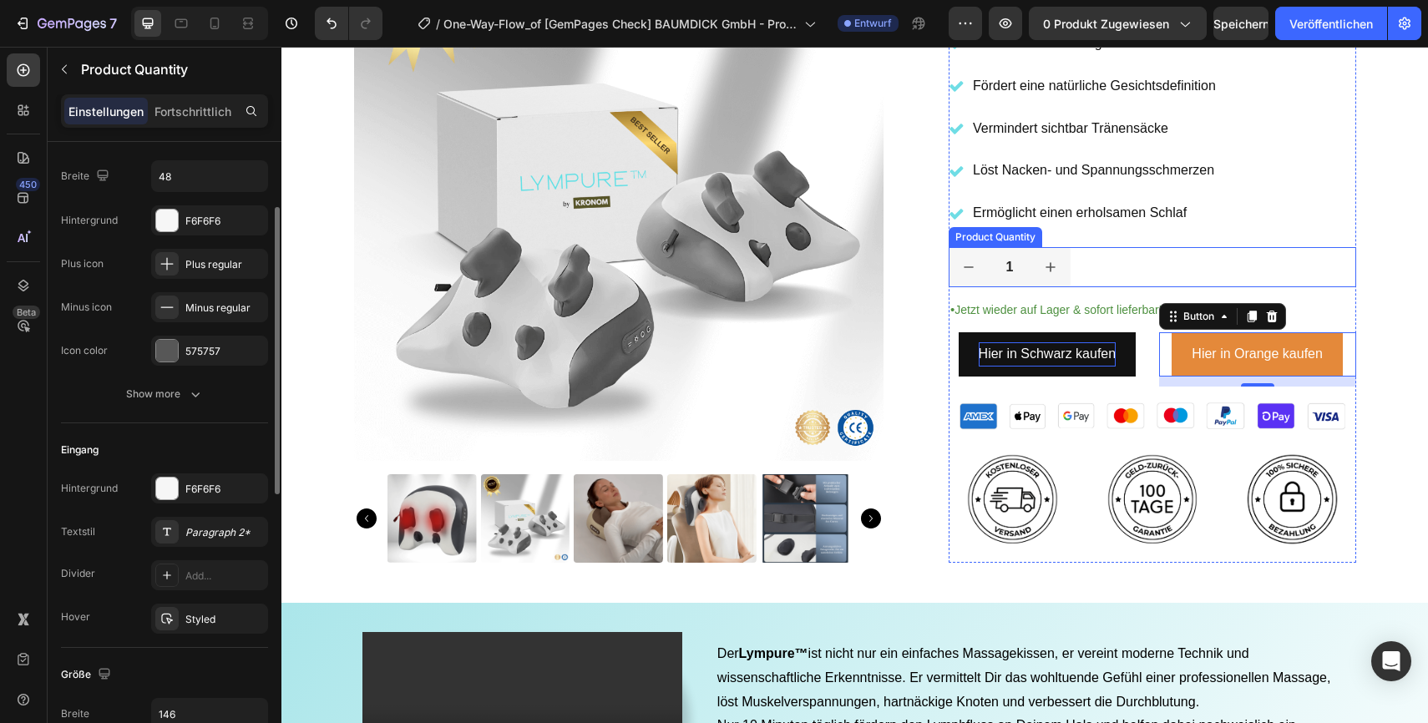
click at [1209, 281] on div "1" at bounding box center [1153, 267] width 408 height 40
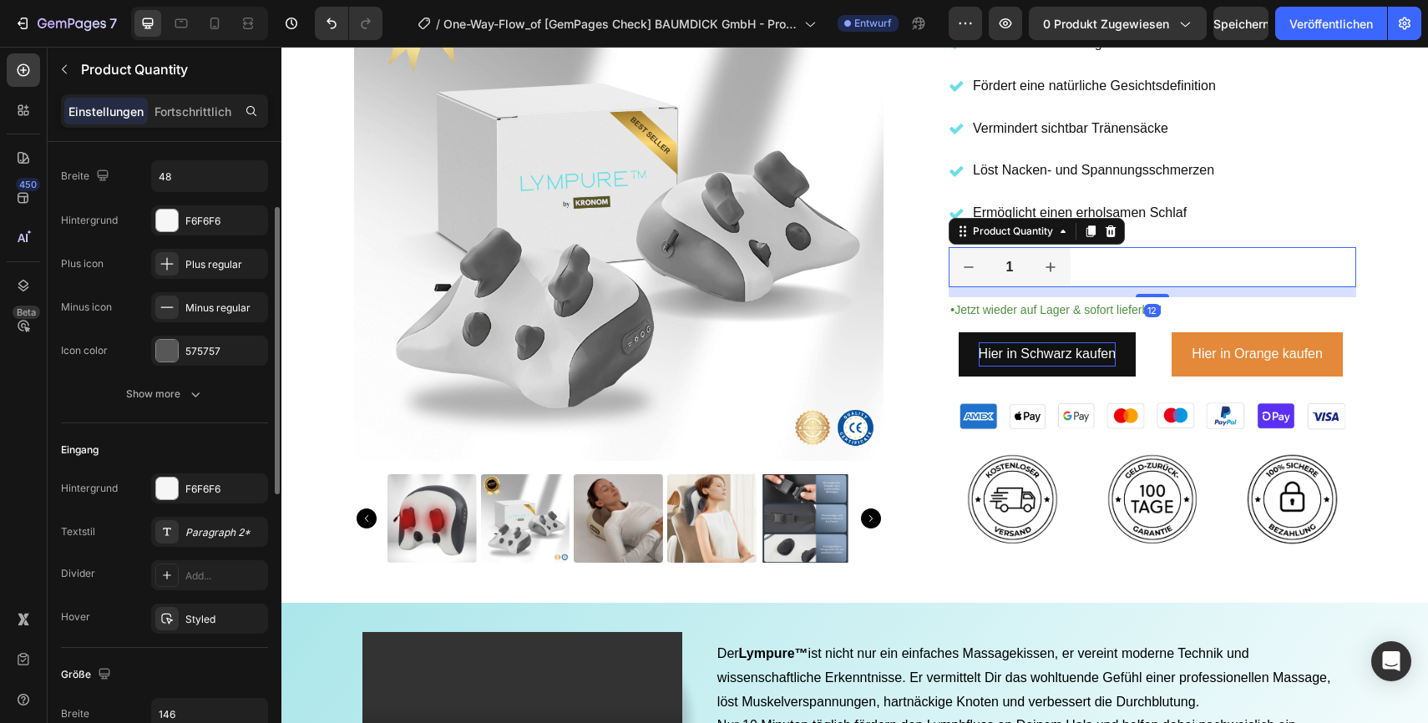
scroll to position [0, 0]
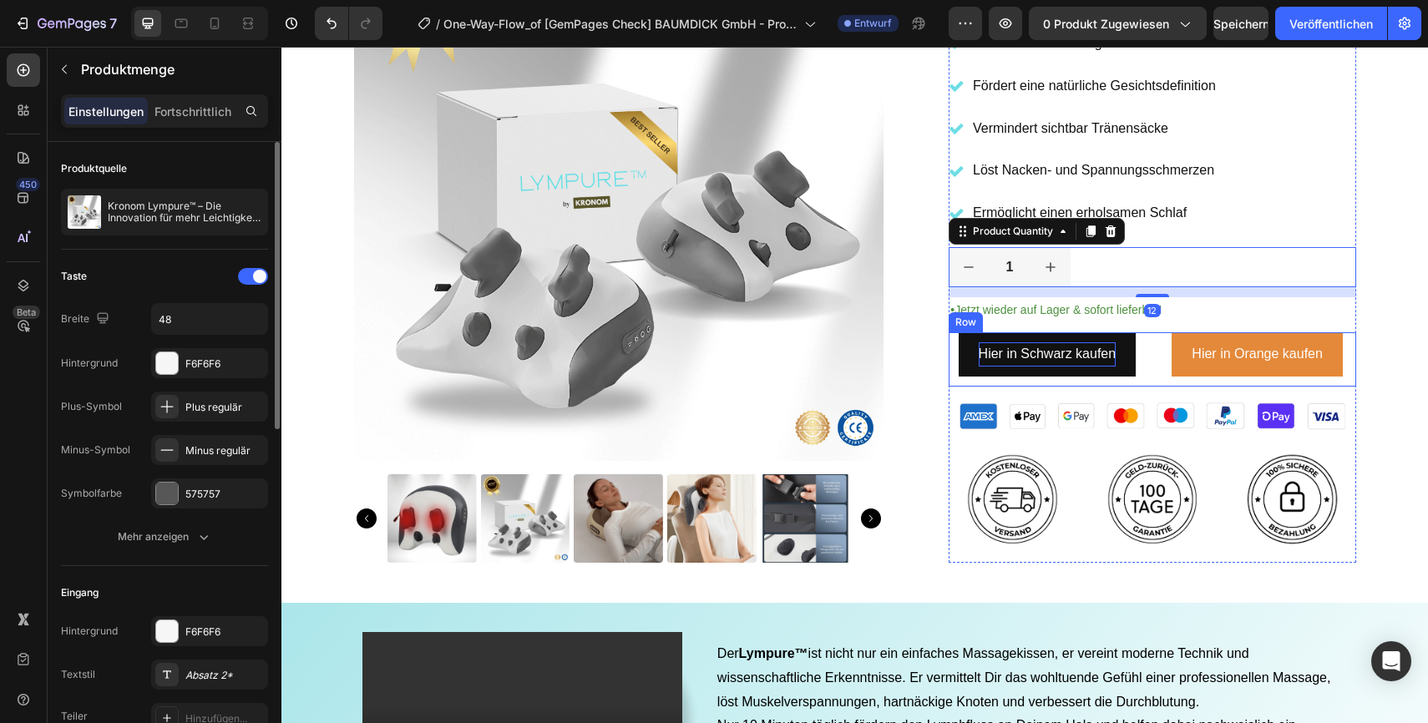
click at [1259, 383] on div "Hier in Orange kaufen Button" at bounding box center [1257, 359] width 197 height 54
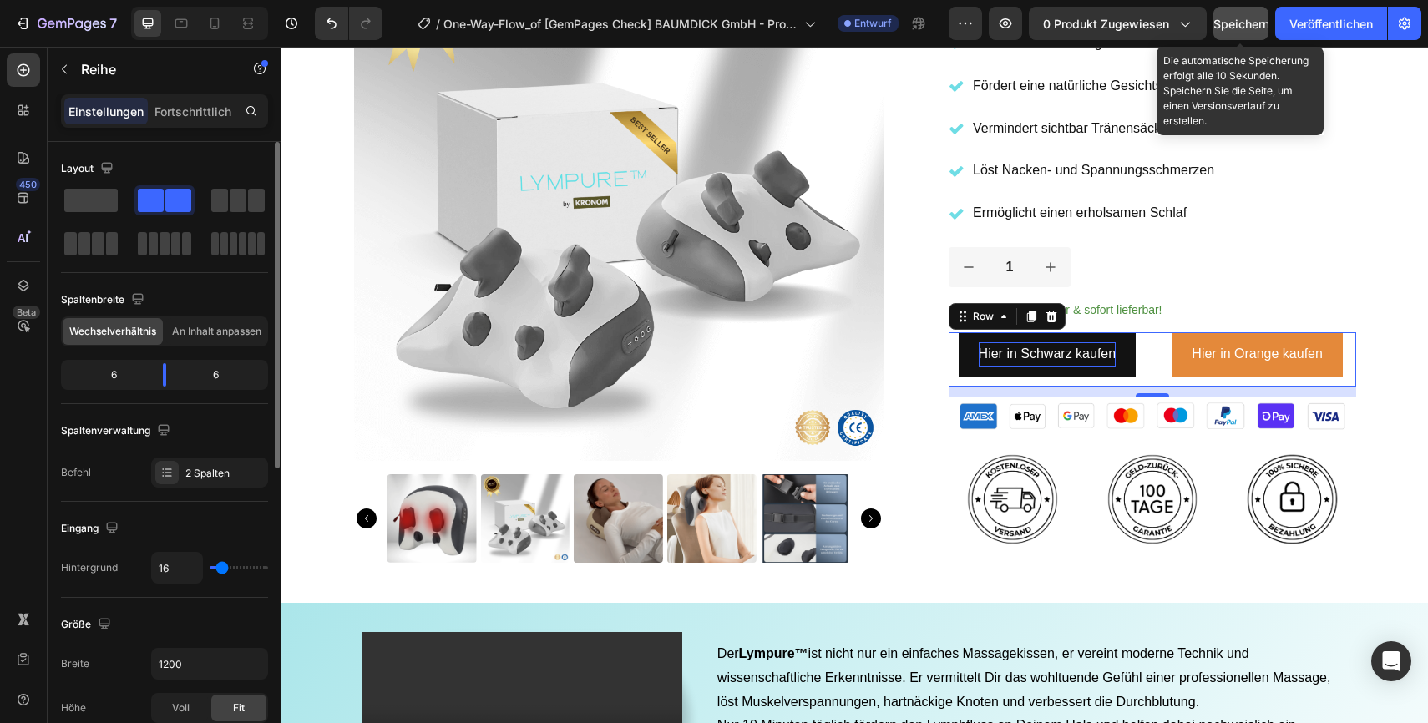
click at [1239, 22] on font "Speichern" at bounding box center [1241, 24] width 56 height 14
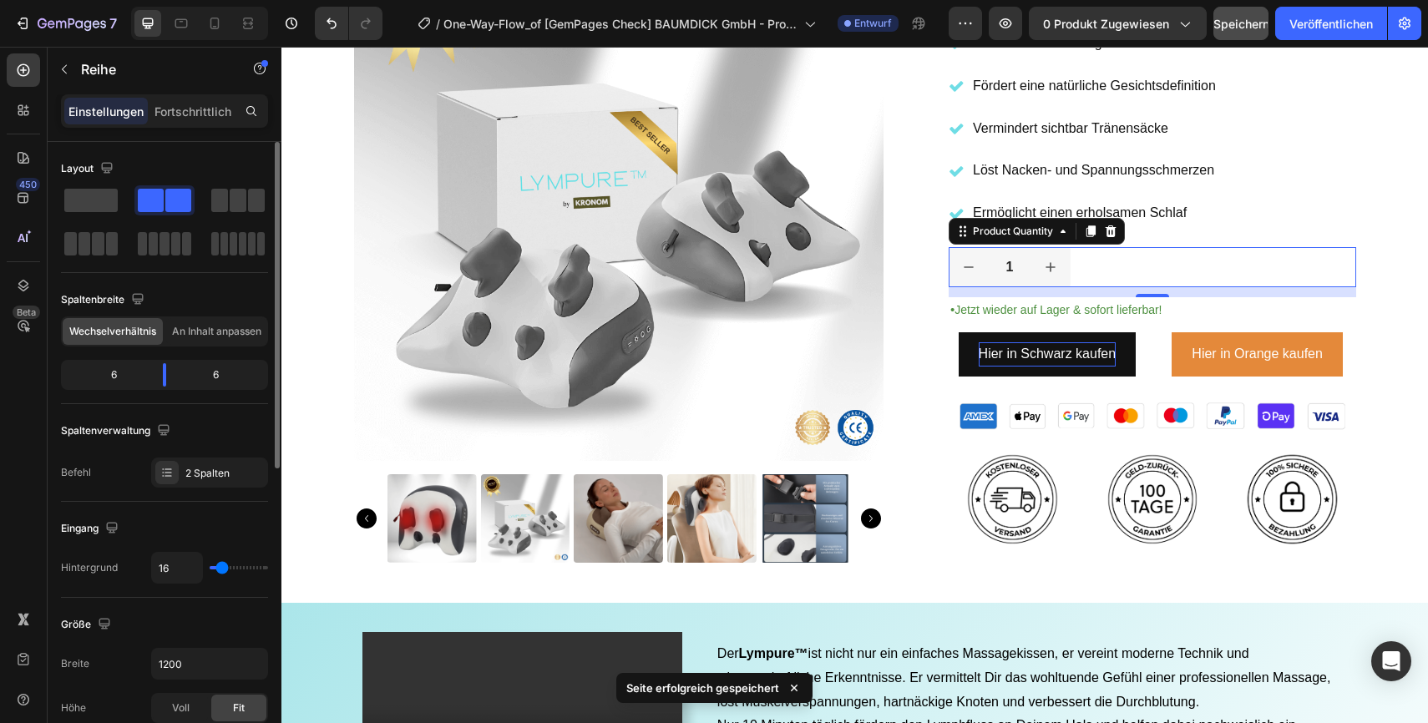
click at [1256, 272] on div "1" at bounding box center [1153, 267] width 408 height 40
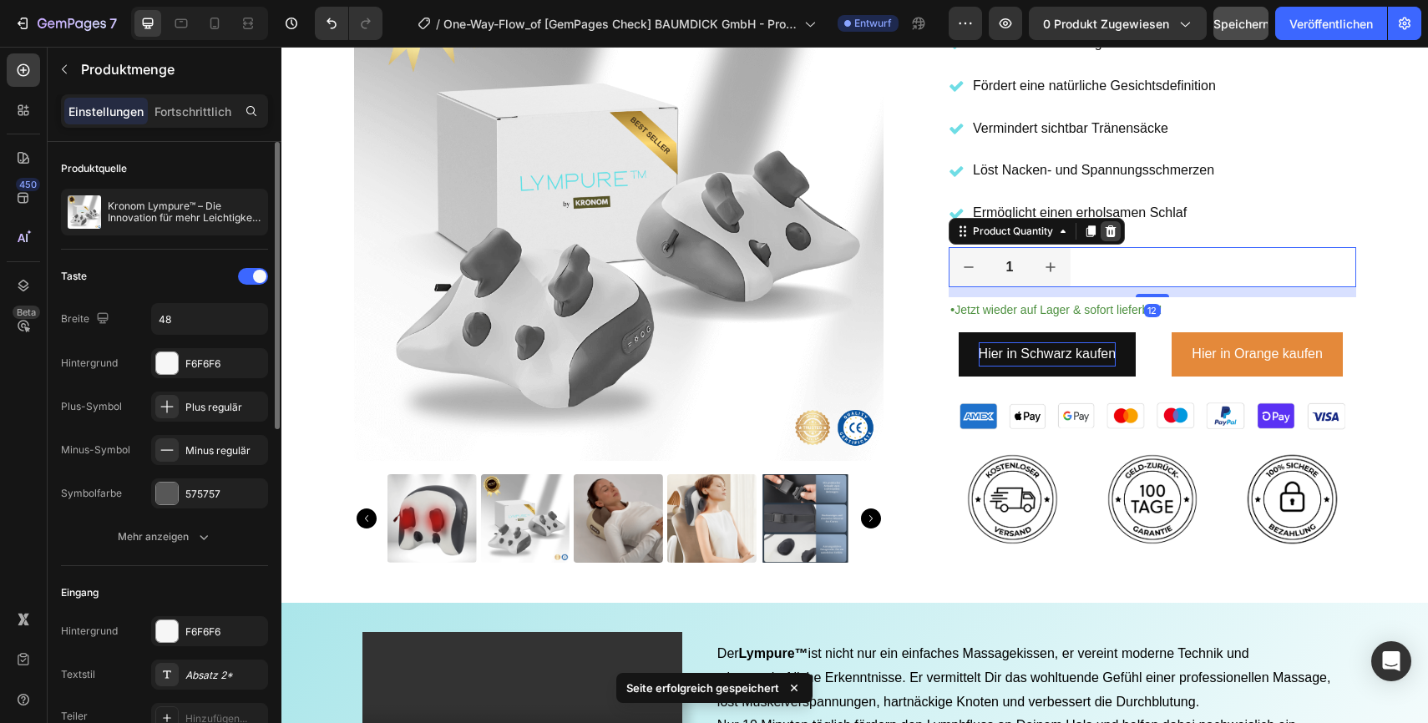
click at [1117, 230] on icon at bounding box center [1110, 231] width 13 height 13
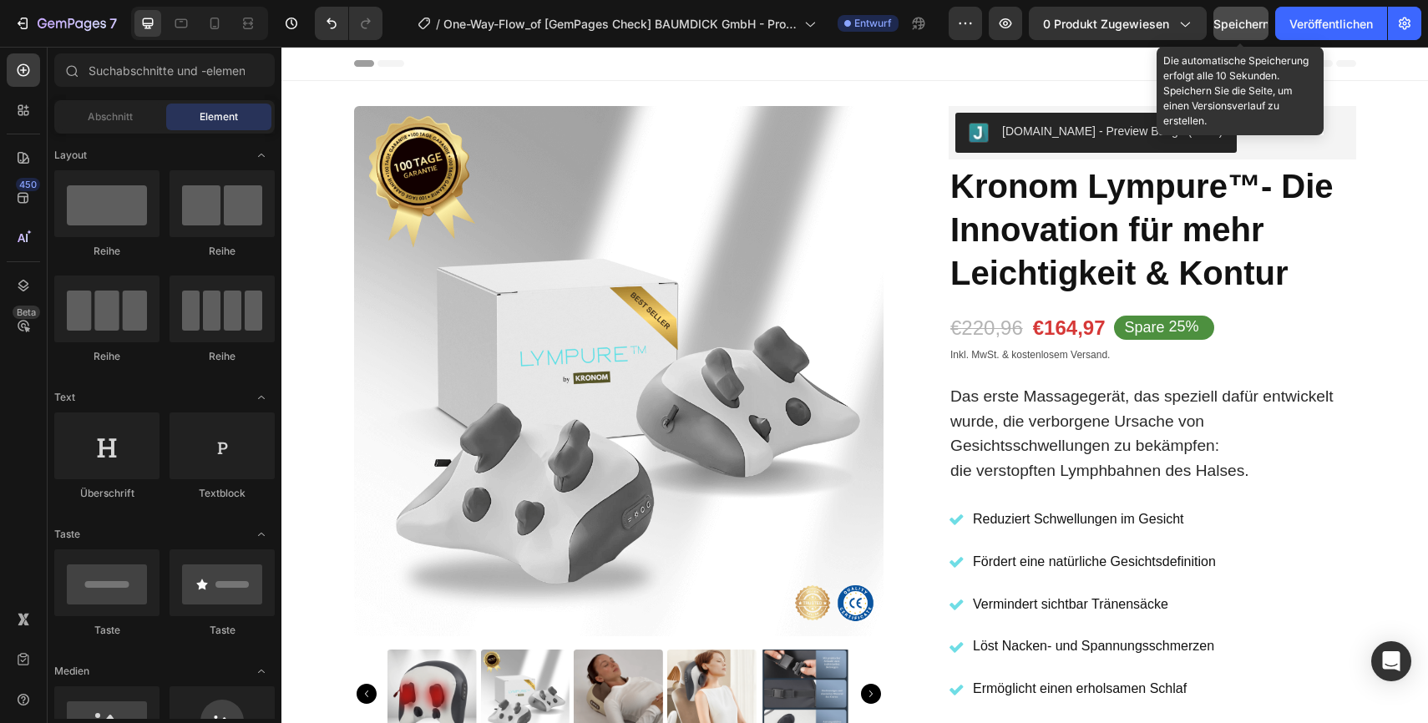
click at [1244, 20] on font "Speichern" at bounding box center [1241, 24] width 56 height 14
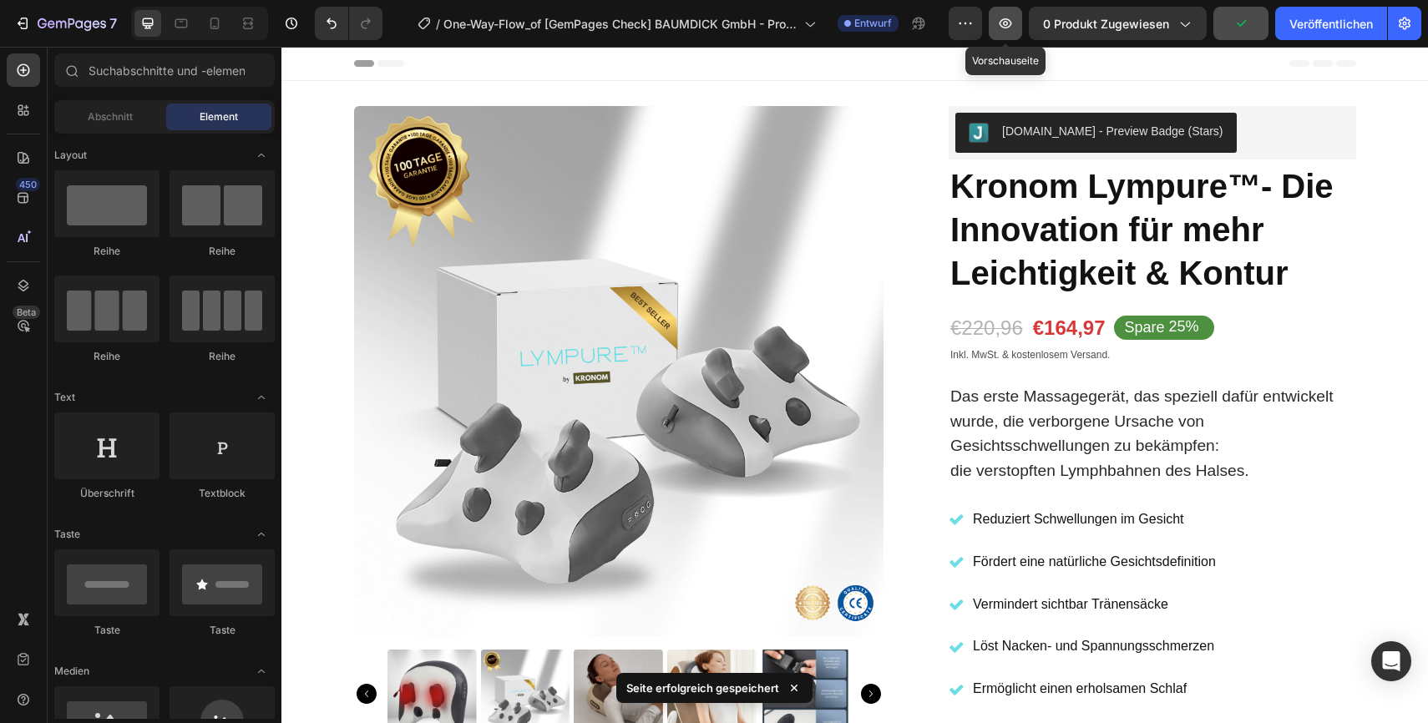
click at [1010, 18] on icon "button" at bounding box center [1005, 23] width 17 height 17
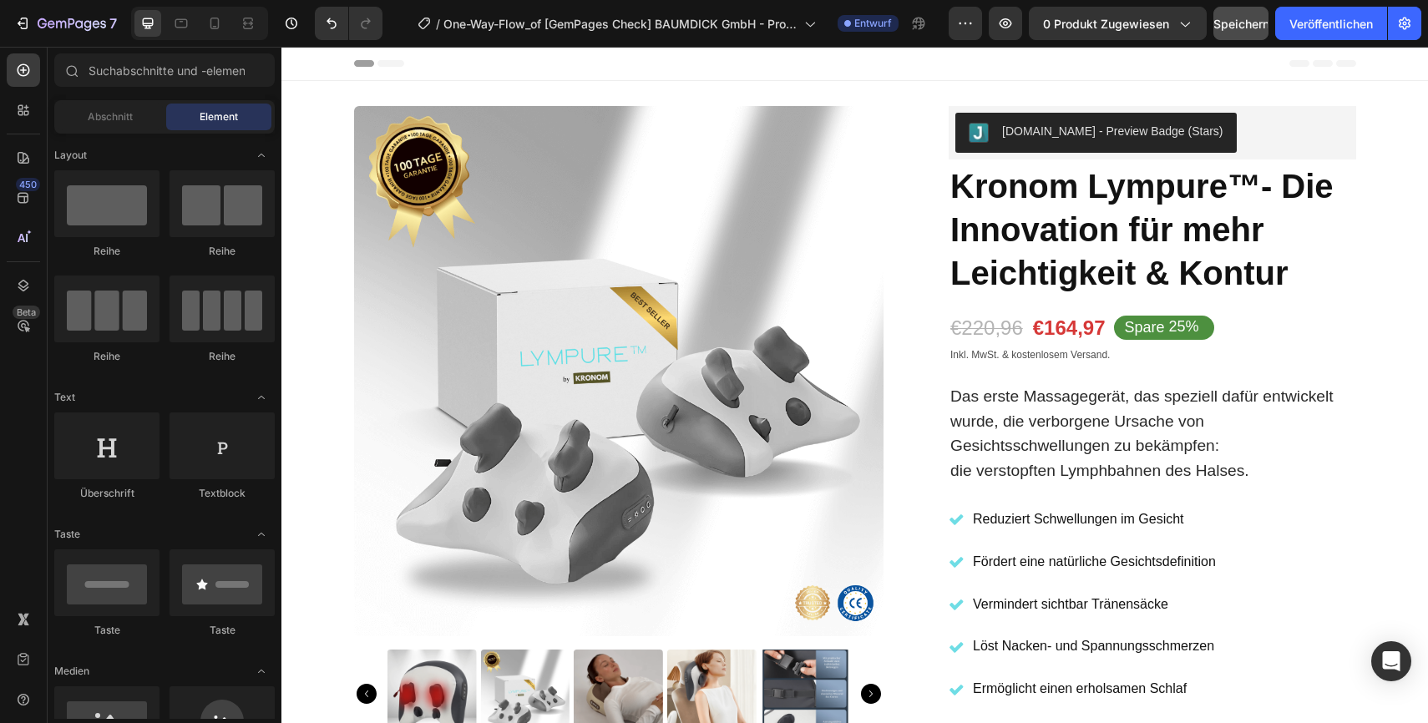
click at [430, 68] on div "Header" at bounding box center [855, 63] width 1002 height 33
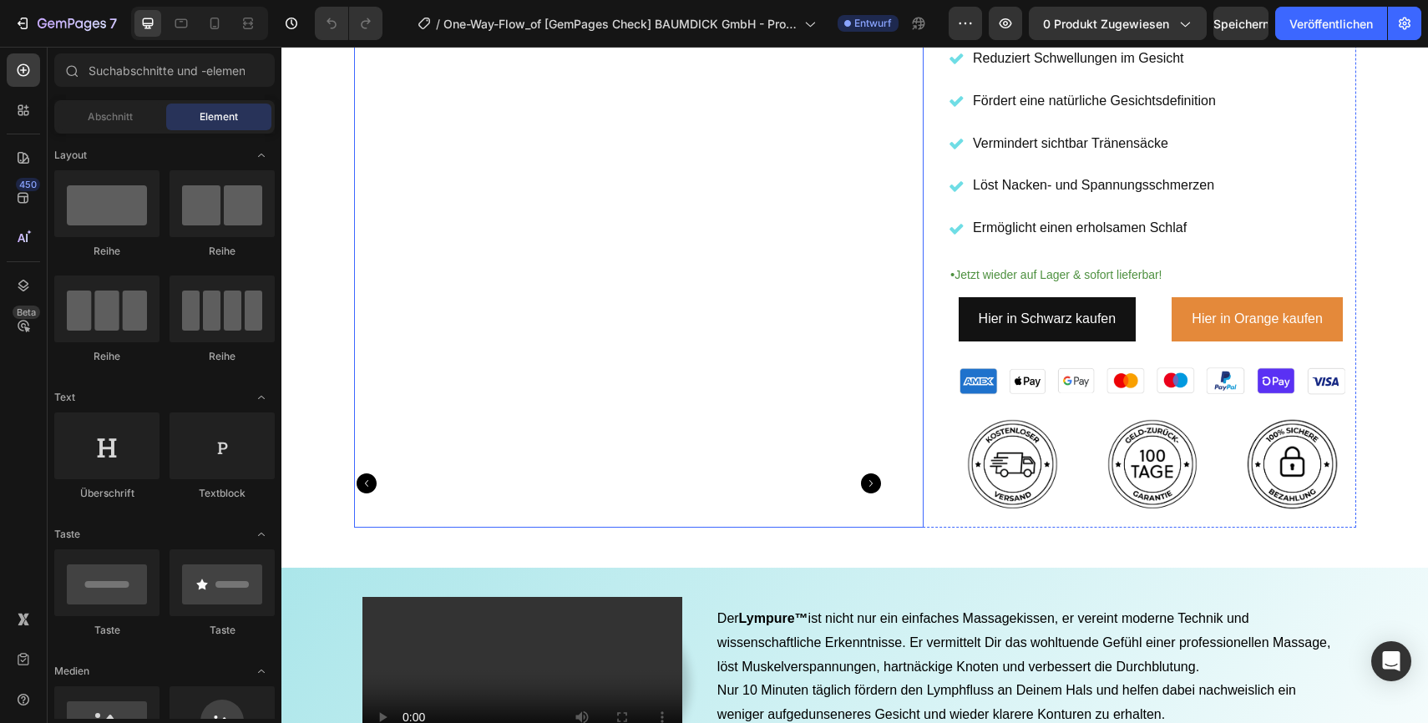
scroll to position [460, 0]
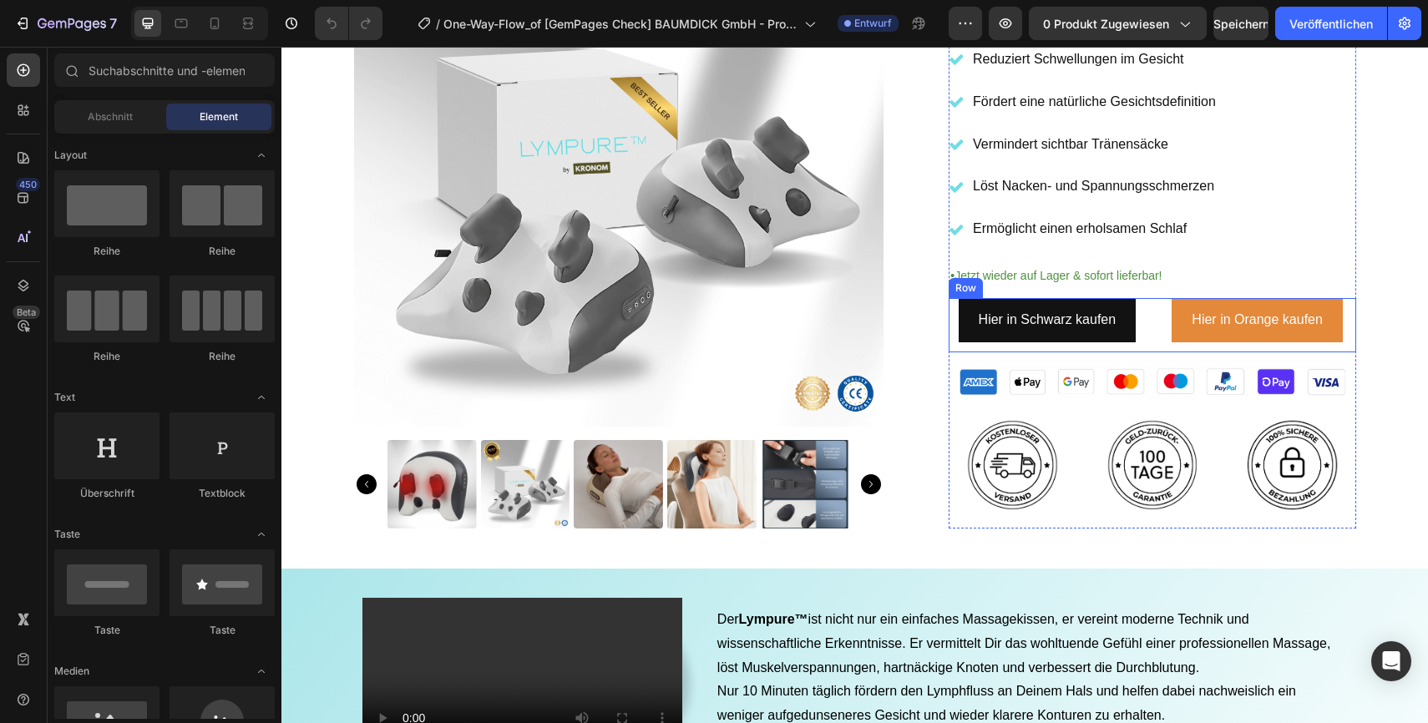
click at [1147, 334] on div "Hier in Schwarz kaufen Button Hier in Orange kaufen Button Row" at bounding box center [1153, 325] width 408 height 54
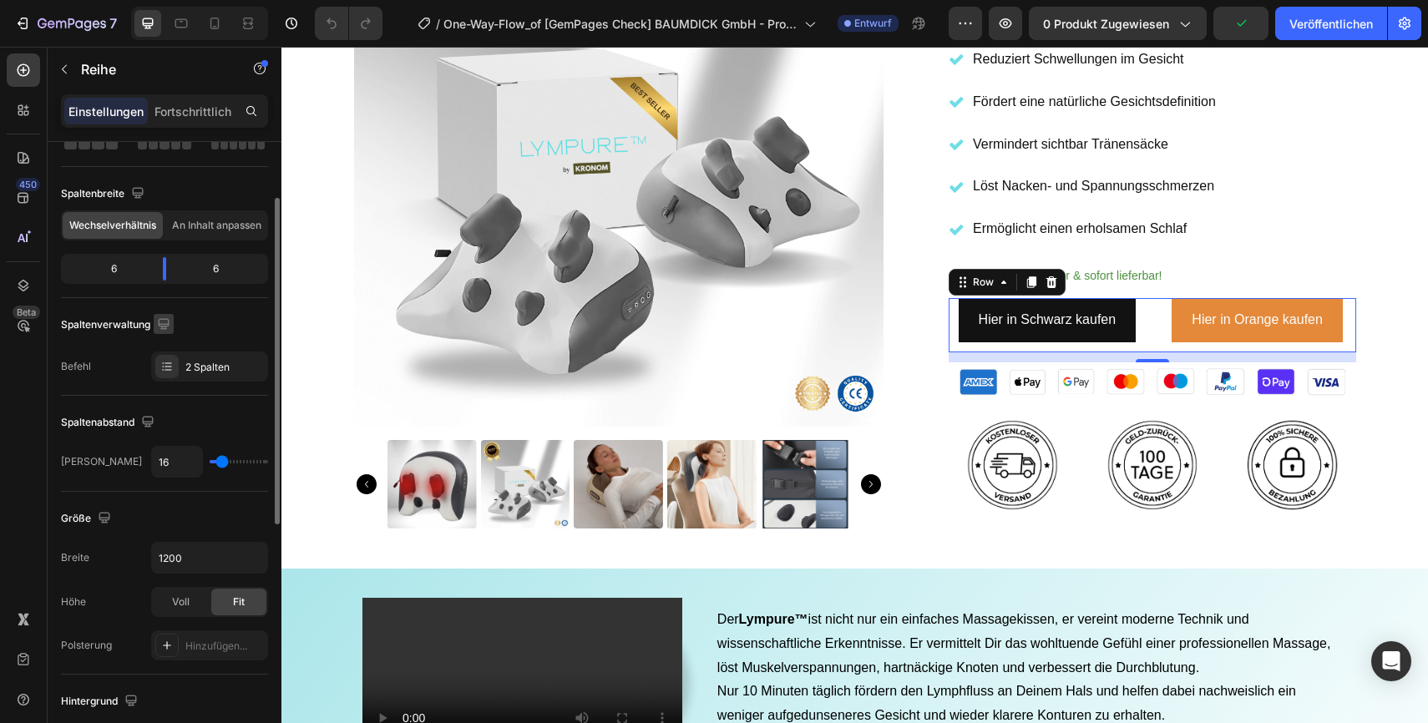
scroll to position [107, 0]
click at [176, 466] on input "16" at bounding box center [177, 461] width 50 height 30
type input "1"
type input "14"
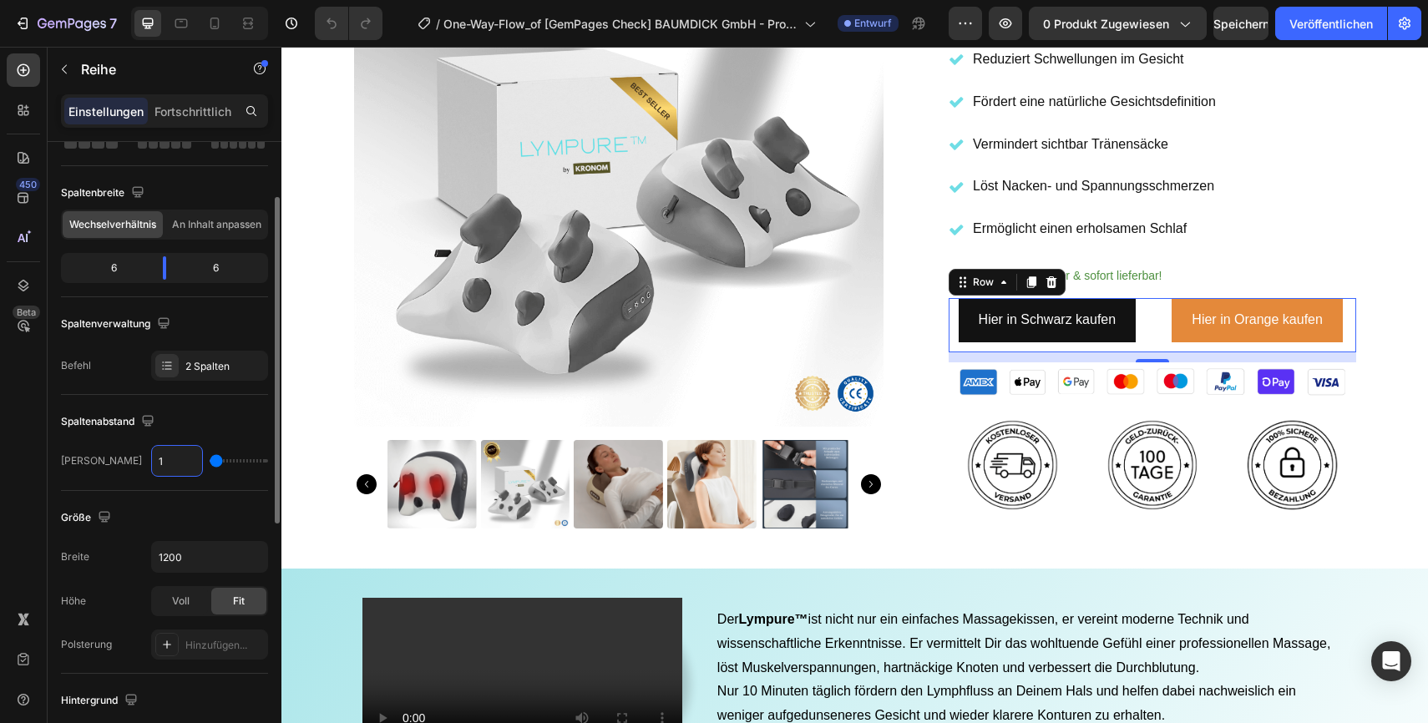
type input "14"
type input "1"
type input "0"
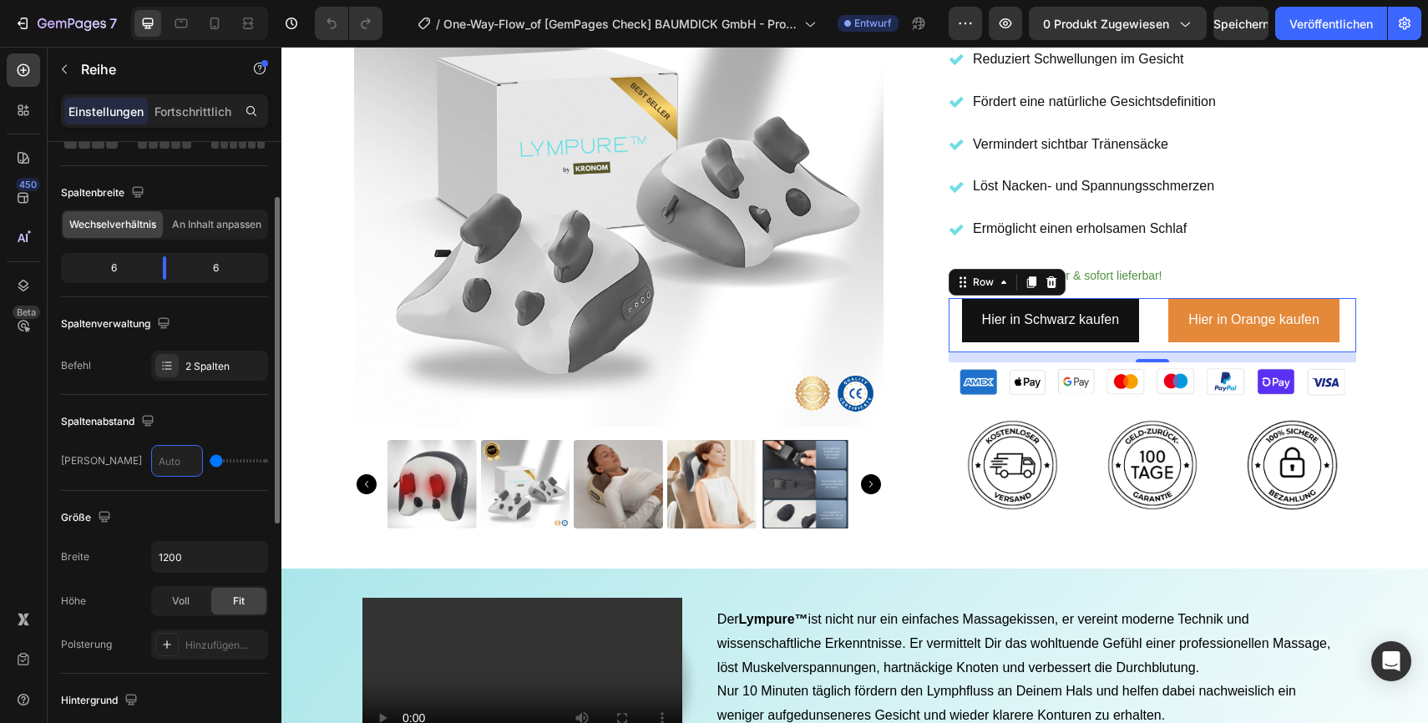
type input "1"
click at [158, 509] on div "Größe" at bounding box center [164, 517] width 207 height 27
click at [260, 559] on icon "button" at bounding box center [252, 557] width 17 height 17
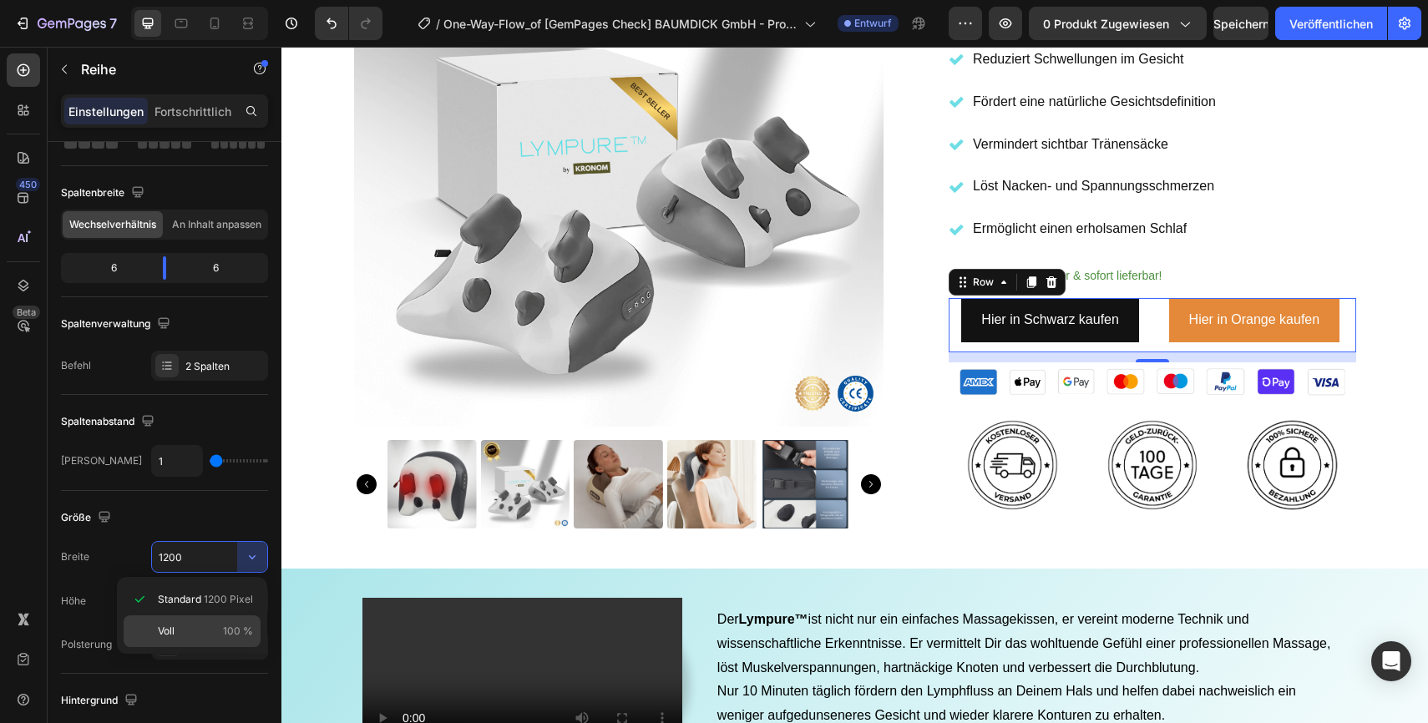
click at [201, 627] on p "Voll 100 %" at bounding box center [205, 631] width 95 height 15
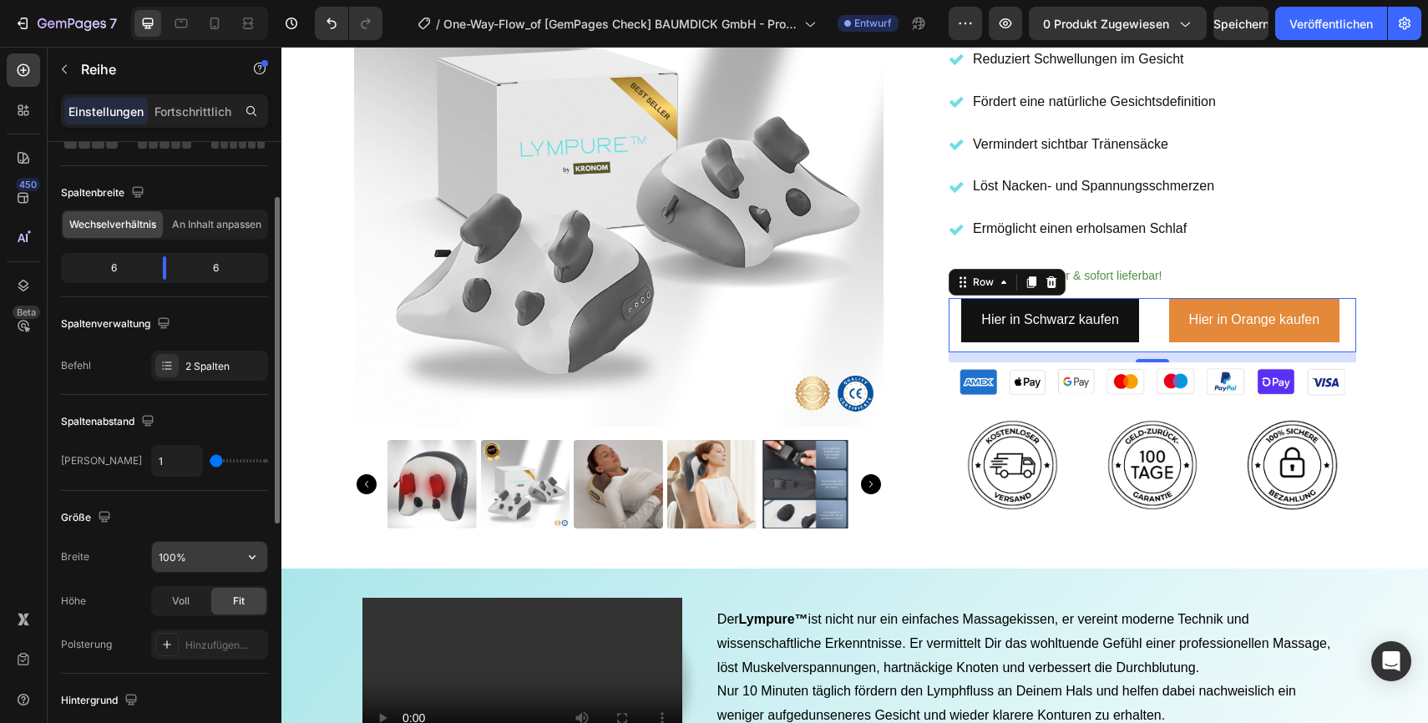
click at [215, 562] on input "100%" at bounding box center [209, 557] width 115 height 30
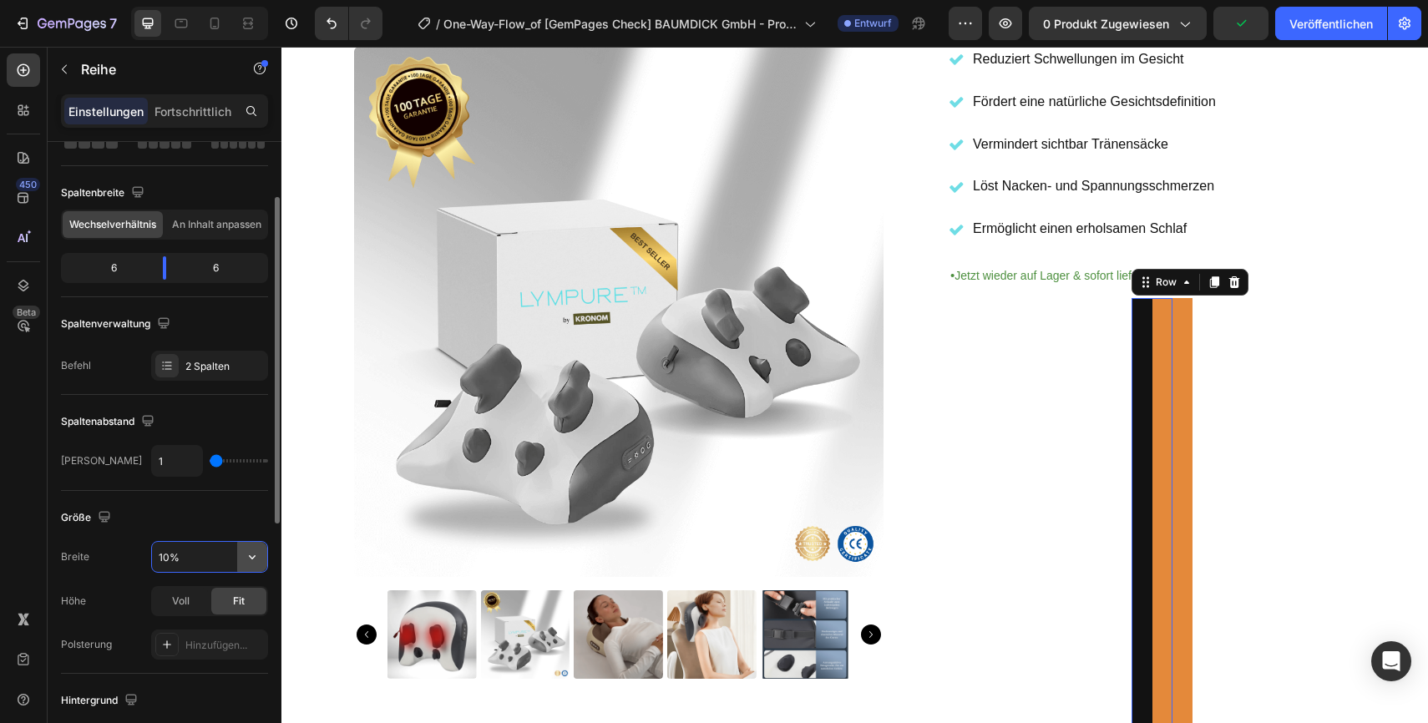
type input "100%"
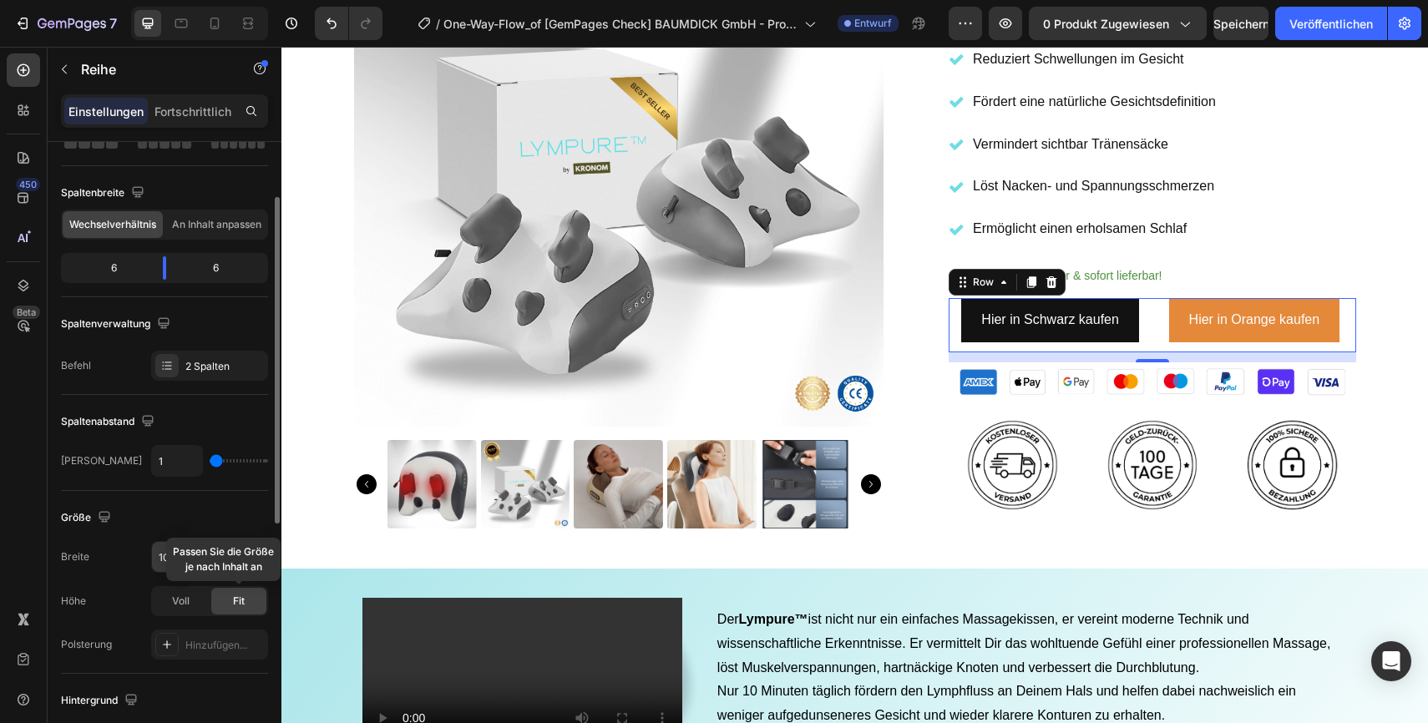
click at [241, 605] on font "Fit" at bounding box center [239, 601] width 12 height 13
click at [184, 607] on span "Voll" at bounding box center [181, 601] width 18 height 15
click at [233, 606] on font "Fit" at bounding box center [239, 601] width 12 height 13
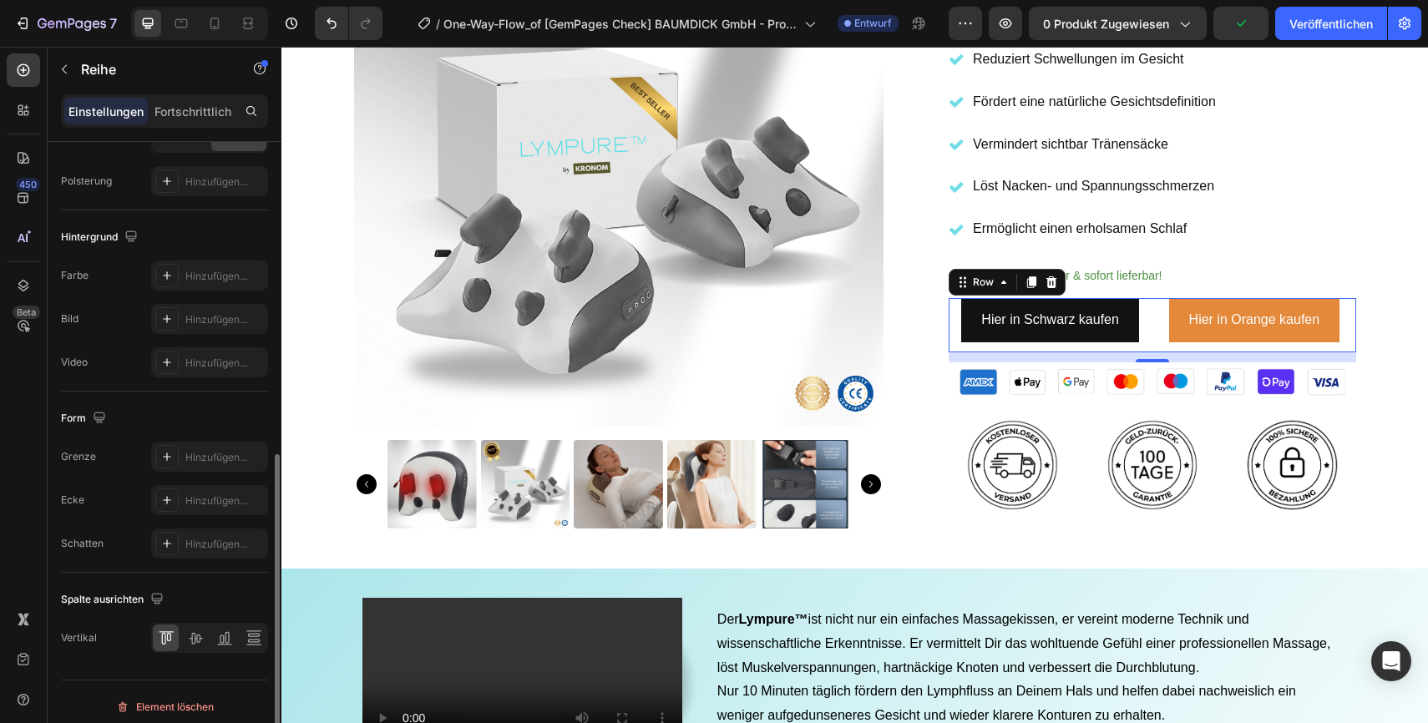
scroll to position [580, 0]
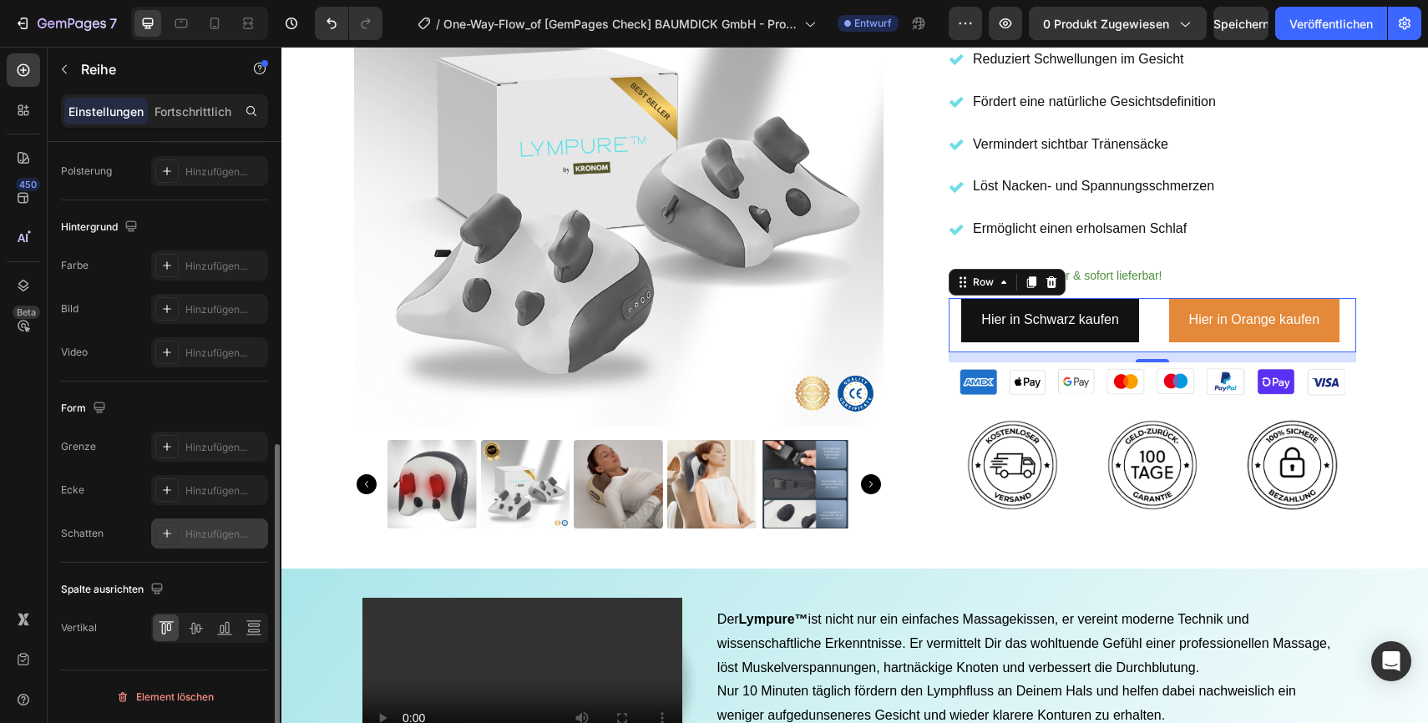
click at [206, 534] on font "Hinzufügen..." at bounding box center [216, 534] width 62 height 13
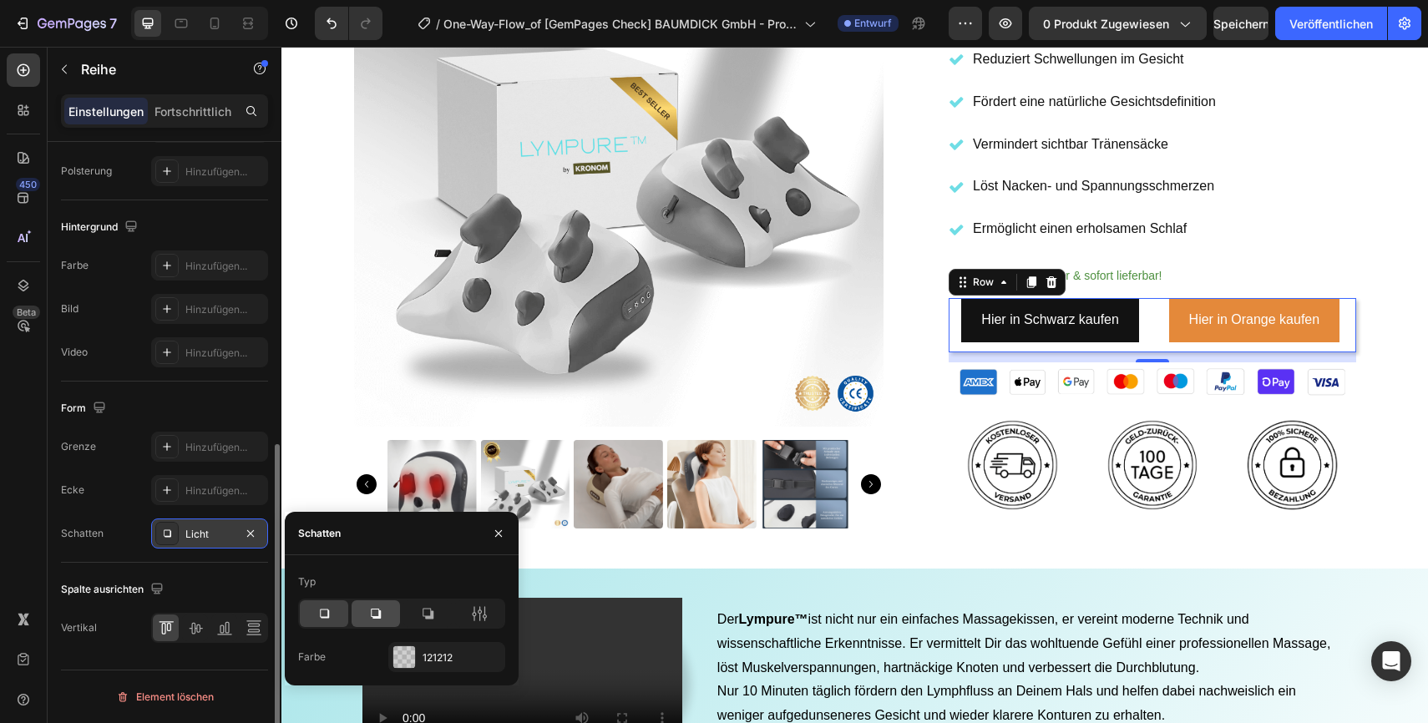
click at [380, 612] on icon at bounding box center [376, 614] width 10 height 10
click at [1276, 236] on div "Reduziert Schwellungen im Gesicht Fördert eine natürliche Gesichtsdefinition Ve…" at bounding box center [1153, 144] width 408 height 199
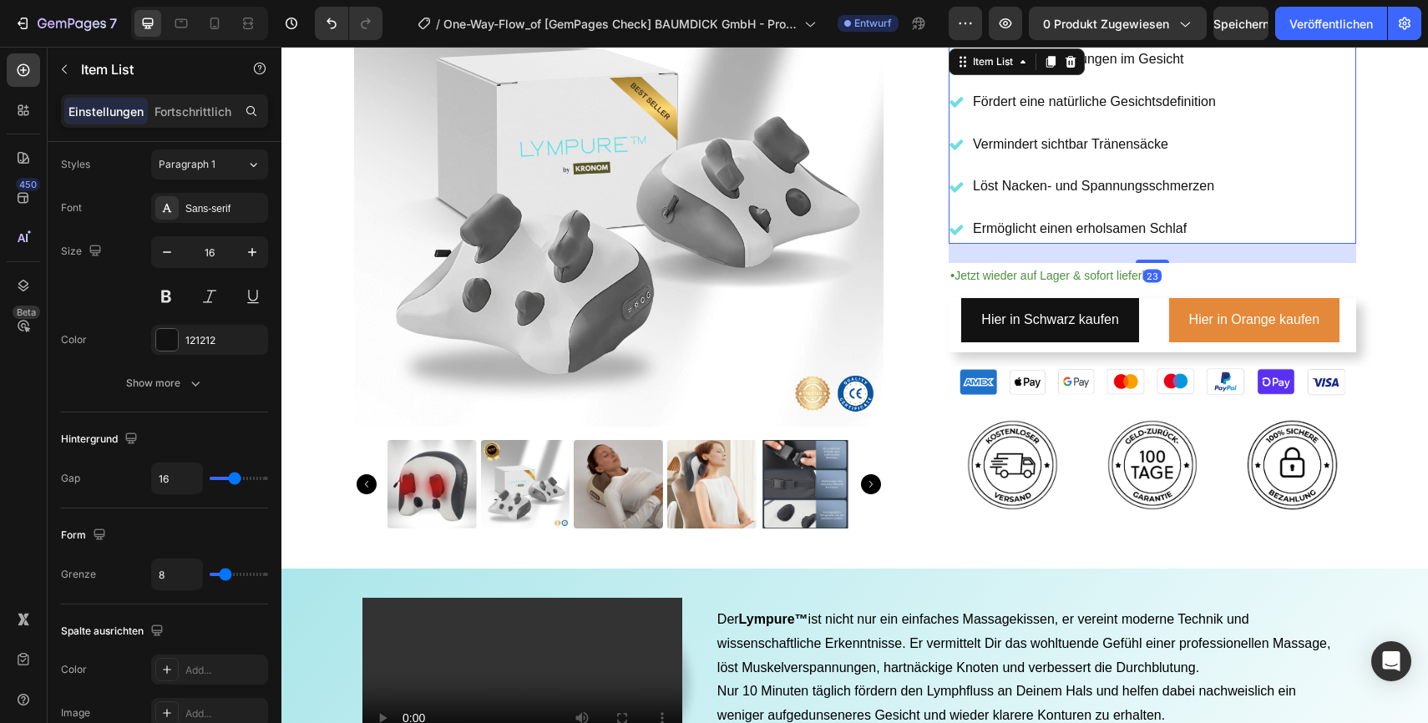
scroll to position [0, 0]
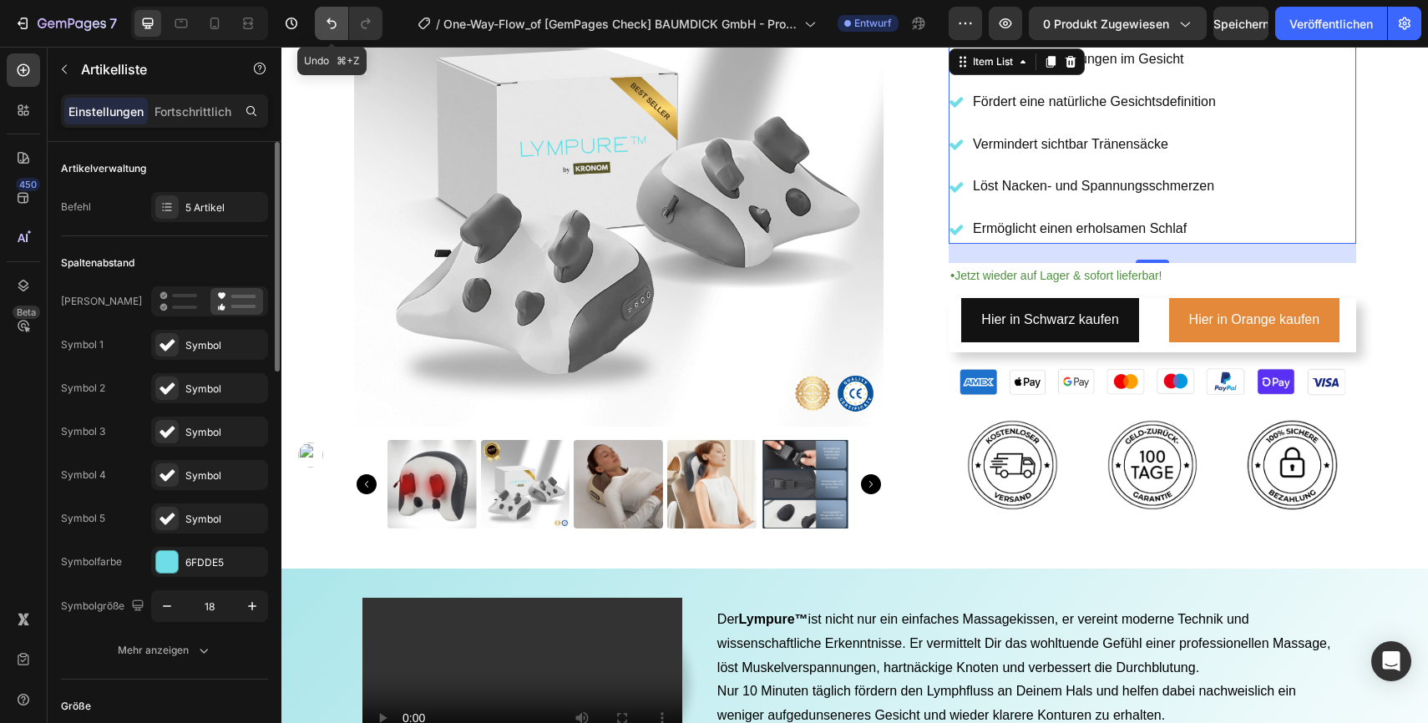
click at [327, 23] on icon "Rückgängig/Wiederholen" at bounding box center [331, 23] width 17 height 17
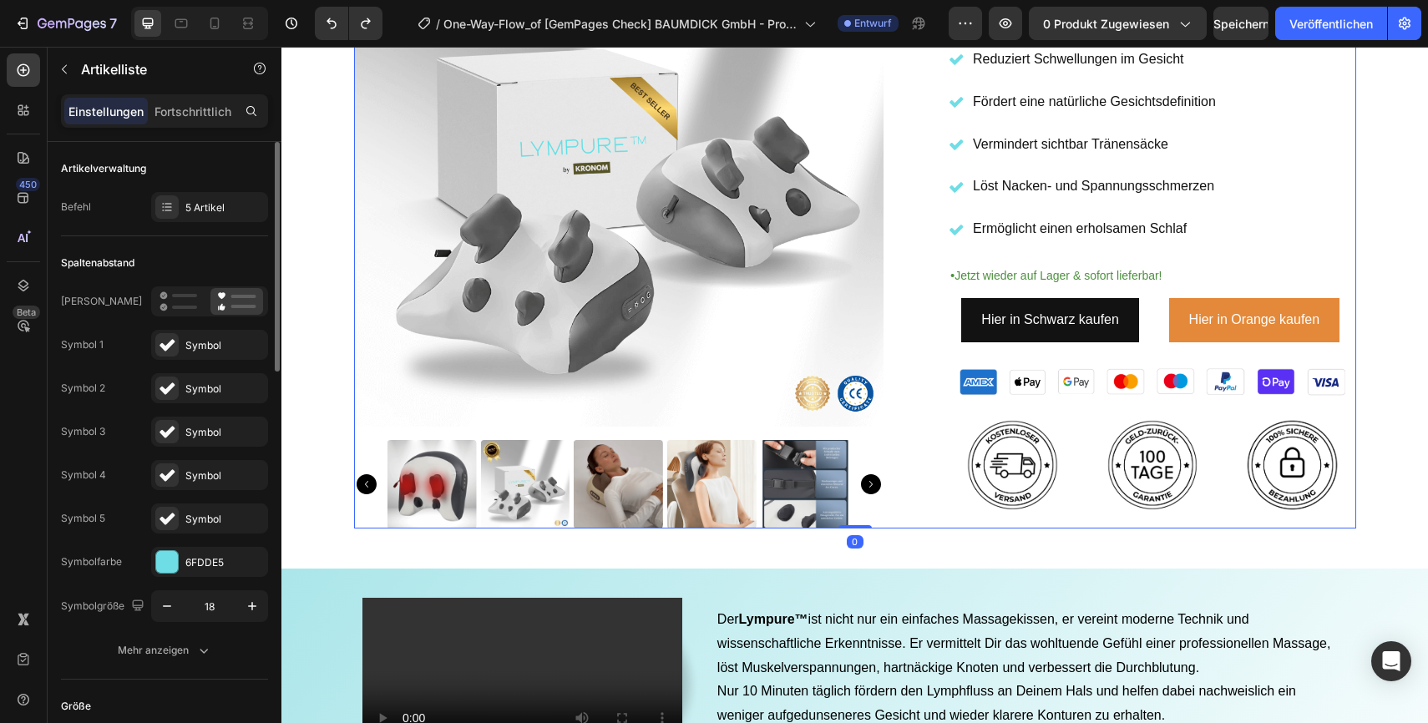
click at [931, 330] on div "Product Images Icon Icon Icon Icon Icon Icon List 2,500+ Verified Reviews! Text…" at bounding box center [855, 87] width 1002 height 883
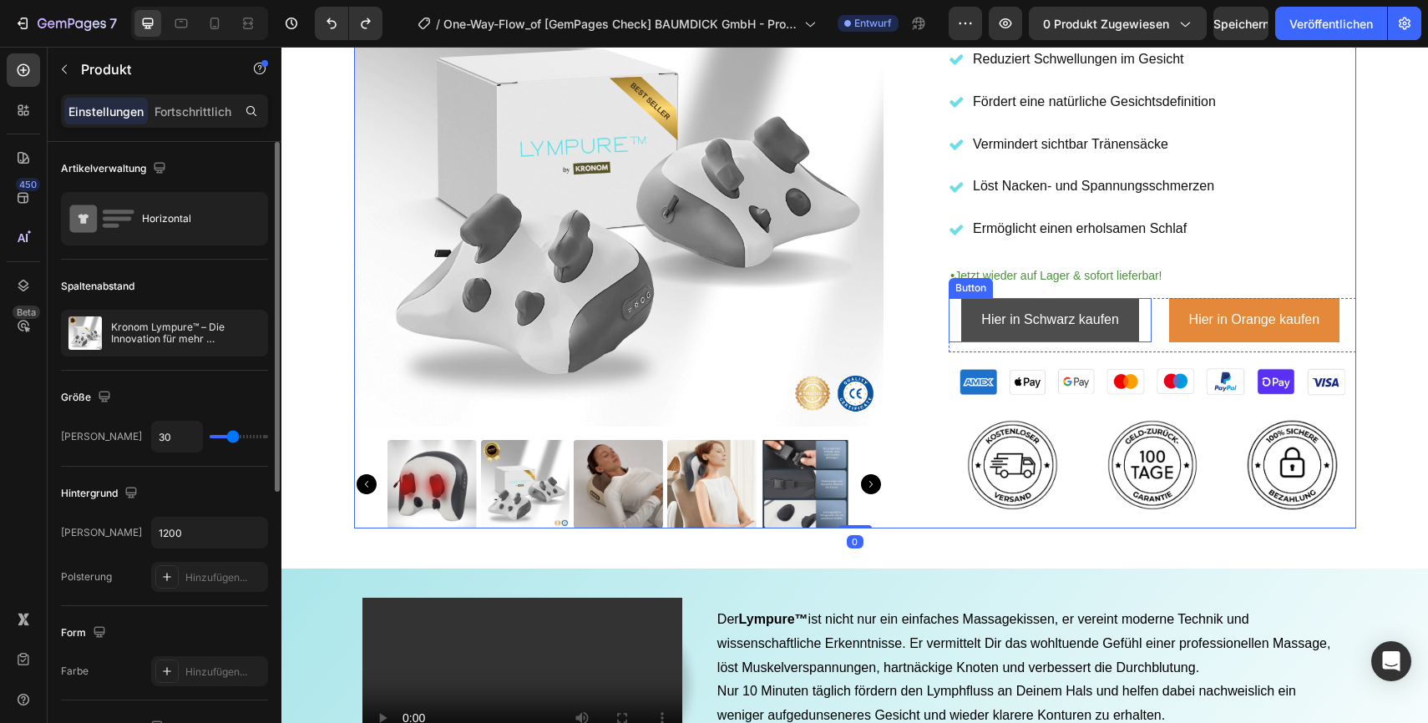
click at [986, 341] on link "Hier in Schwarz kaufen" at bounding box center [1050, 320] width 178 height 44
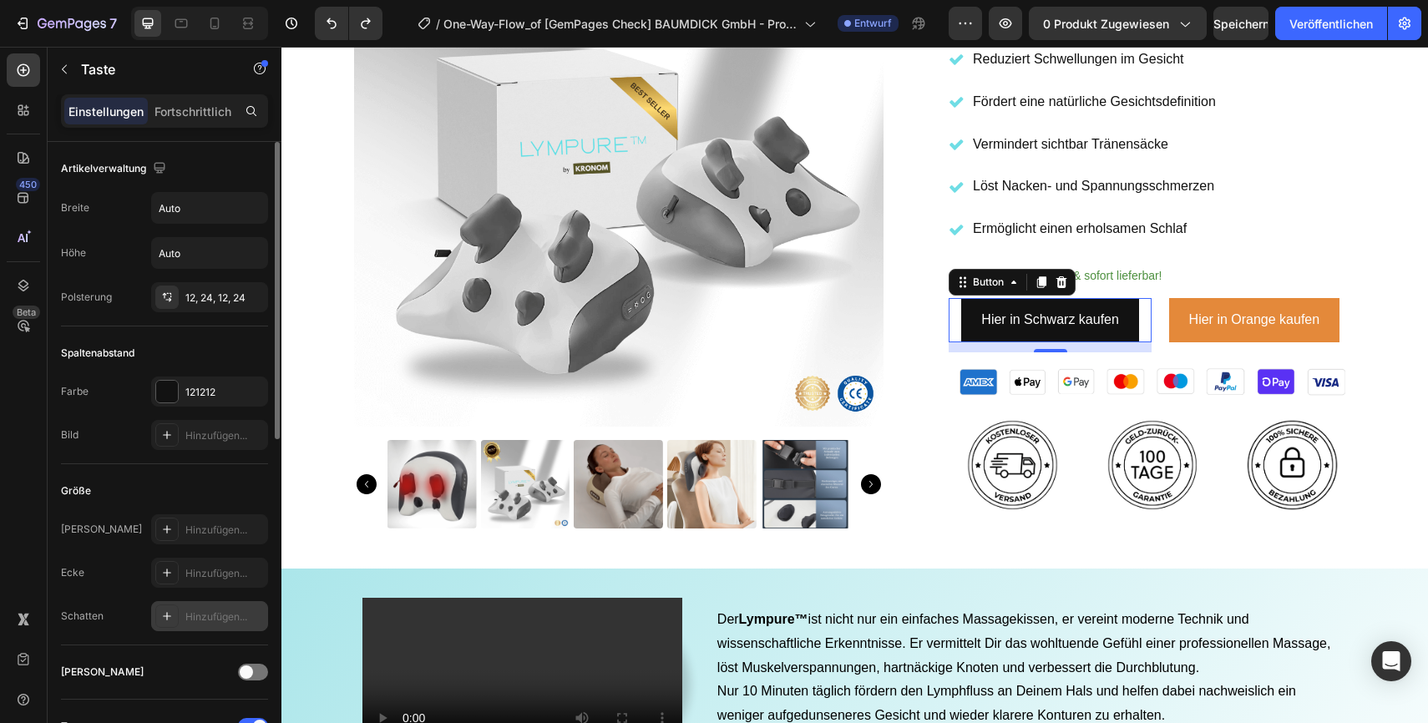
click at [204, 614] on font "Hinzufügen..." at bounding box center [216, 617] width 62 height 13
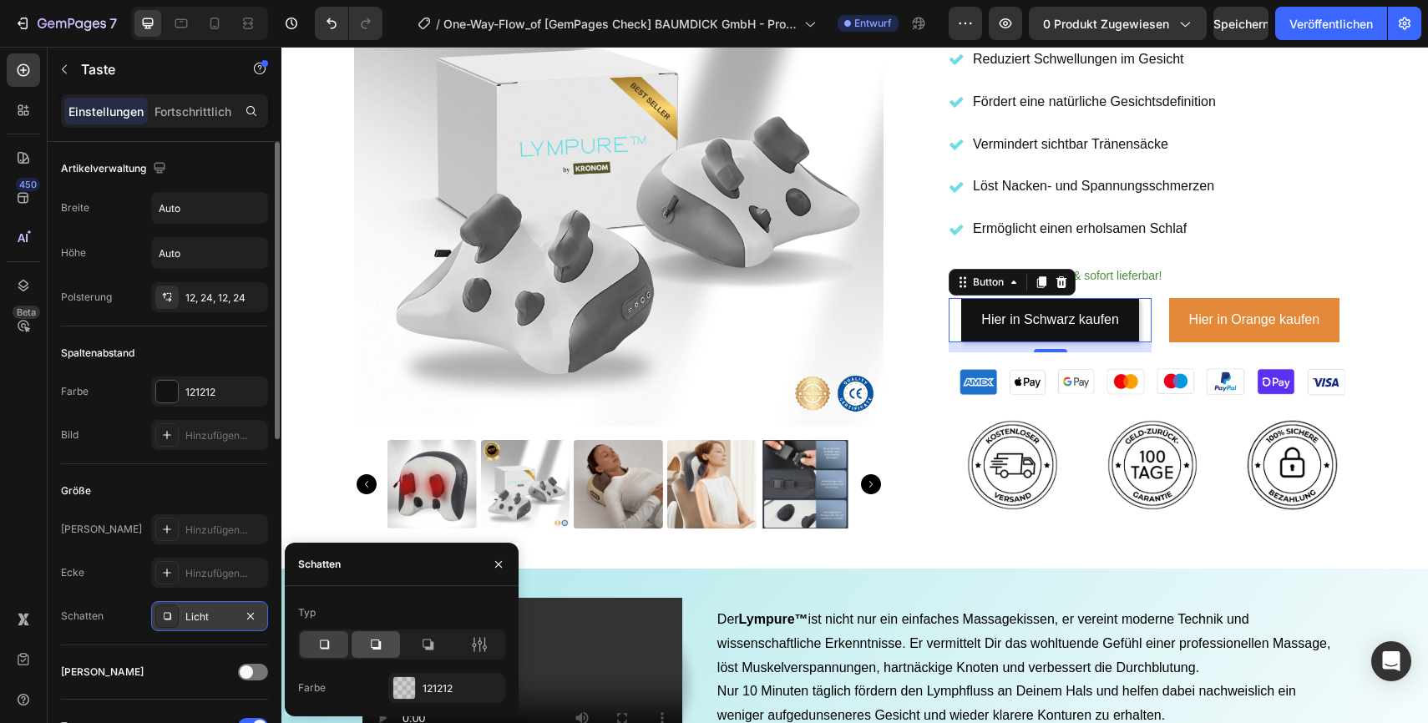
click at [368, 648] on icon at bounding box center [375, 644] width 17 height 17
click at [945, 438] on div "Product Images Icon Icon Icon Icon Icon Icon List 2,500+ Verified Reviews! Text…" at bounding box center [855, 87] width 1002 height 883
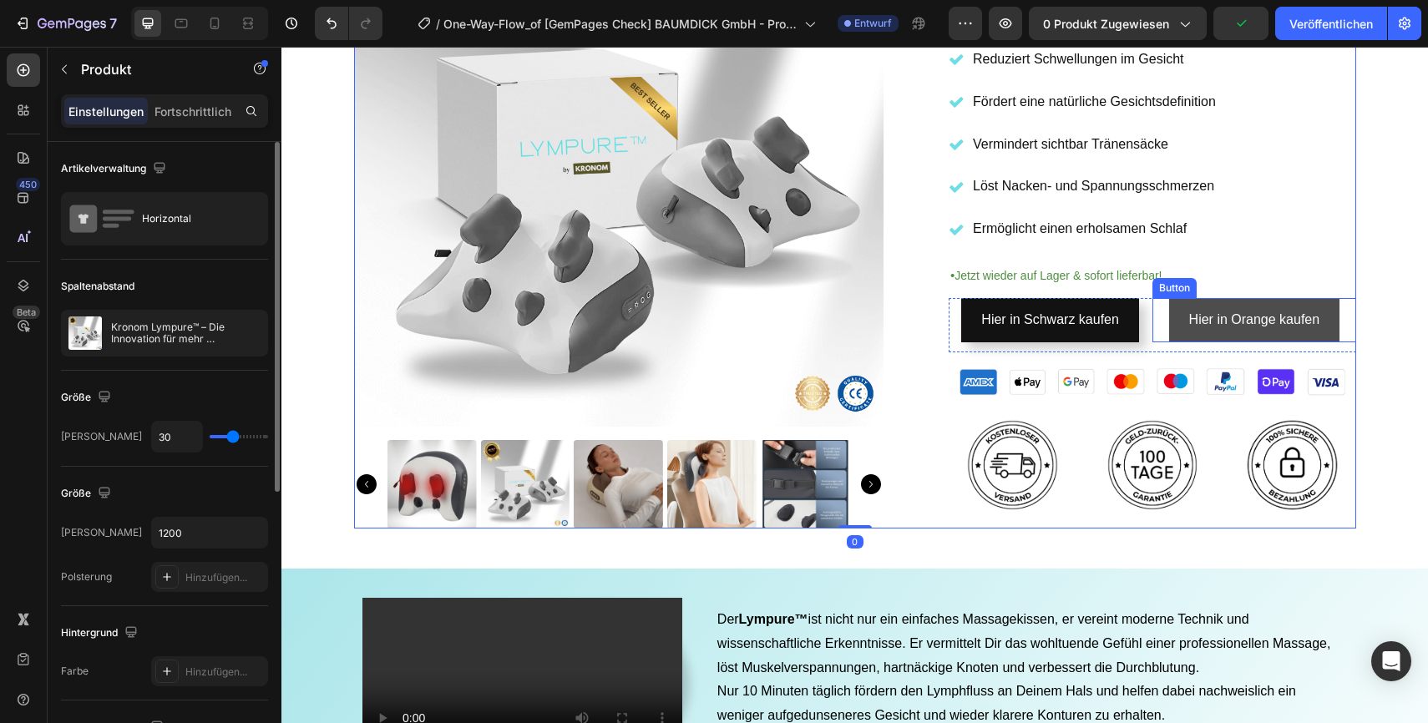
click at [1178, 336] on link "Hier in Orange kaufen" at bounding box center [1254, 320] width 171 height 44
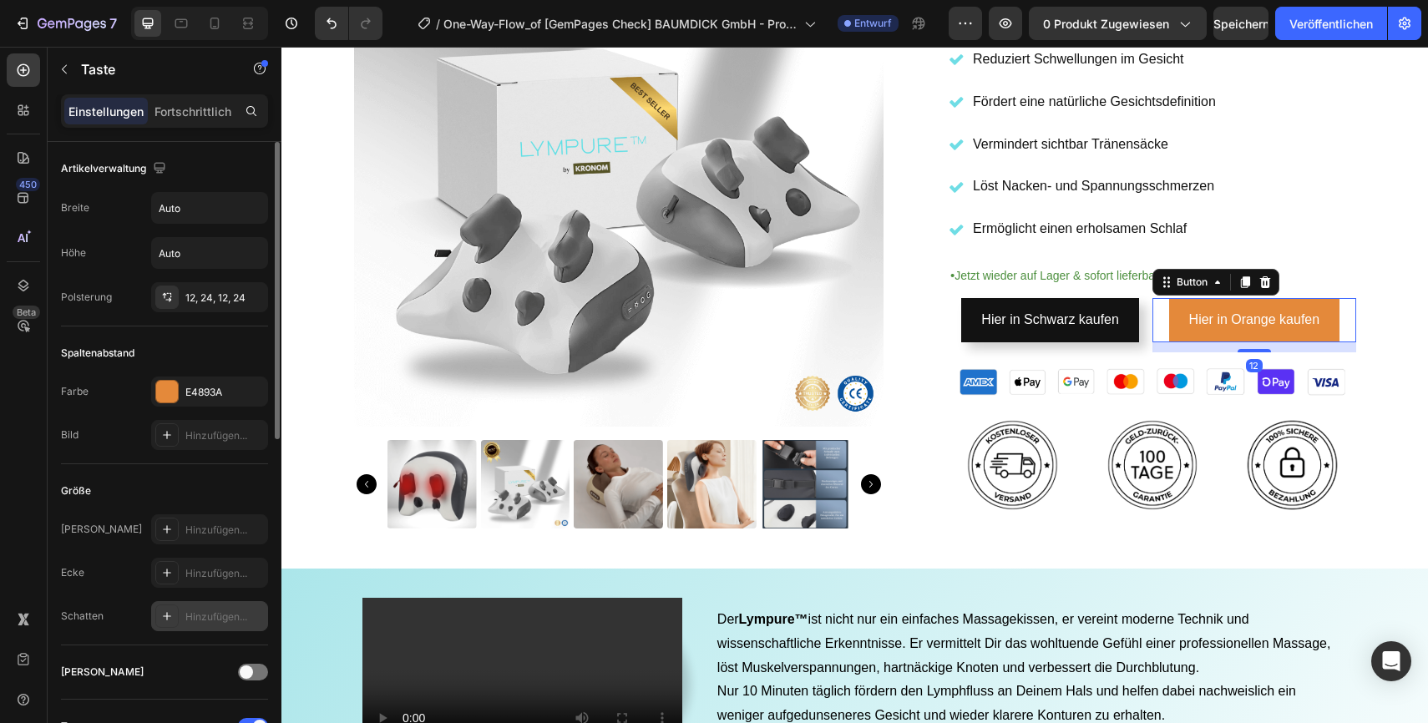
click at [197, 612] on font "Hinzufügen..." at bounding box center [216, 617] width 62 height 13
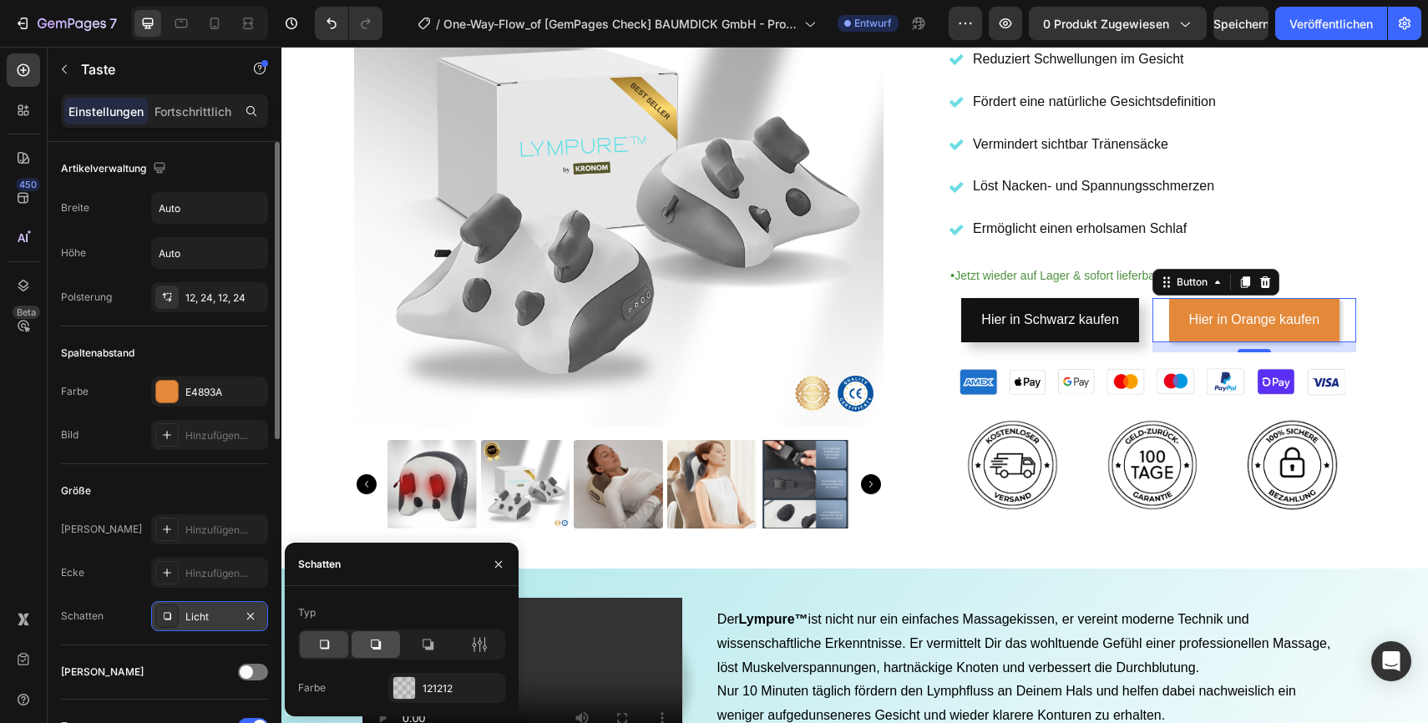
click at [377, 648] on icon at bounding box center [376, 645] width 10 height 10
click at [934, 351] on div "Product Images Icon Icon Icon Icon Icon Icon List 2,500+ Verified Reviews! Text…" at bounding box center [855, 87] width 1002 height 883
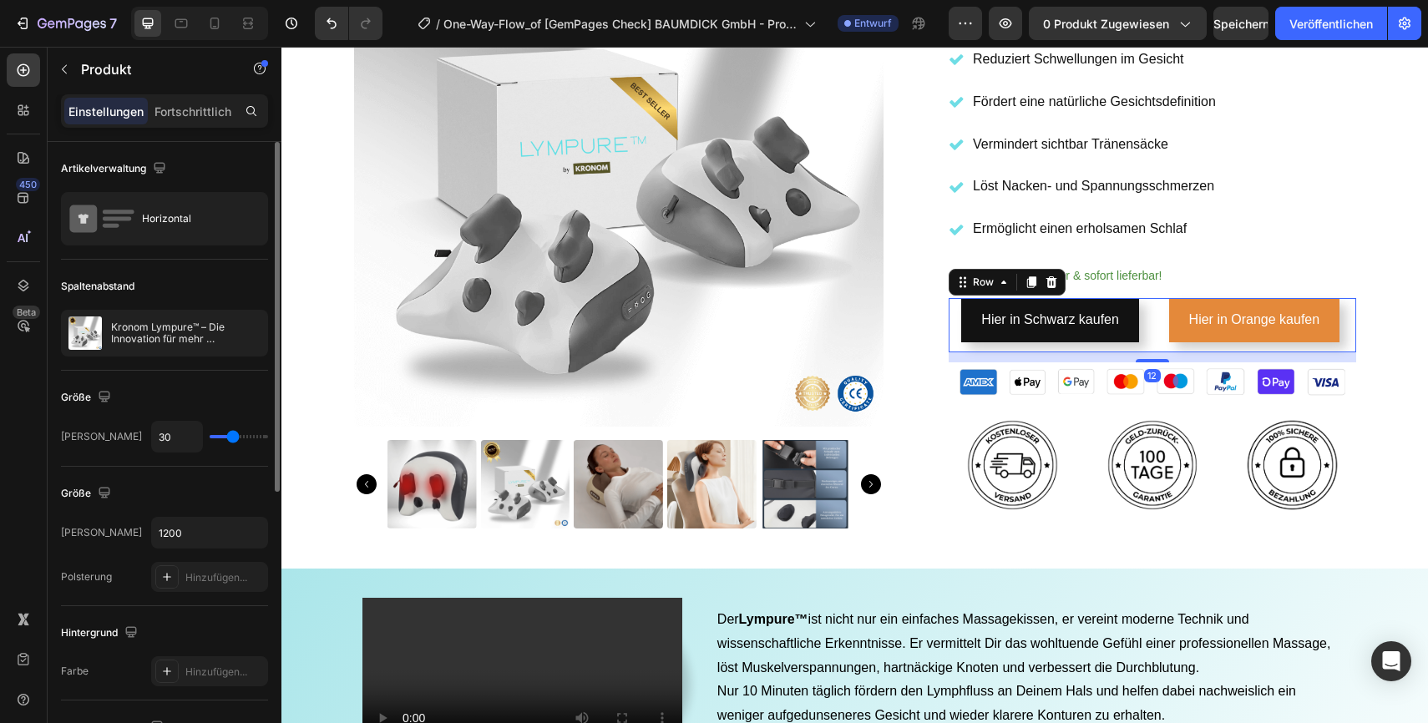
click at [1153, 343] on div "Hier in Orange kaufen Button" at bounding box center [1254, 325] width 203 height 54
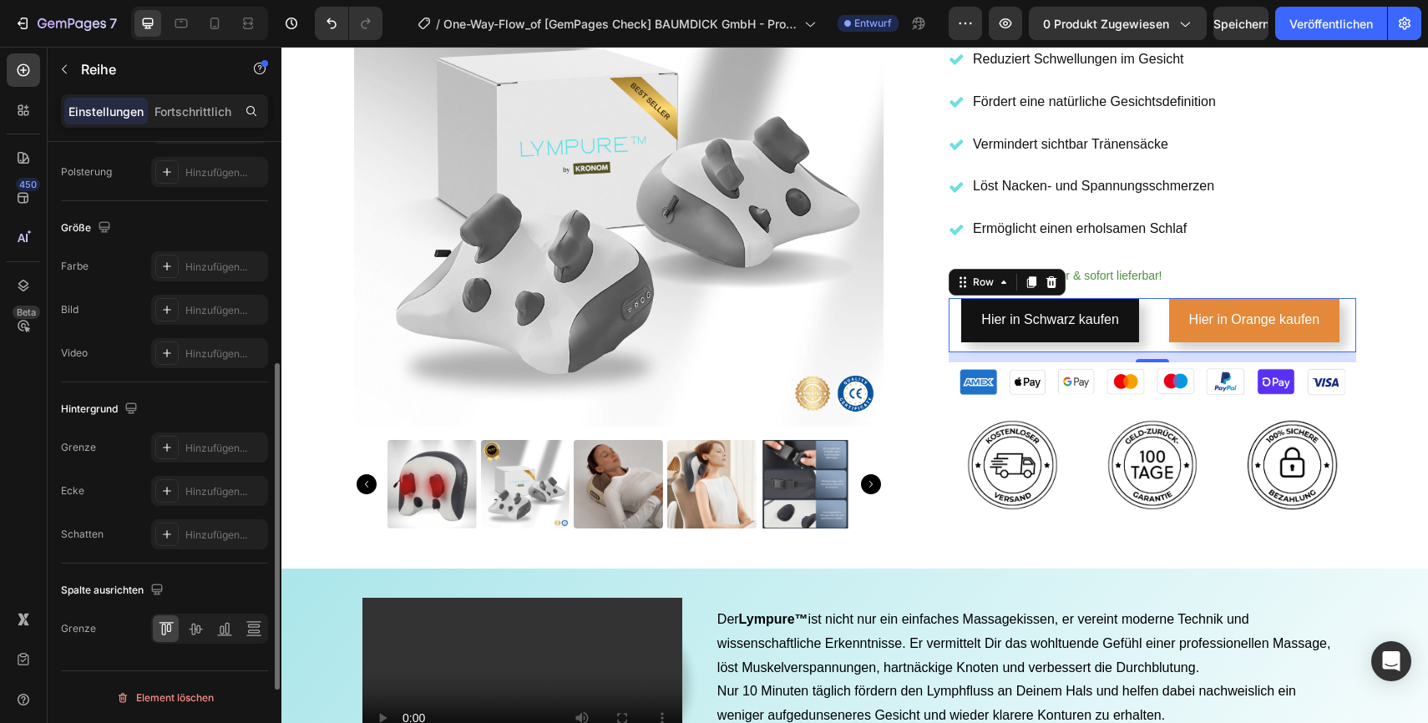
scroll to position [580, 0]
click at [253, 626] on icon at bounding box center [253, 625] width 12 height 3
click at [164, 626] on icon at bounding box center [166, 628] width 17 height 17
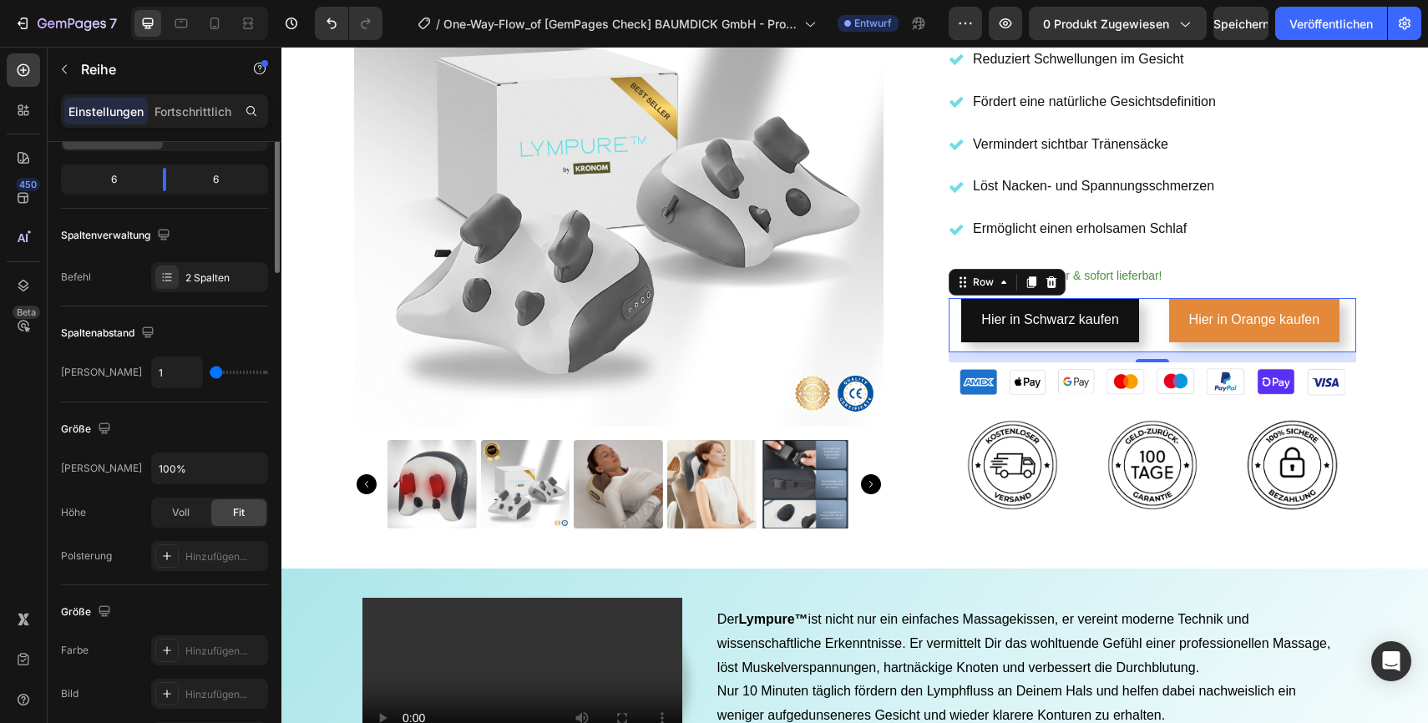
scroll to position [0, 0]
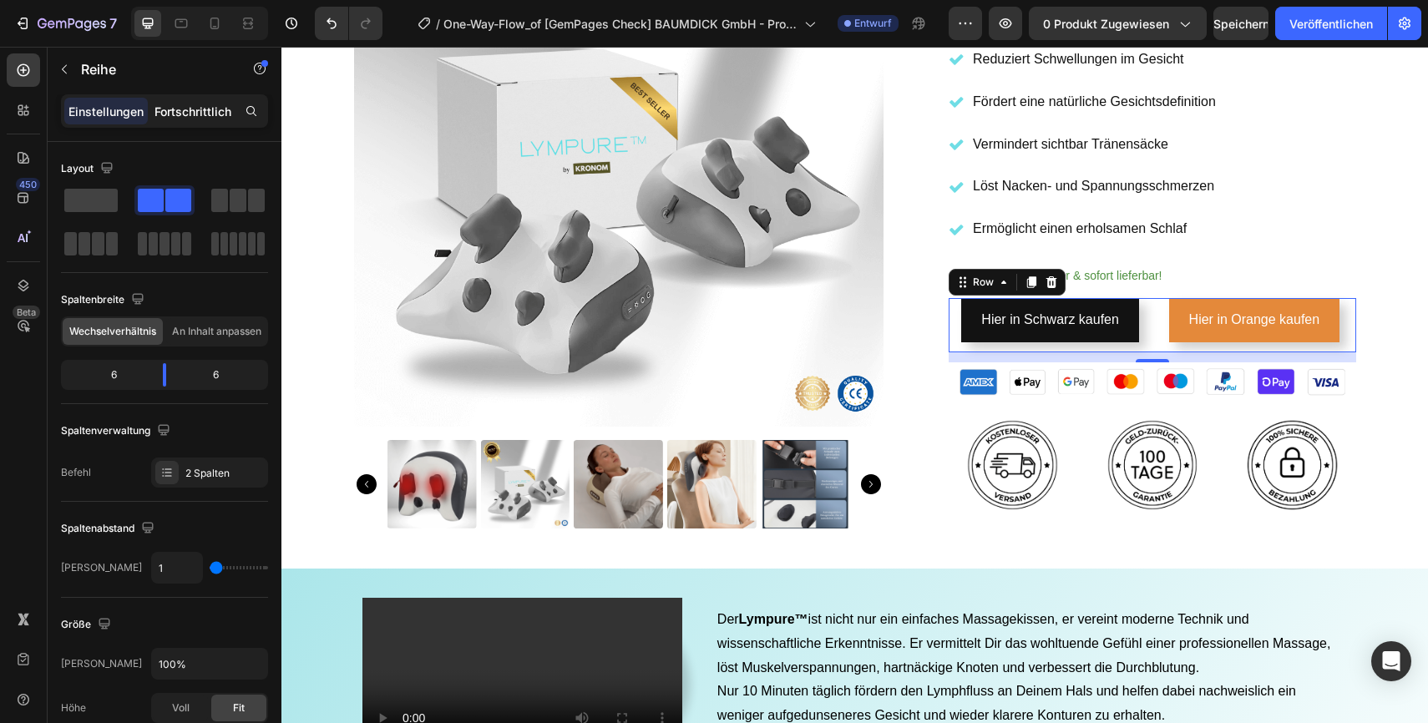
click at [175, 117] on font "Fortschrittlich" at bounding box center [193, 111] width 77 height 14
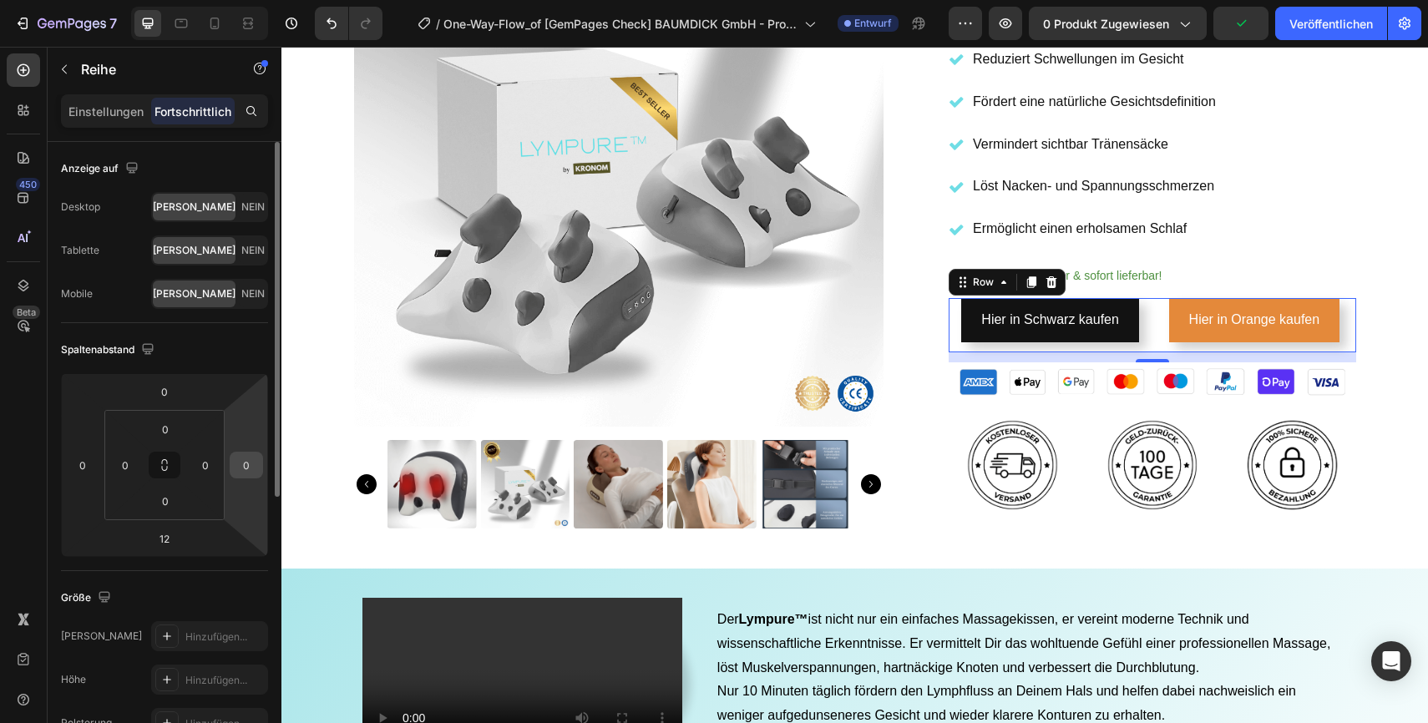
click at [239, 459] on input "0" at bounding box center [246, 465] width 25 height 25
type input "1"
click at [231, 347] on div "Spaltenabstand" at bounding box center [164, 350] width 207 height 27
type input "0"
click at [205, 472] on input "0" at bounding box center [205, 465] width 25 height 25
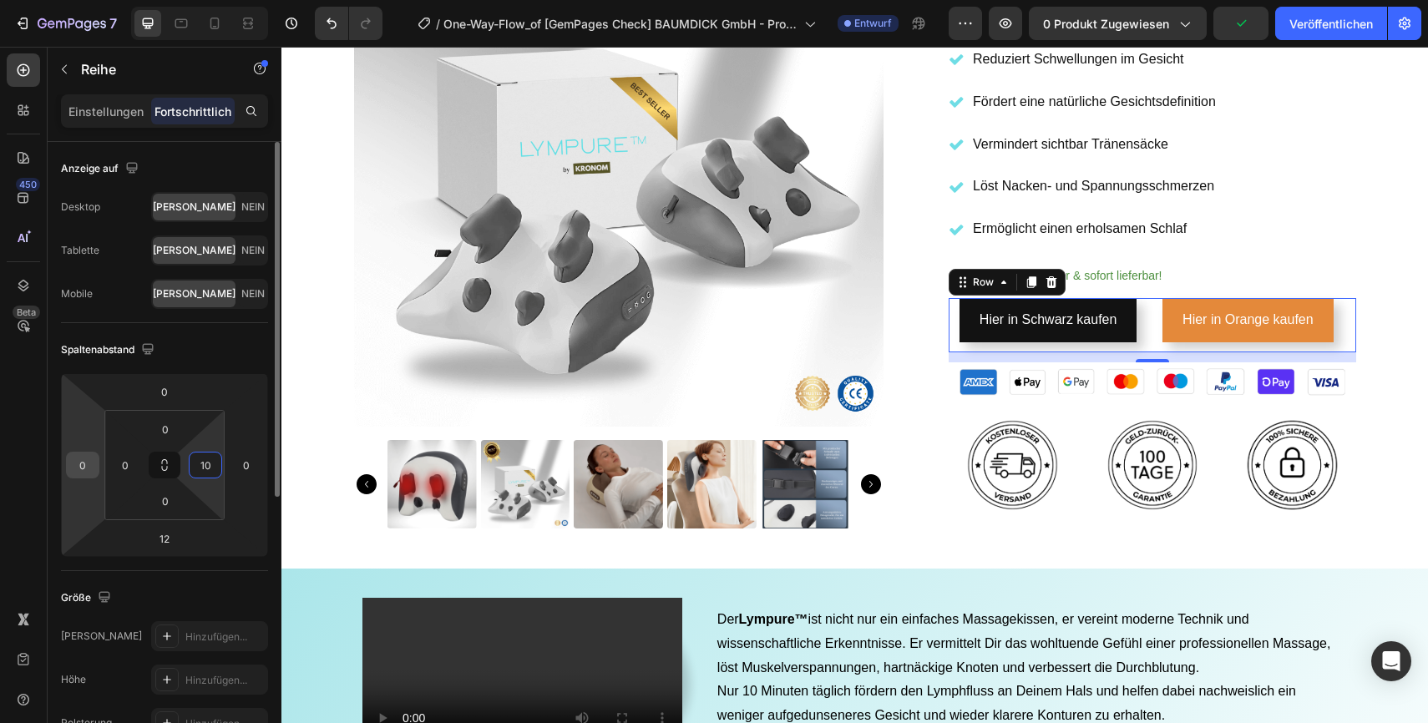
type input "10"
click at [87, 469] on input "0" at bounding box center [82, 465] width 25 height 25
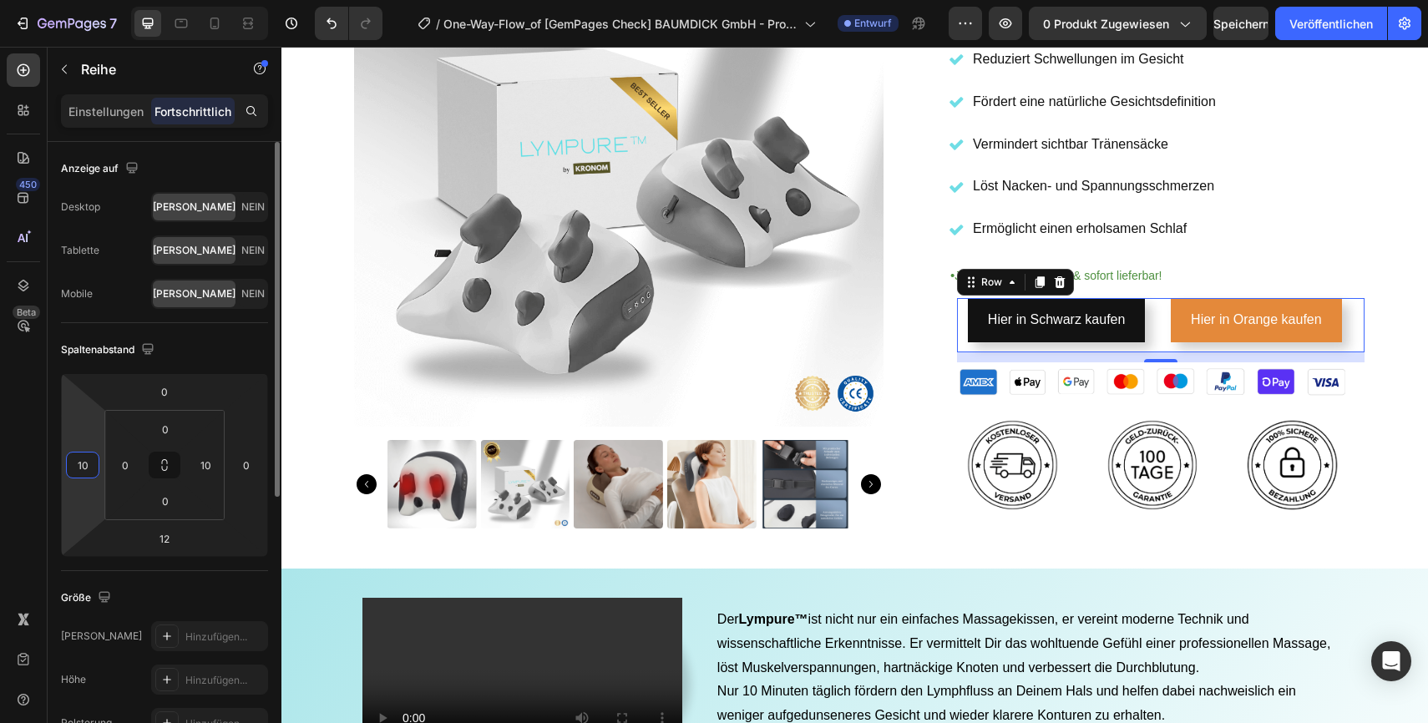
type input "1"
click at [201, 471] on input "10" at bounding box center [205, 465] width 25 height 25
type input "0"
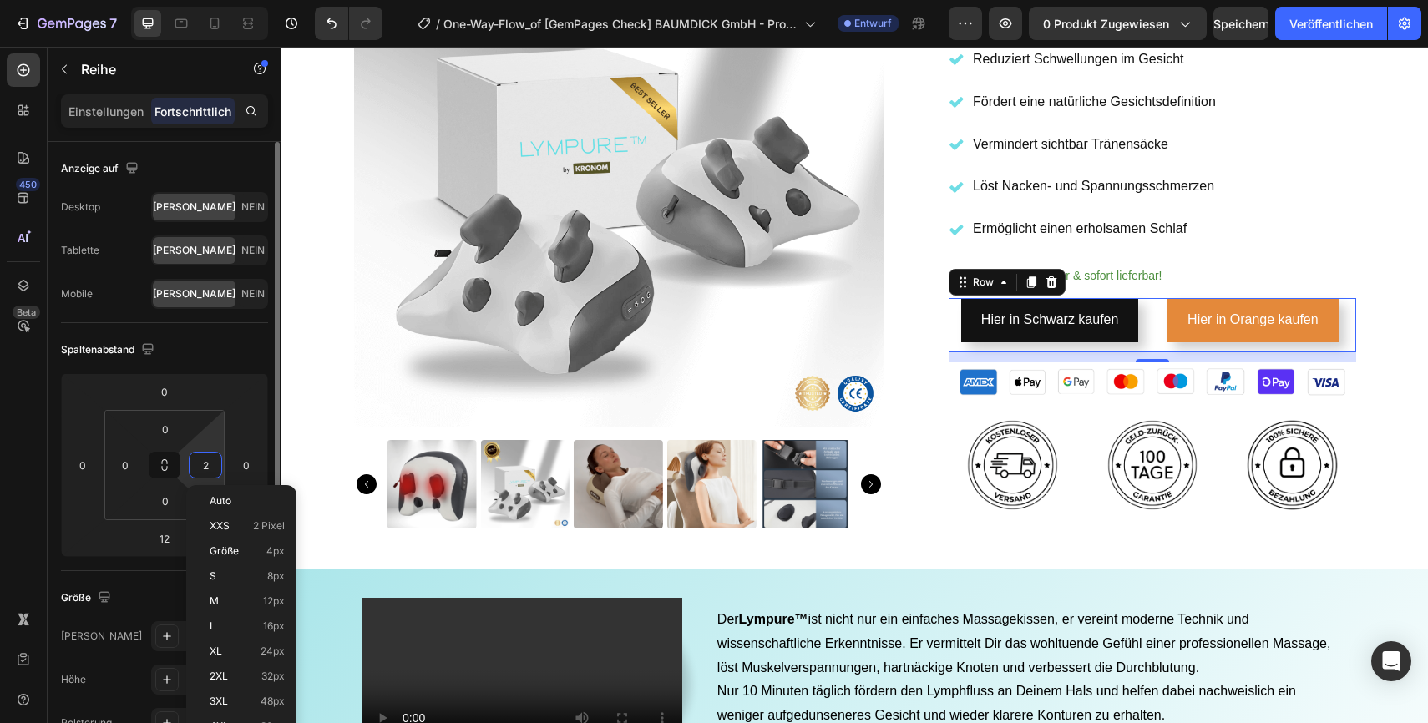
type input "20"
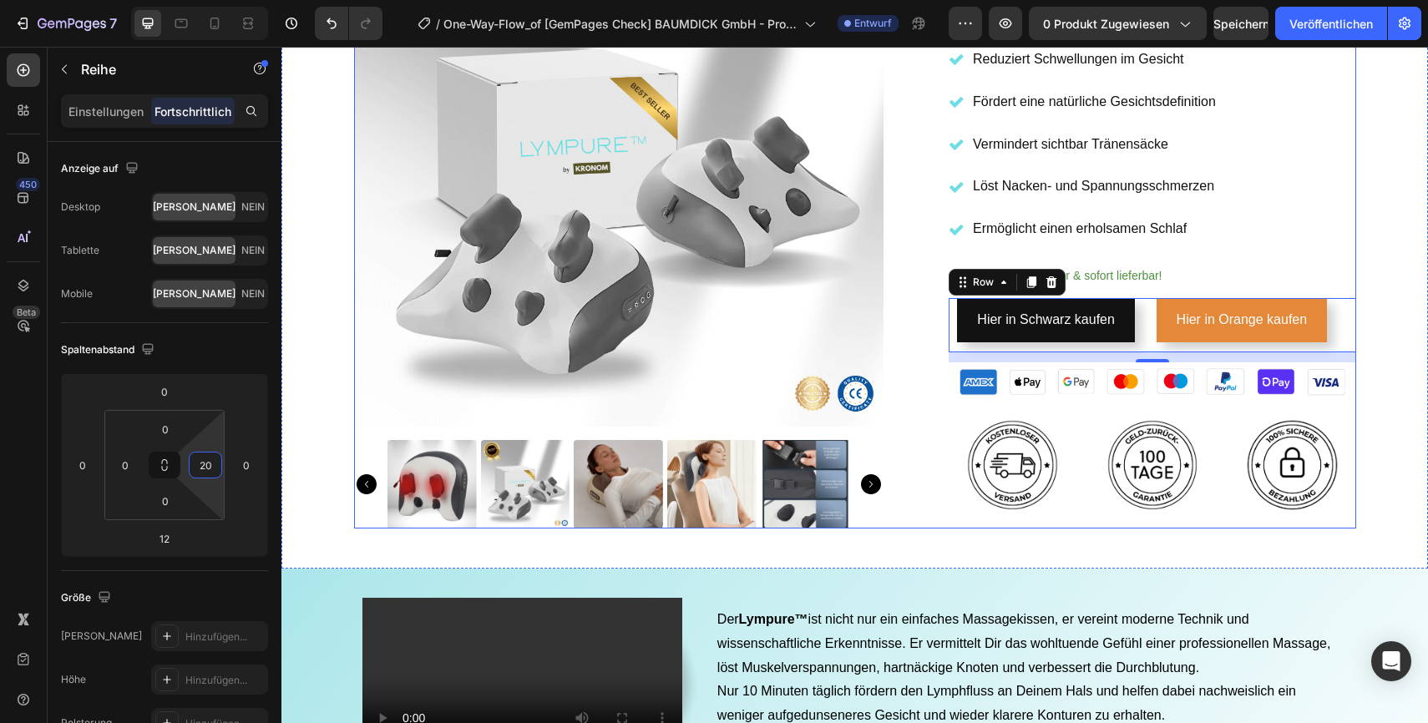
click at [945, 431] on div "Product Images Icon Icon Icon Icon Icon Icon List 2,500+ Verified Reviews! Text…" at bounding box center [855, 87] width 1002 height 883
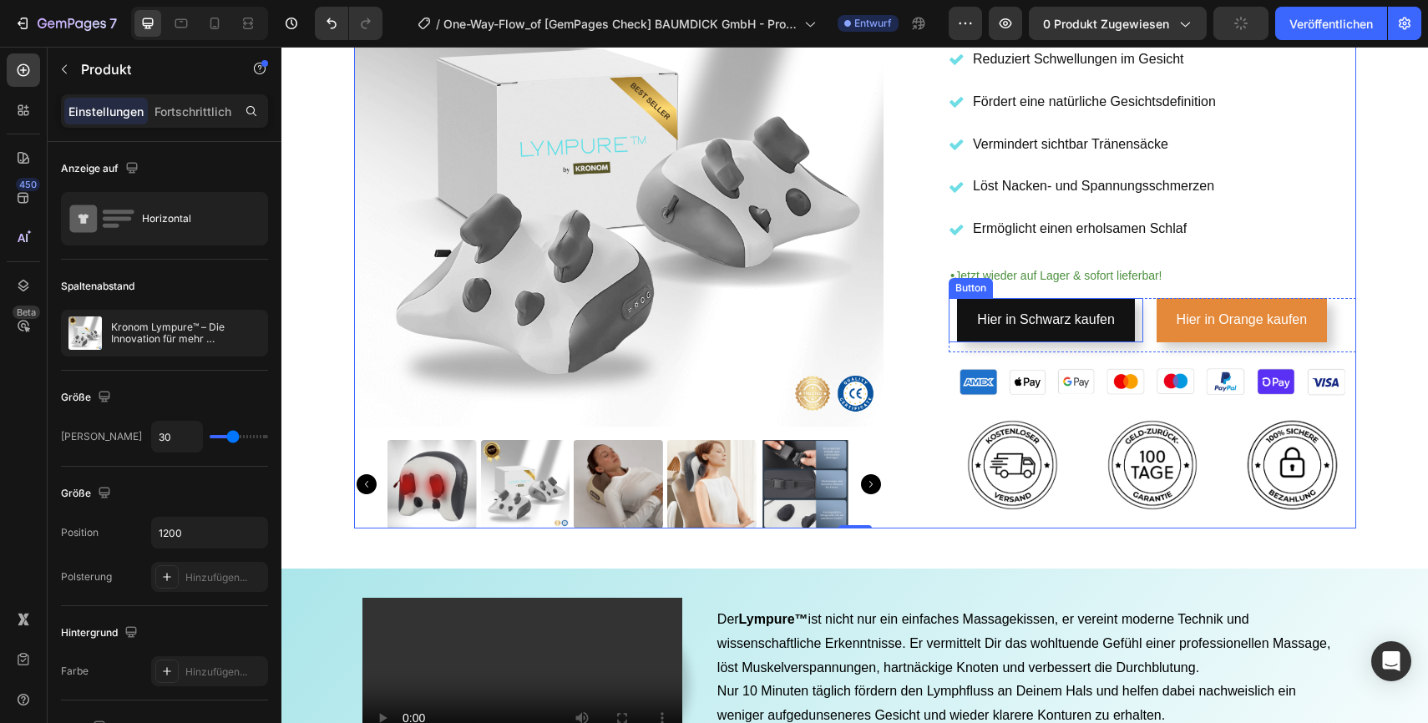
click at [955, 327] on div "Hier in Schwarz kaufen Button" at bounding box center [1046, 320] width 195 height 44
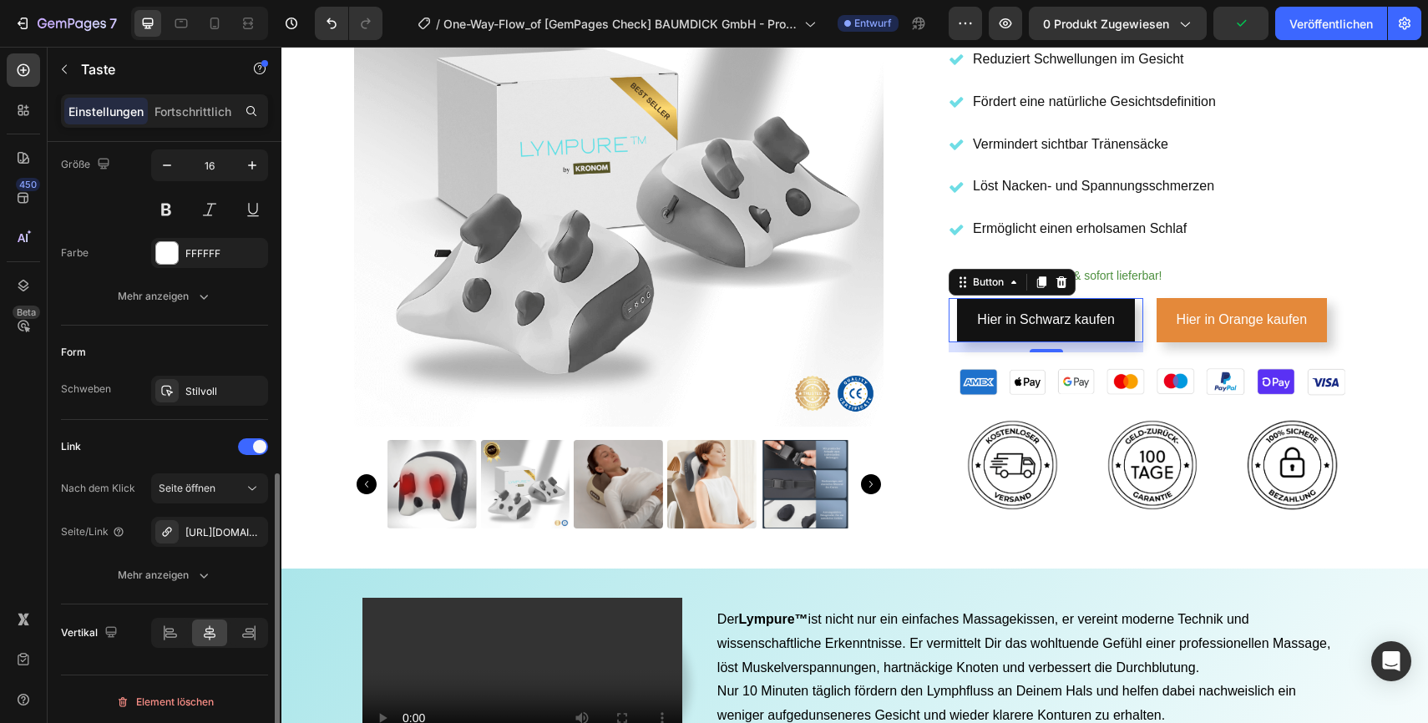
scroll to position [696, 0]
click at [169, 632] on icon at bounding box center [171, 634] width 12 height 4
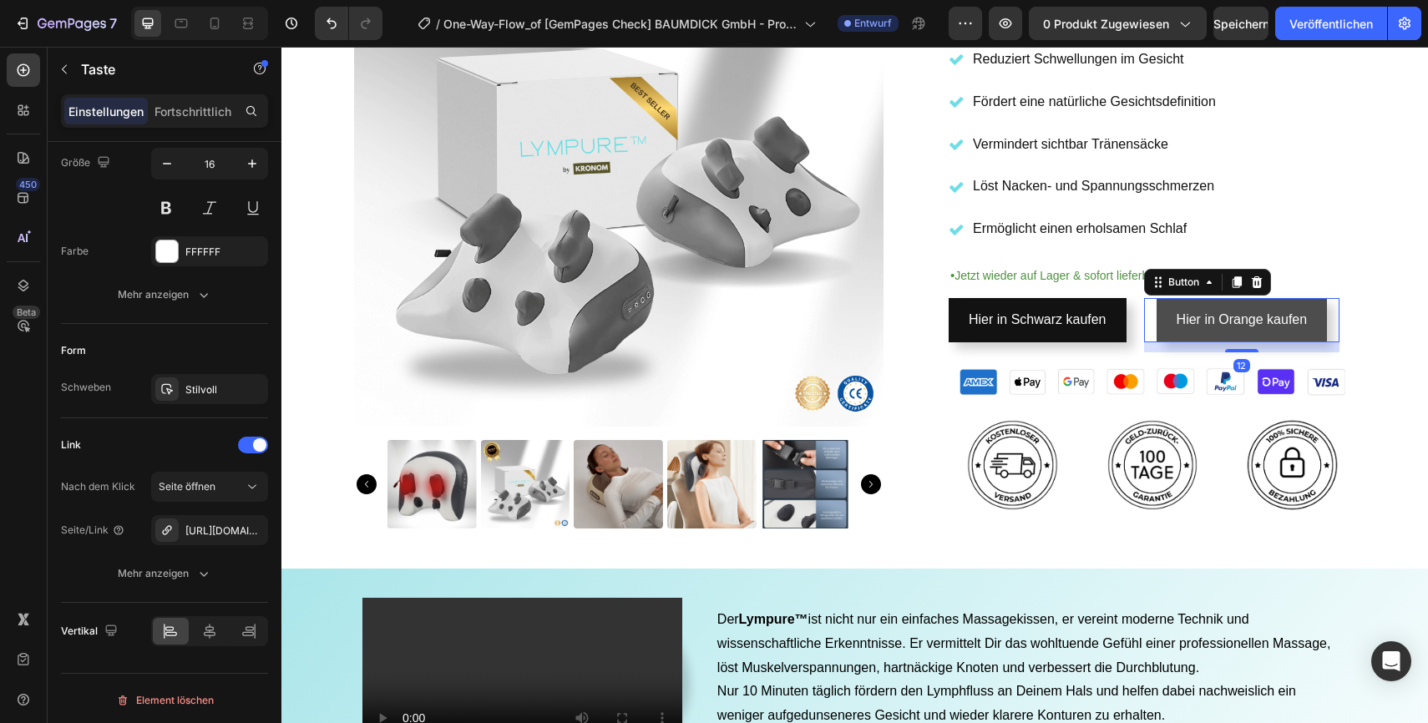
click at [1168, 340] on link "Hier in Orange kaufen" at bounding box center [1242, 320] width 171 height 44
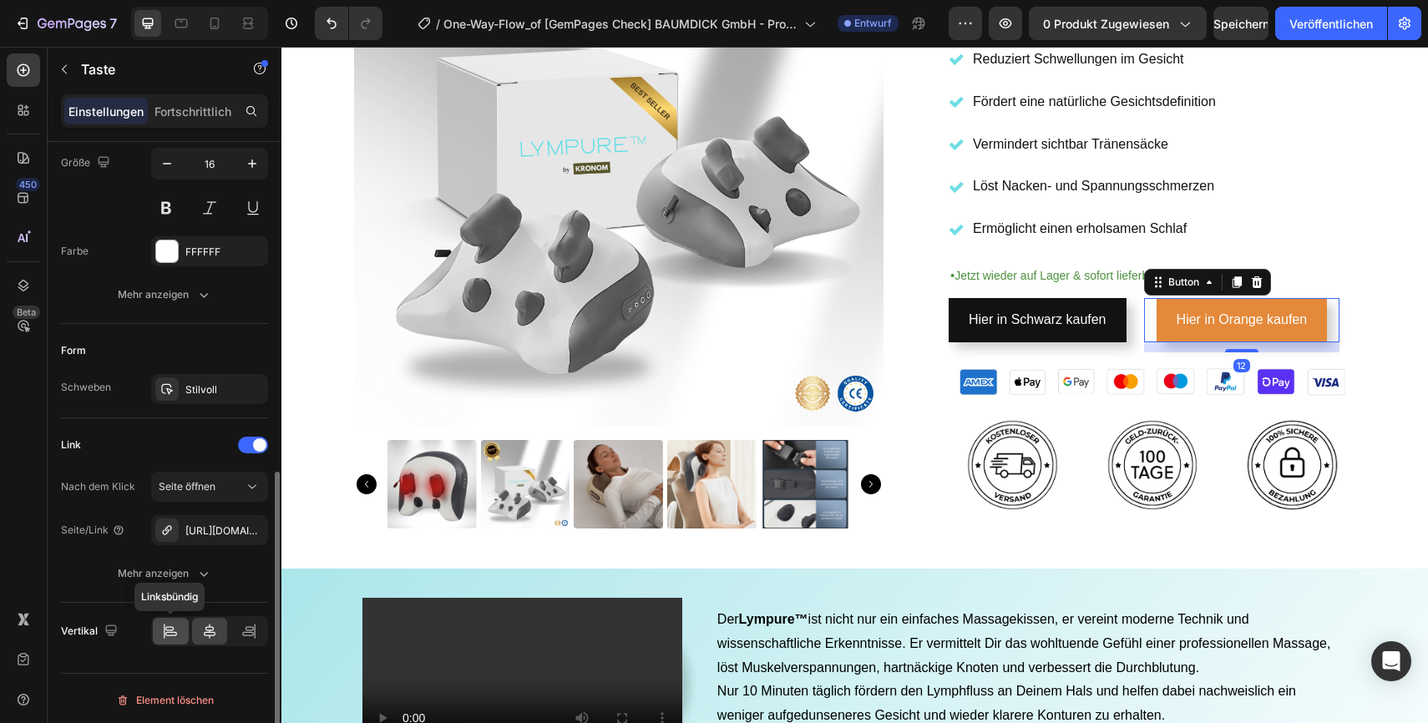
click at [165, 637] on icon at bounding box center [170, 631] width 17 height 17
click at [942, 526] on div "Product Images Icon Icon Icon Icon Icon Icon List 2,500+ Verified Reviews! Text…" at bounding box center [855, 87] width 1002 height 883
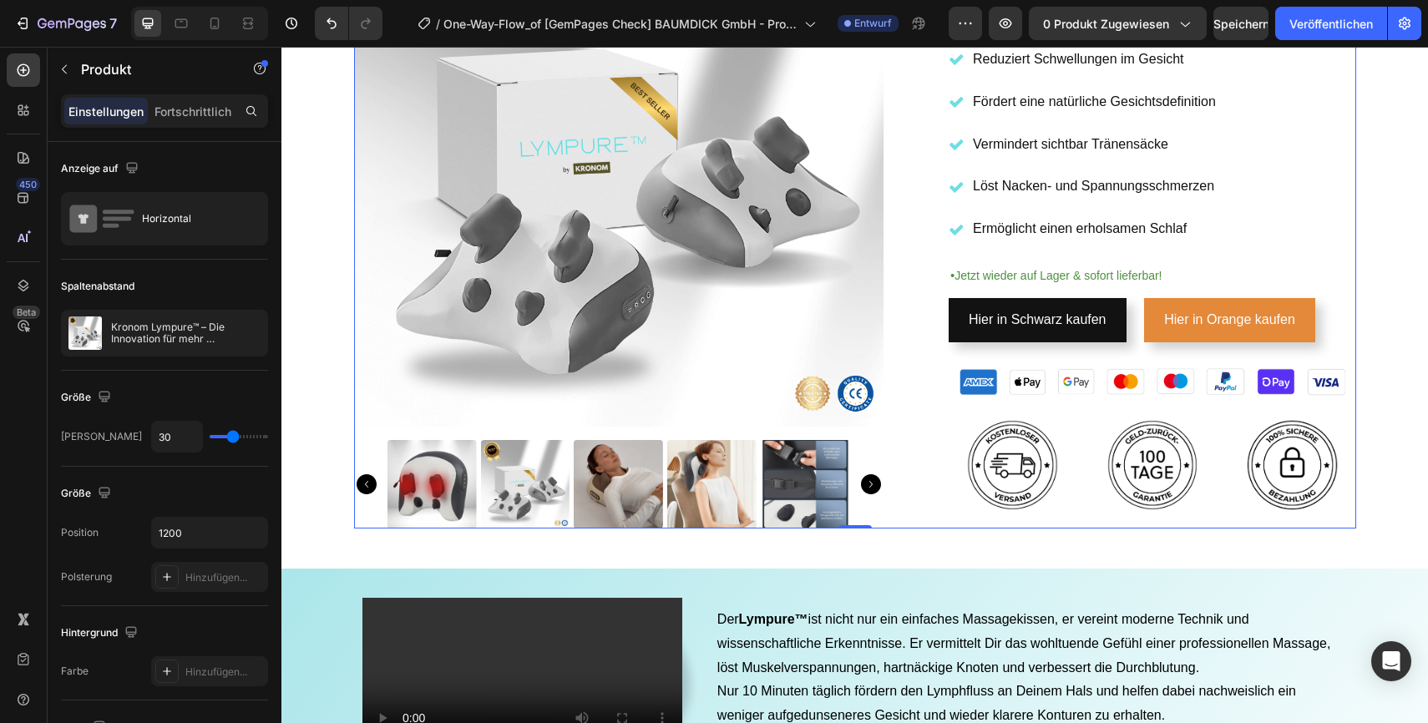
click at [925, 357] on div "Product Images Icon Icon Icon Icon Icon Icon List 2,500+ Verified Reviews! Text…" at bounding box center [855, 87] width 1002 height 883
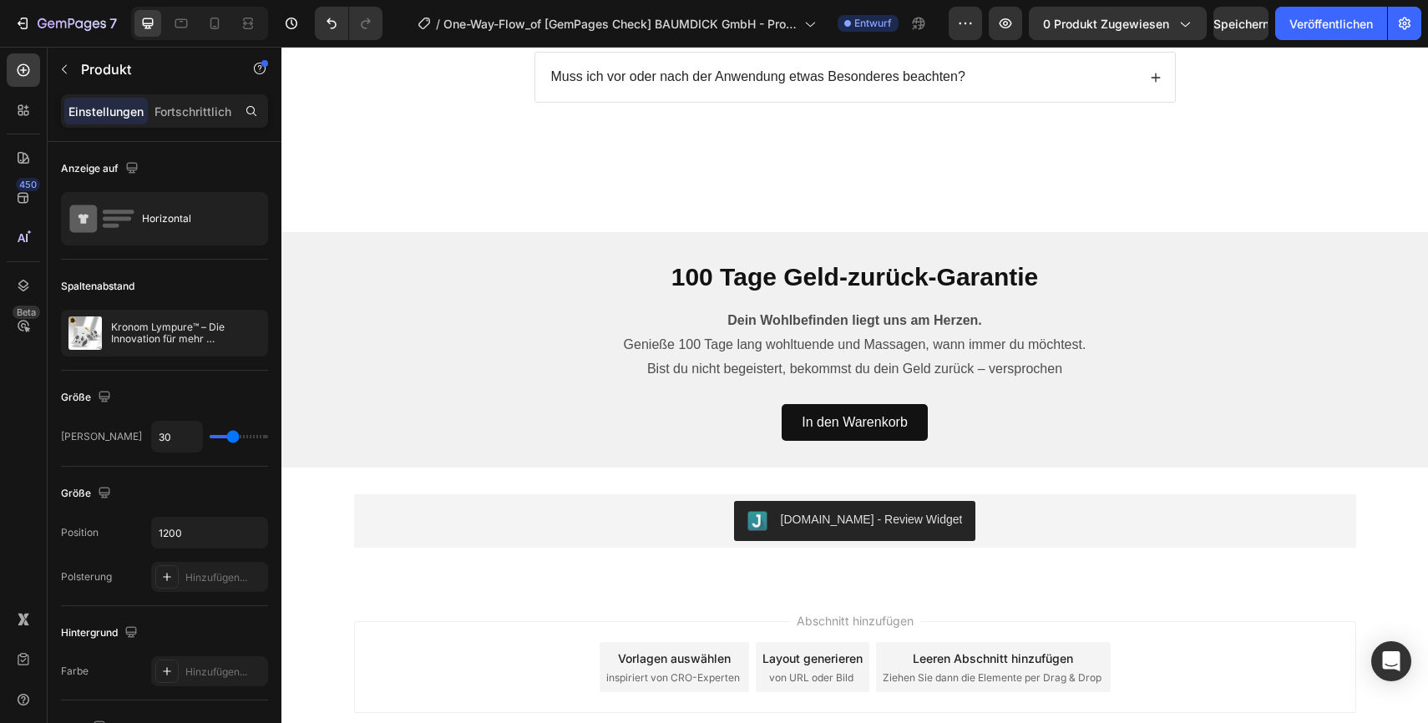
scroll to position [4907, 0]
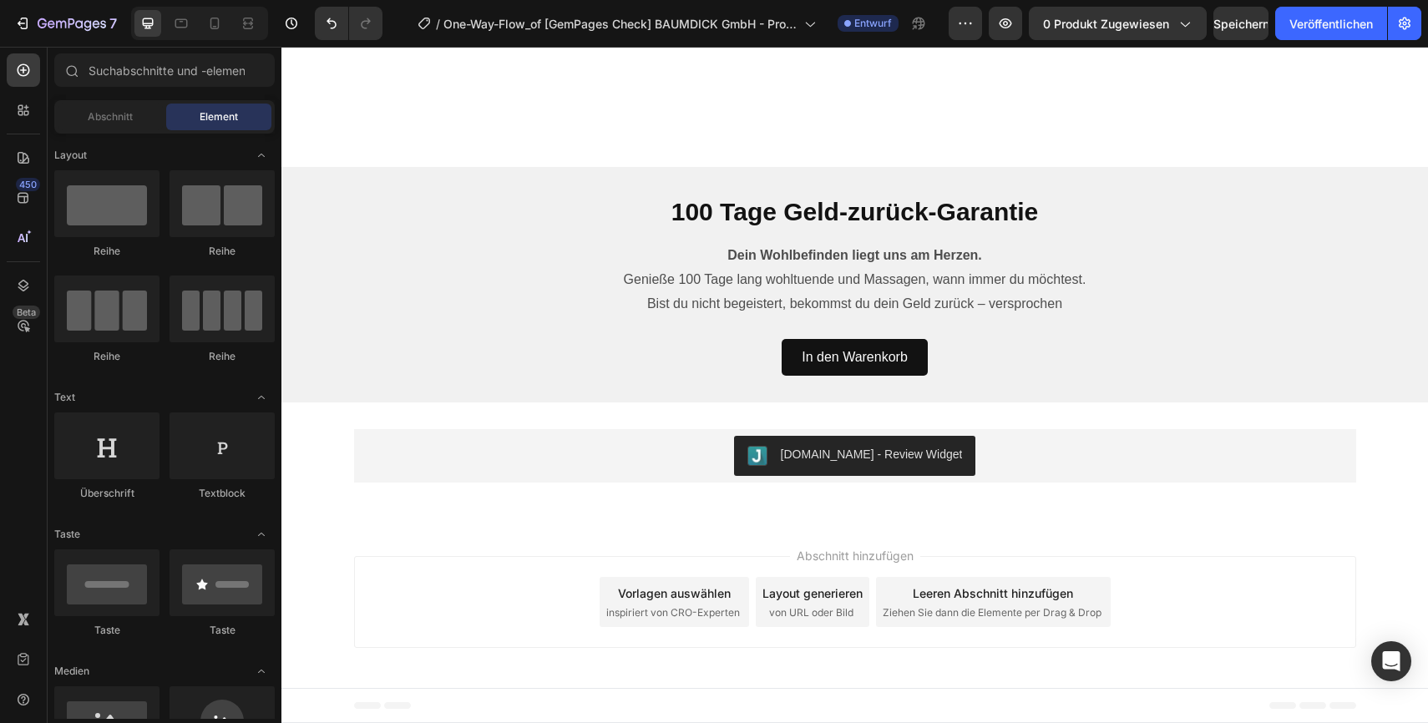
click at [1198, 601] on div "Abschnitt hinzufügen Vorlagen auswählen inspiriert von CRO-Experten Layout gene…" at bounding box center [855, 602] width 1002 height 92
click at [872, 711] on div "Fußzeile" at bounding box center [855, 705] width 1002 height 33
click at [303, 706] on icon at bounding box center [301, 706] width 12 height 12
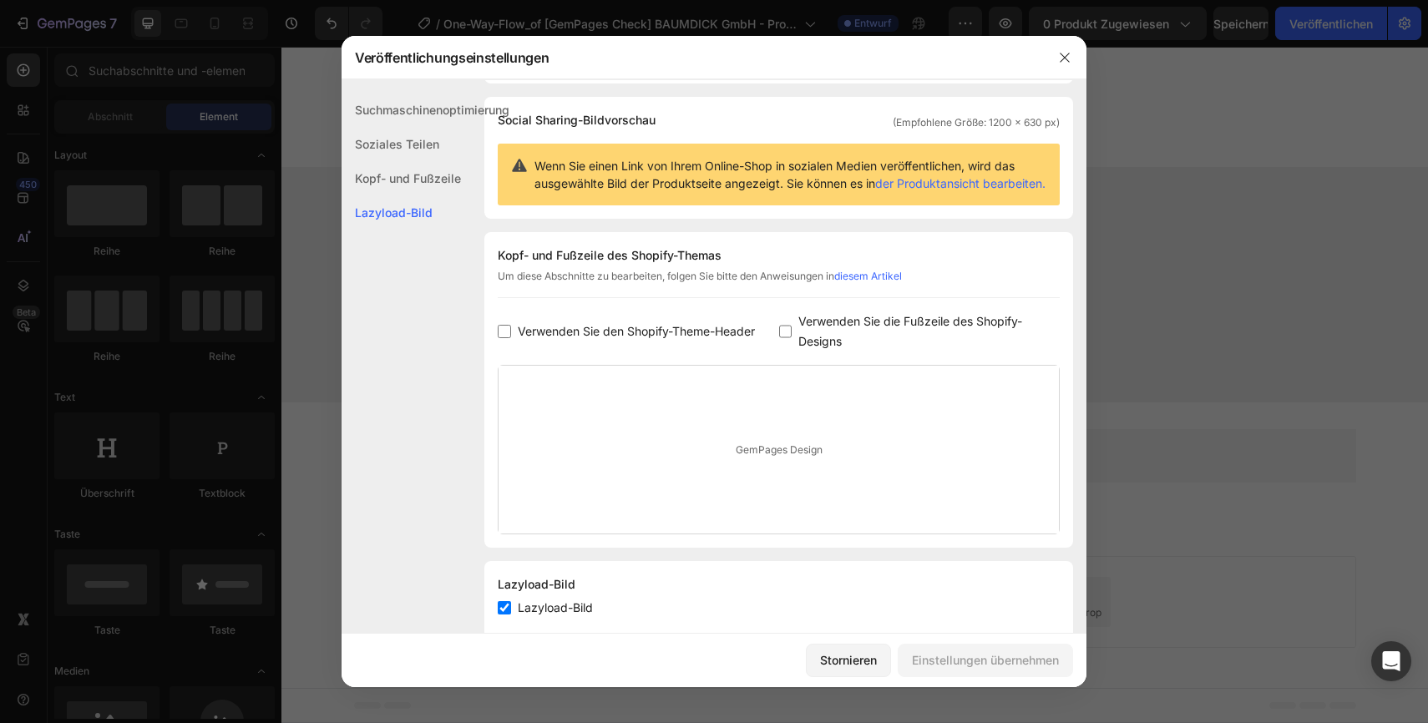
scroll to position [180, 0]
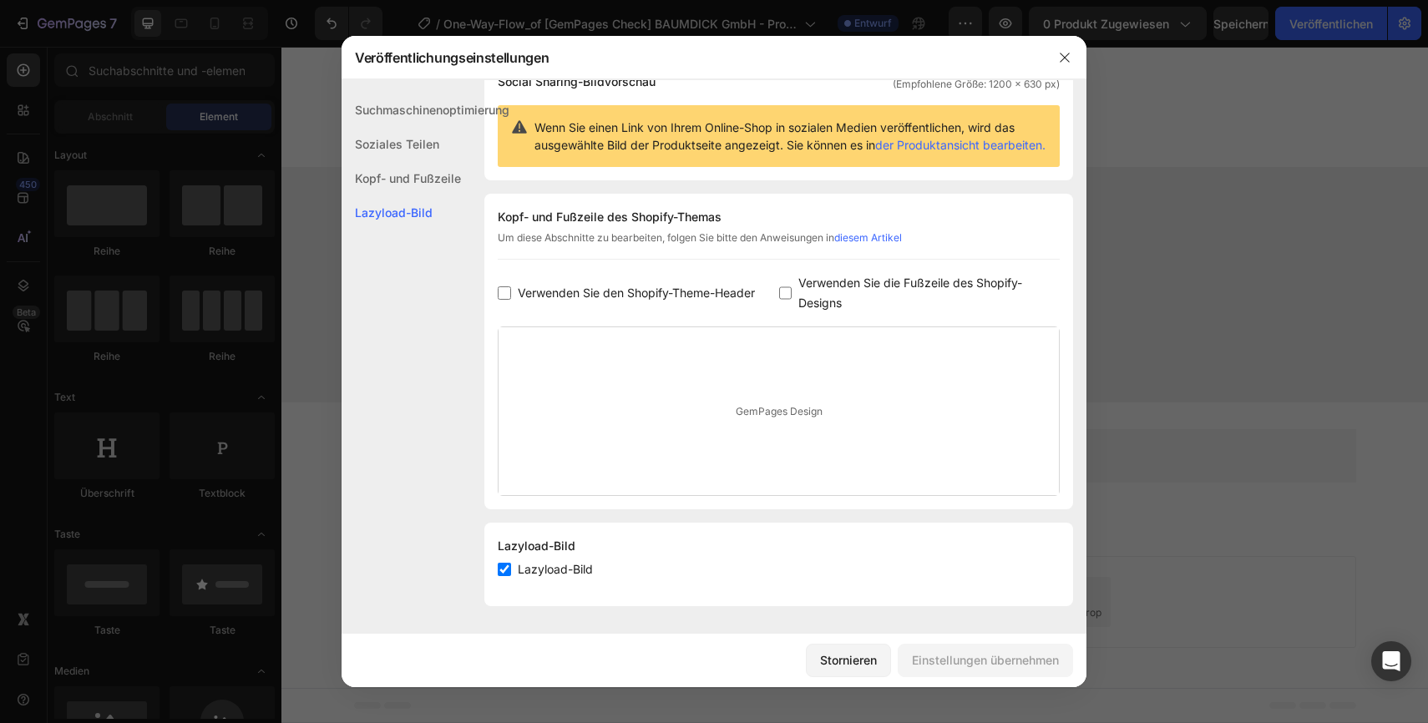
click at [416, 184] on font "Kopf- und Fußzeile" at bounding box center [408, 178] width 106 height 14
click at [414, 179] on font "Kopf- und Fußzeile" at bounding box center [408, 178] width 106 height 14
click at [888, 237] on font "diesem Artikel" at bounding box center [868, 237] width 68 height 13
click at [1066, 57] on icon "button" at bounding box center [1064, 57] width 13 height 13
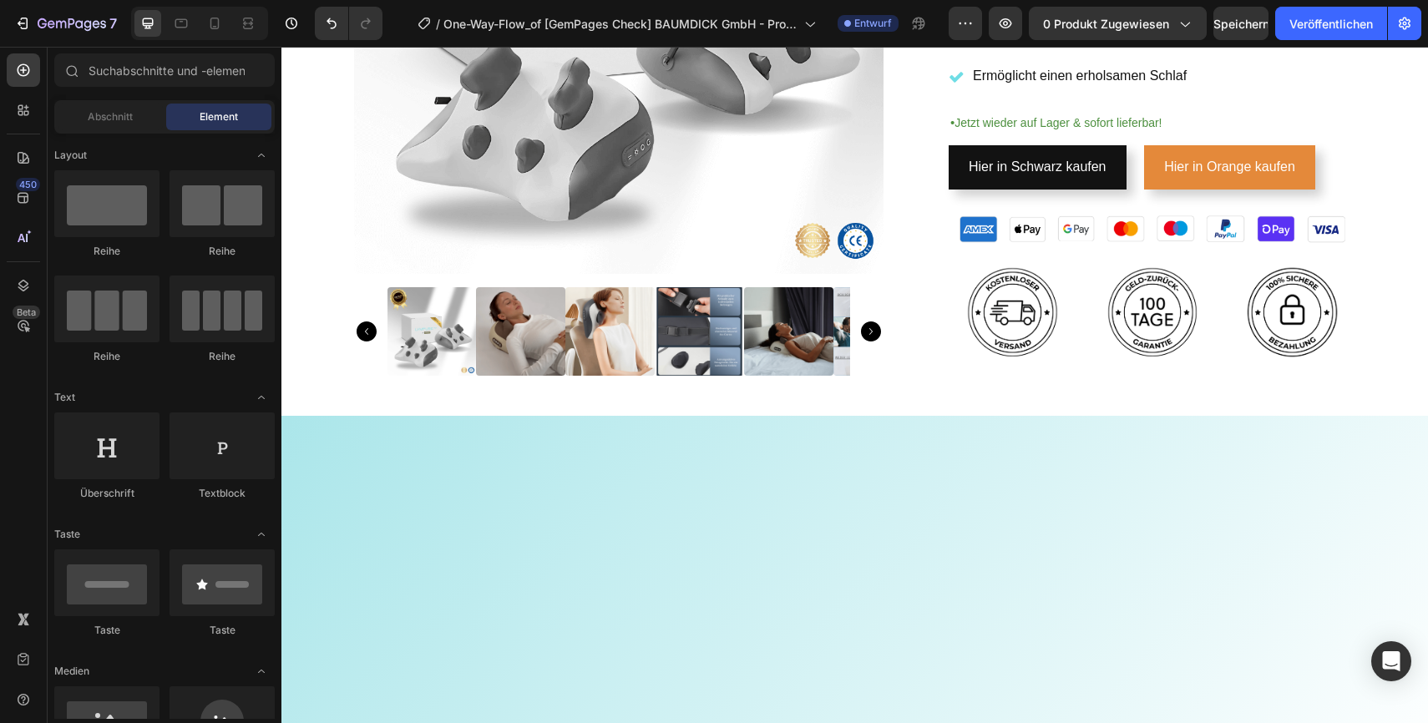
scroll to position [0, 0]
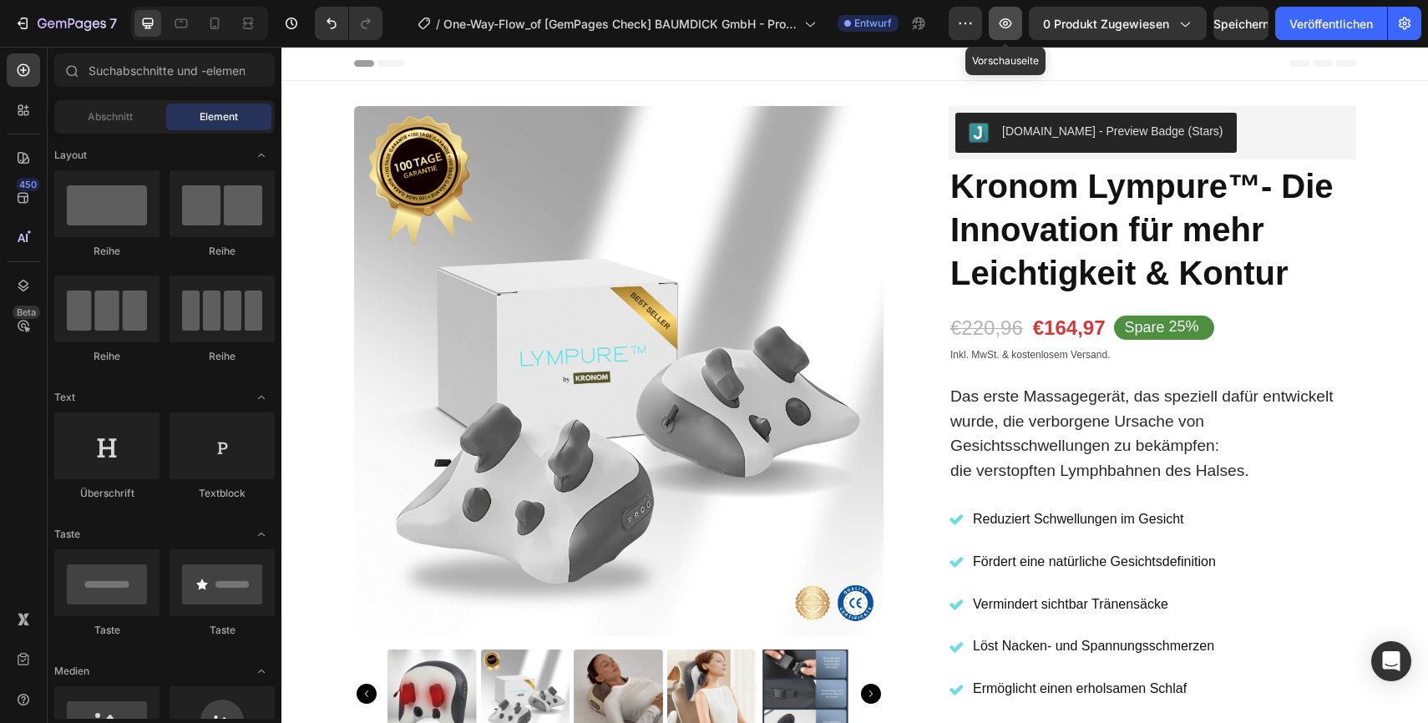
click at [1006, 27] on icon "button" at bounding box center [1006, 23] width 13 height 10
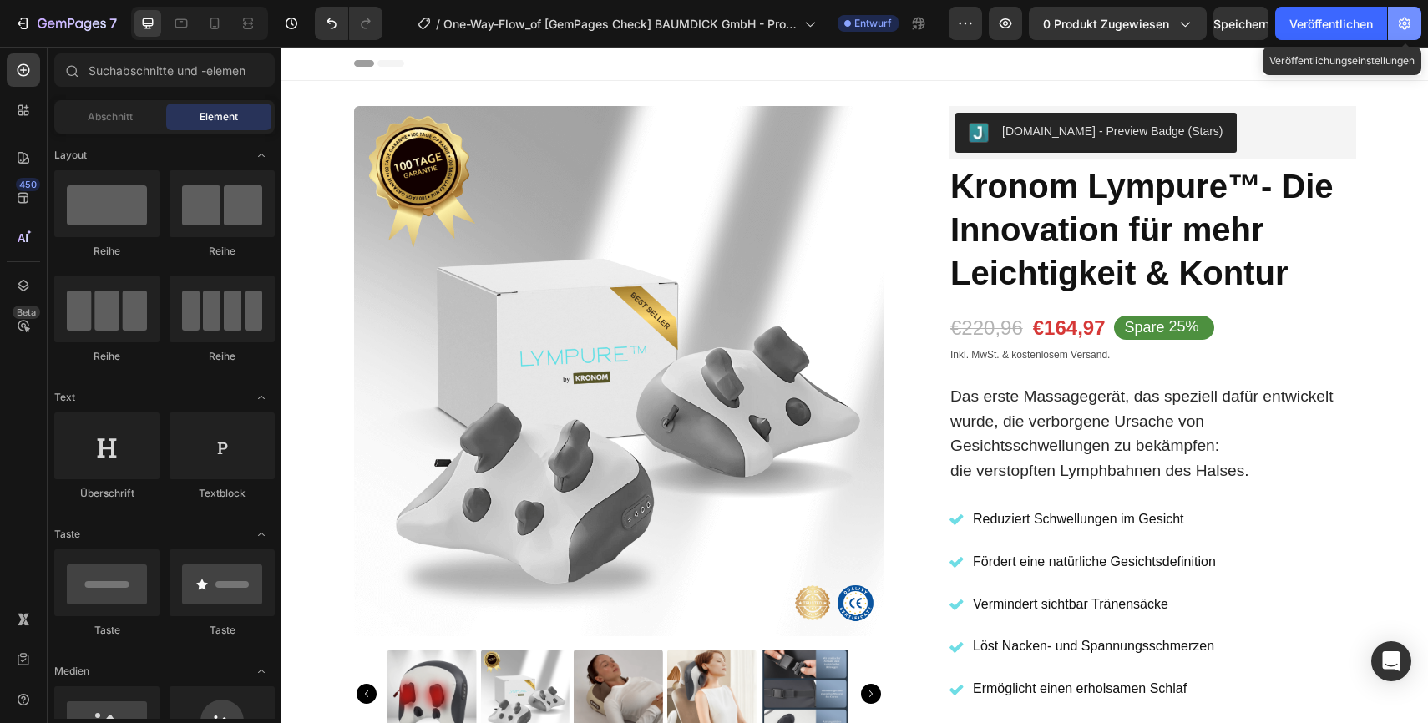
click at [1412, 23] on icon "button" at bounding box center [1404, 23] width 17 height 17
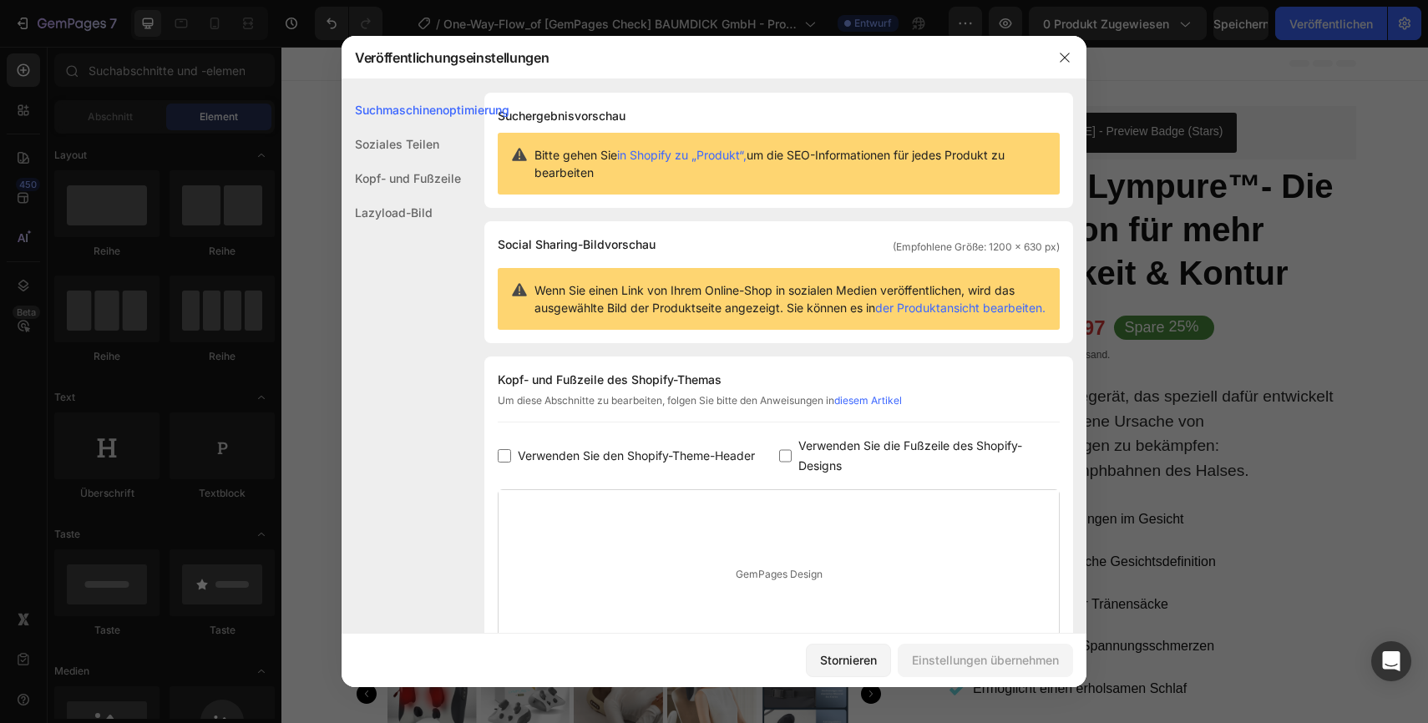
click at [507, 463] on input "checkbox" at bounding box center [504, 455] width 13 height 13
checkbox input "true"
click at [793, 475] on label "Verwenden Sie die Fußzeile des Shopify-Designs" at bounding box center [926, 456] width 268 height 40
checkbox input "true"
click at [434, 181] on font "Kopf- und Fußzeile" at bounding box center [408, 178] width 106 height 14
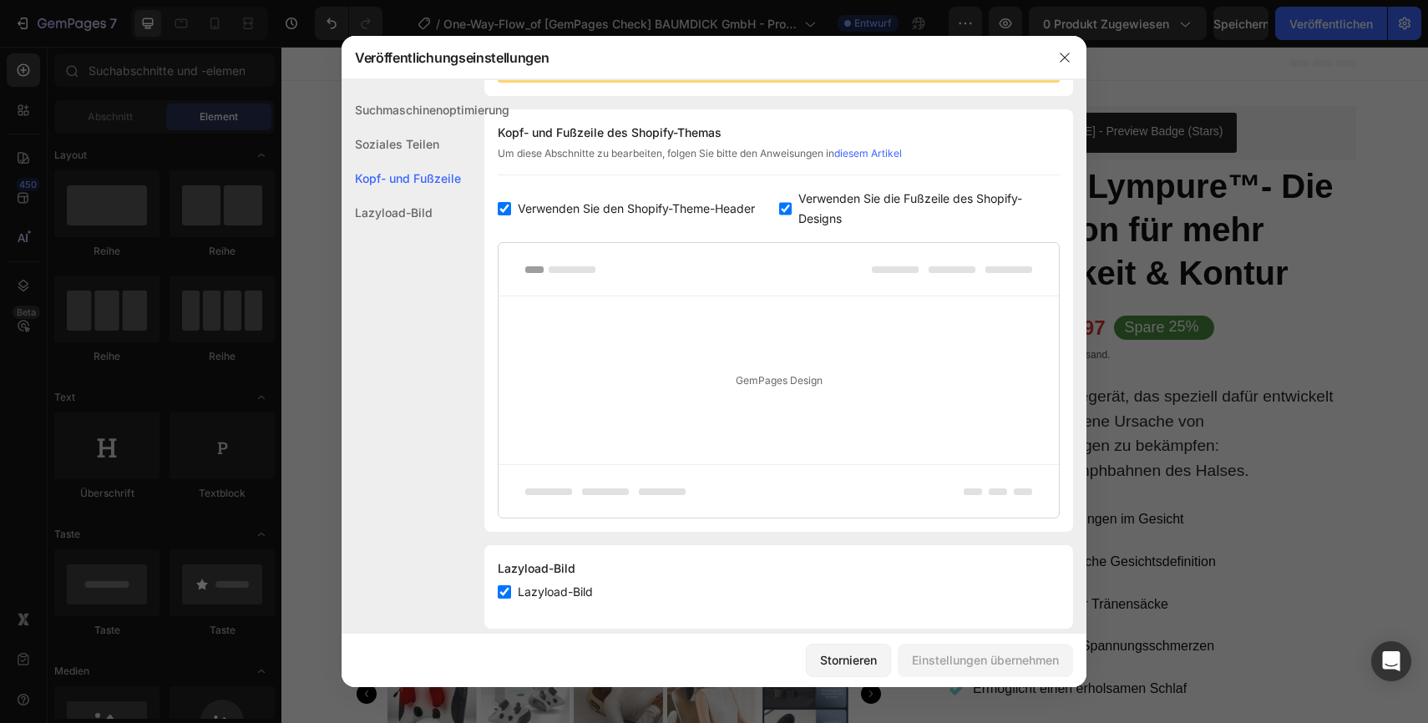
scroll to position [278, 0]
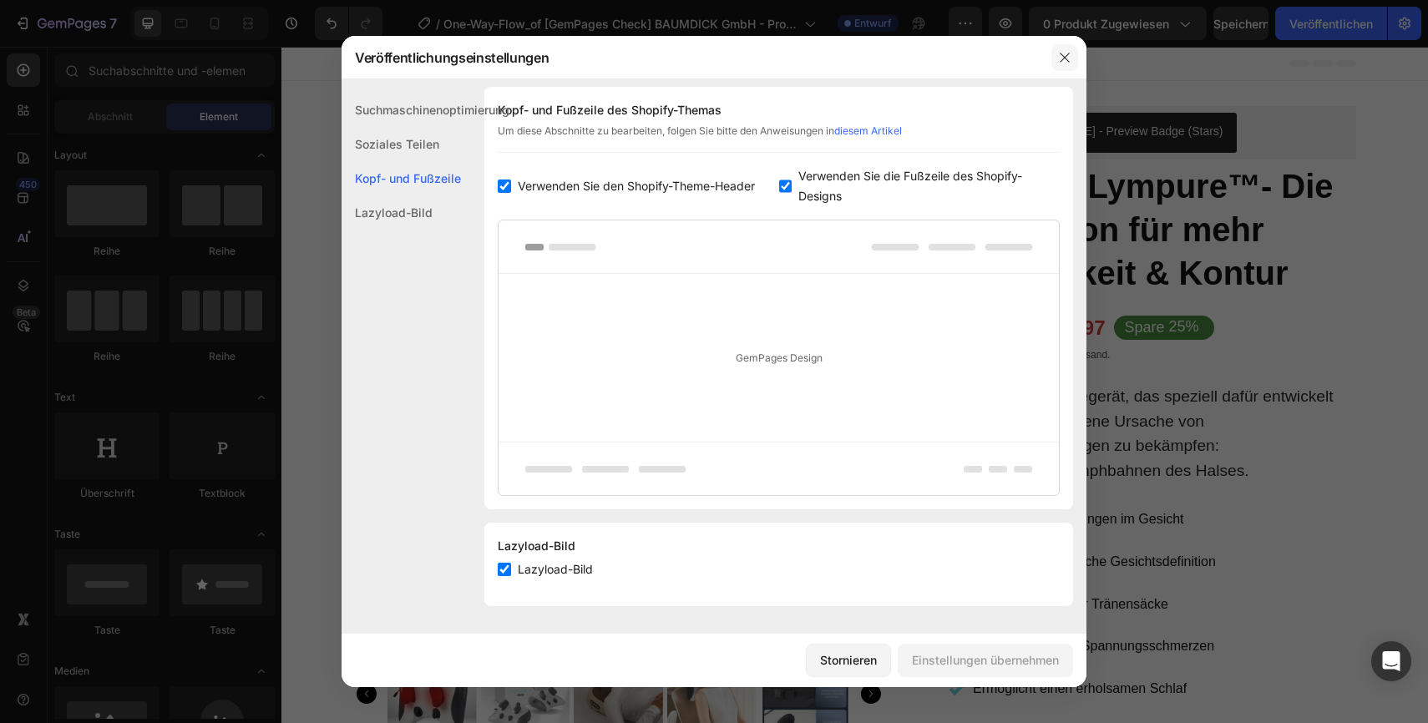
click at [1062, 54] on icon "button" at bounding box center [1064, 57] width 9 height 9
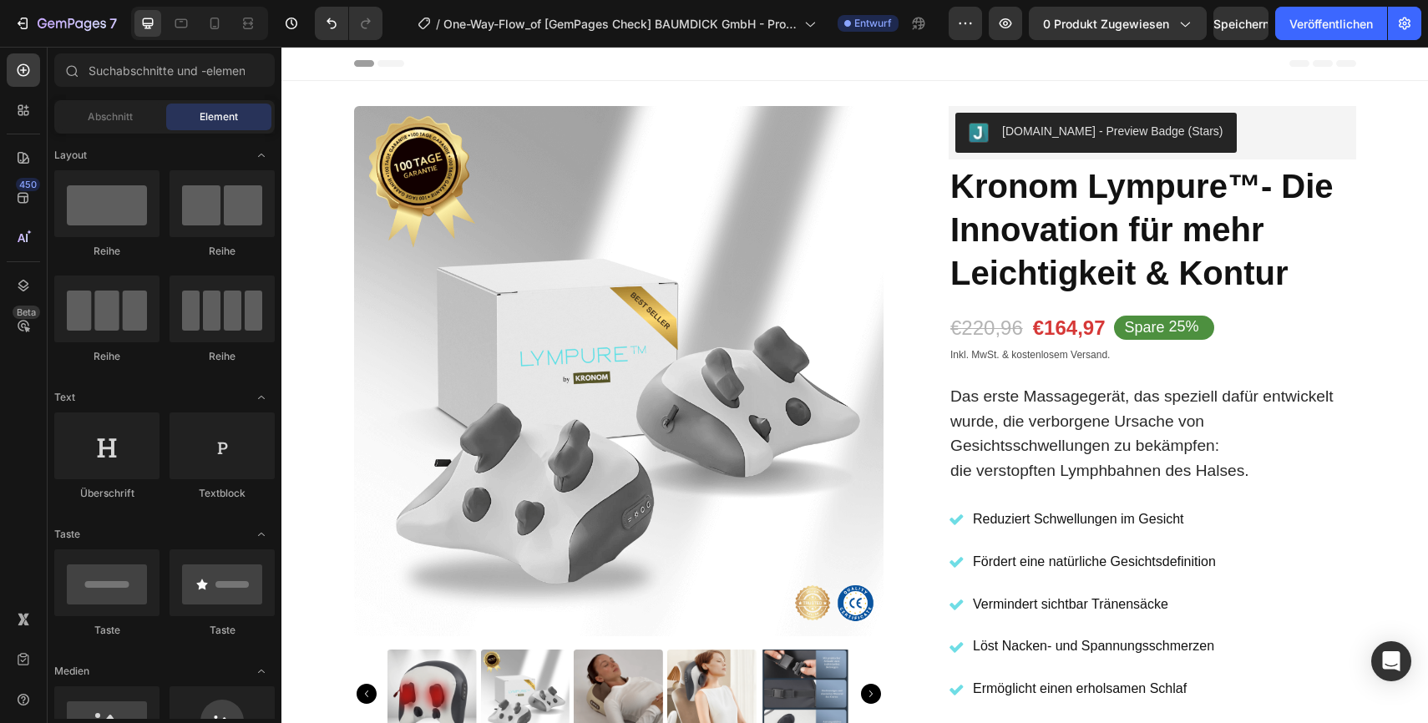
click at [304, 66] on icon at bounding box center [301, 64] width 12 height 12
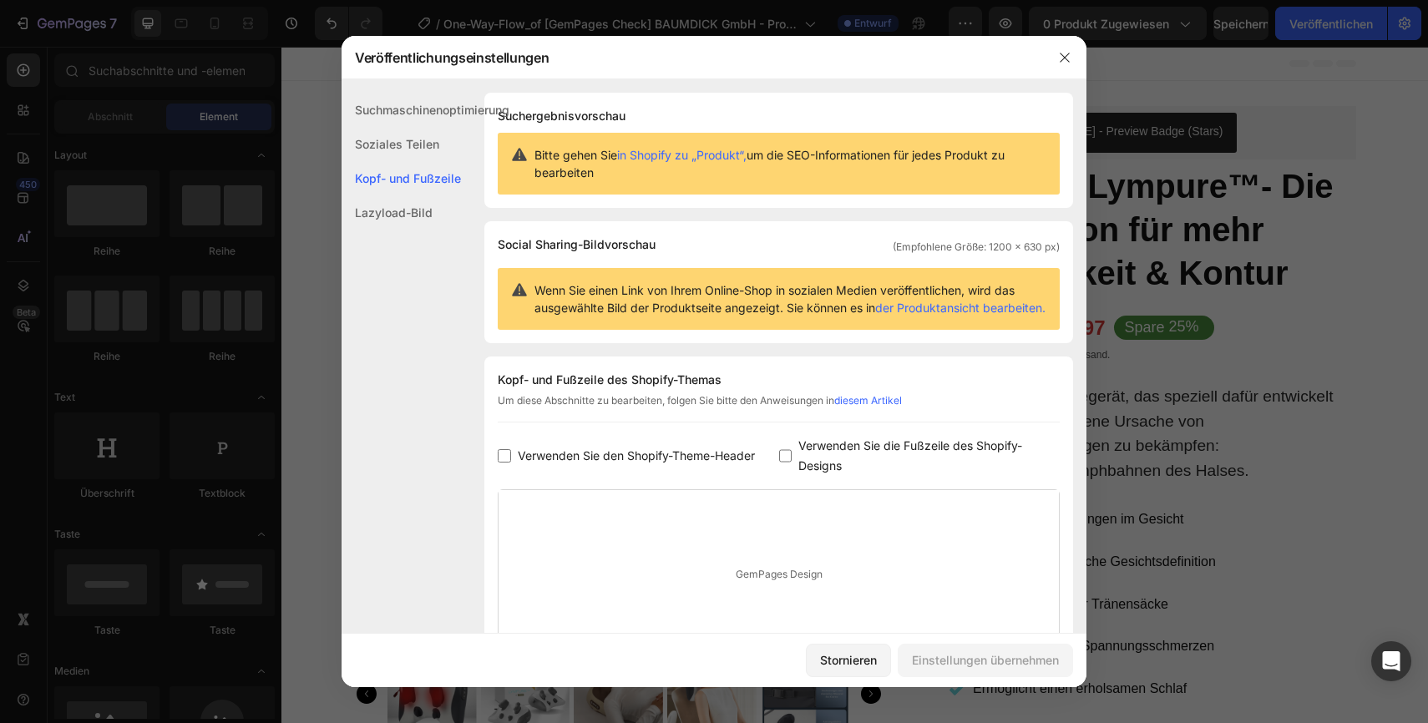
scroll to position [124, 0]
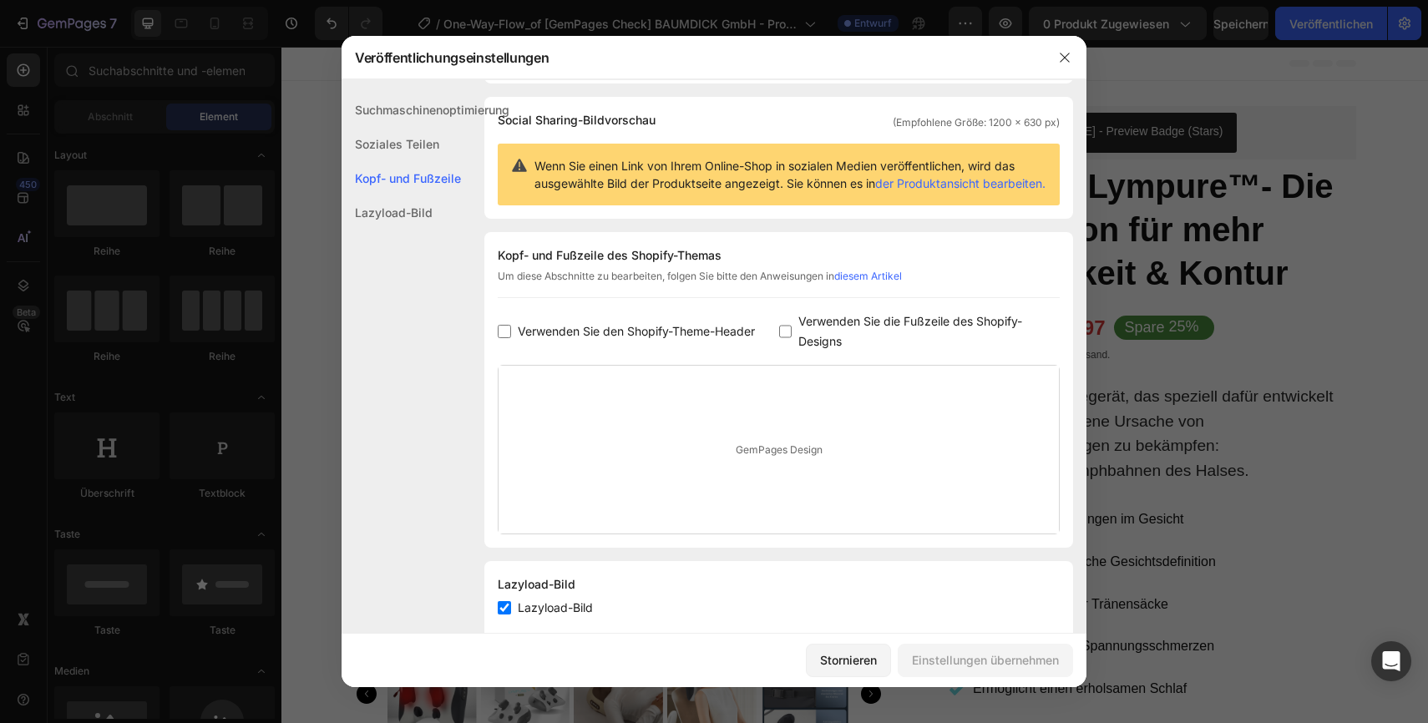
click at [498, 338] on input "checkbox" at bounding box center [504, 331] width 13 height 13
checkbox input "true"
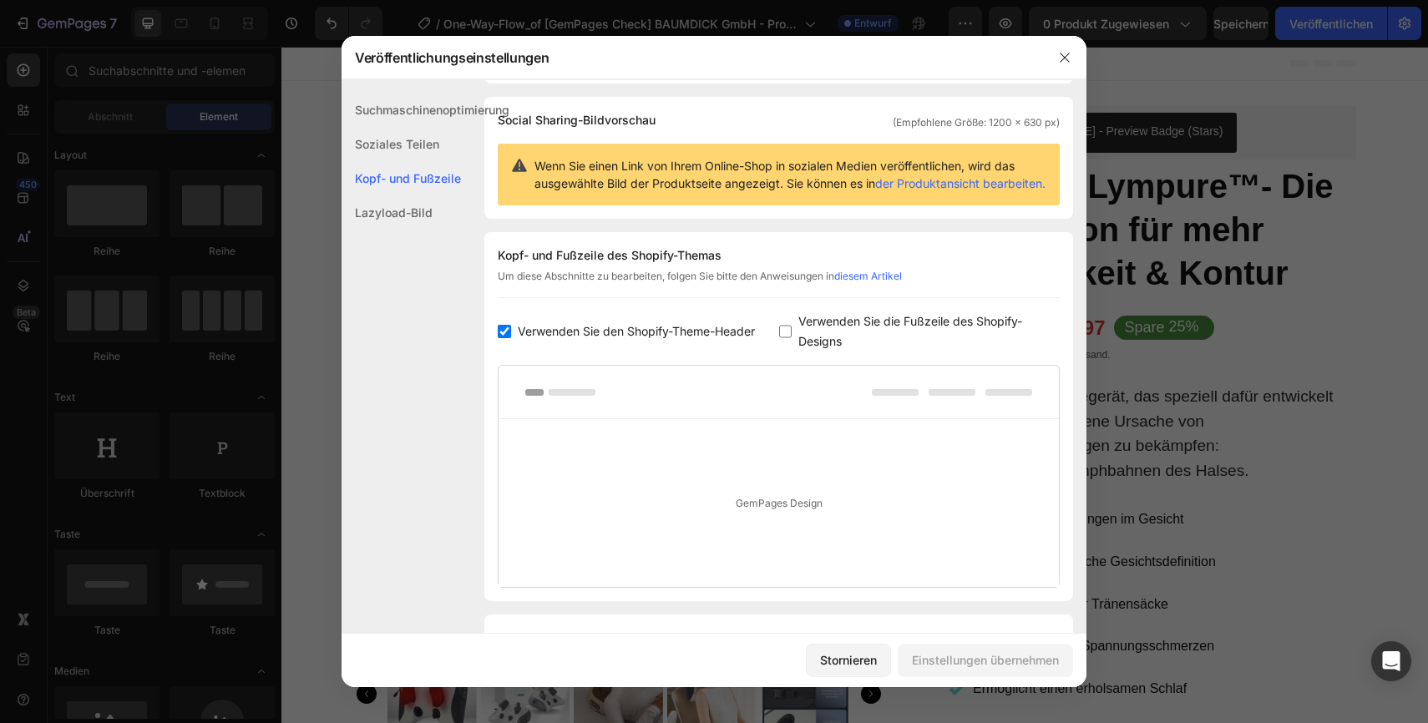
click at [783, 338] on input "checkbox" at bounding box center [785, 331] width 13 height 13
checkbox input "true"
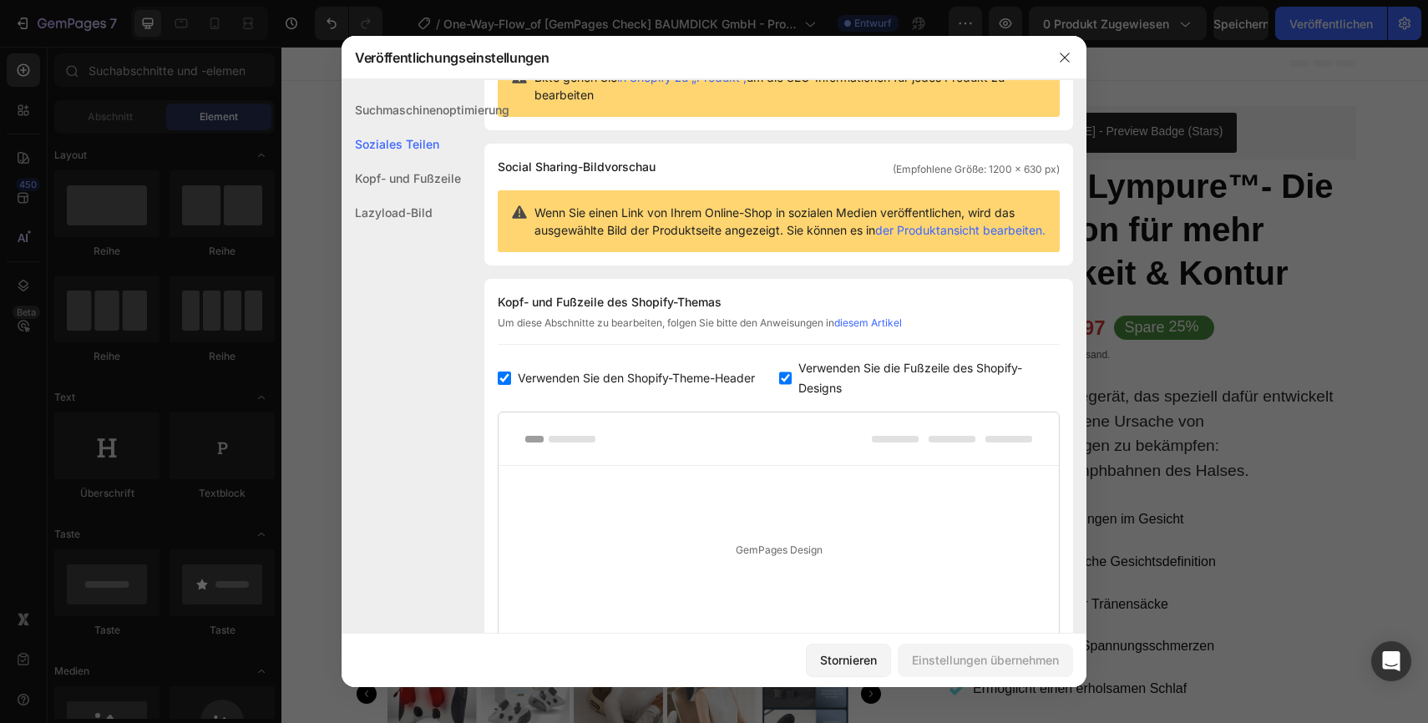
scroll to position [76, 0]
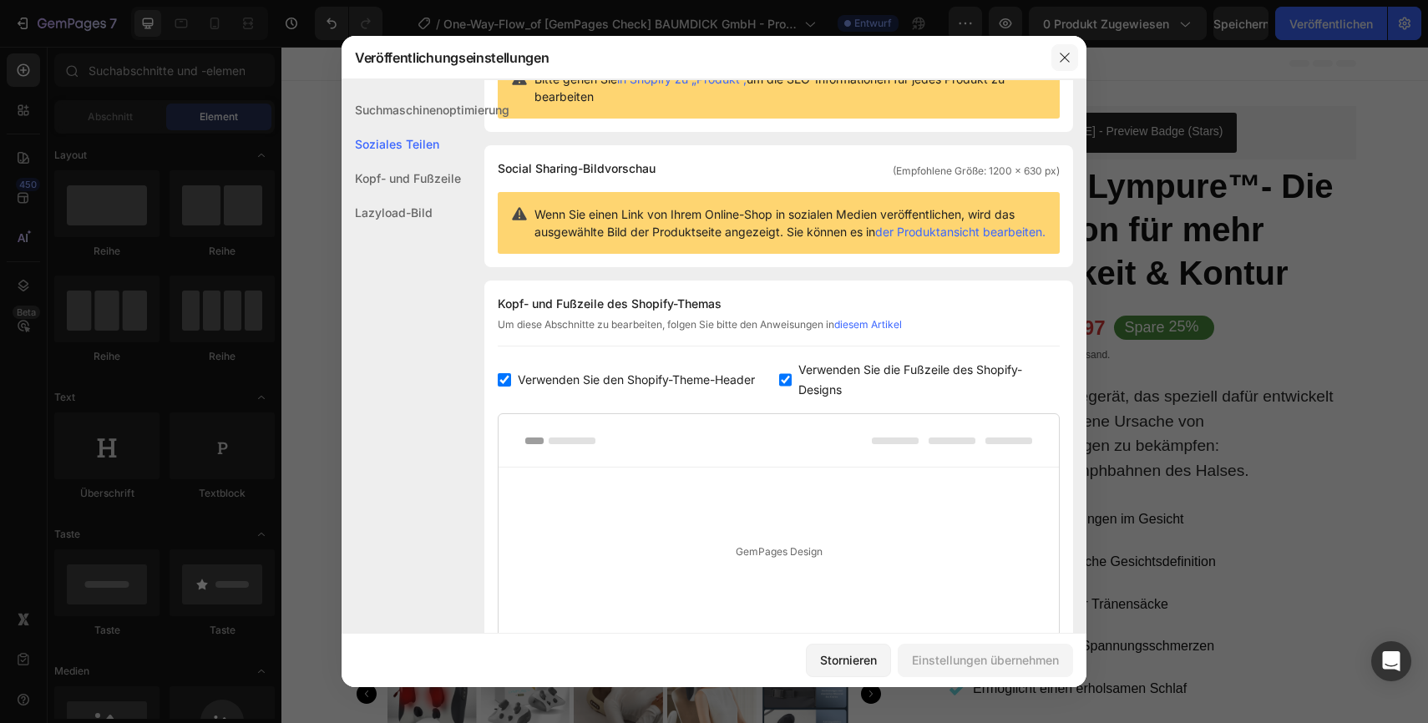
click at [1066, 50] on button "button" at bounding box center [1064, 57] width 27 height 27
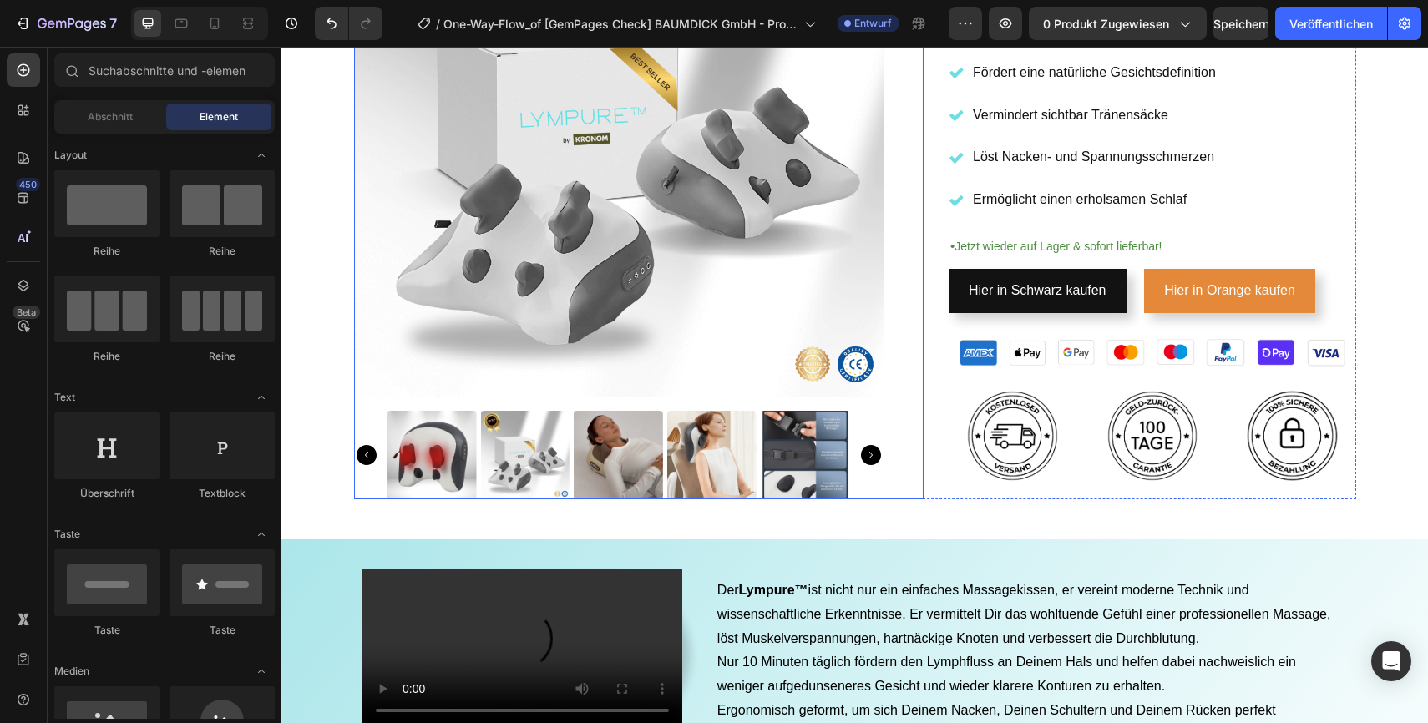
scroll to position [488, 0]
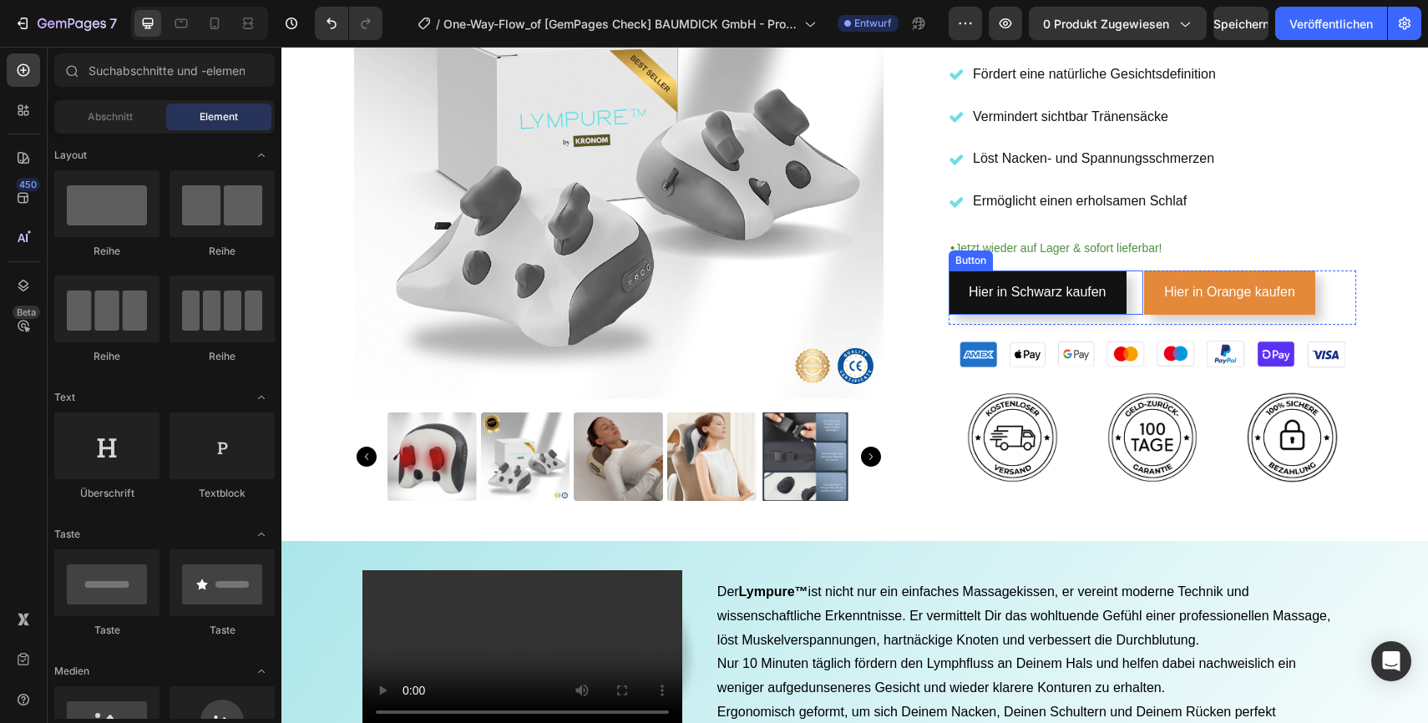
click at [1136, 301] on div "Hier in Schwarz kaufen Button" at bounding box center [1046, 293] width 195 height 44
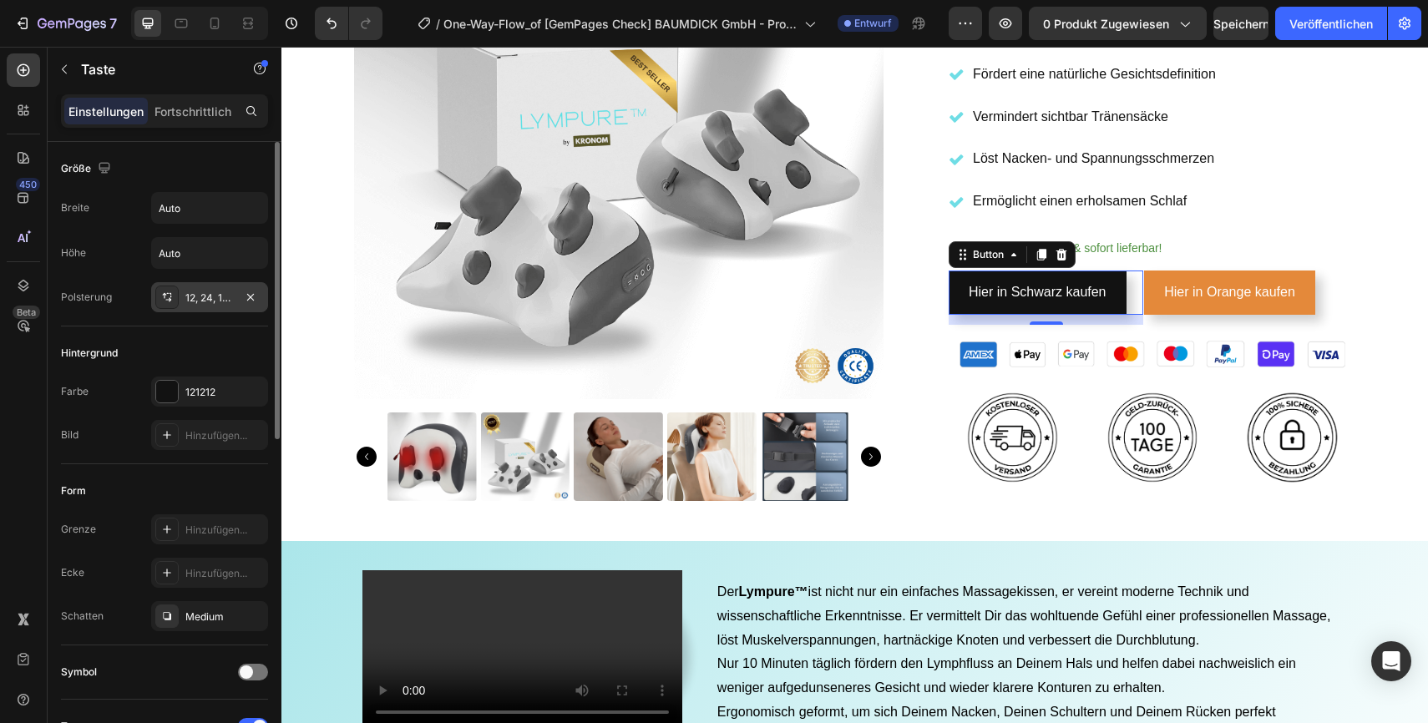
click at [204, 303] on font "12, 24, 12, 24" at bounding box center [215, 297] width 60 height 13
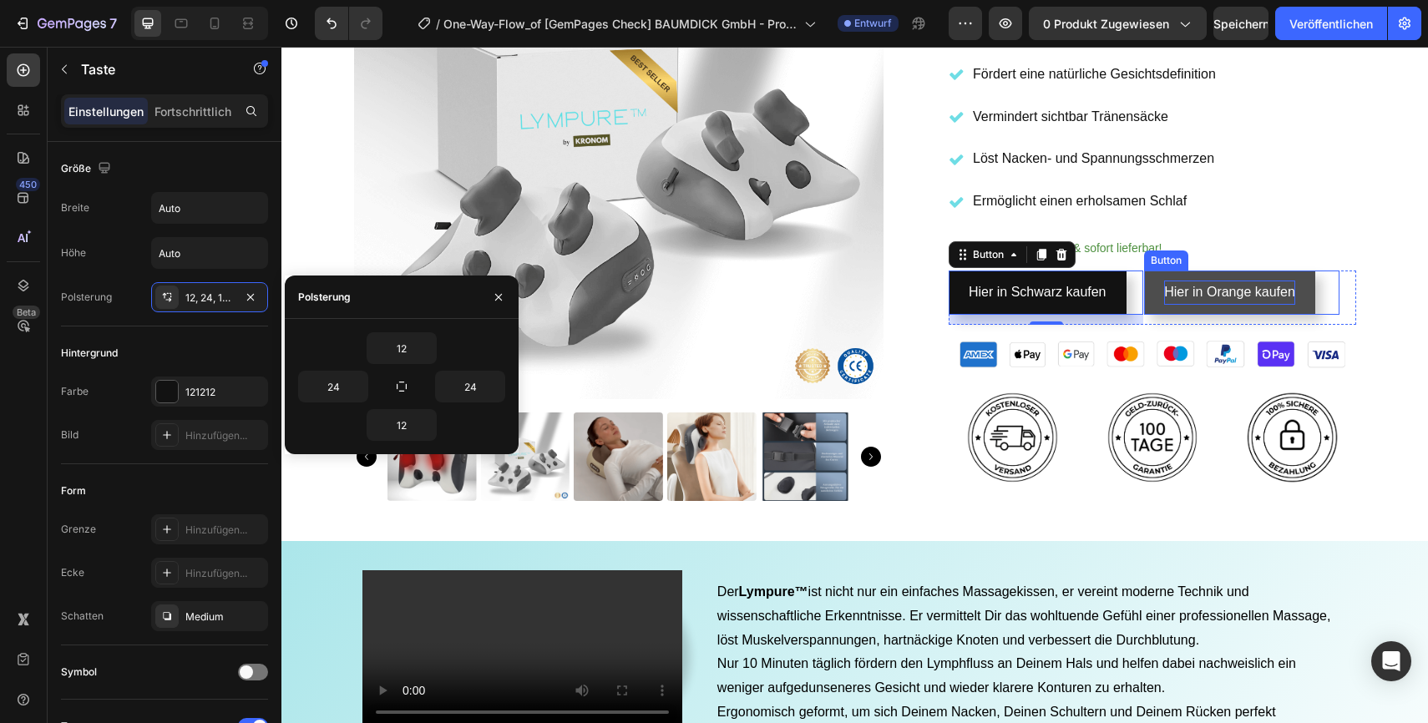
click at [1183, 299] on p "Hier in Orange kaufen" at bounding box center [1229, 293] width 131 height 24
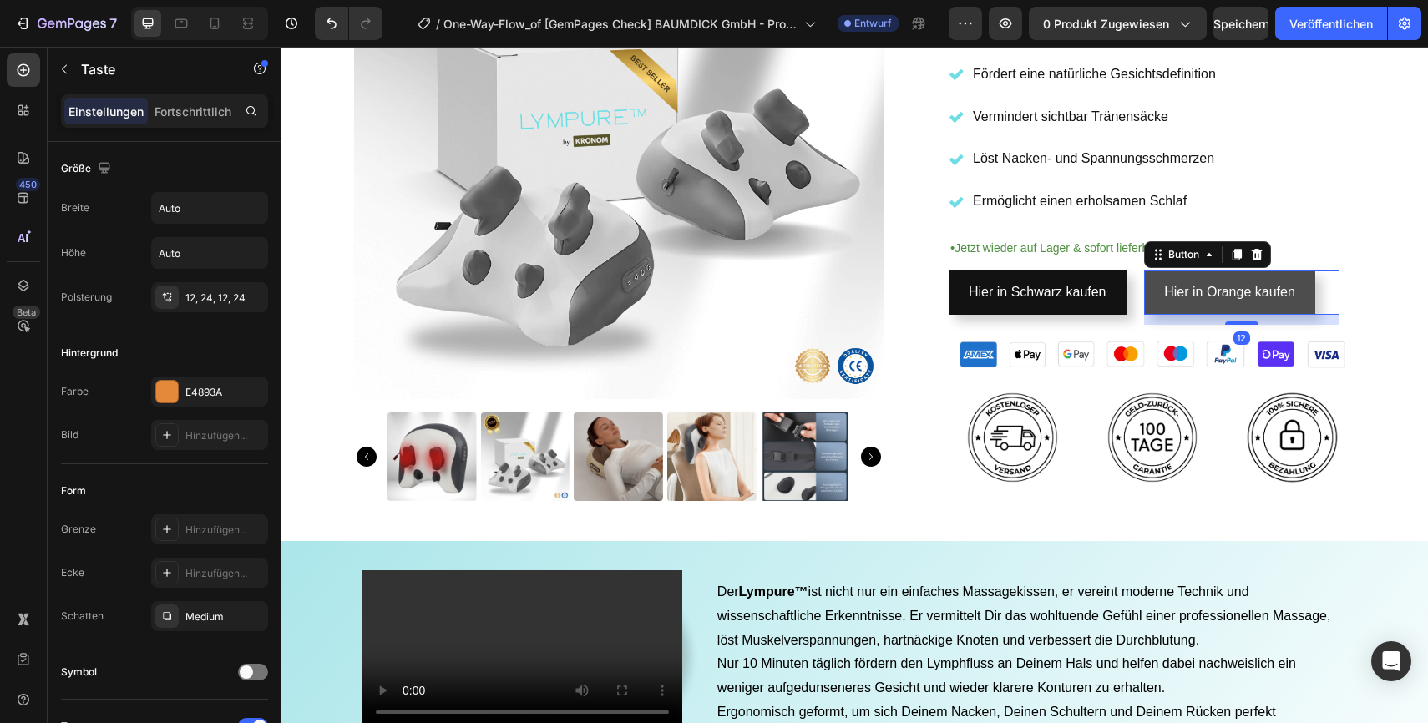
click at [1158, 303] on link "Hier in Orange kaufen" at bounding box center [1229, 293] width 171 height 44
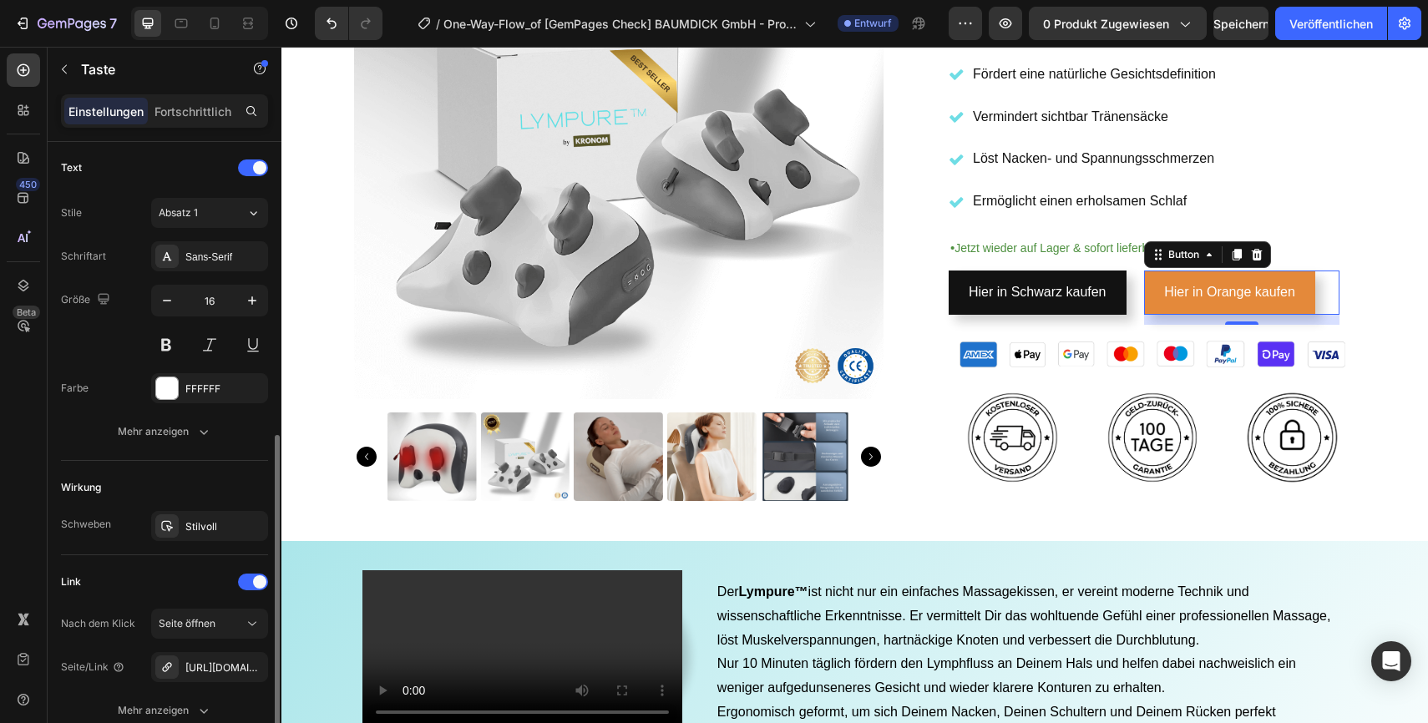
scroll to position [699, 0]
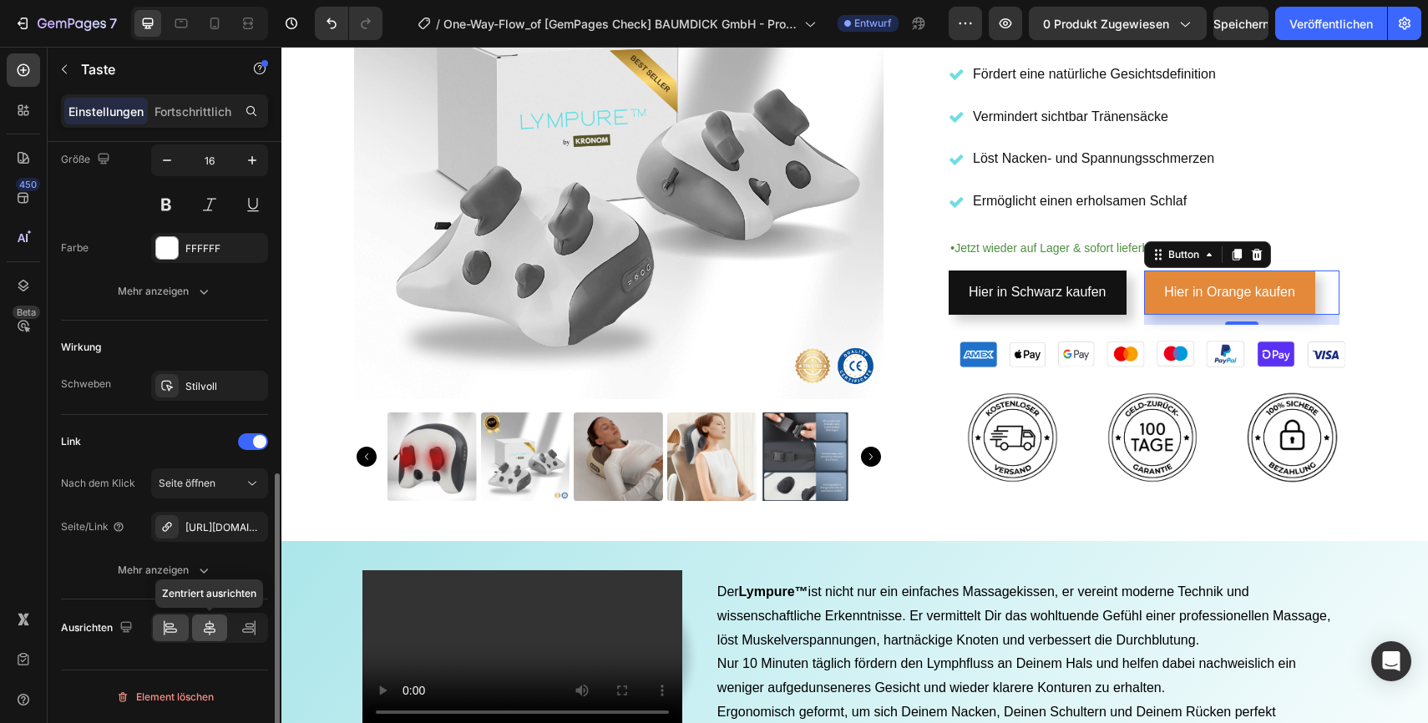
click at [211, 632] on icon at bounding box center [209, 628] width 17 height 17
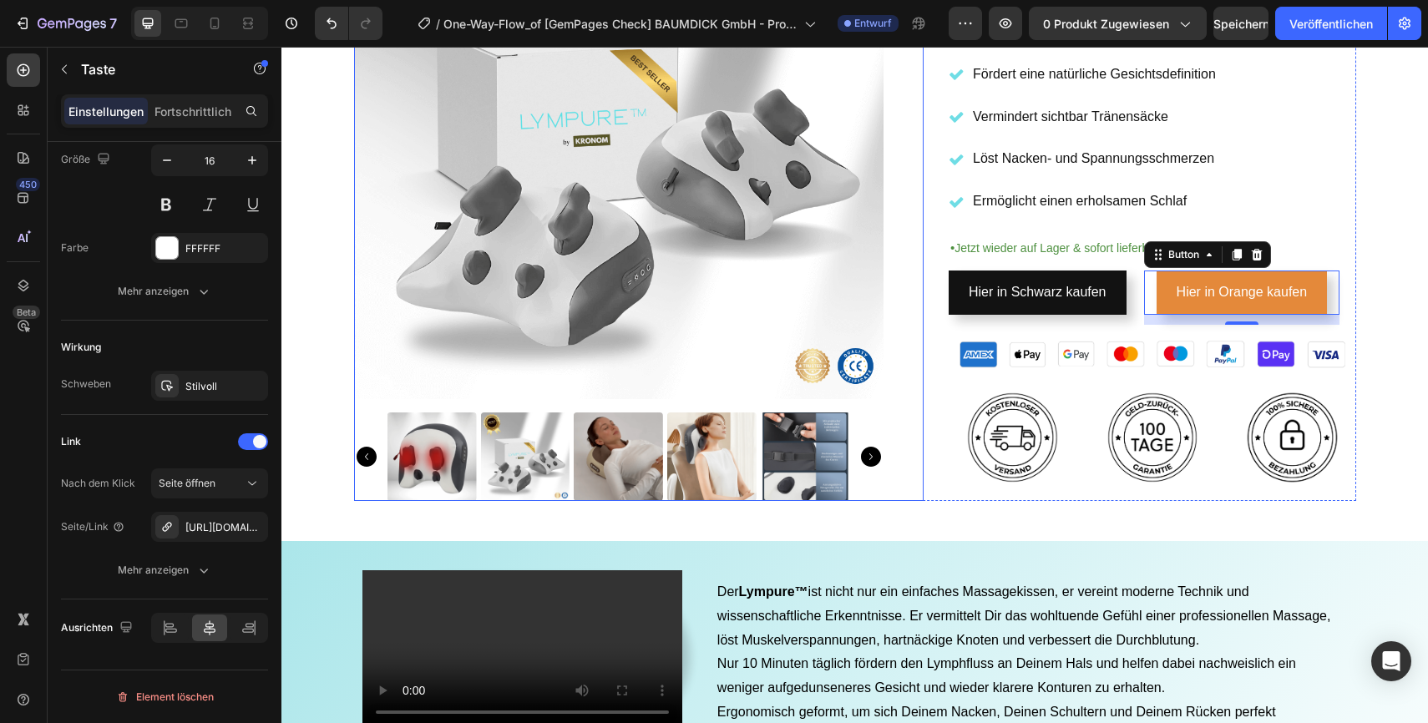
click at [941, 487] on div "Product Images Icon Icon Icon Icon Icon Icon List 2,500+ Verified Reviews! Text…" at bounding box center [855, 59] width 1002 height 883
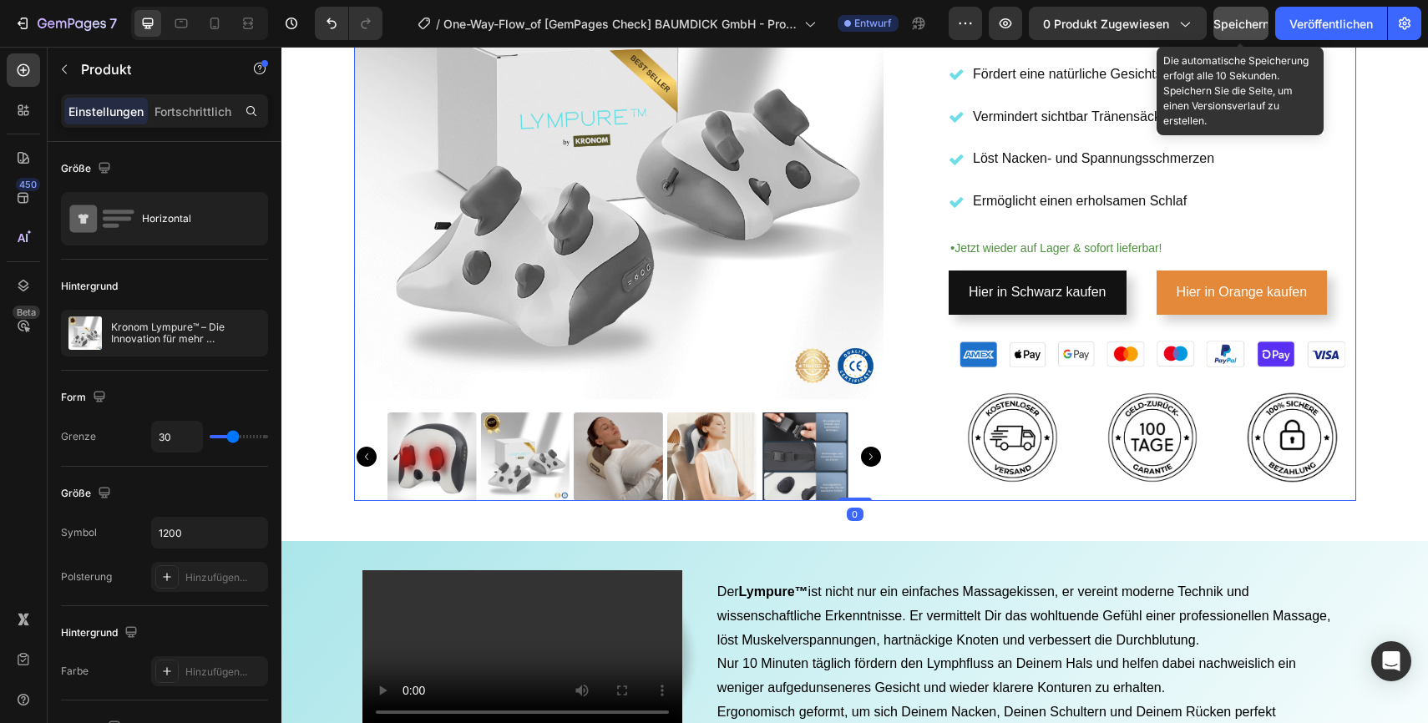
click at [1246, 25] on font "Speichern" at bounding box center [1241, 24] width 56 height 14
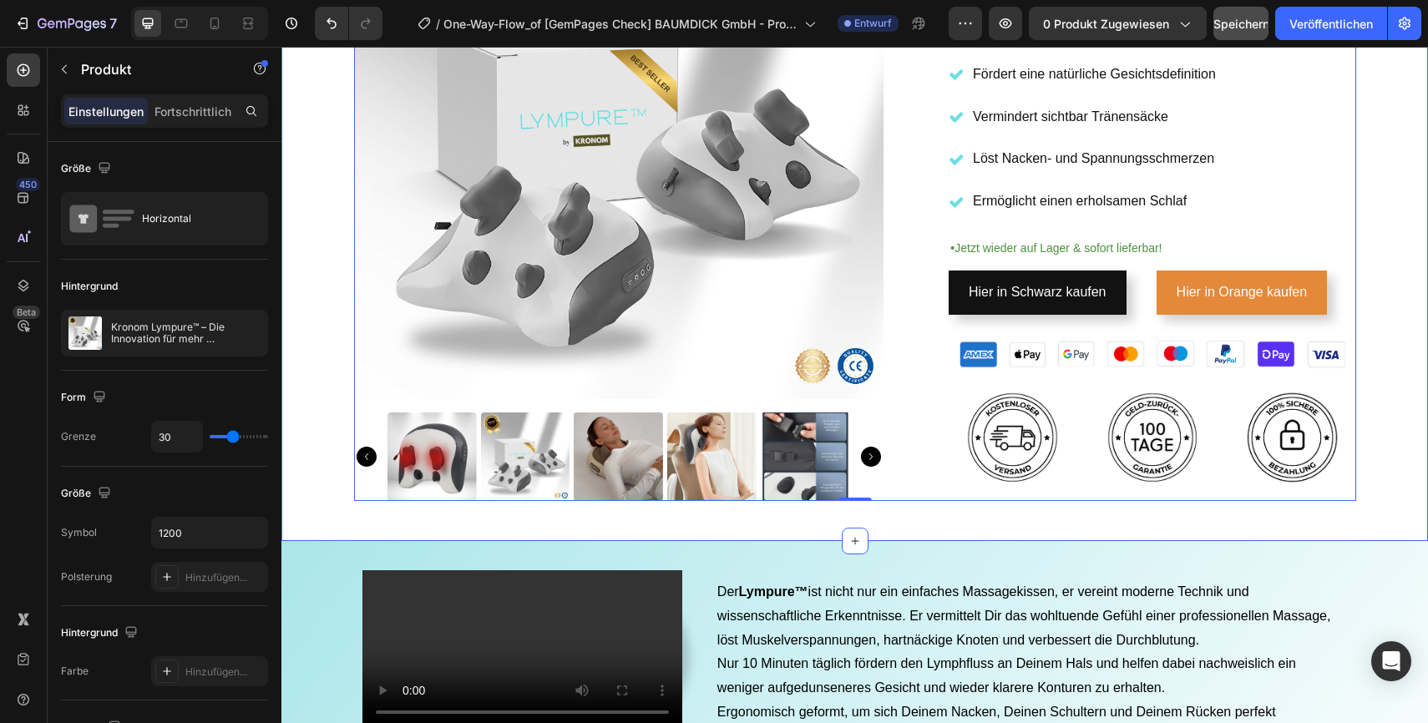
click at [306, 521] on div "Product Images Icon Icon Icon Icon Icon Icon List 2,500+ Verified Reviews! Text…" at bounding box center [854, 67] width 1147 height 948
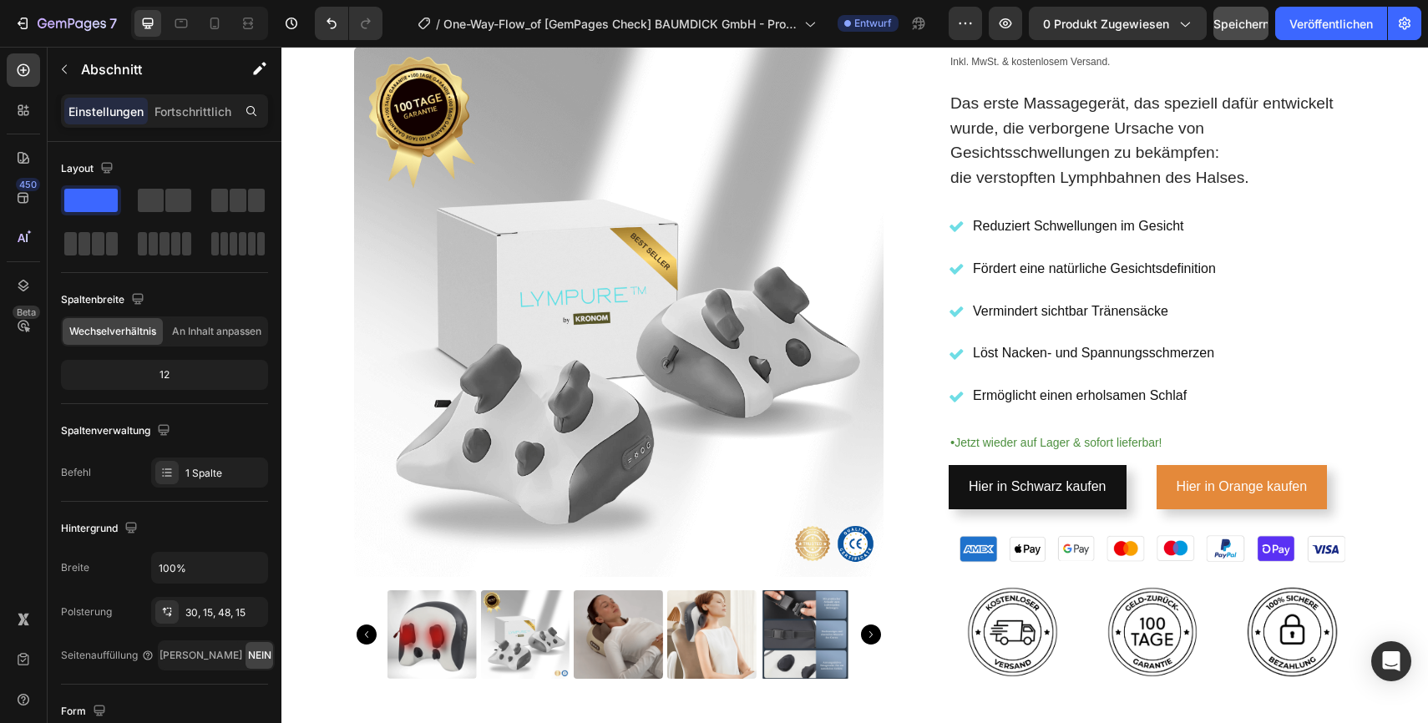
scroll to position [299, 0]
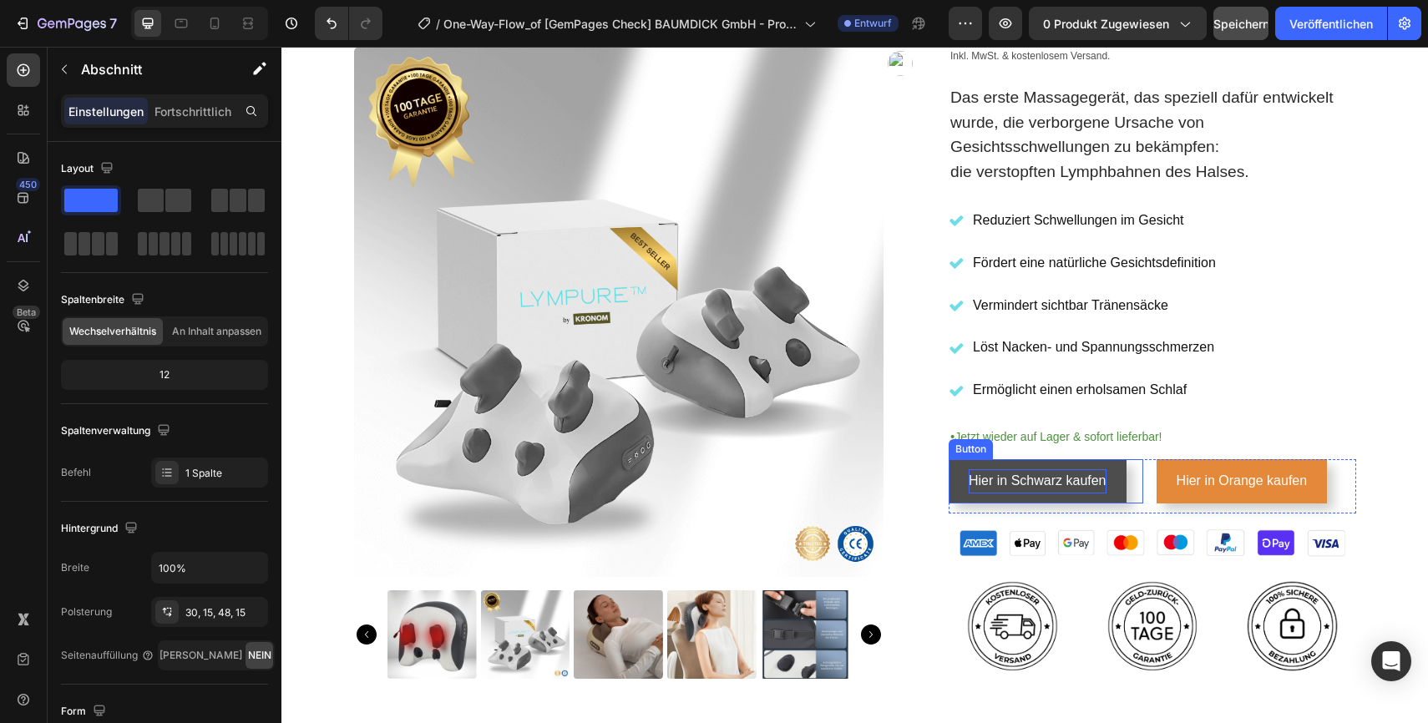
click at [976, 482] on p "Hier in Schwarz kaufen" at bounding box center [1038, 481] width 138 height 24
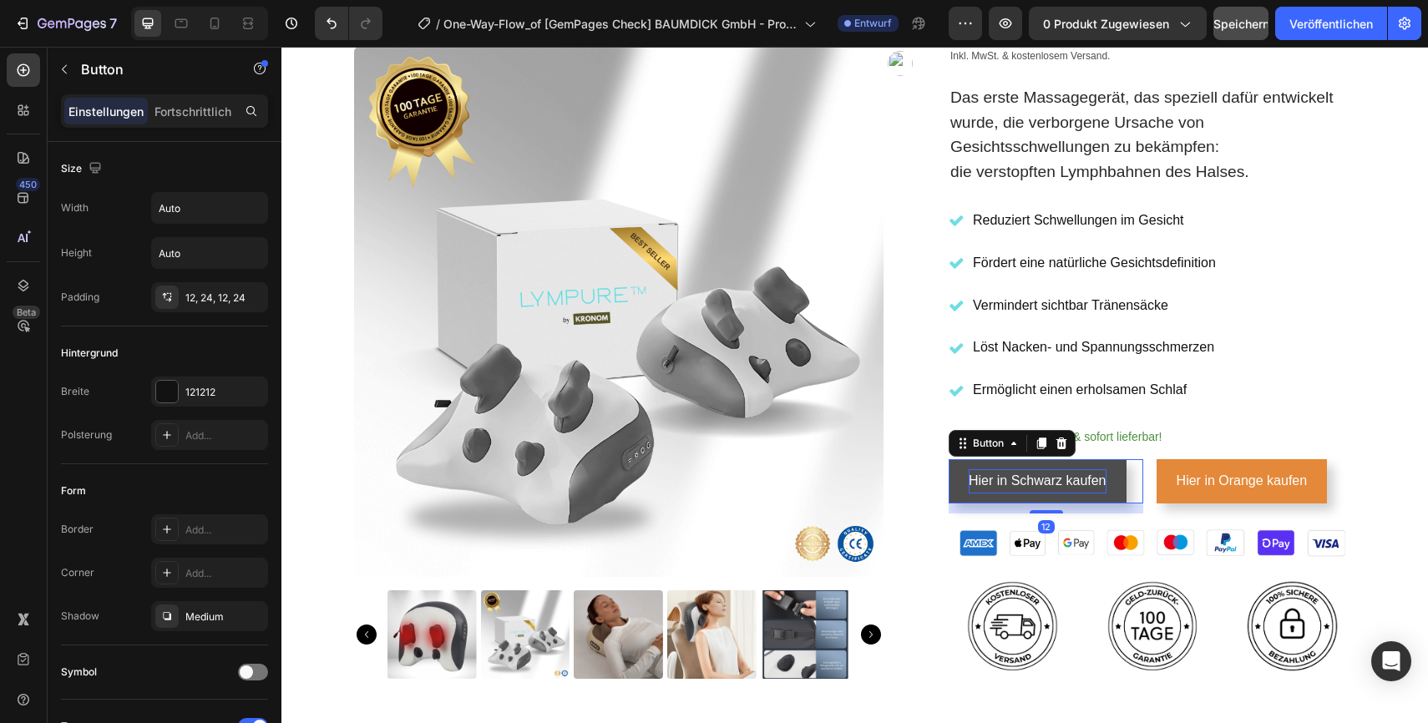
click at [976, 482] on p "Hier in Schwarz kaufen" at bounding box center [1038, 481] width 138 height 24
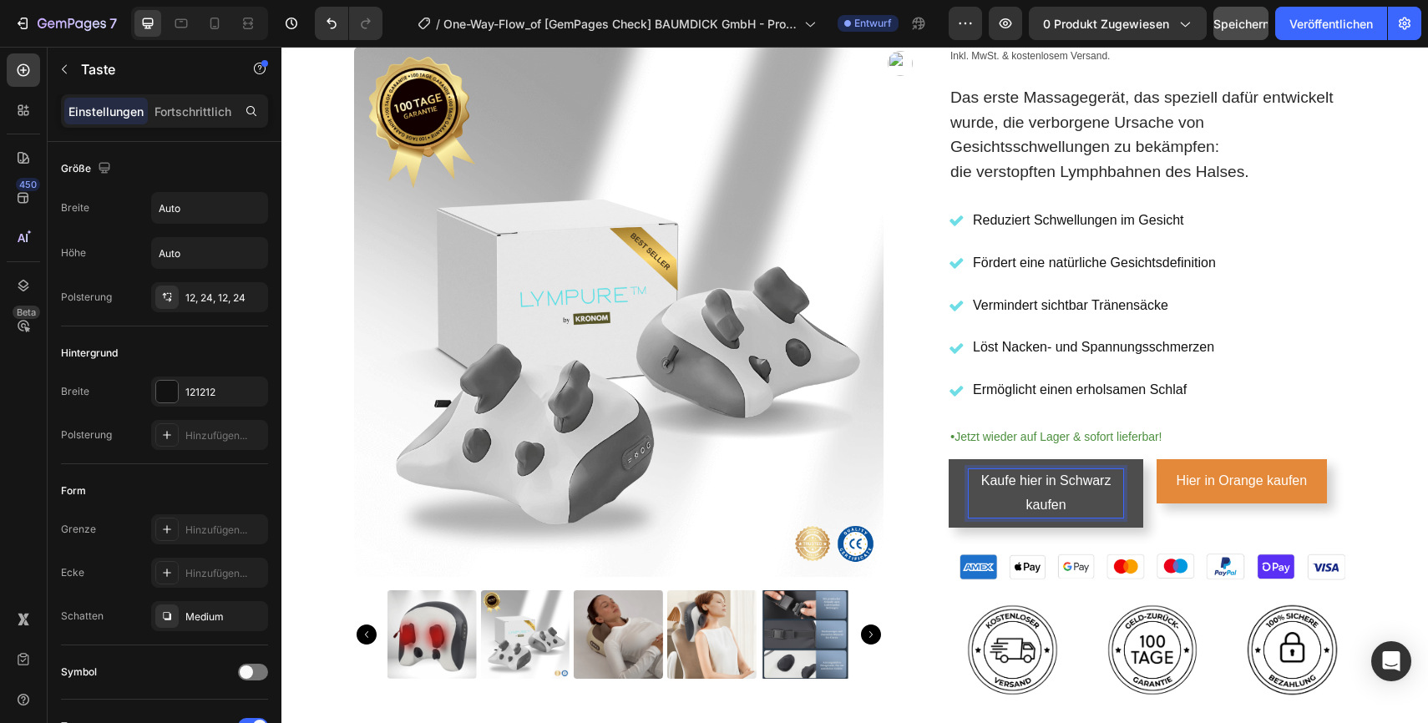
click at [1083, 501] on p "Kaufe hier in Schwarz kaufen" at bounding box center [1046, 493] width 155 height 48
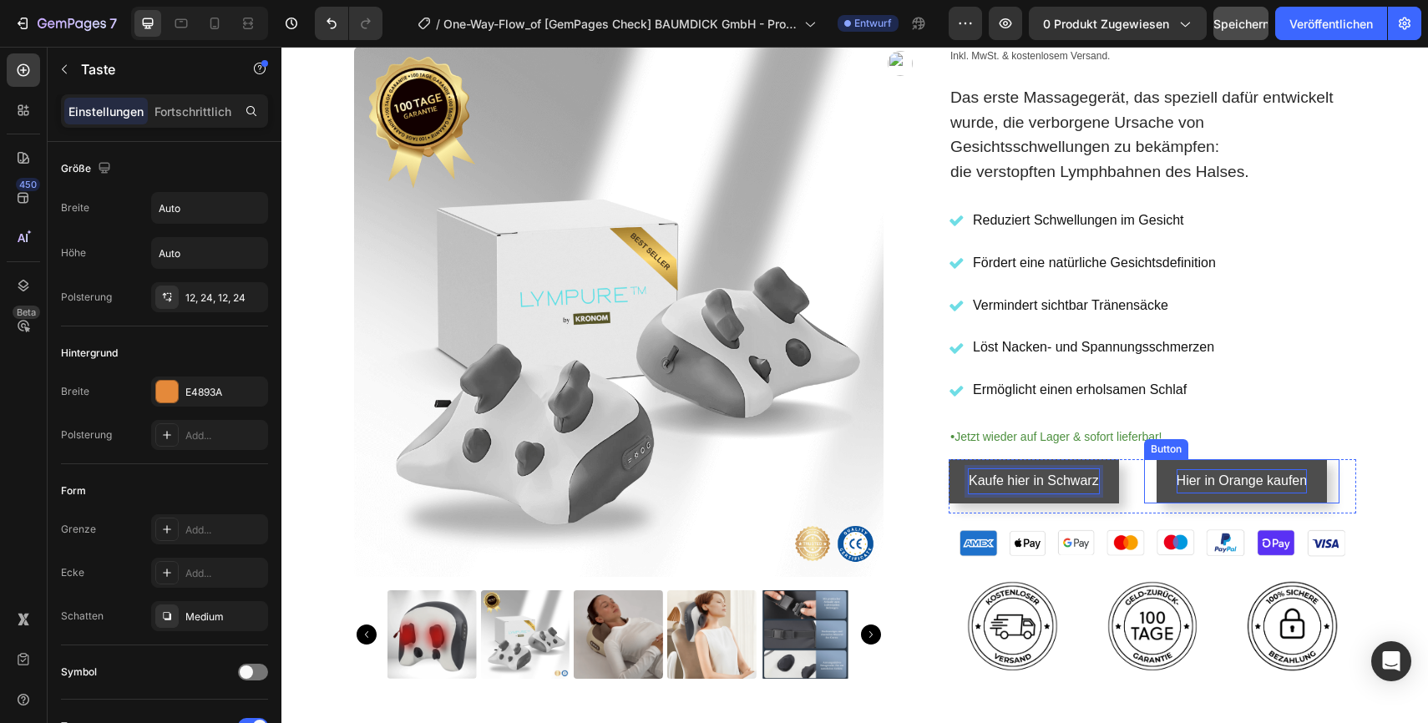
click at [1210, 475] on p "Hier in Orange kaufen" at bounding box center [1242, 481] width 131 height 24
click at [1184, 481] on p "Hier in Orange kaufen" at bounding box center [1242, 481] width 131 height 24
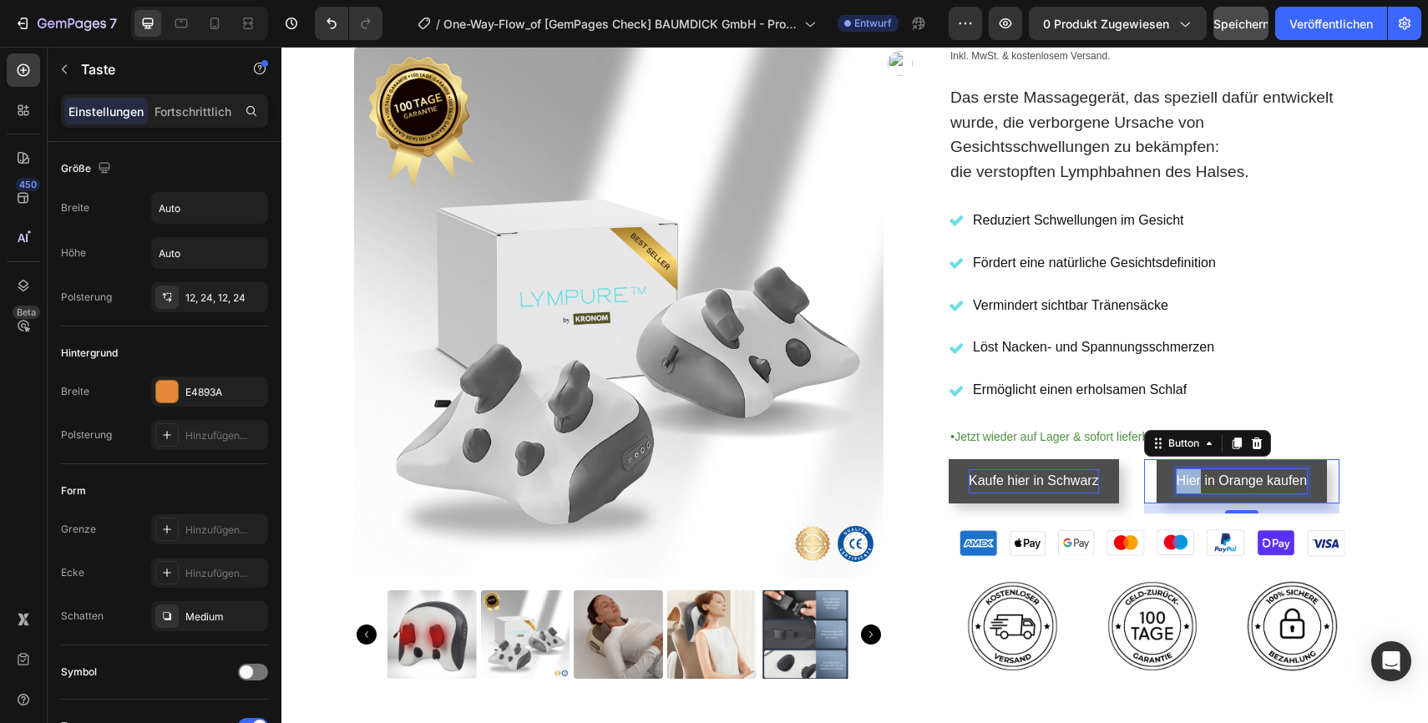
click at [1184, 481] on p "Hier in Orange kaufen" at bounding box center [1242, 481] width 131 height 24
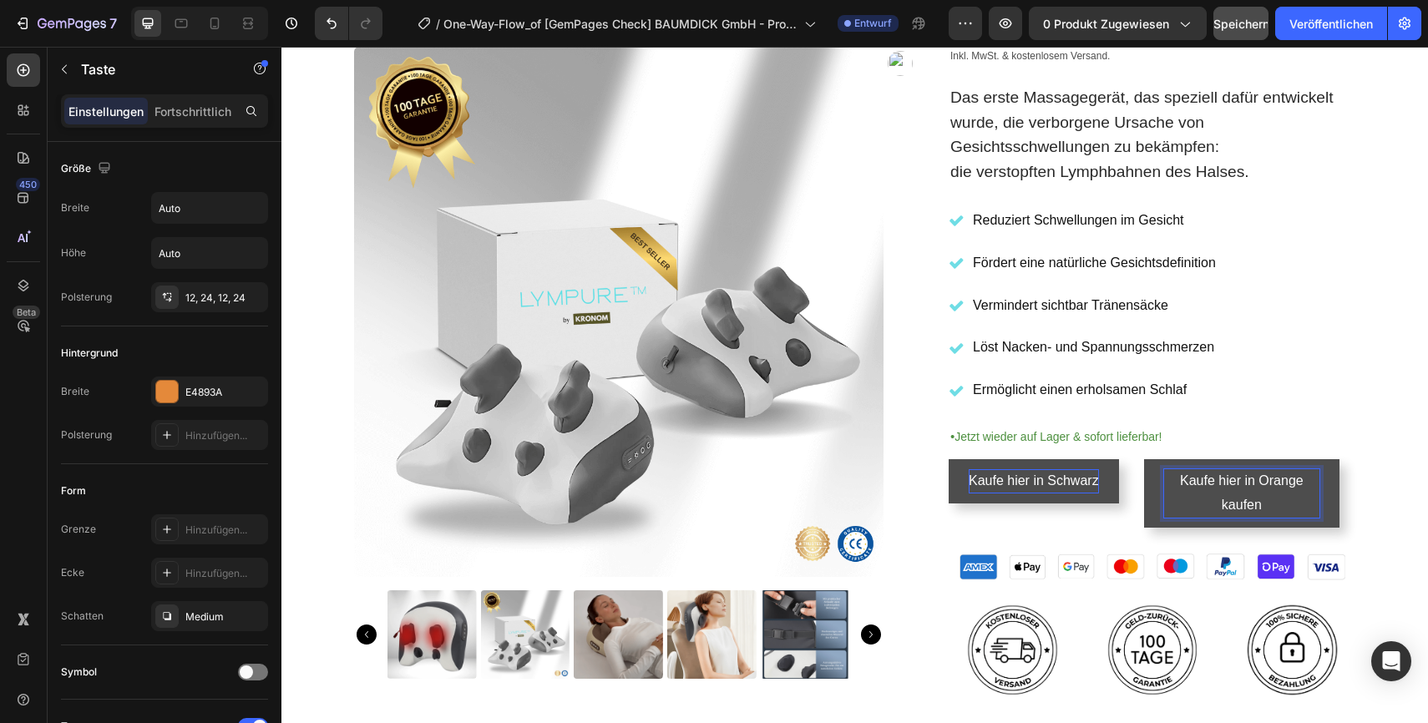
click at [1283, 513] on p "Kaufe hier in Orange kaufen" at bounding box center [1241, 493] width 155 height 48
click at [1283, 419] on div "Icon Icon Icon Icon Icon Icon List 2,500+ Verified Reviews! Text Block Row Judg…" at bounding box center [1153, 260] width 408 height 907
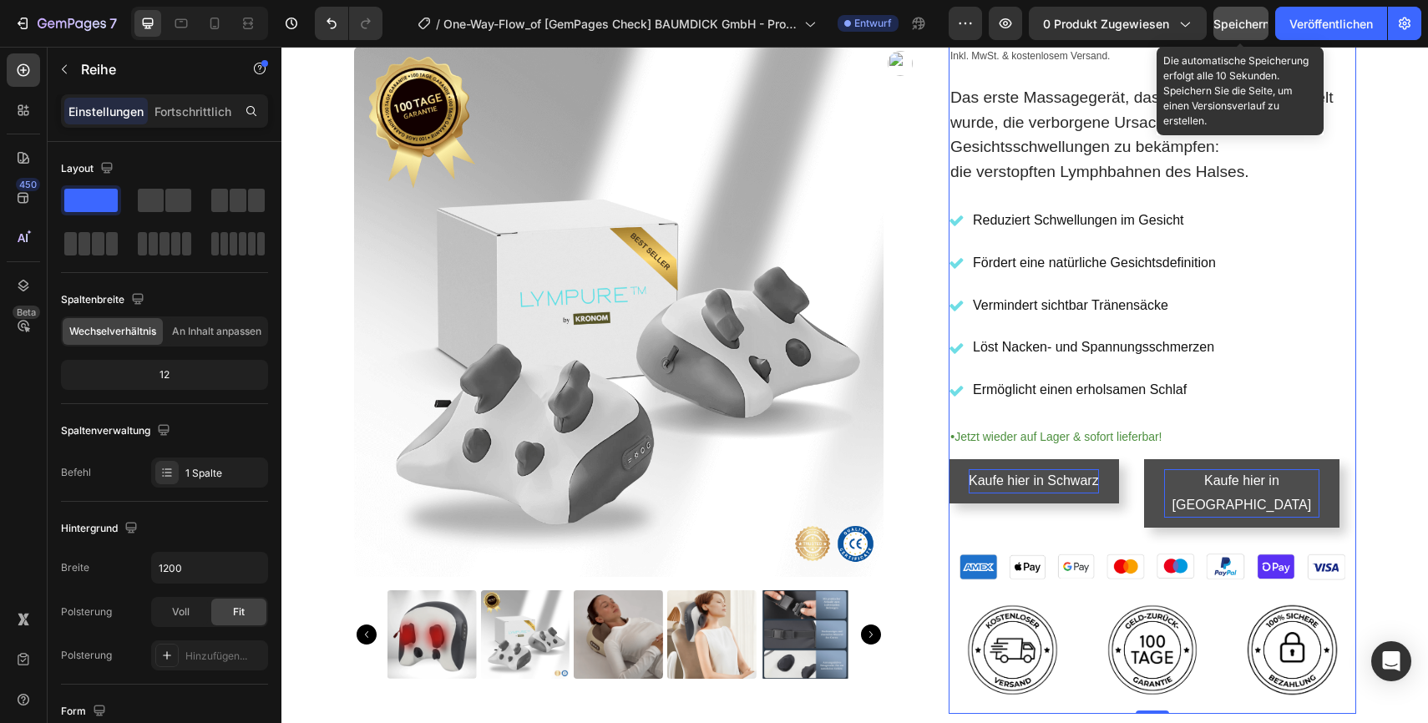
click at [1234, 21] on font "Speichern" at bounding box center [1241, 24] width 56 height 14
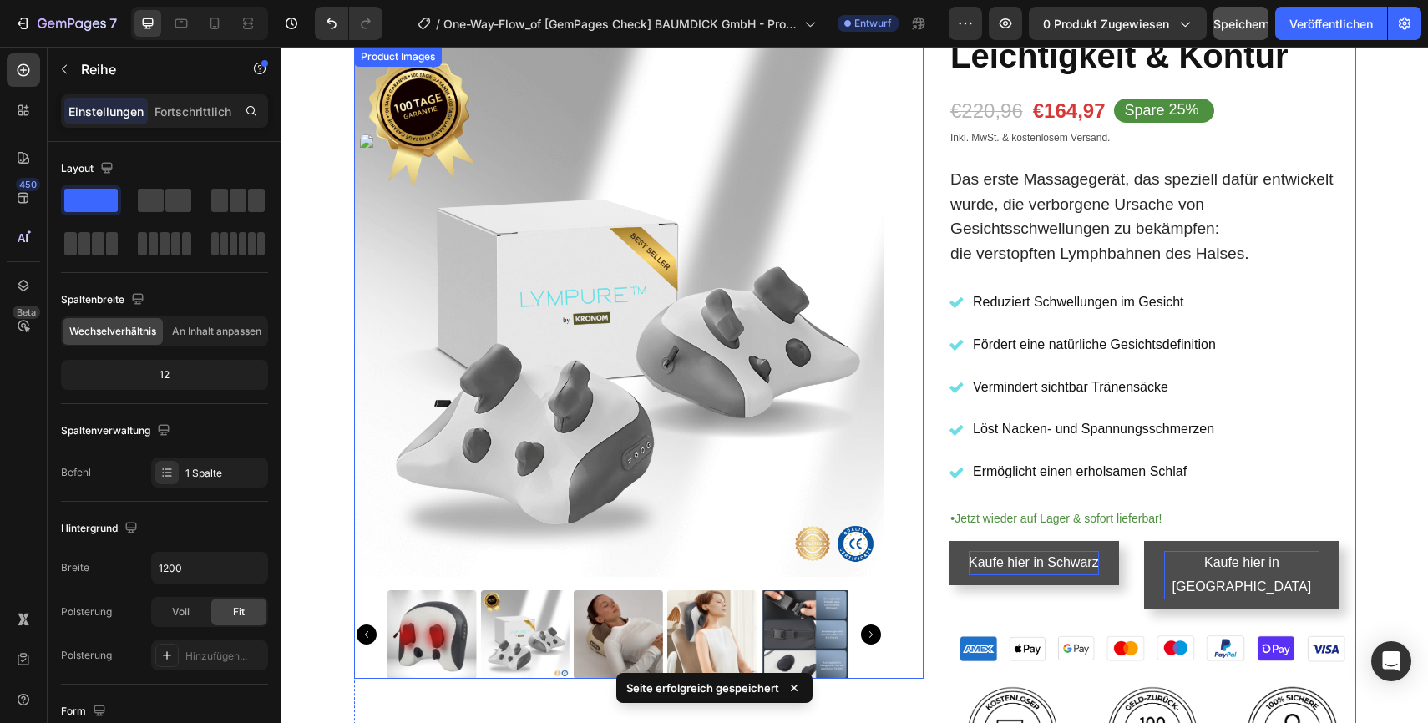
scroll to position [231, 0]
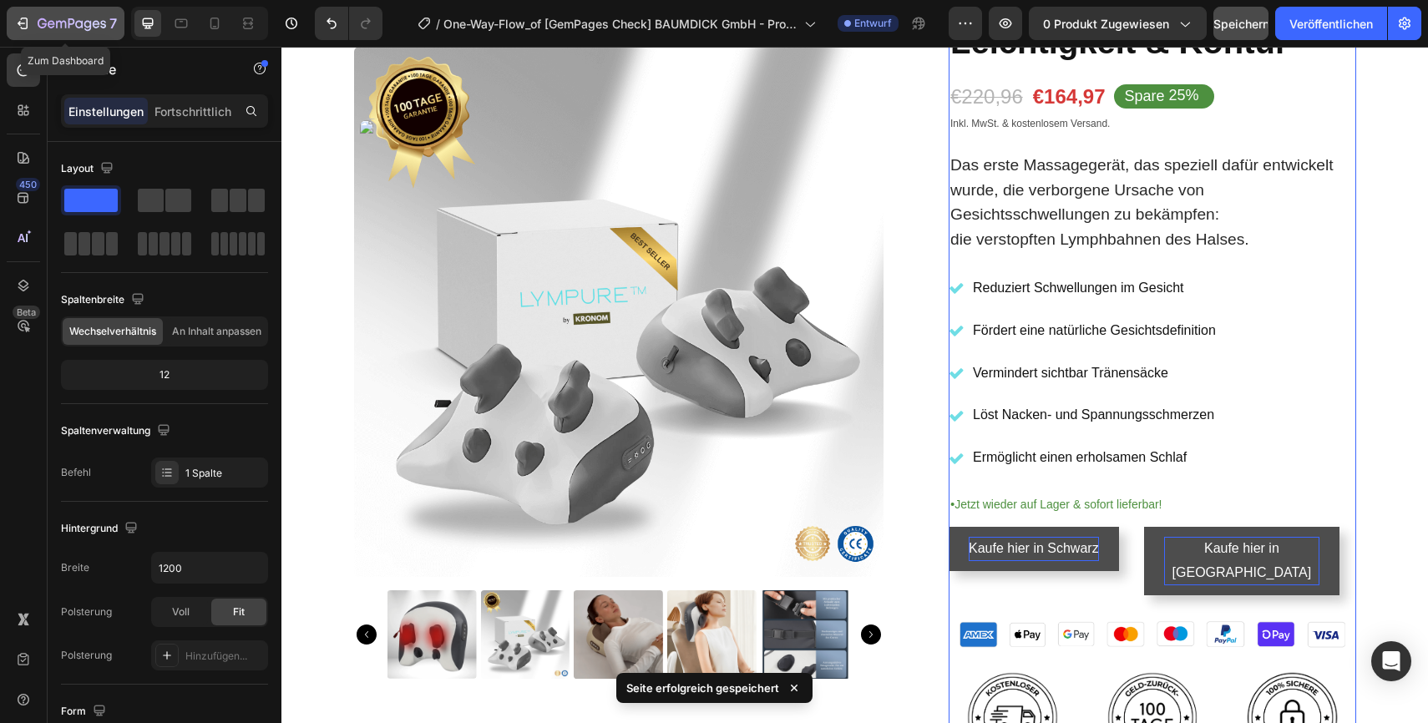
click at [18, 21] on icon "button" at bounding box center [22, 23] width 17 height 17
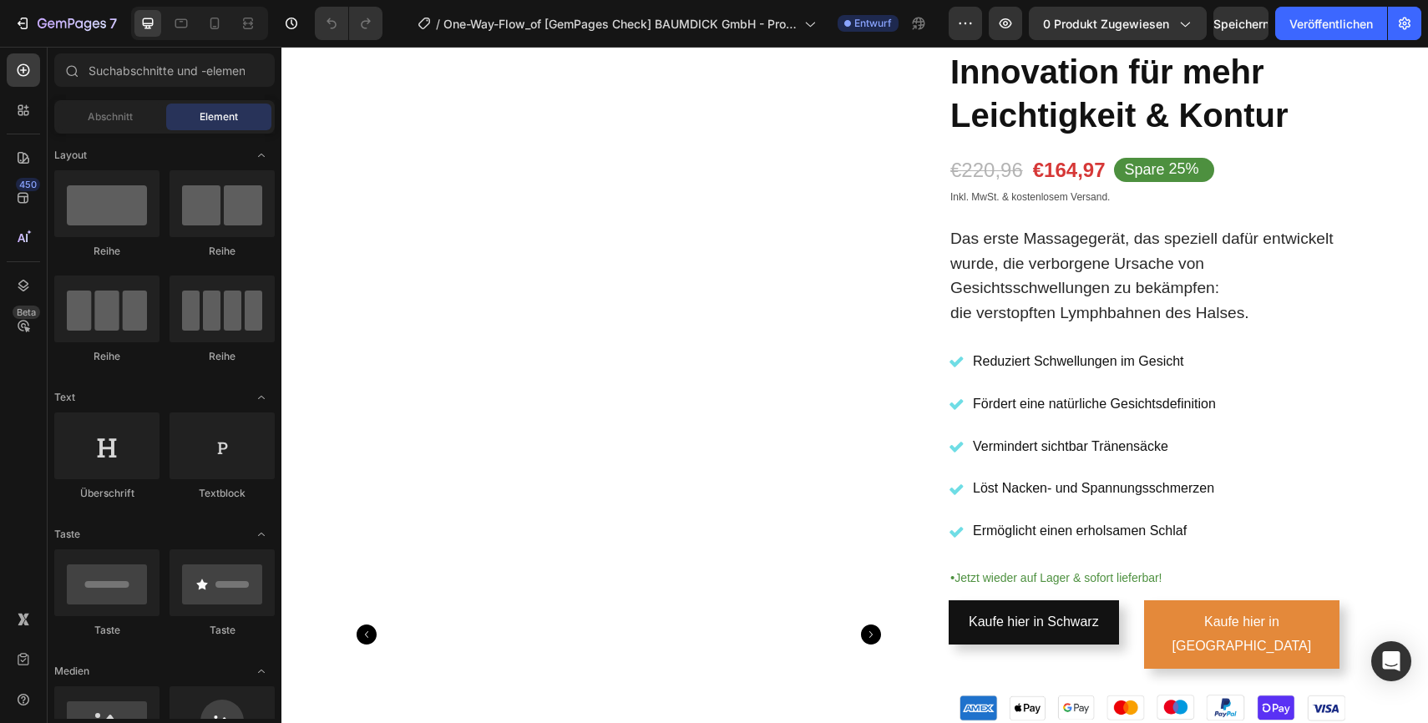
scroll to position [187, 0]
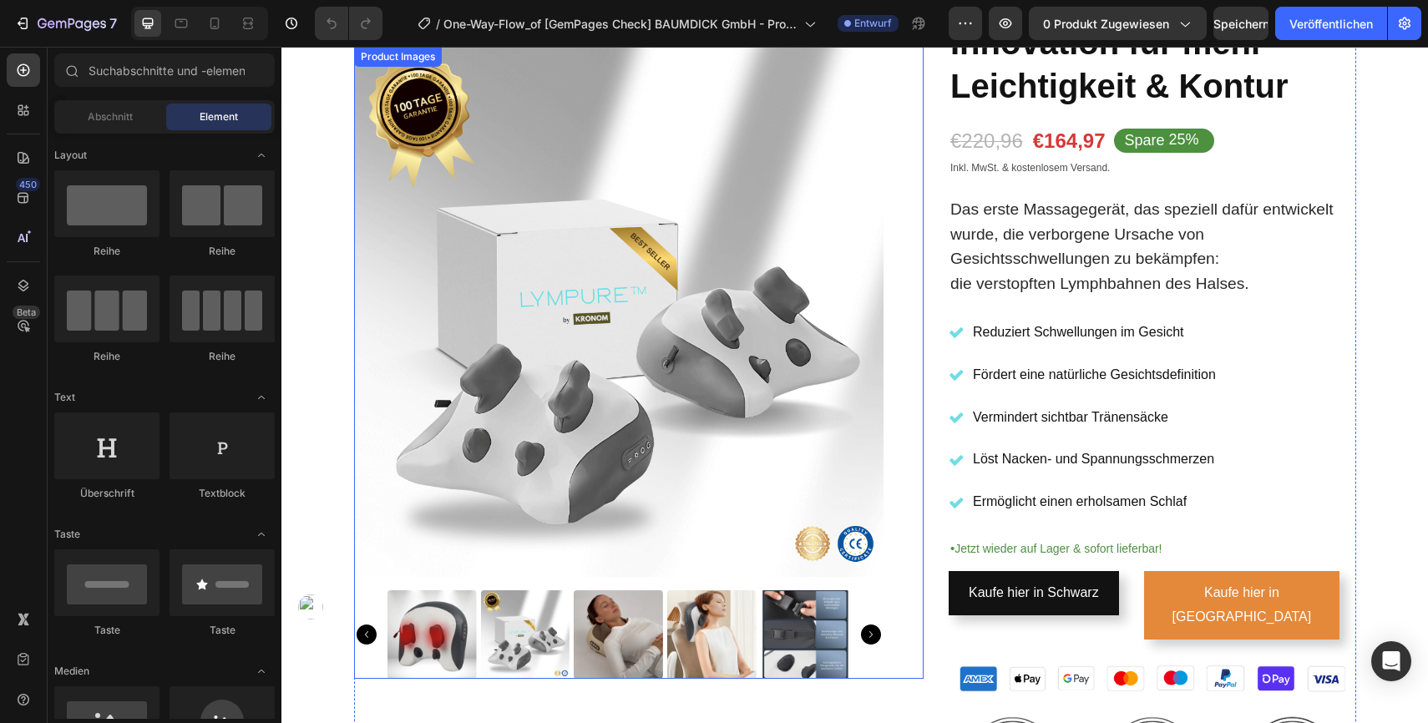
click at [367, 630] on icon "Carousel Back Arrow" at bounding box center [367, 635] width 20 height 20
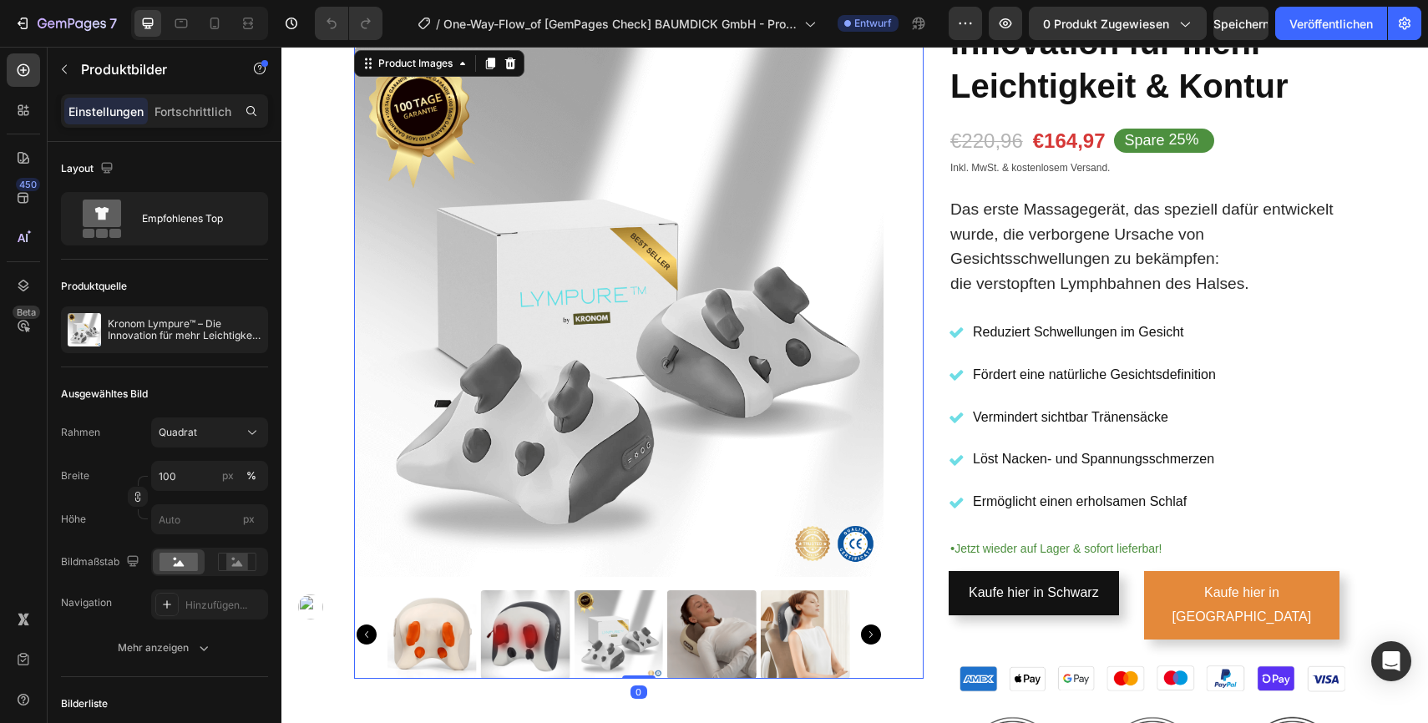
click at [367, 630] on icon "Carousel Back Arrow" at bounding box center [367, 635] width 20 height 20
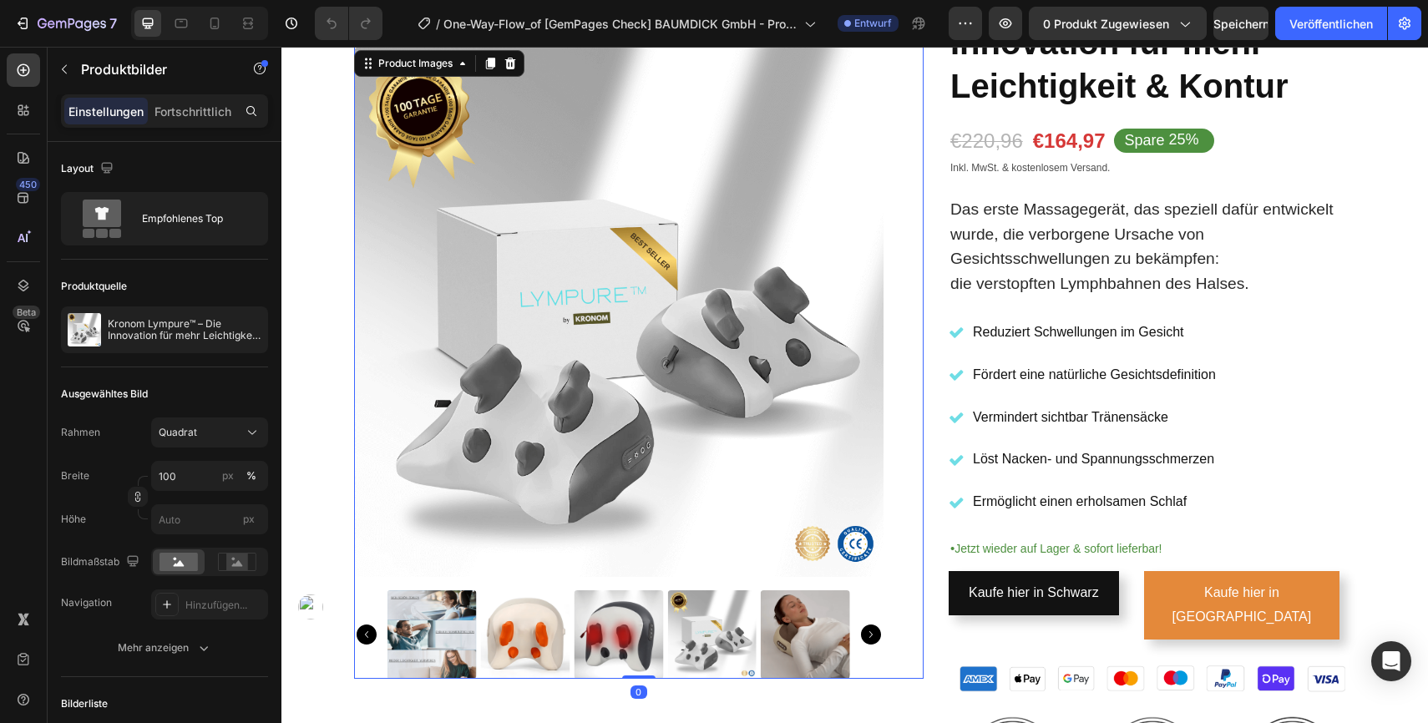
click at [367, 630] on icon "Carousel Back Arrow" at bounding box center [367, 635] width 20 height 20
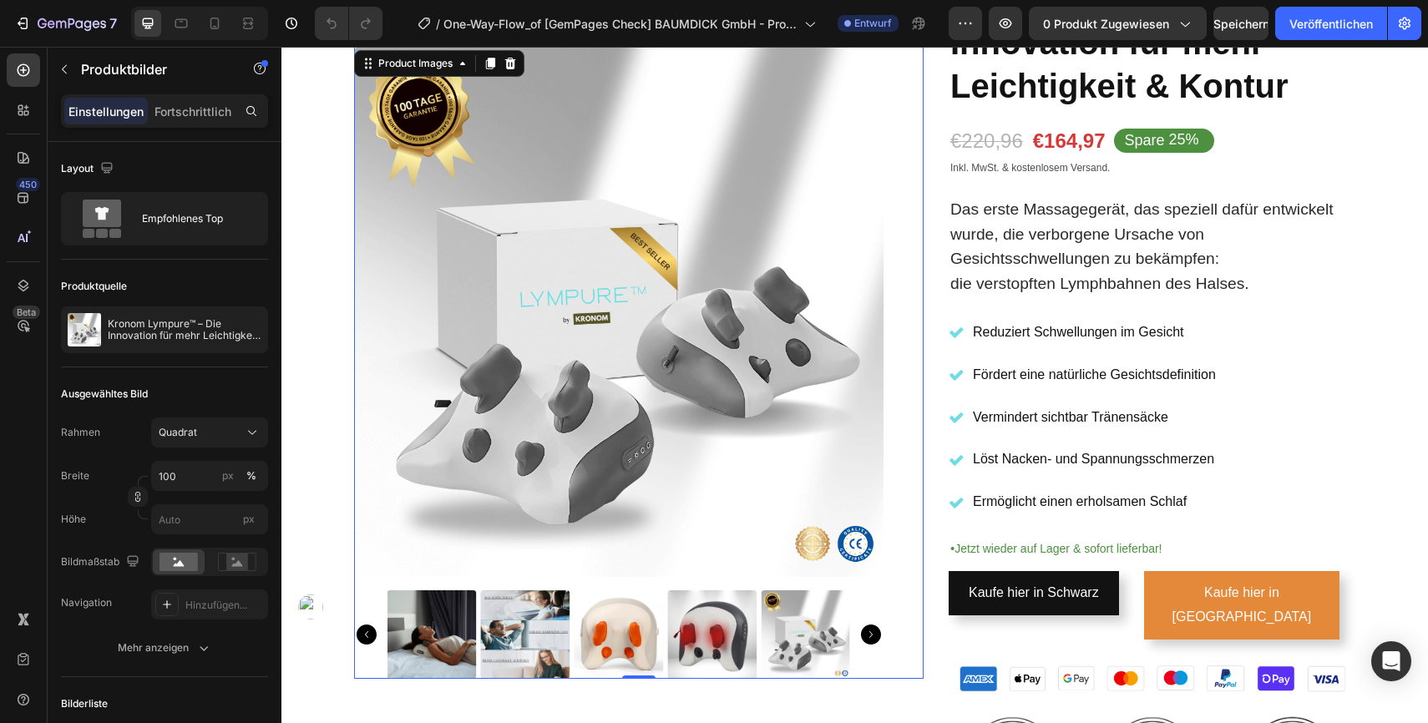
click at [367, 630] on icon "Carousel Back Arrow" at bounding box center [367, 635] width 20 height 20
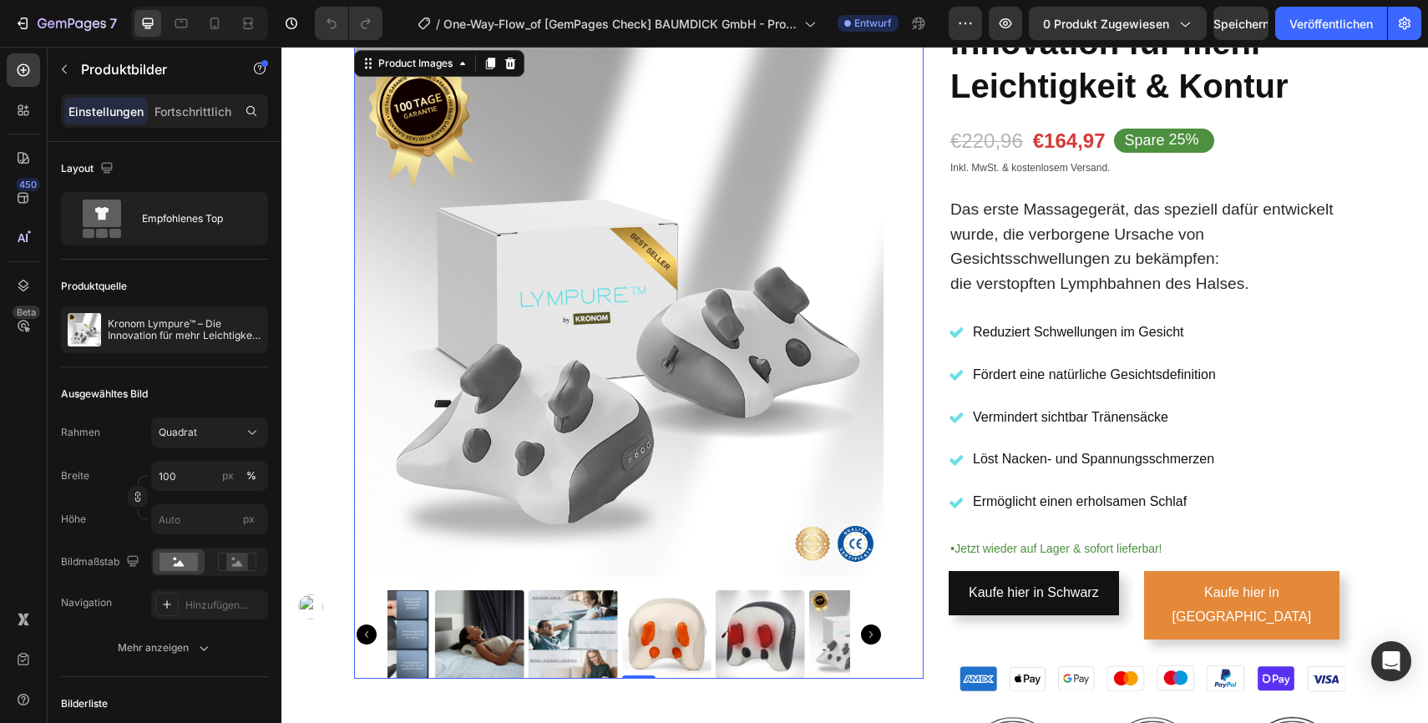
click at [367, 630] on icon "Carousel Back Arrow" at bounding box center [367, 635] width 20 height 20
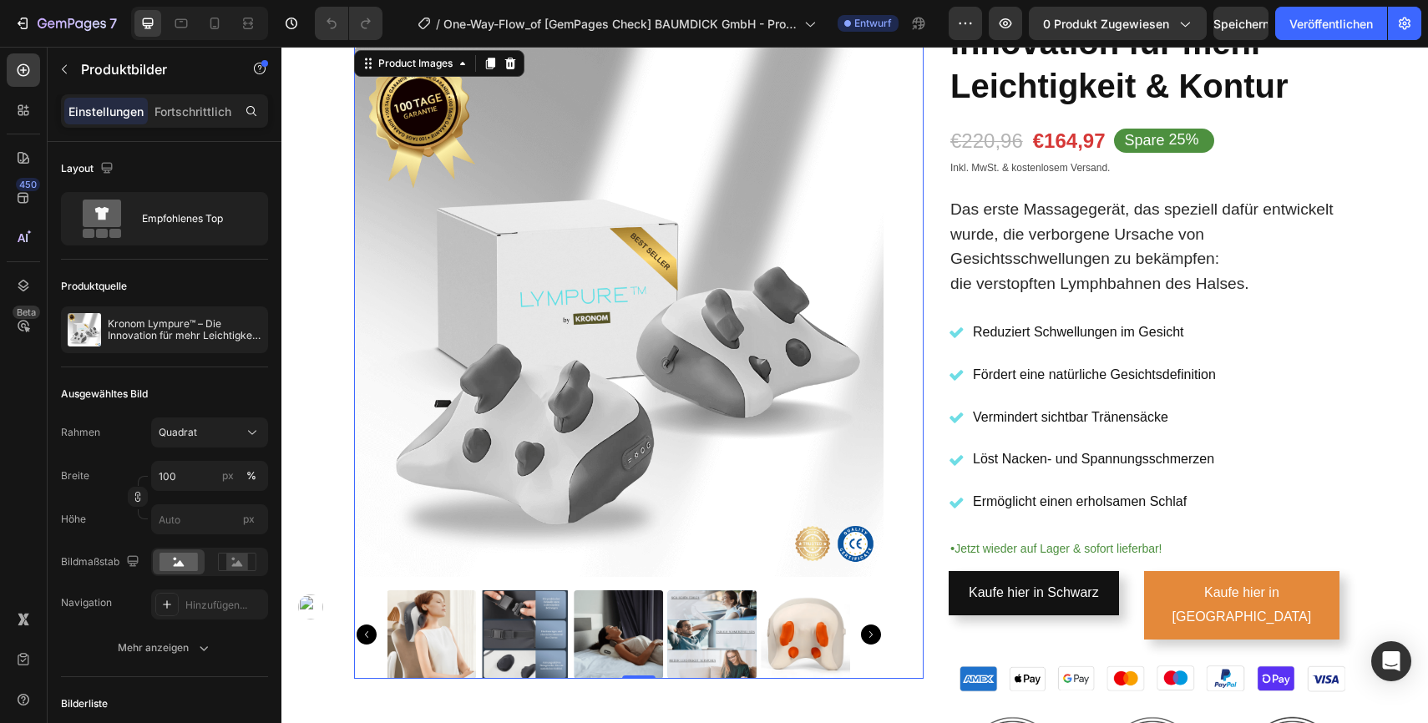
click at [367, 630] on icon "Carousel Back Arrow" at bounding box center [367, 635] width 20 height 20
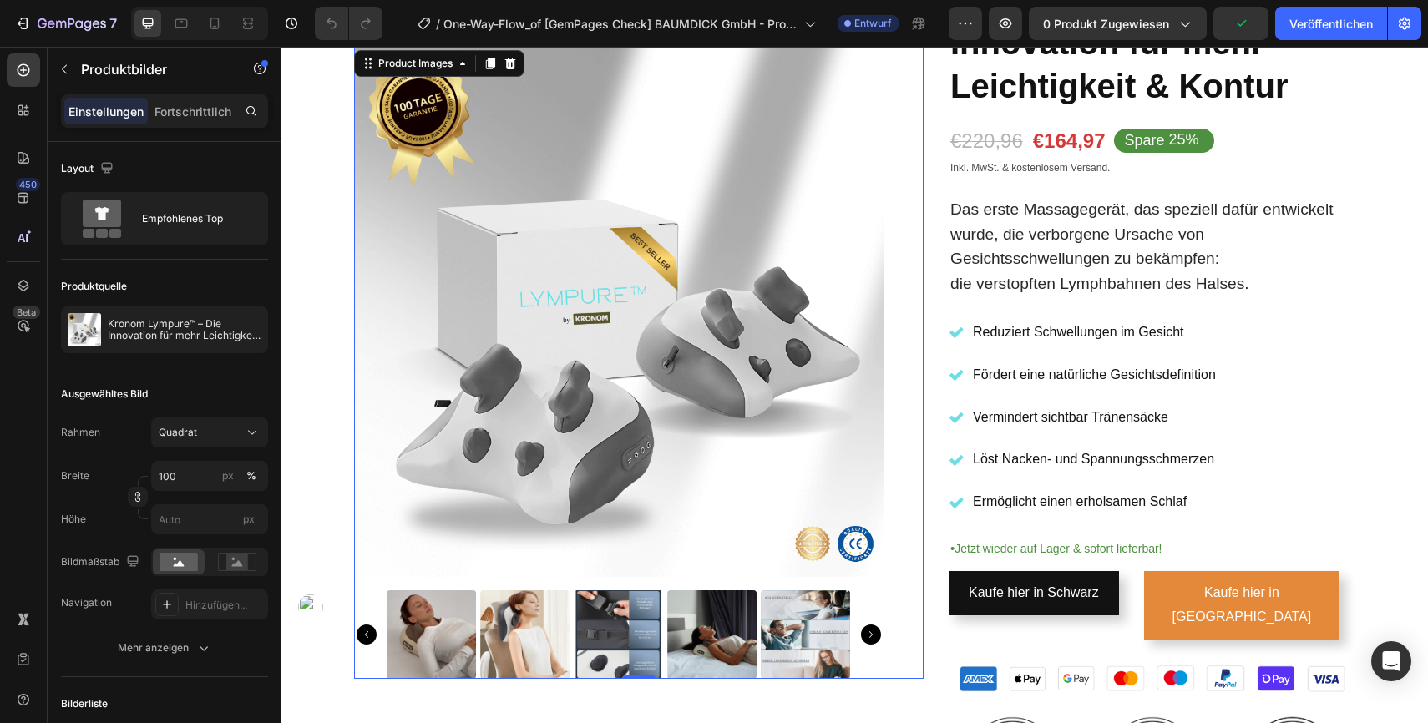
click at [367, 630] on icon "Carousel Back Arrow" at bounding box center [367, 635] width 20 height 20
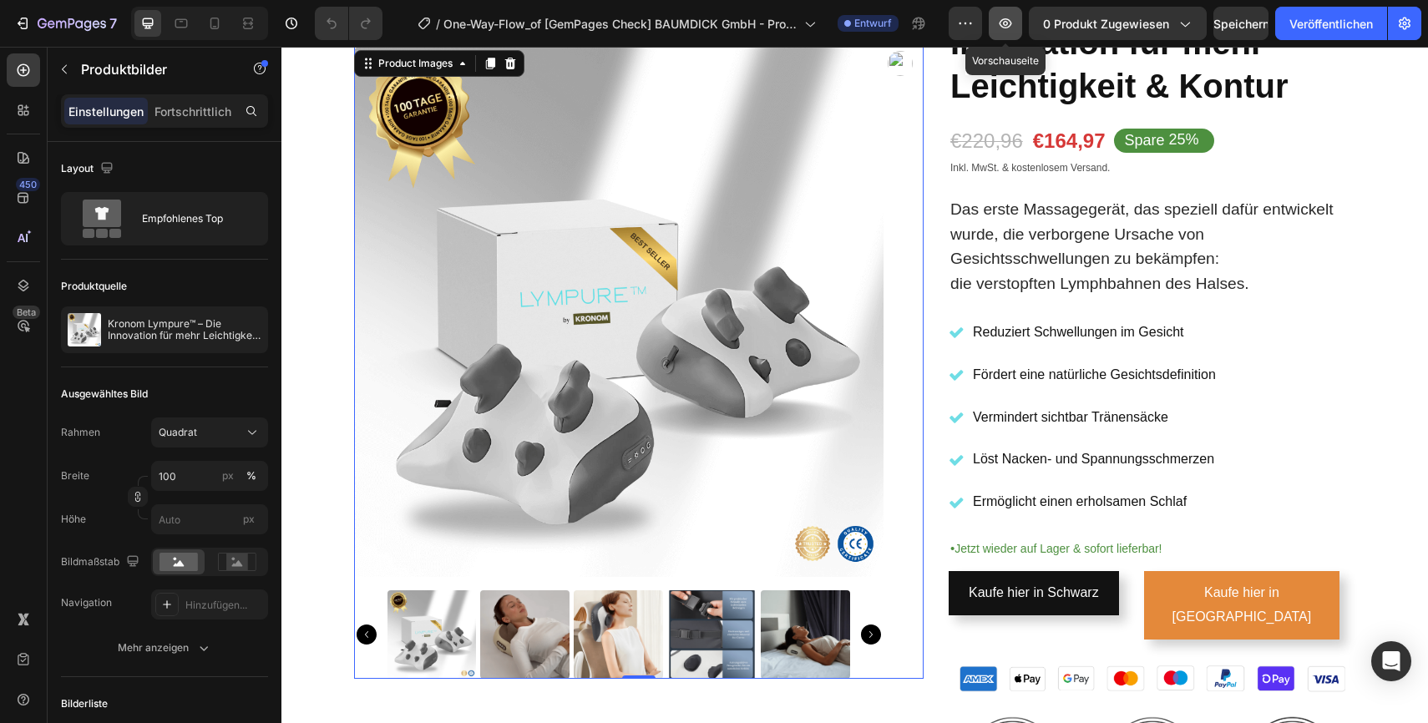
click at [1000, 28] on icon "button" at bounding box center [1005, 23] width 17 height 17
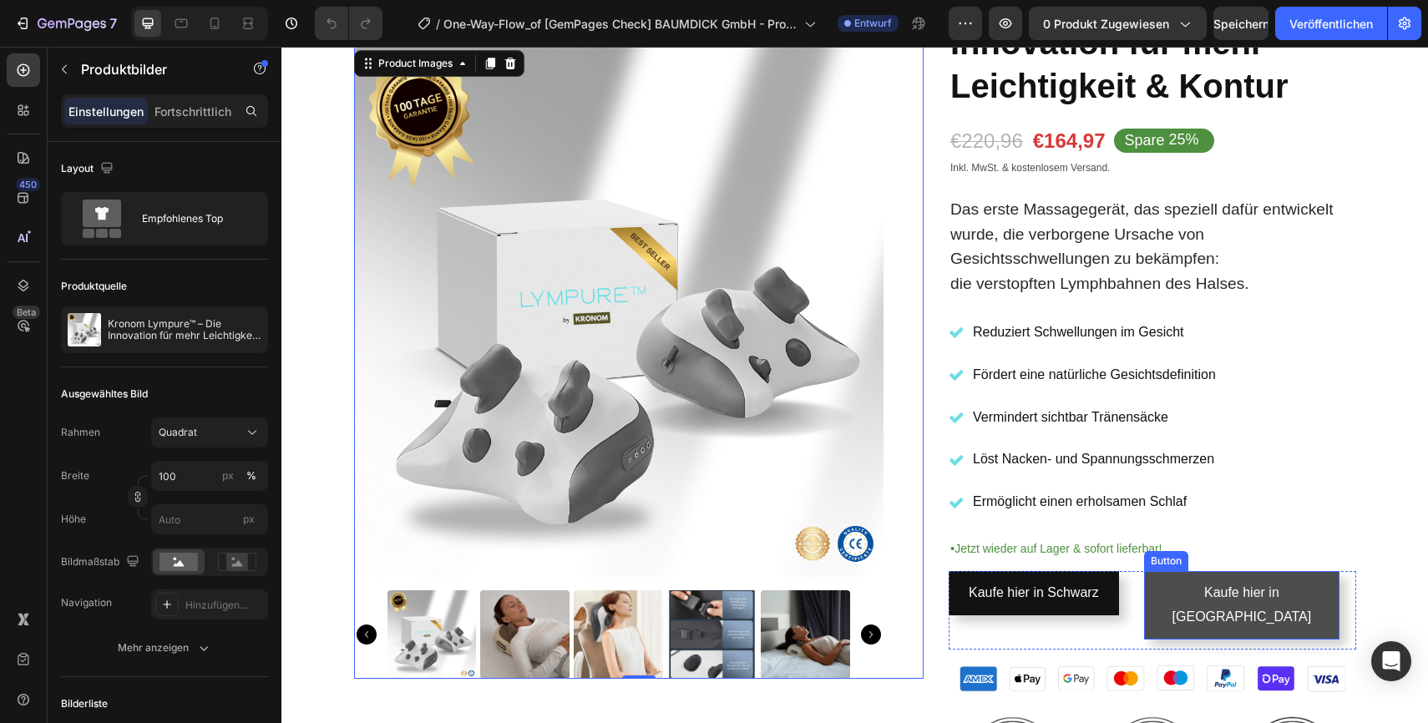
click at [1181, 607] on link "Kaufe hier in Orange" at bounding box center [1241, 605] width 195 height 68
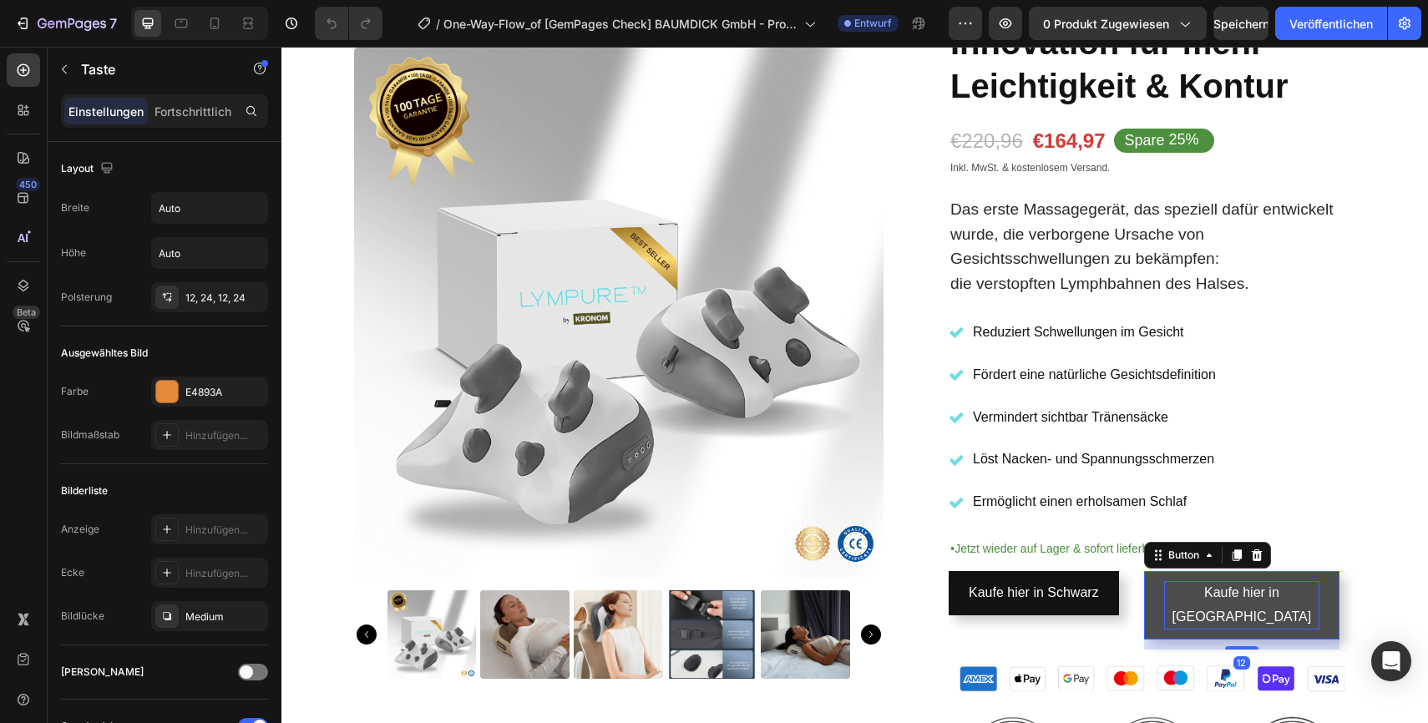
click at [1300, 591] on p "Kaufe hier in Orange" at bounding box center [1241, 605] width 155 height 48
click at [1300, 594] on p "Kaufe hier in Orange" at bounding box center [1241, 605] width 155 height 48
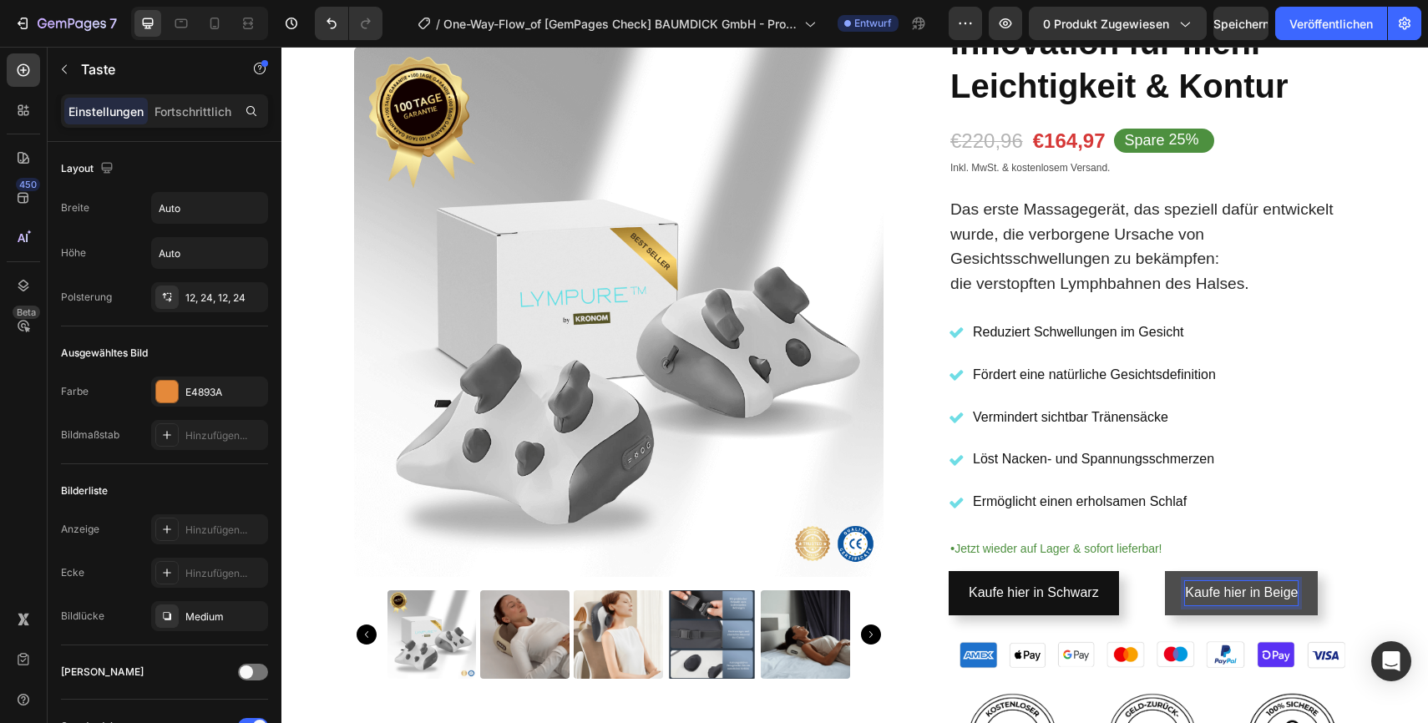
click at [1309, 608] on link "Kaufe hier in Beige" at bounding box center [1241, 593] width 153 height 44
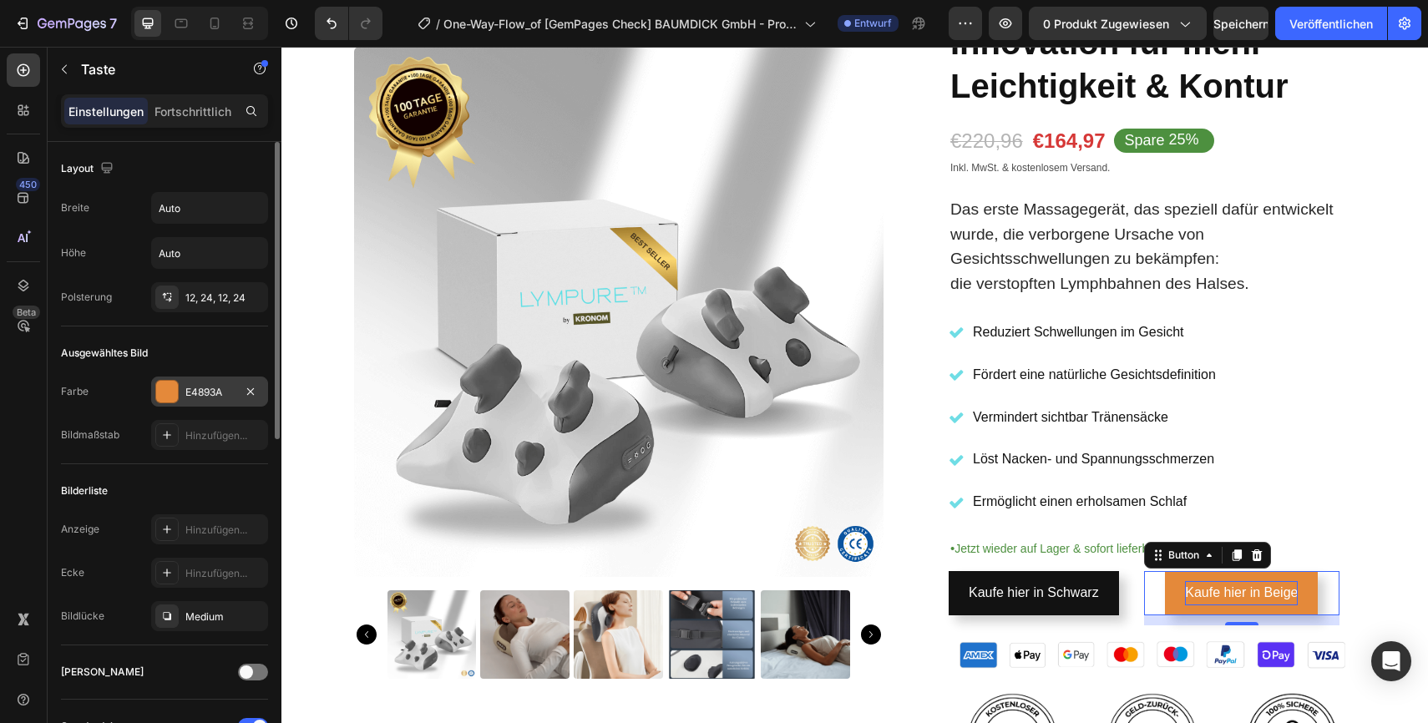
click at [199, 393] on font "E4893A" at bounding box center [203, 392] width 37 height 13
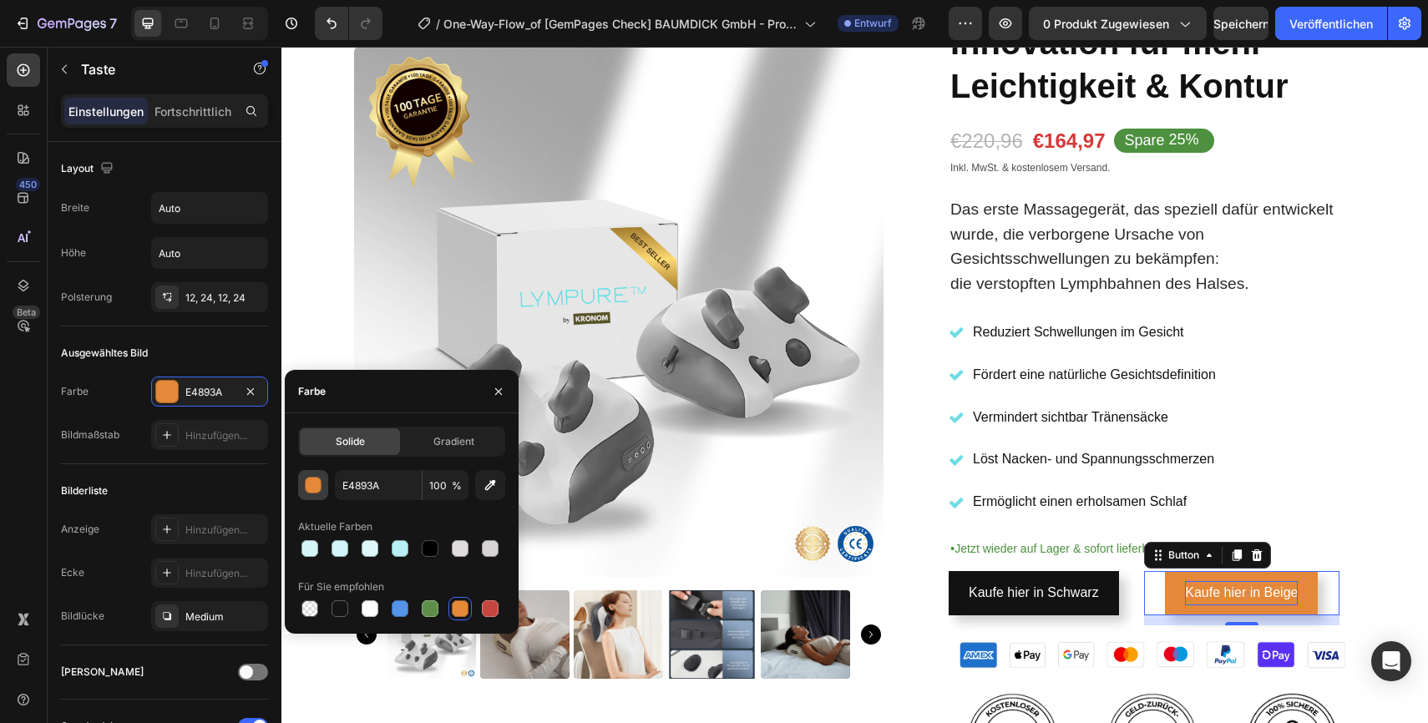
click at [322, 484] on button "button" at bounding box center [313, 485] width 30 height 30
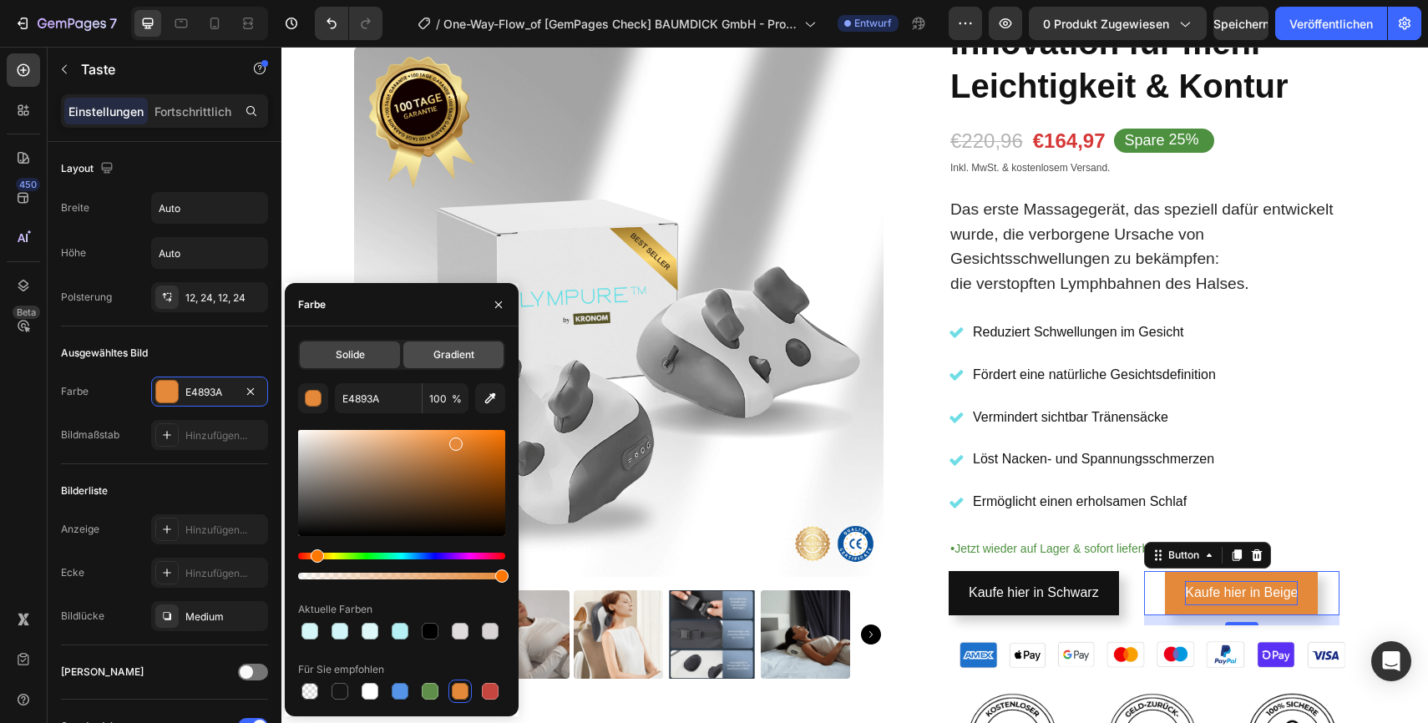
click at [458, 362] on div "Gradient" at bounding box center [453, 355] width 100 height 27
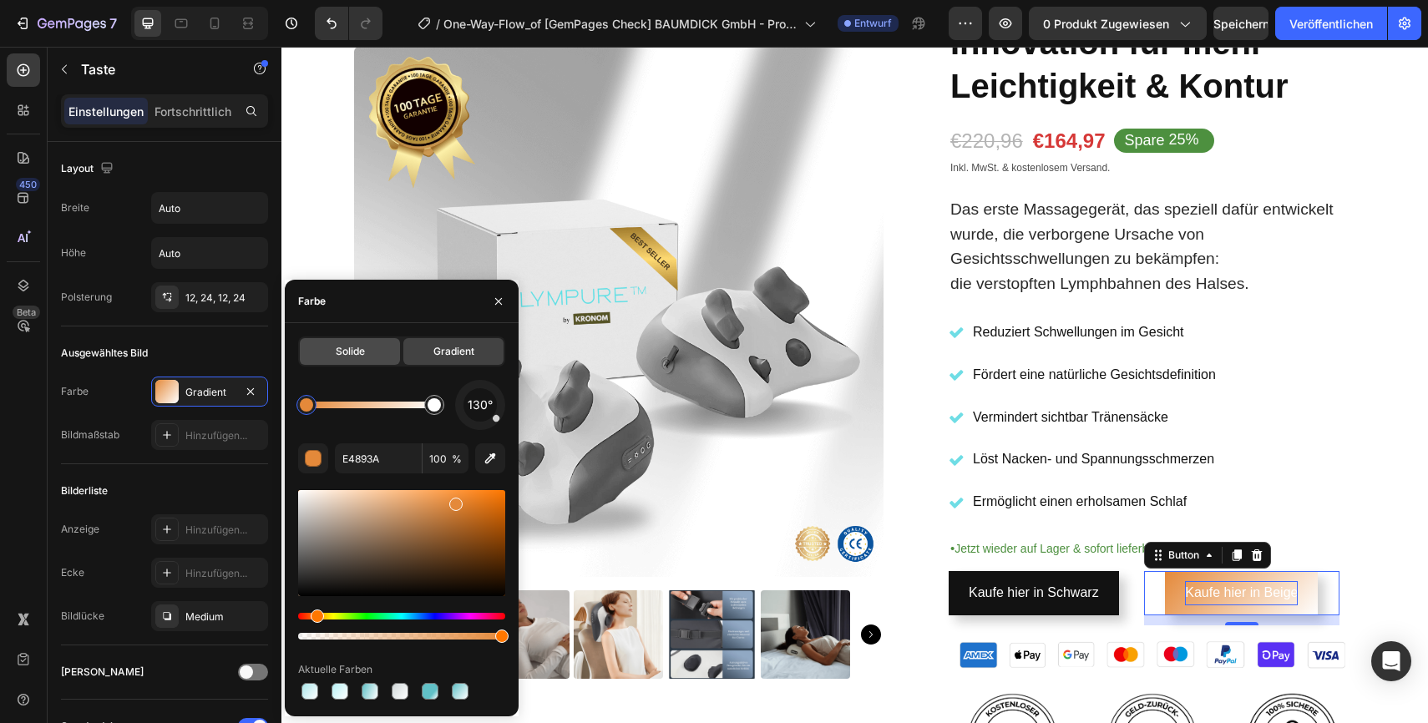
click at [376, 358] on div "Solide" at bounding box center [350, 351] width 100 height 27
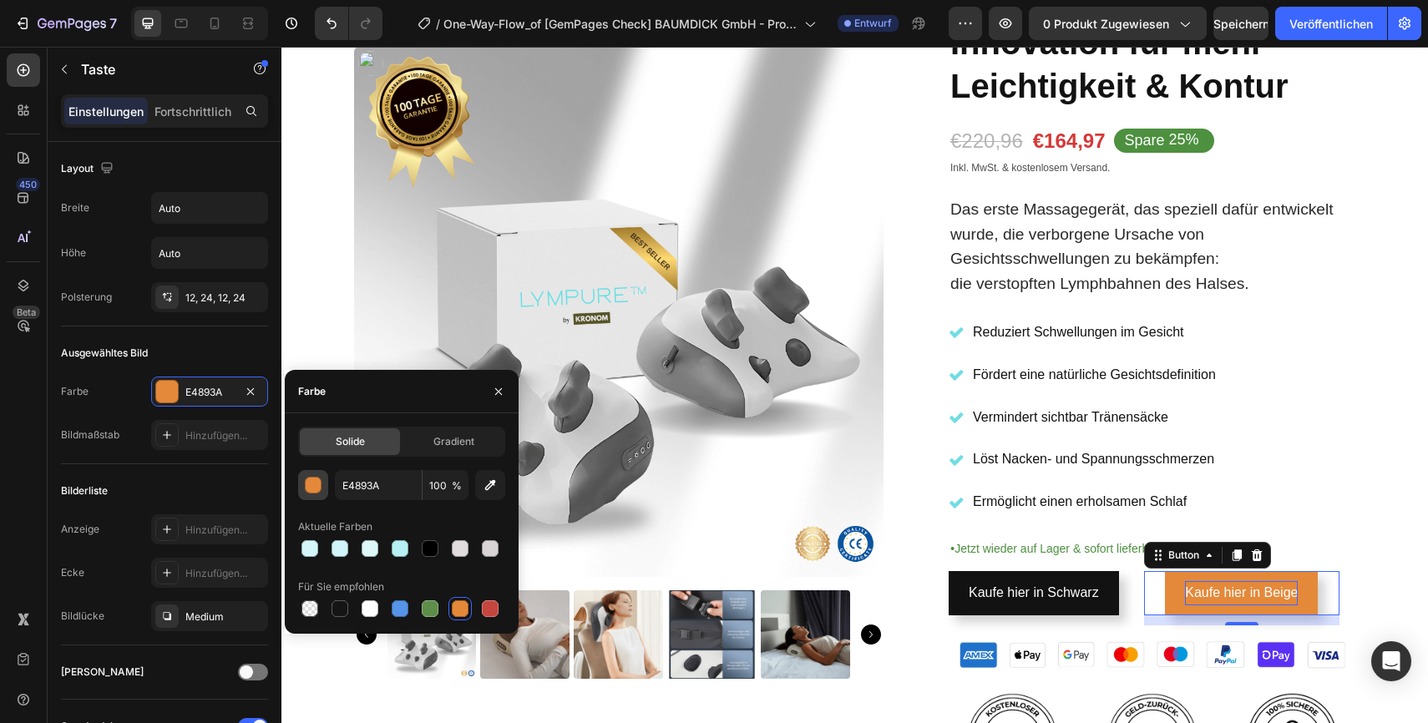
click at [318, 486] on div "button" at bounding box center [314, 486] width 17 height 17
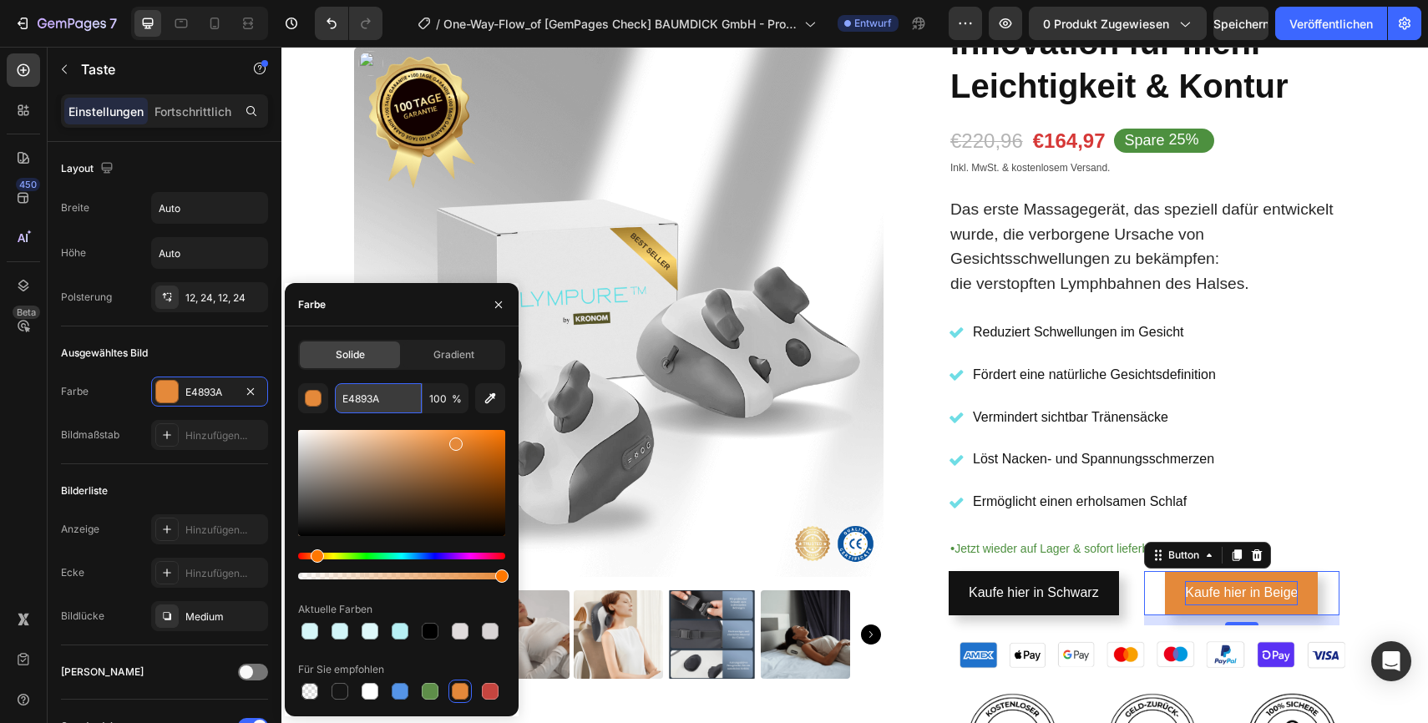
click at [393, 399] on input "E4893A" at bounding box center [378, 398] width 87 height 30
paste input "F5F5DC"
click at [315, 399] on div "button" at bounding box center [314, 399] width 17 height 17
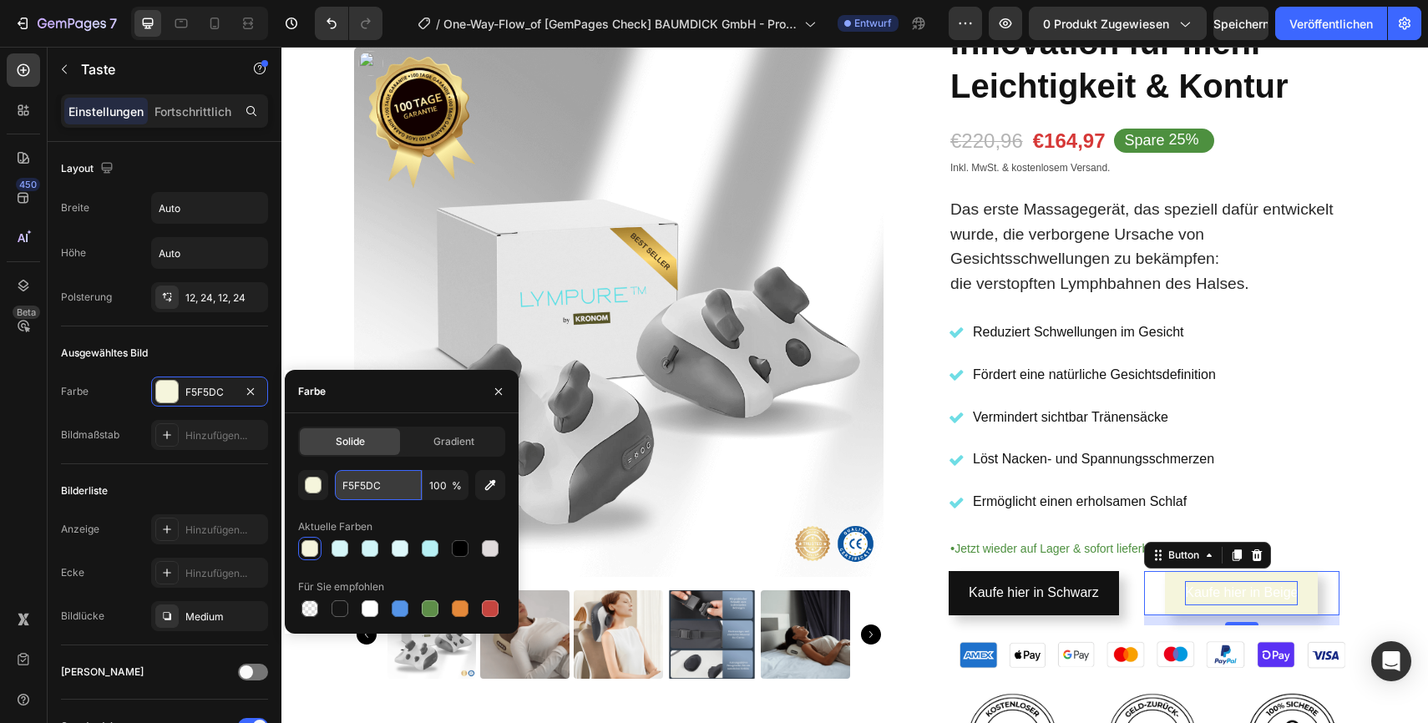
click at [393, 491] on input "F5F5DC" at bounding box center [378, 485] width 87 height 30
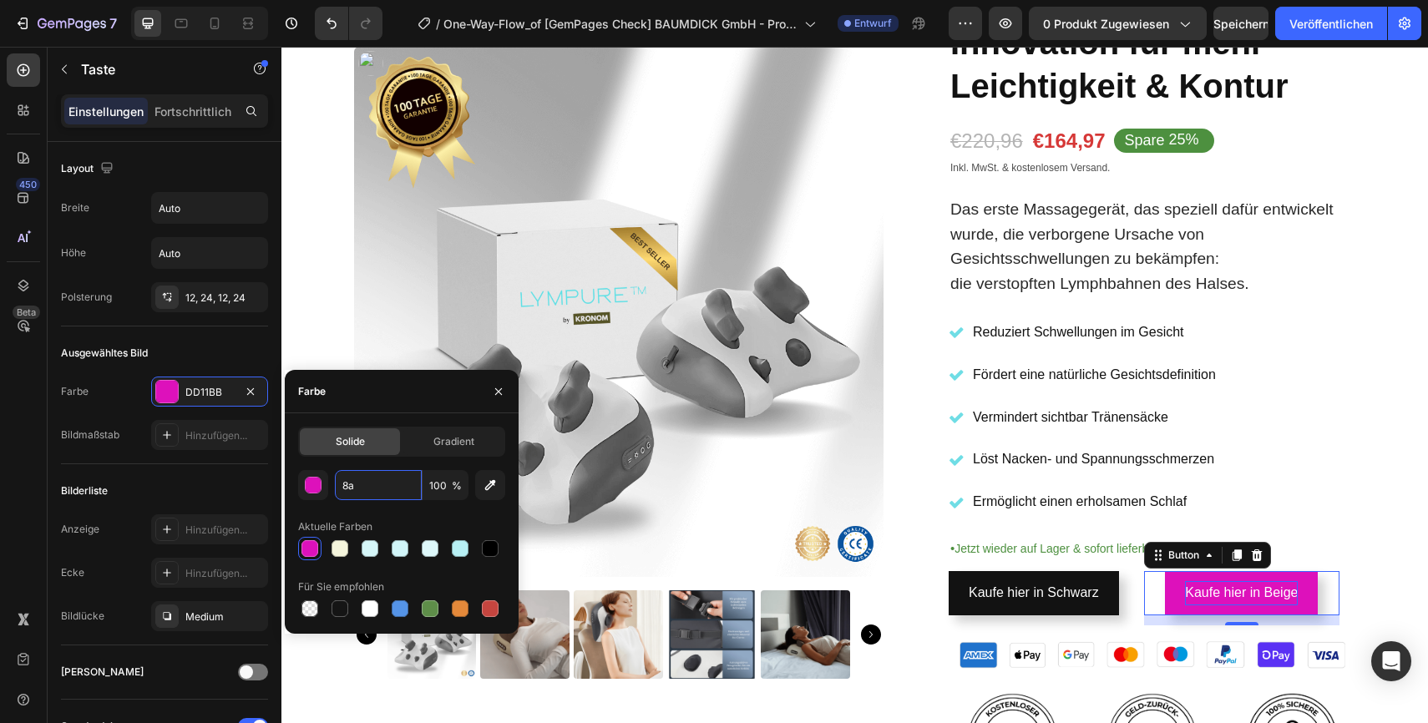
type input "8"
type input "d1bc8a"
click at [498, 398] on button "button" at bounding box center [498, 391] width 27 height 27
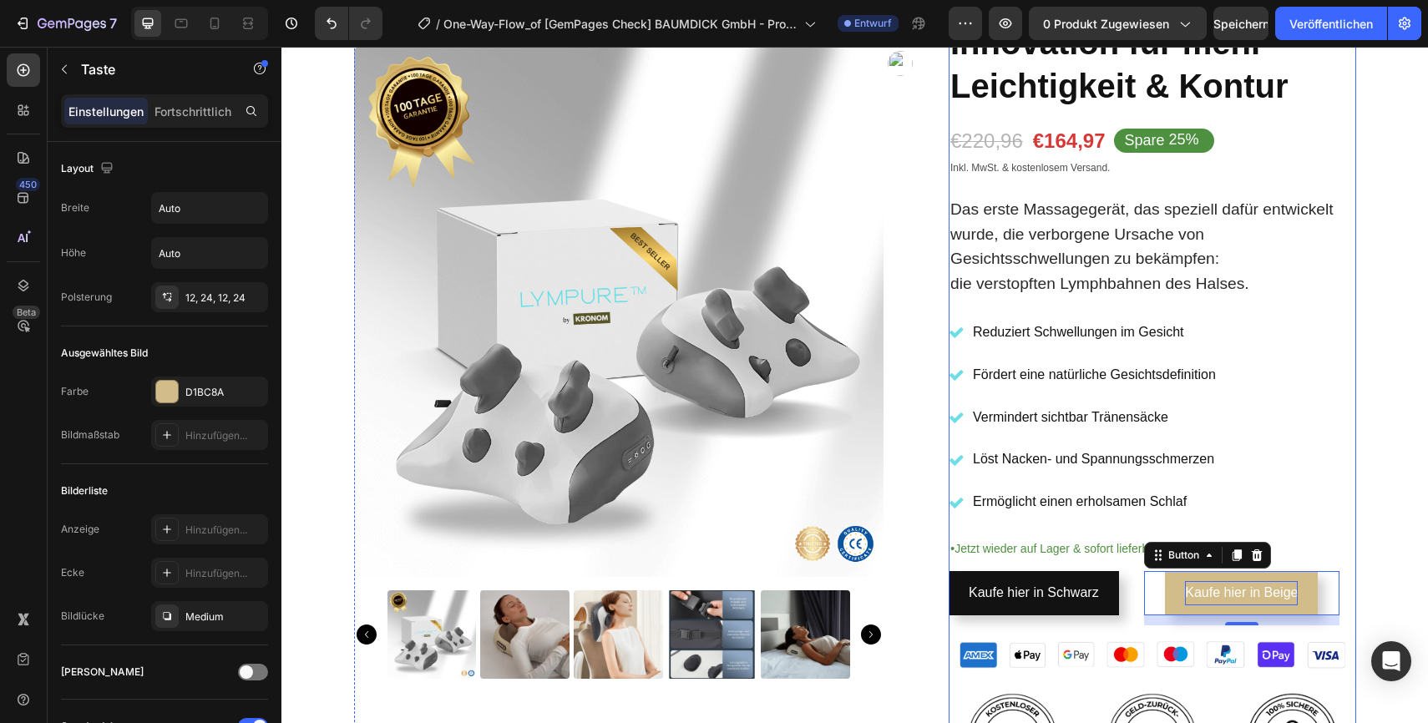
click at [1343, 530] on div "Icon Icon Icon Icon Icon Icon List 2,500+ Verified Reviews! Text Block Row Judg…" at bounding box center [1153, 360] width 408 height 883
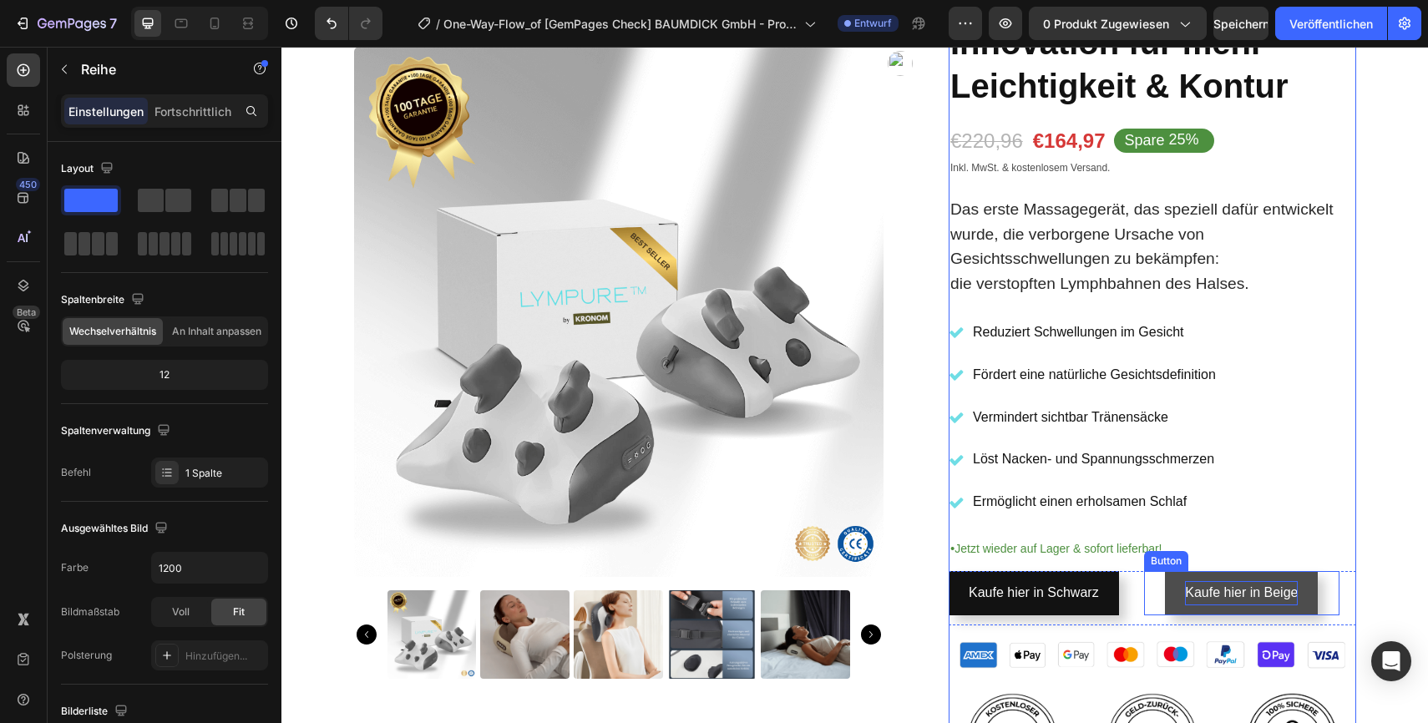
click at [1311, 576] on link "Kaufe hier in Beige" at bounding box center [1241, 593] width 153 height 44
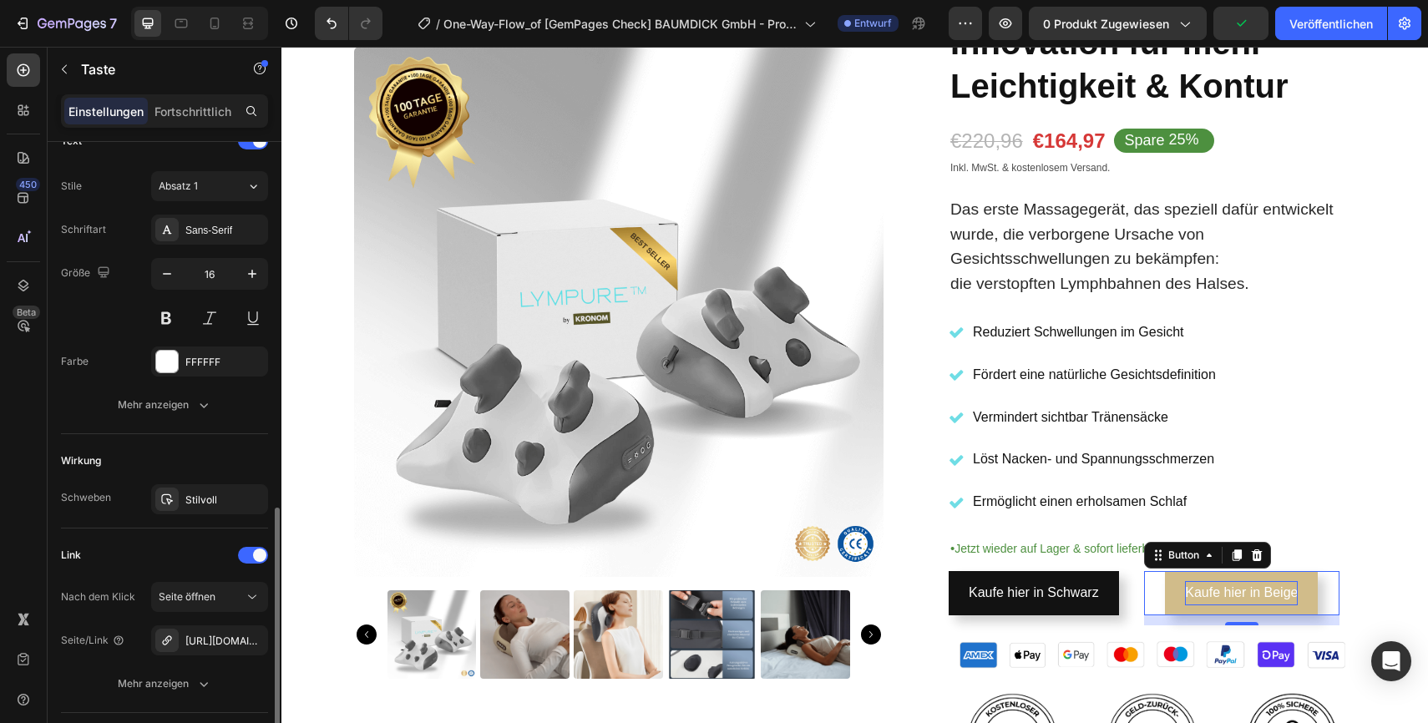
scroll to position [699, 0]
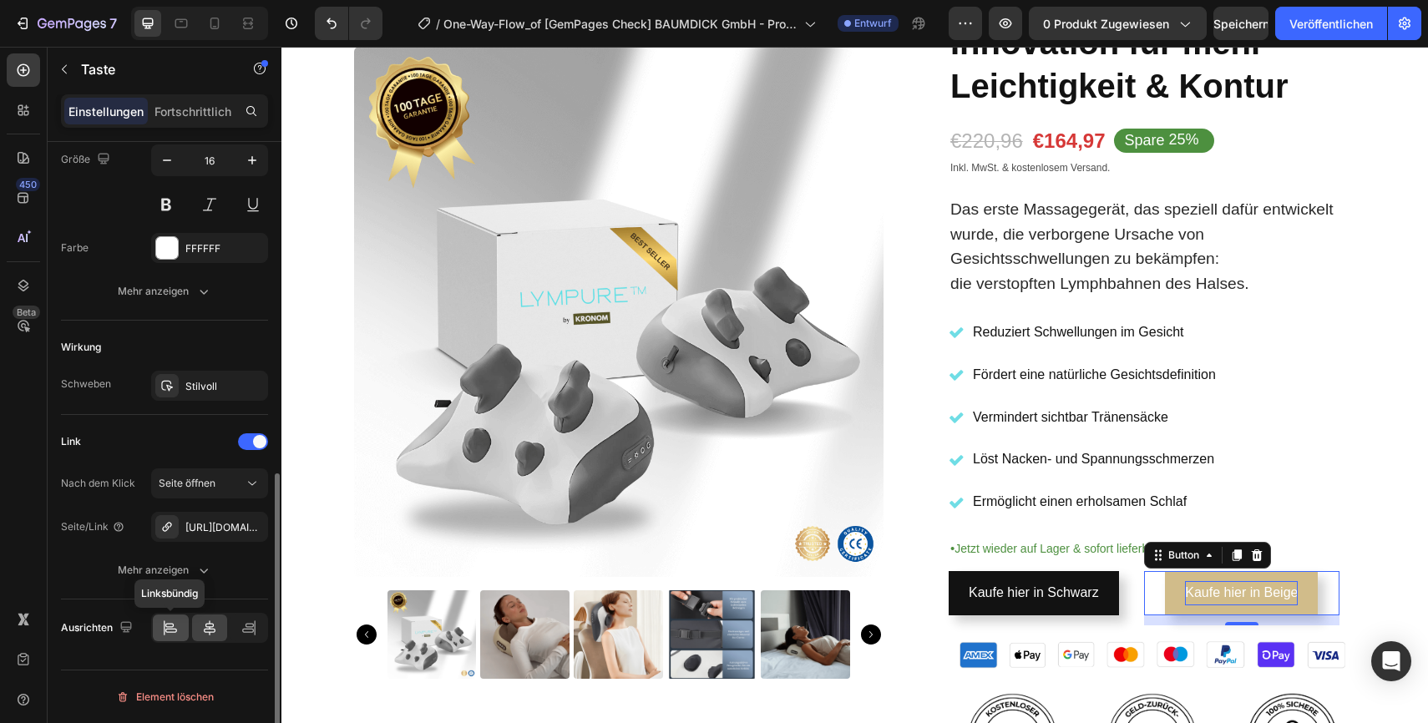
click at [166, 636] on icon at bounding box center [170, 628] width 17 height 17
click at [903, 448] on div "Product Images" at bounding box center [639, 363] width 570 height 632
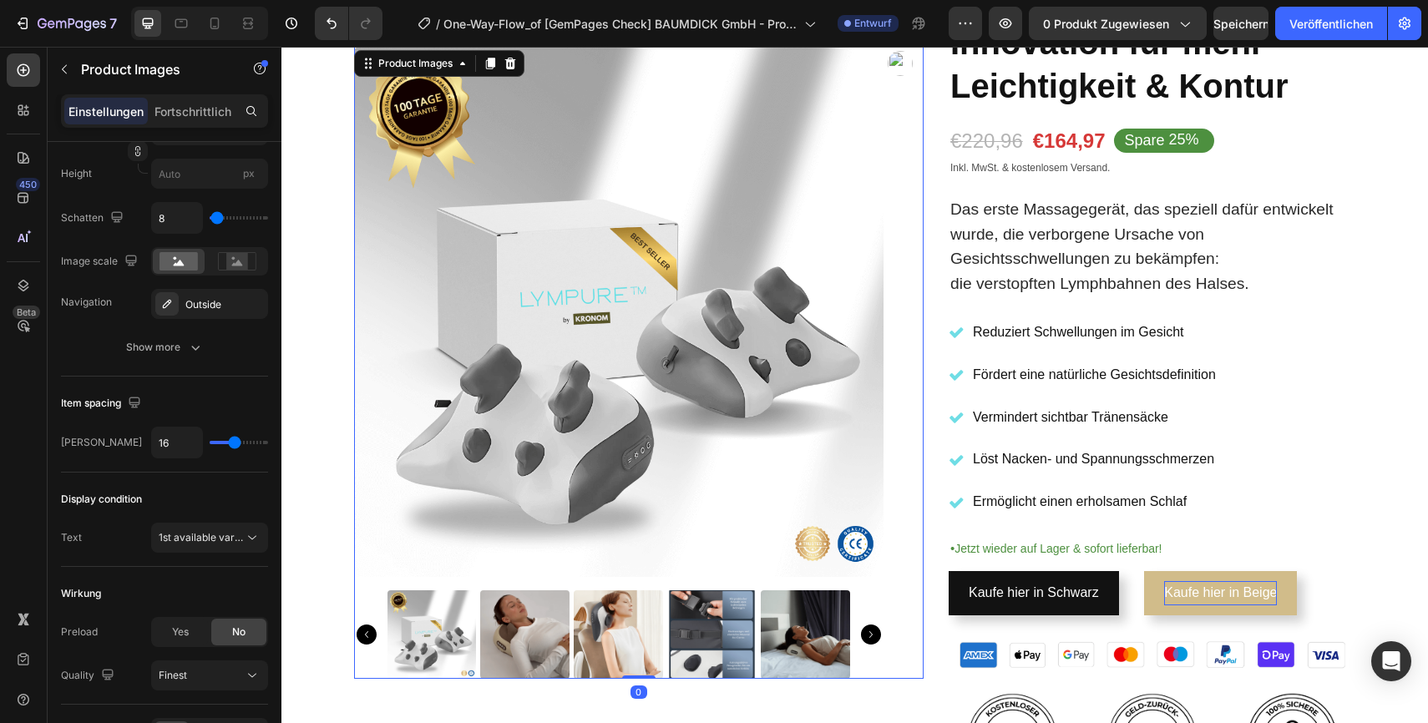
scroll to position [0, 0]
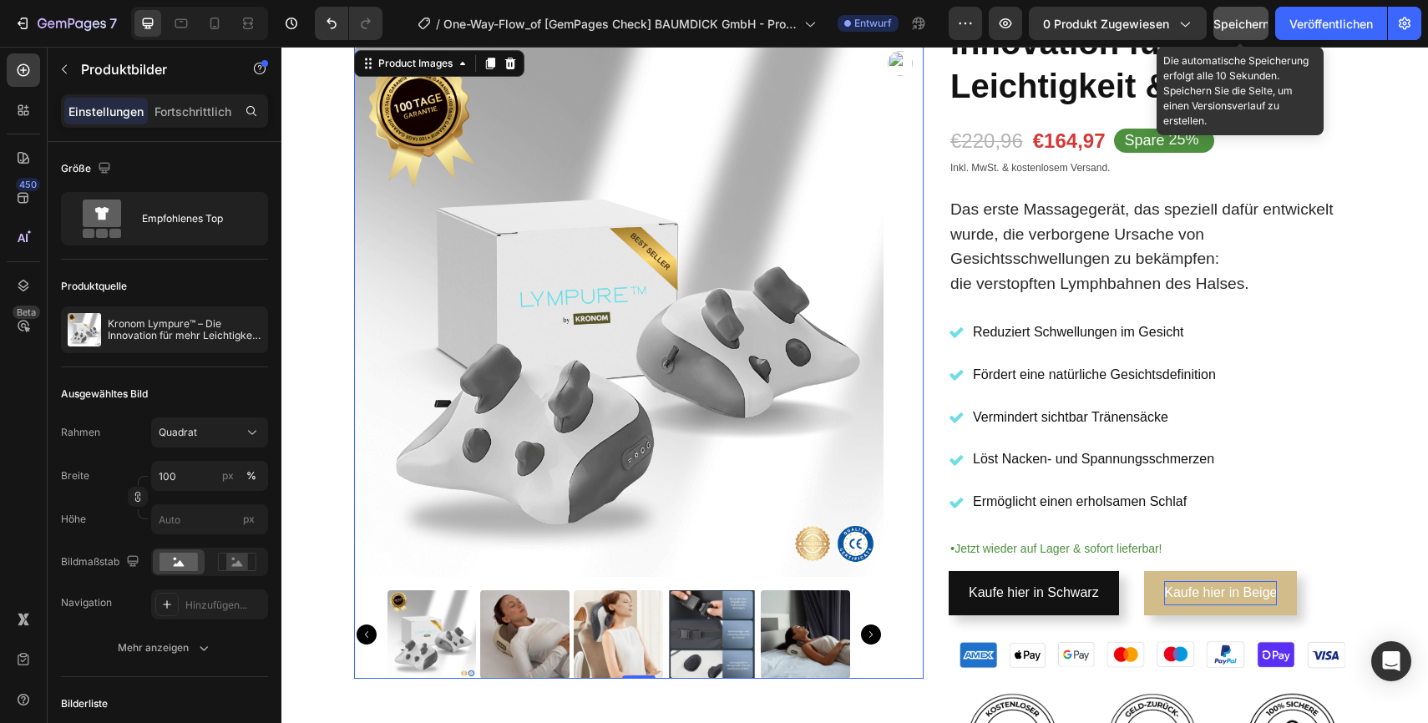
click at [1241, 28] on font "Speichern" at bounding box center [1241, 24] width 56 height 14
click at [1239, 22] on font "Speichern" at bounding box center [1241, 24] width 56 height 14
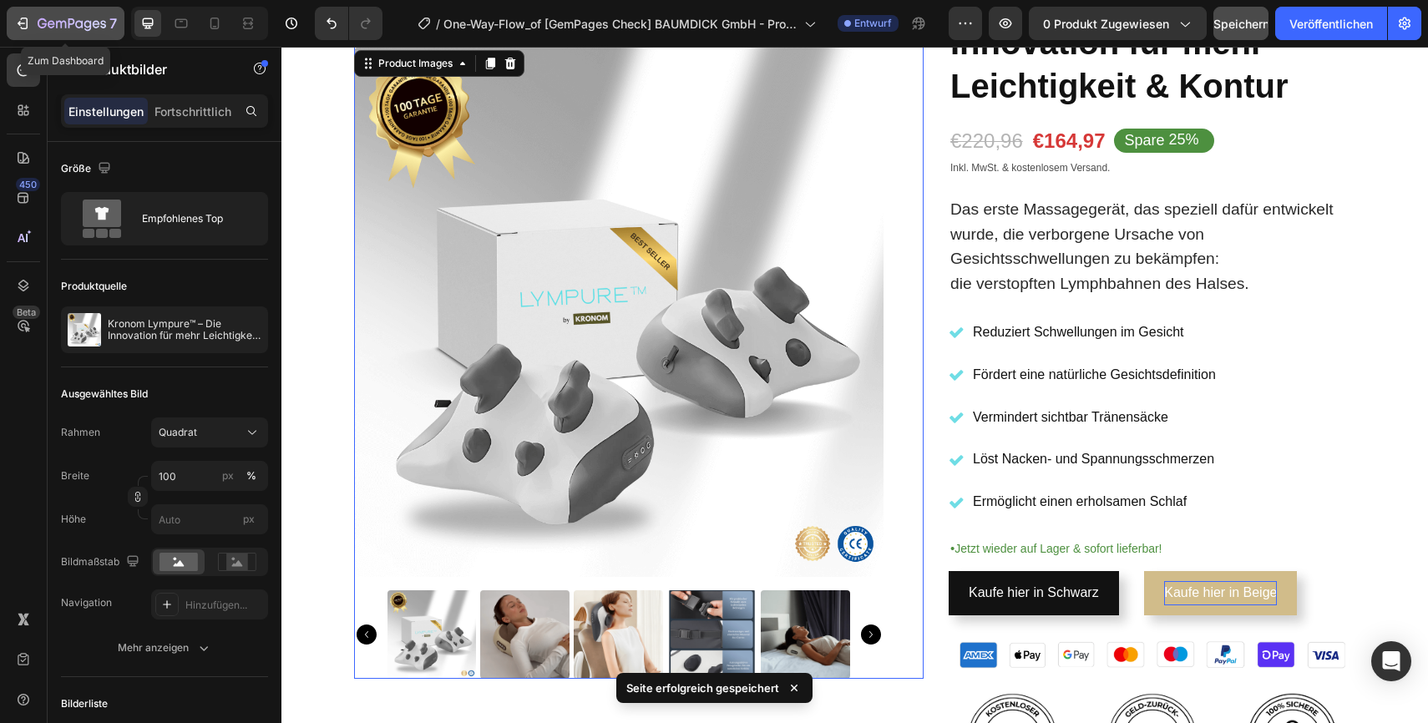
click at [39, 28] on icon "button" at bounding box center [72, 25] width 68 height 14
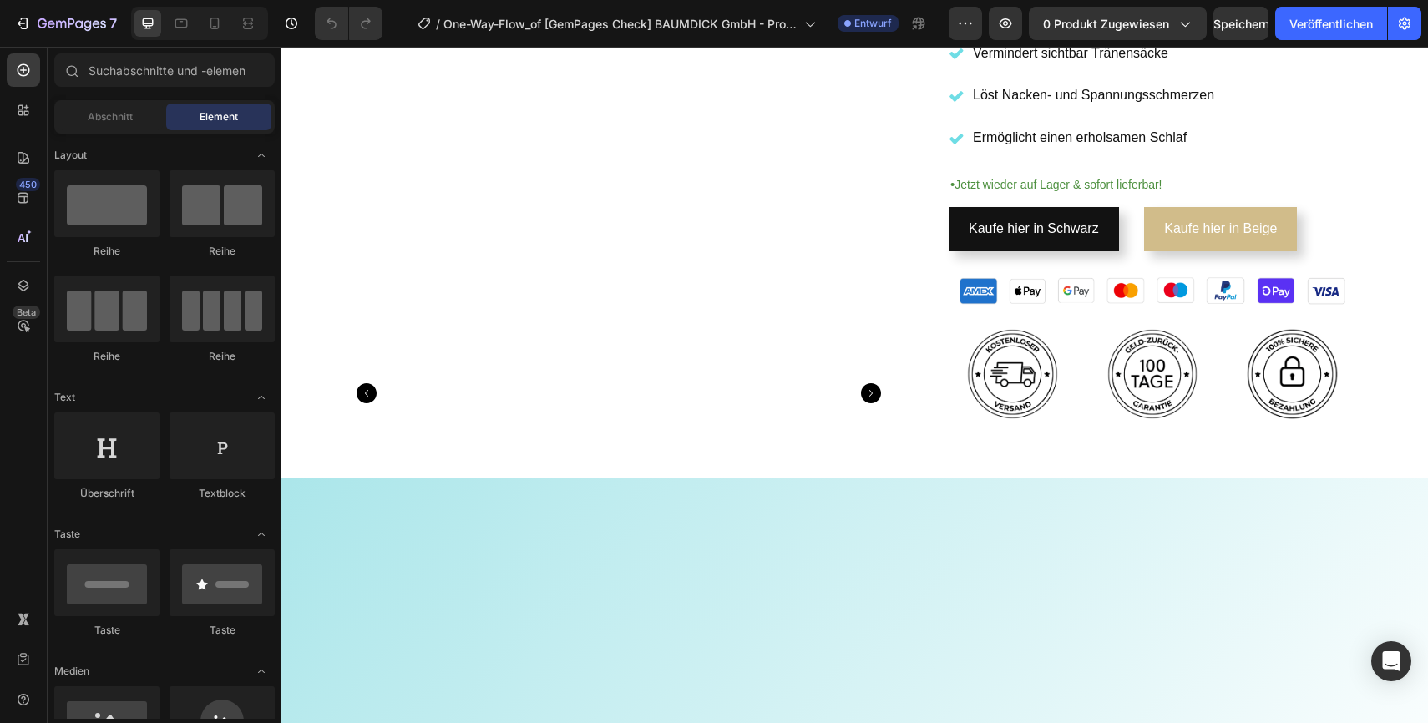
scroll to position [264, 0]
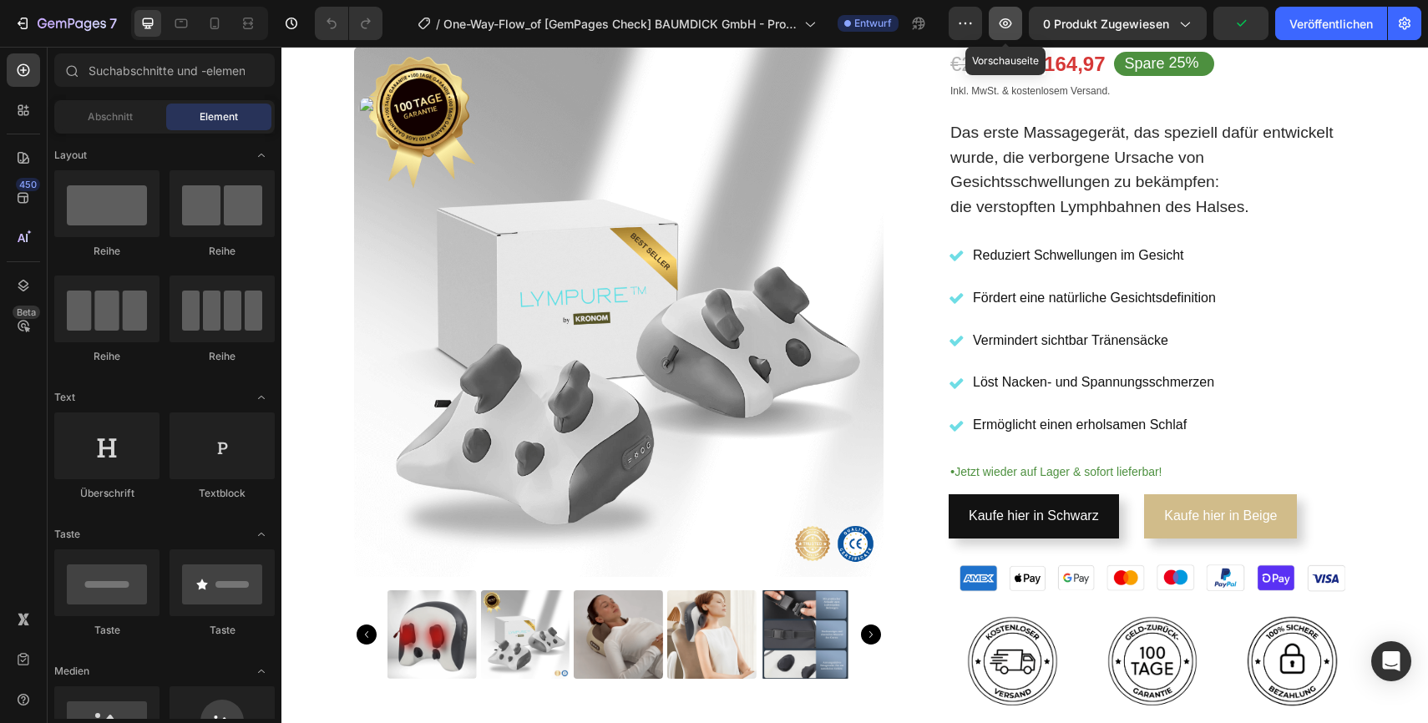
click at [1000, 18] on icon "button" at bounding box center [1005, 23] width 17 height 17
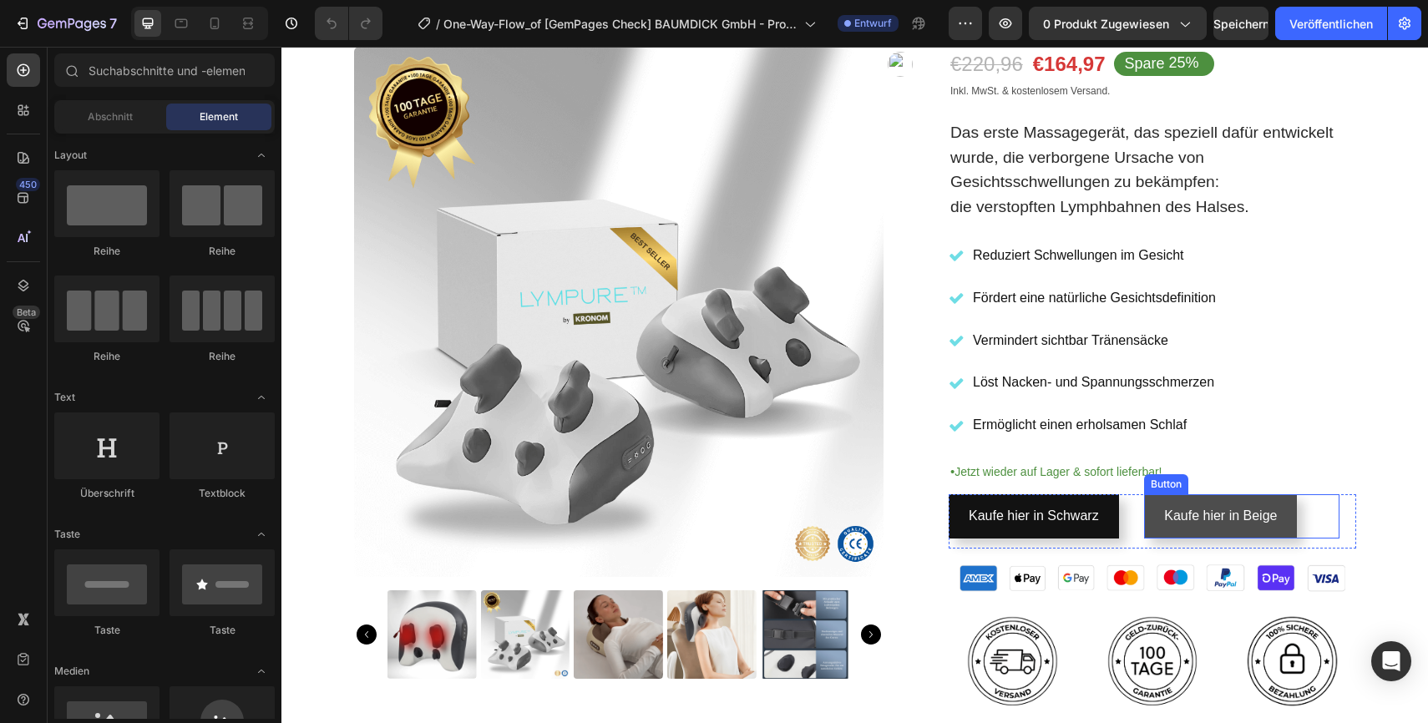
click at [1160, 533] on link "Kaufe hier in Beige" at bounding box center [1220, 516] width 153 height 44
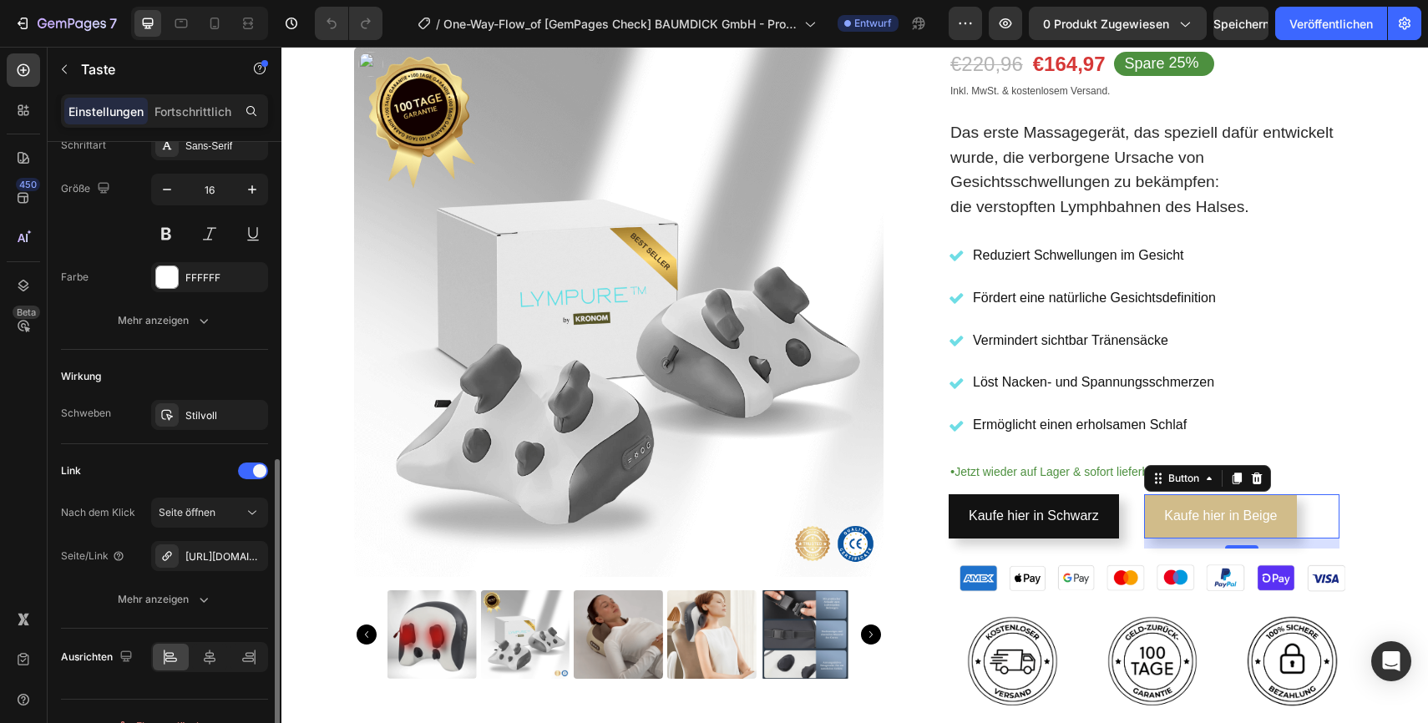
scroll to position [699, 0]
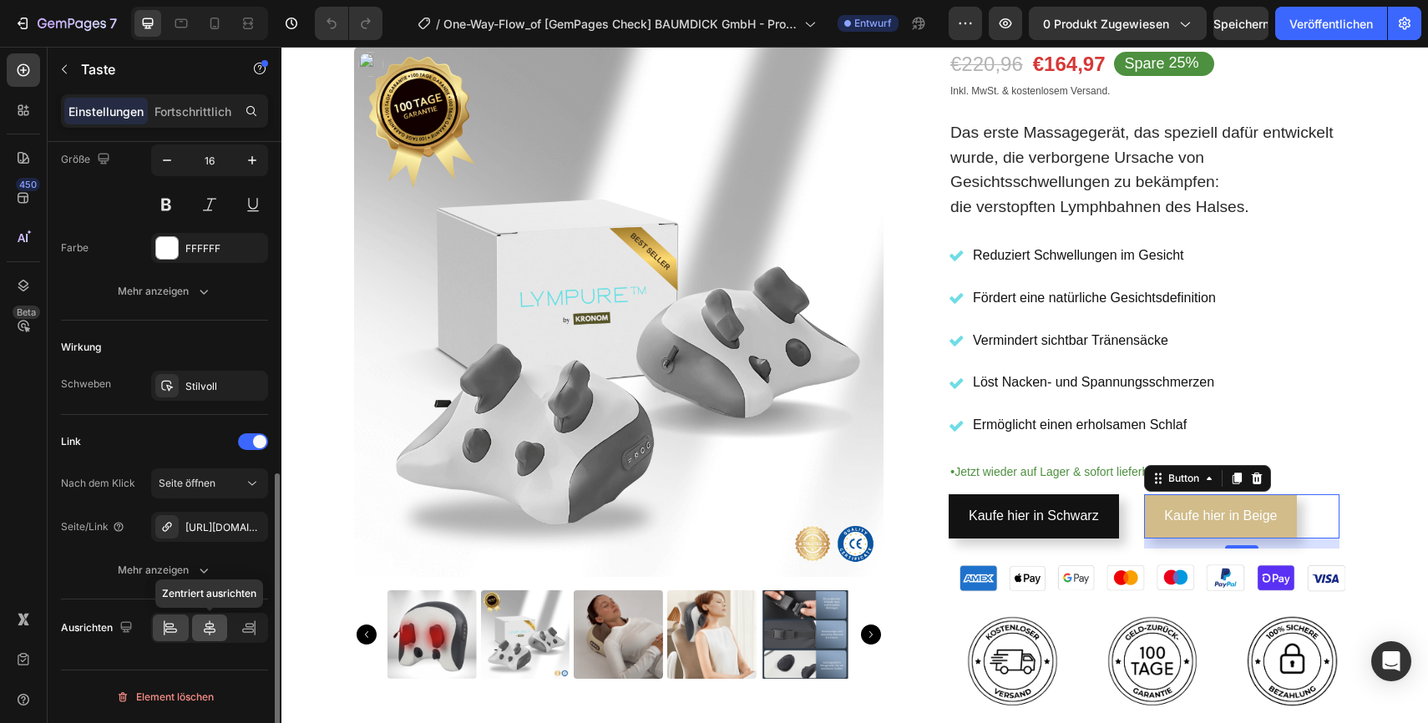
click at [214, 636] on icon at bounding box center [209, 628] width 17 height 17
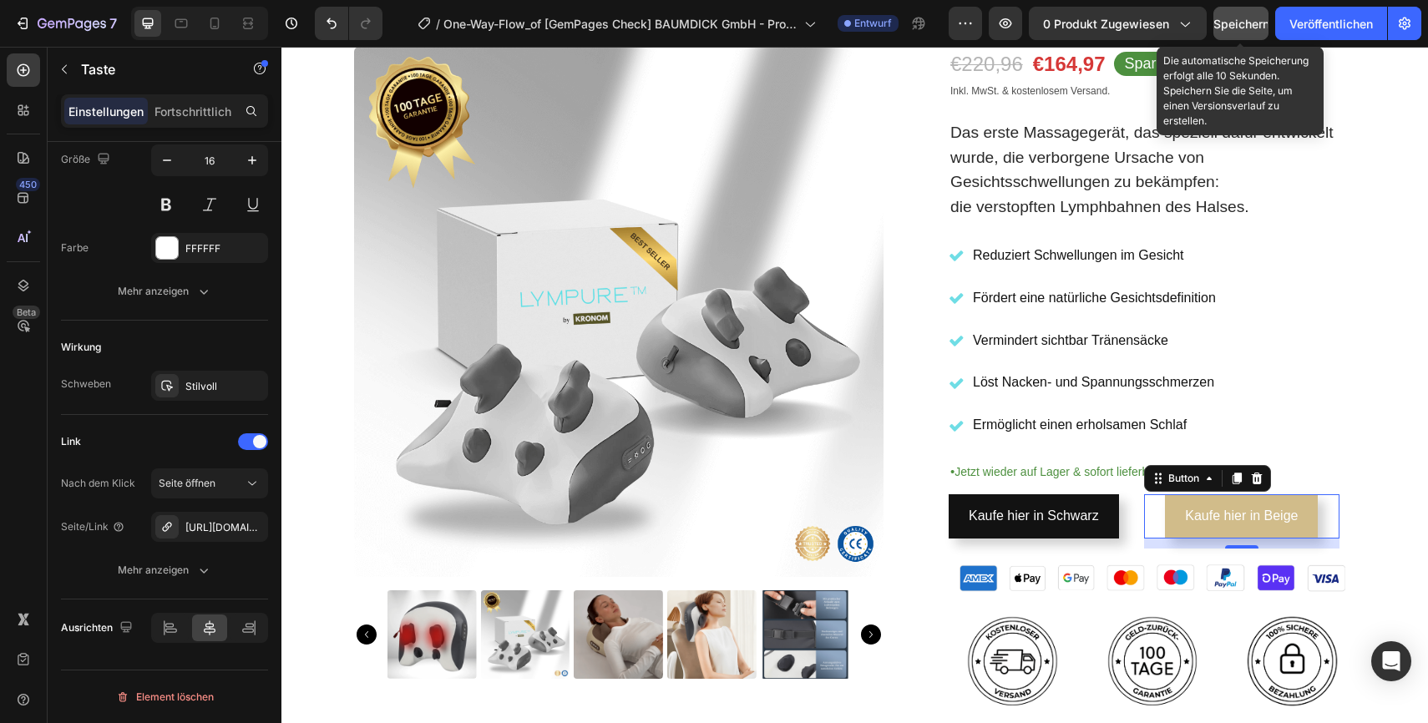
click at [1238, 22] on font "Speichern" at bounding box center [1241, 24] width 56 height 14
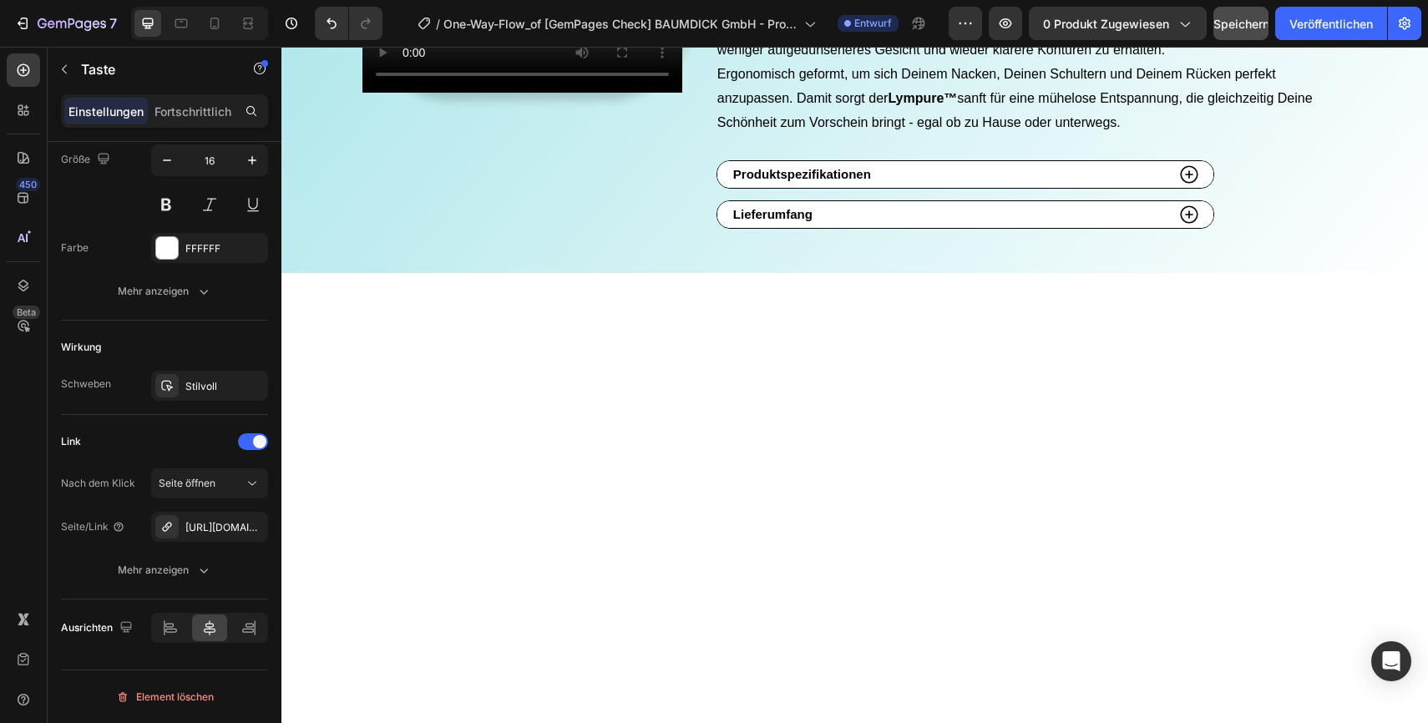
scroll to position [0, 0]
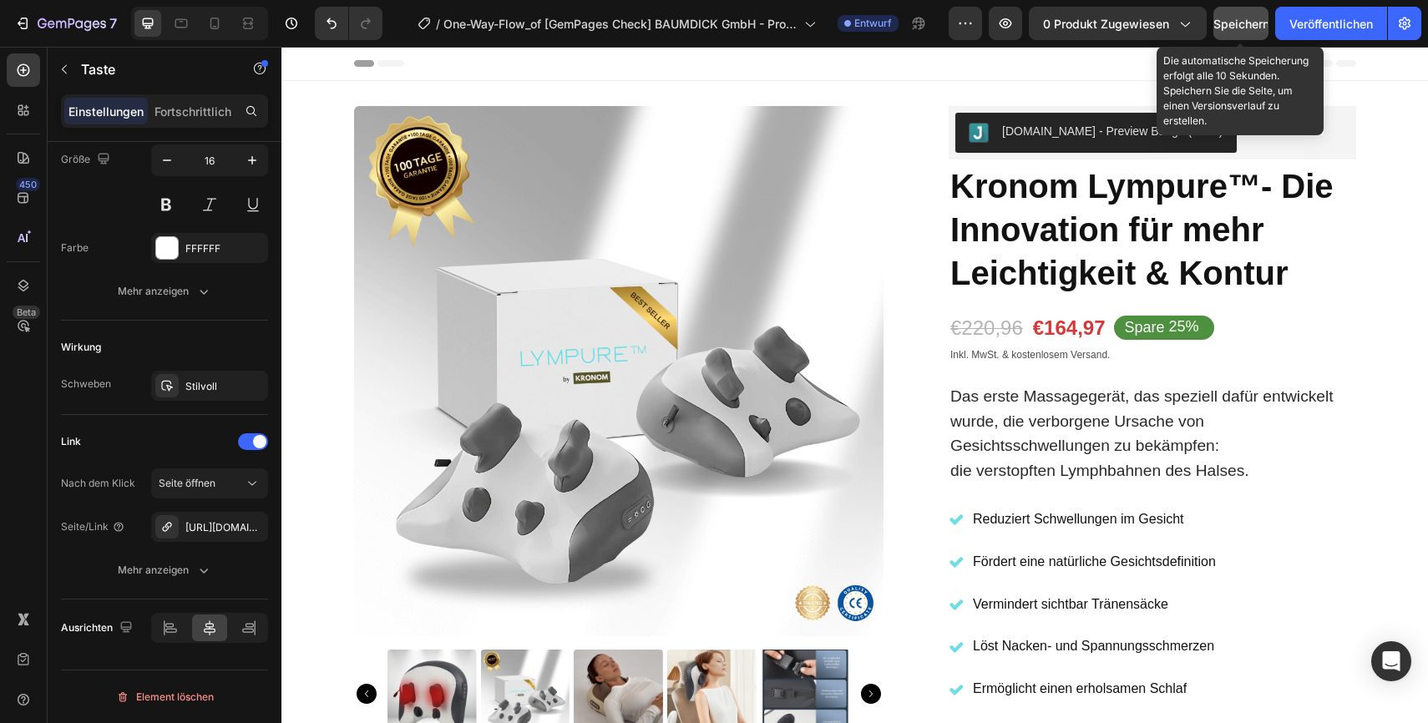
click at [1236, 31] on div "Speichern" at bounding box center [1241, 24] width 56 height 18
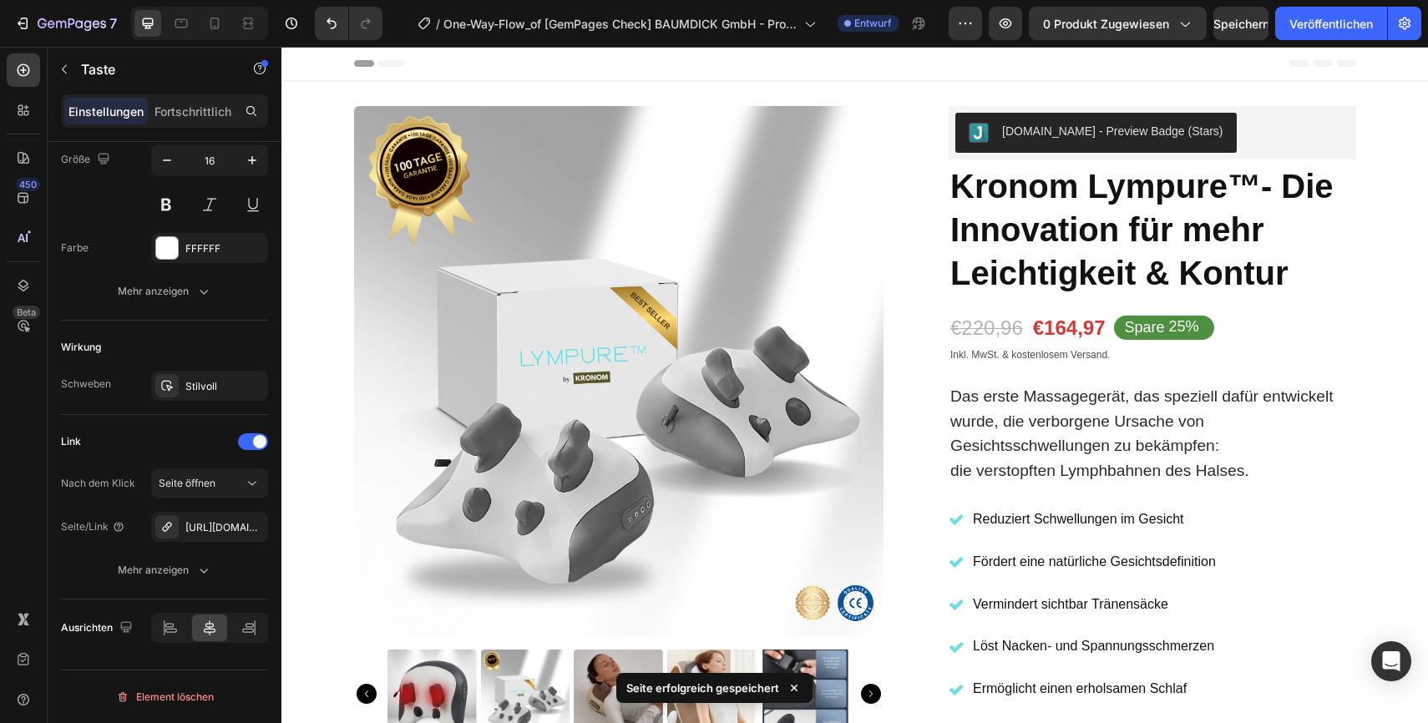
click at [590, 63] on div "Header" at bounding box center [855, 63] width 1002 height 33
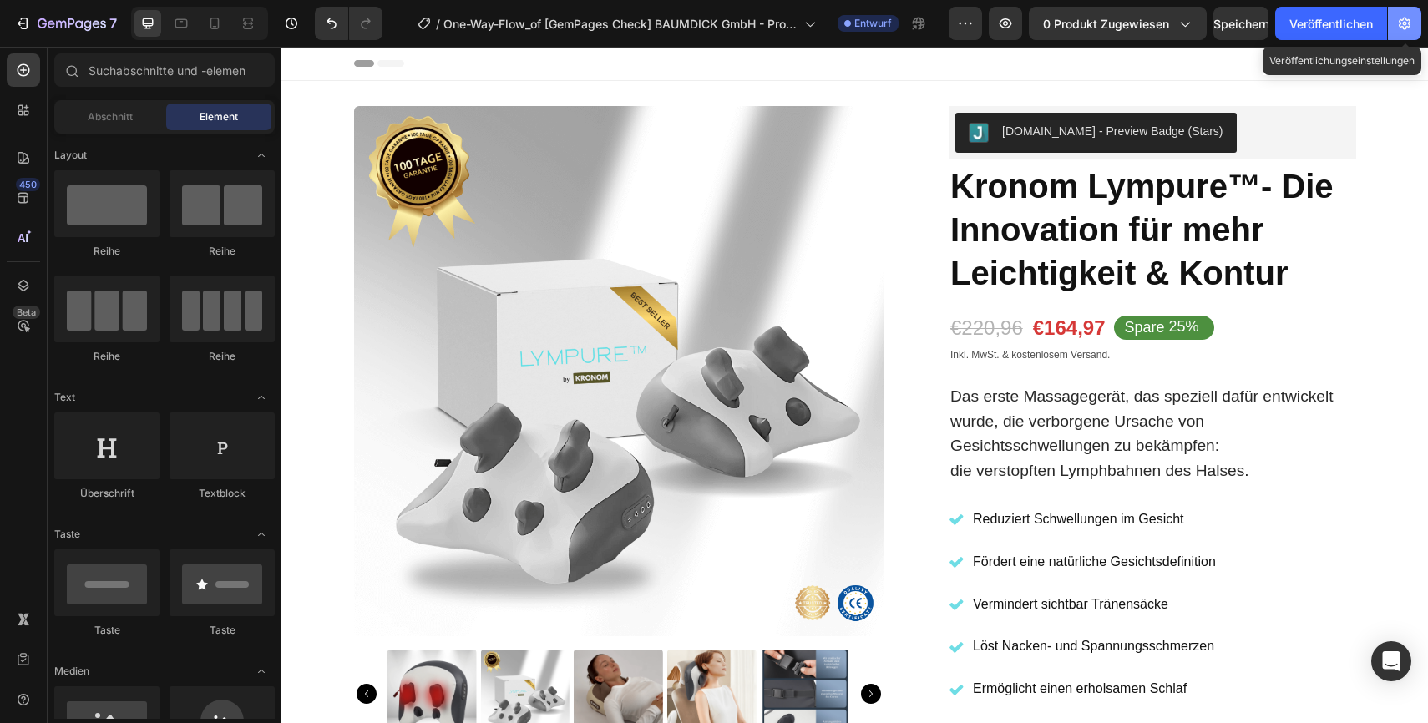
click at [1407, 26] on icon "button" at bounding box center [1405, 24] width 12 height 13
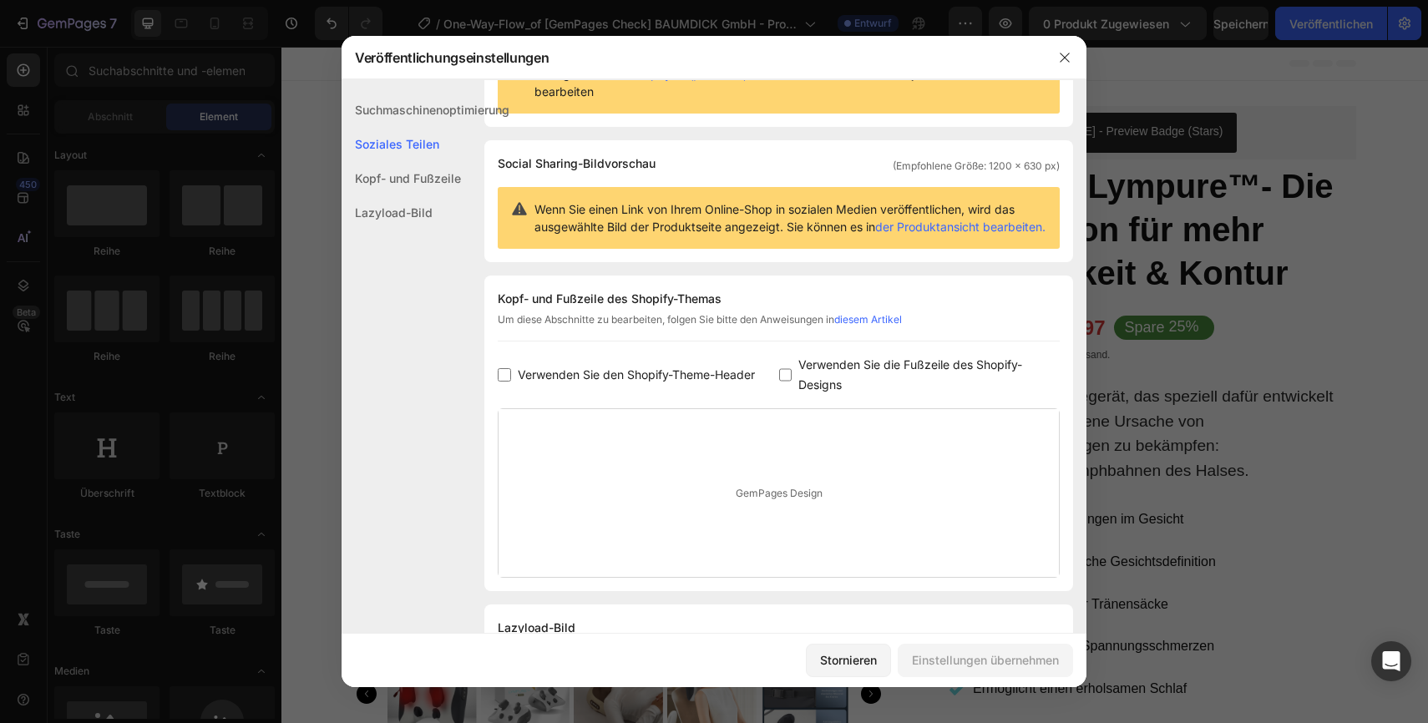
scroll to position [180, 0]
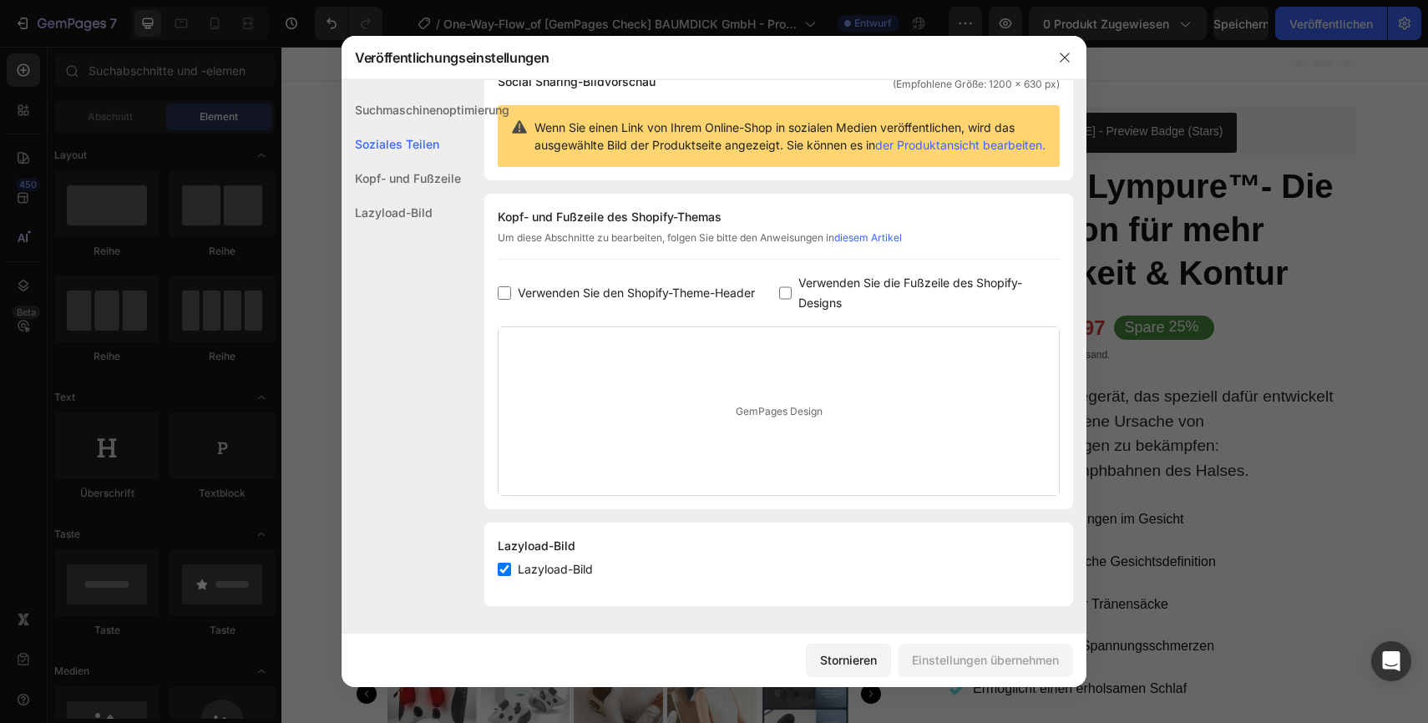
click at [504, 570] on input "checkbox" at bounding box center [504, 569] width 13 height 13
checkbox input "false"
click at [1067, 61] on icon "button" at bounding box center [1064, 57] width 13 height 13
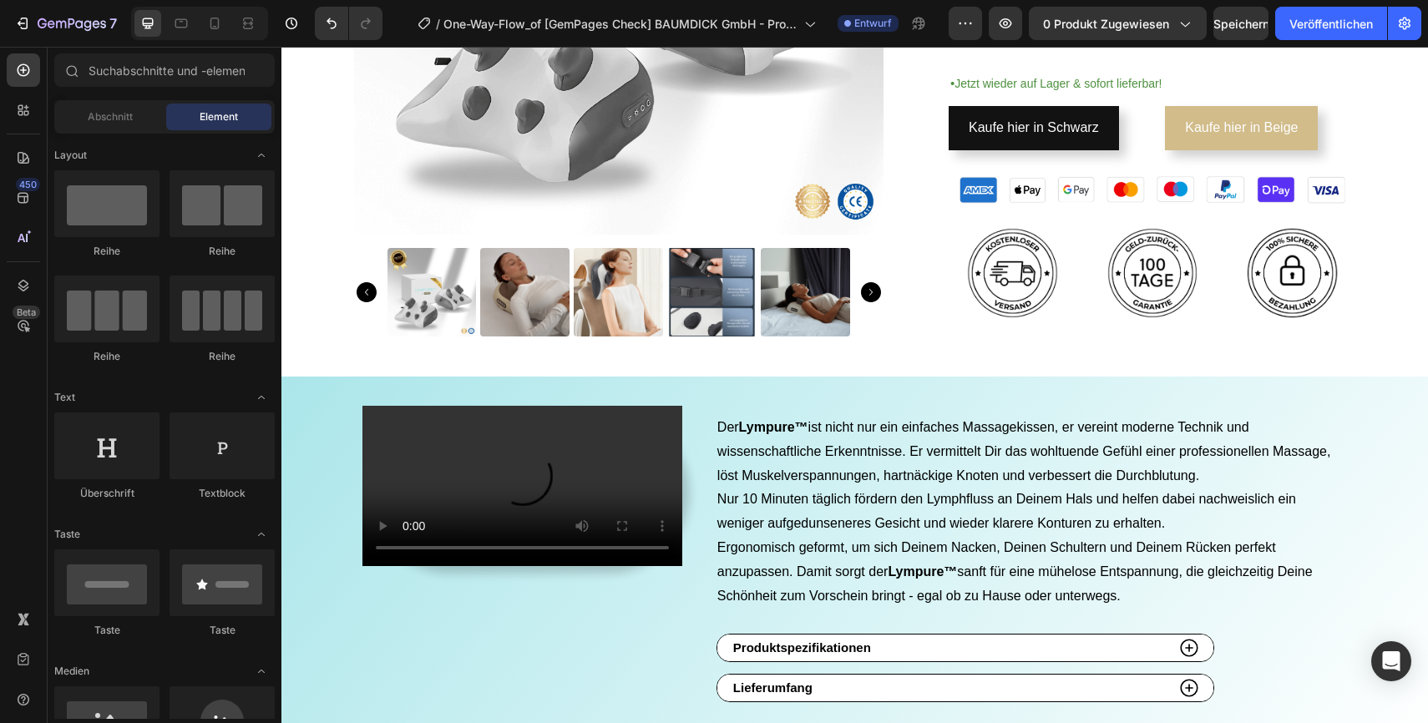
scroll to position [469, 0]
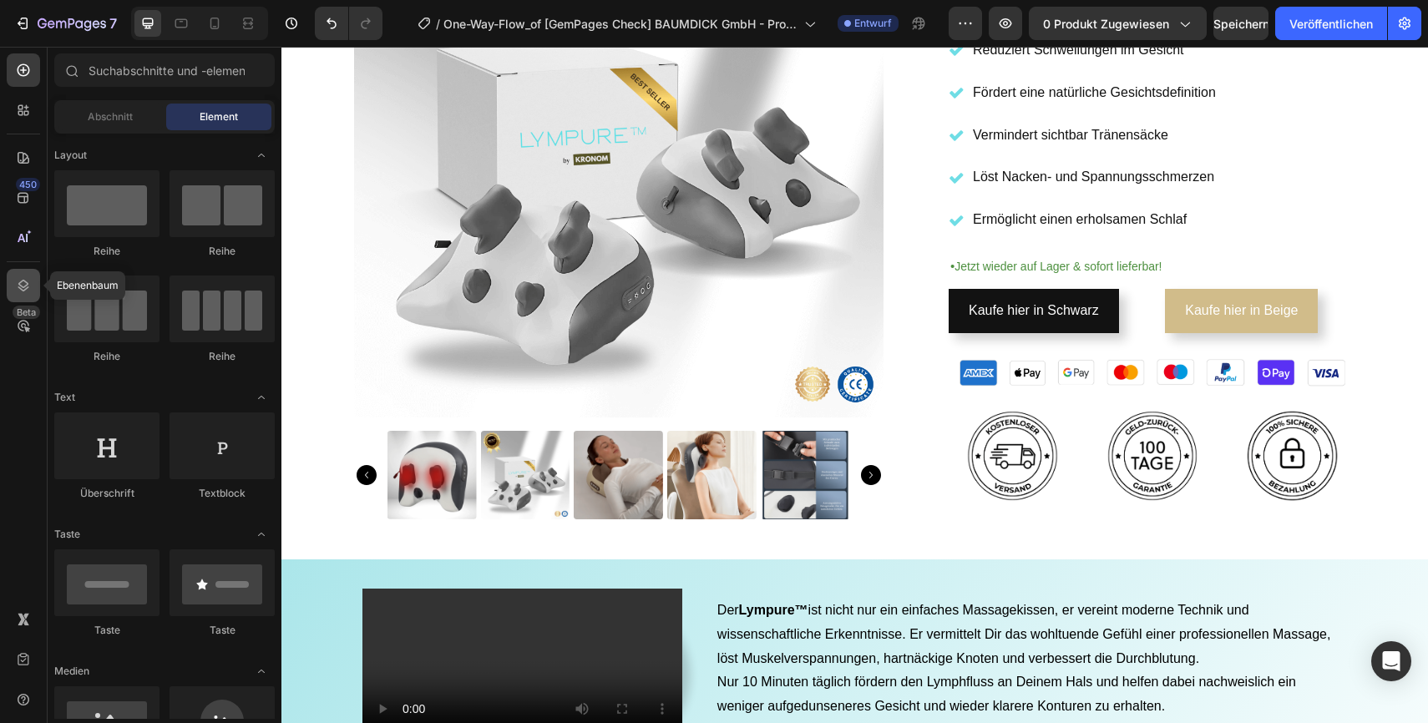
click at [22, 288] on icon at bounding box center [23, 285] width 17 height 17
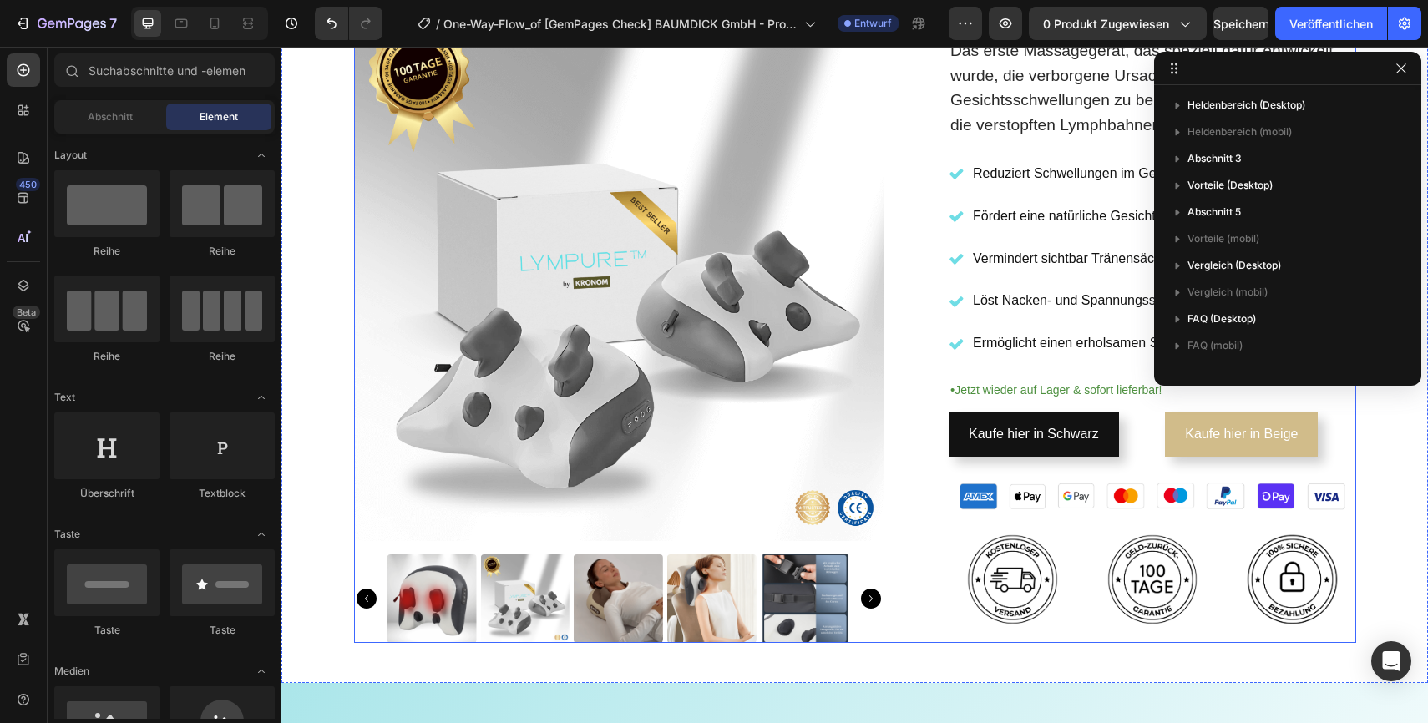
scroll to position [0, 0]
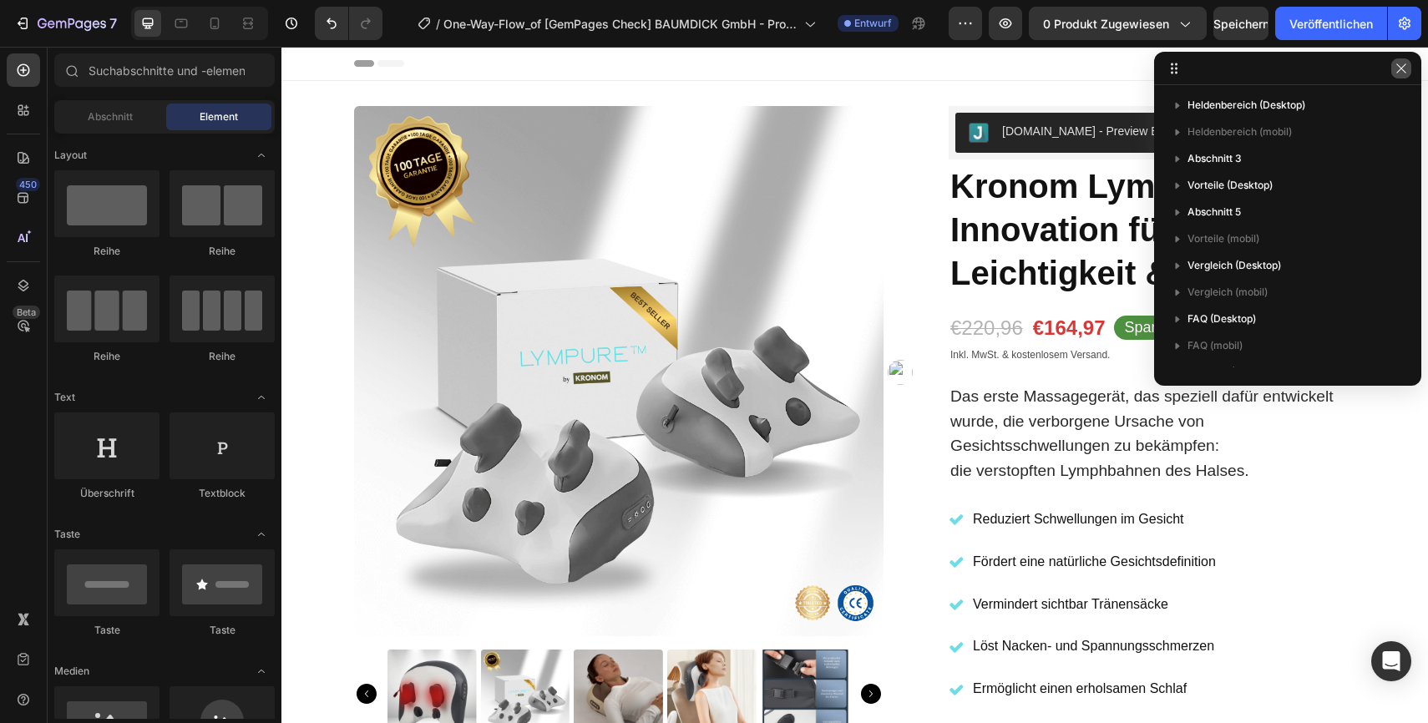
click at [1405, 66] on icon "button" at bounding box center [1401, 68] width 13 height 13
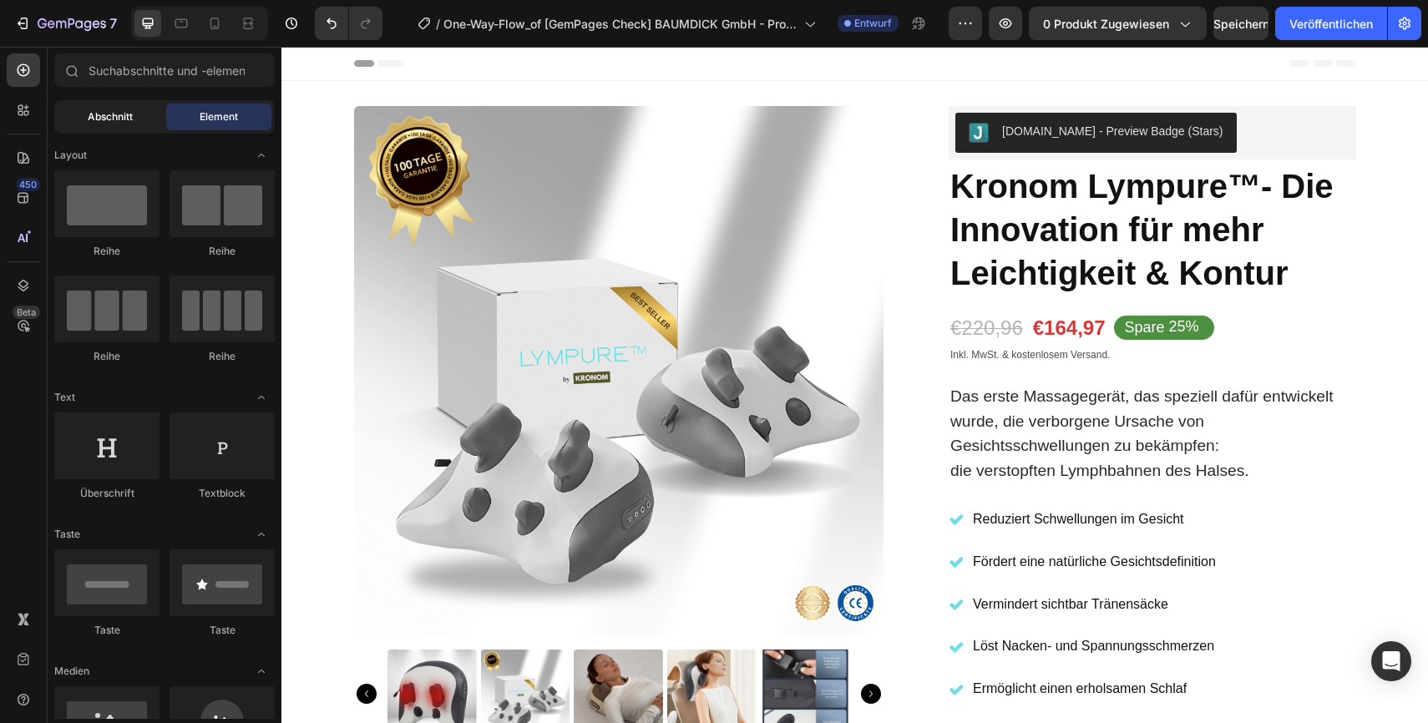
click at [113, 120] on font "Abschnitt" at bounding box center [110, 116] width 45 height 13
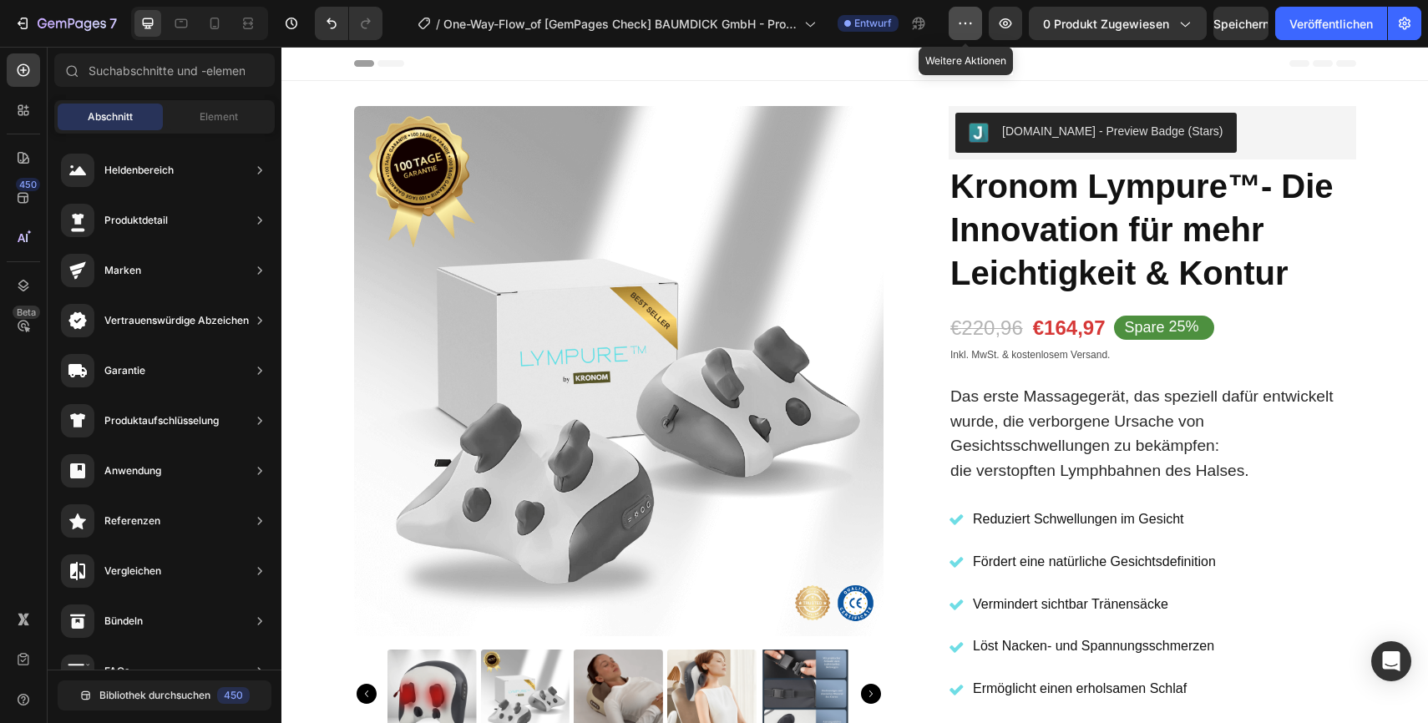
click at [960, 27] on icon "button" at bounding box center [965, 23] width 17 height 17
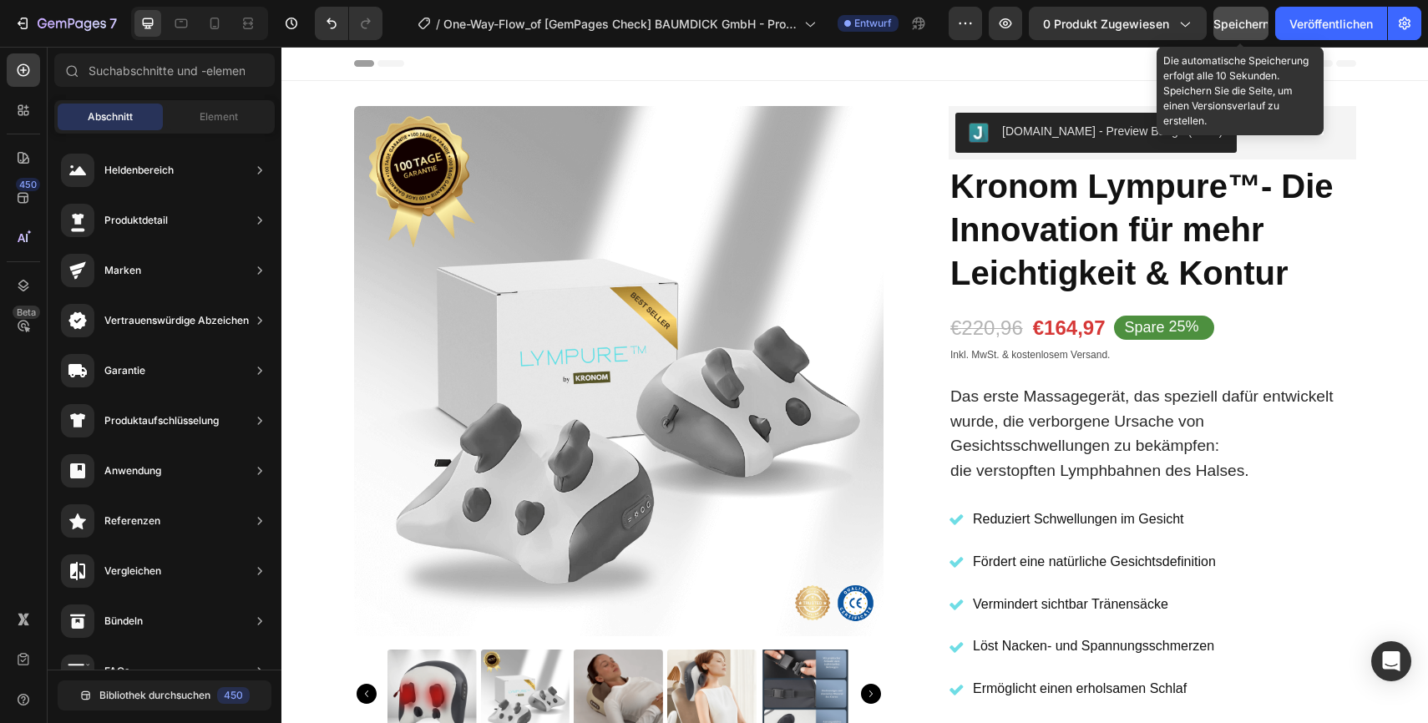
click at [1225, 22] on font "Speichern" at bounding box center [1241, 24] width 56 height 14
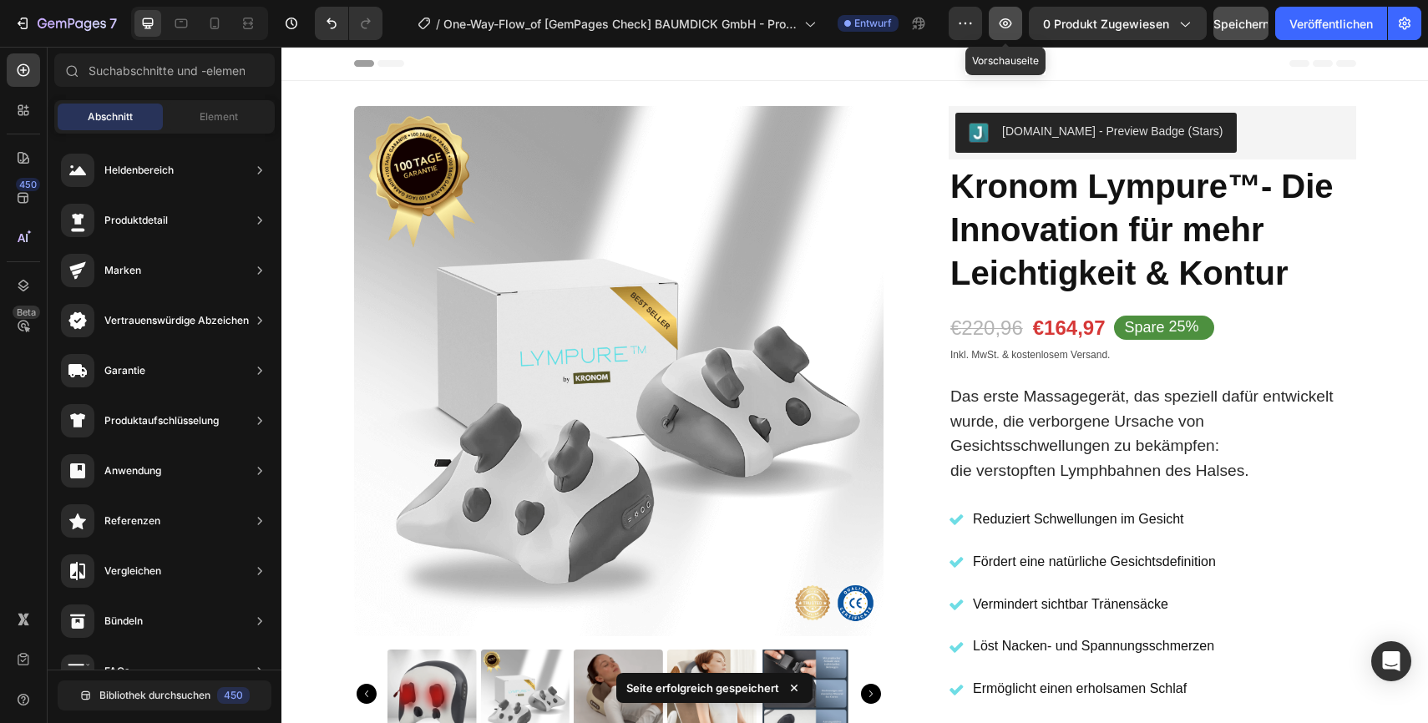
click at [1010, 17] on icon "button" at bounding box center [1005, 23] width 17 height 17
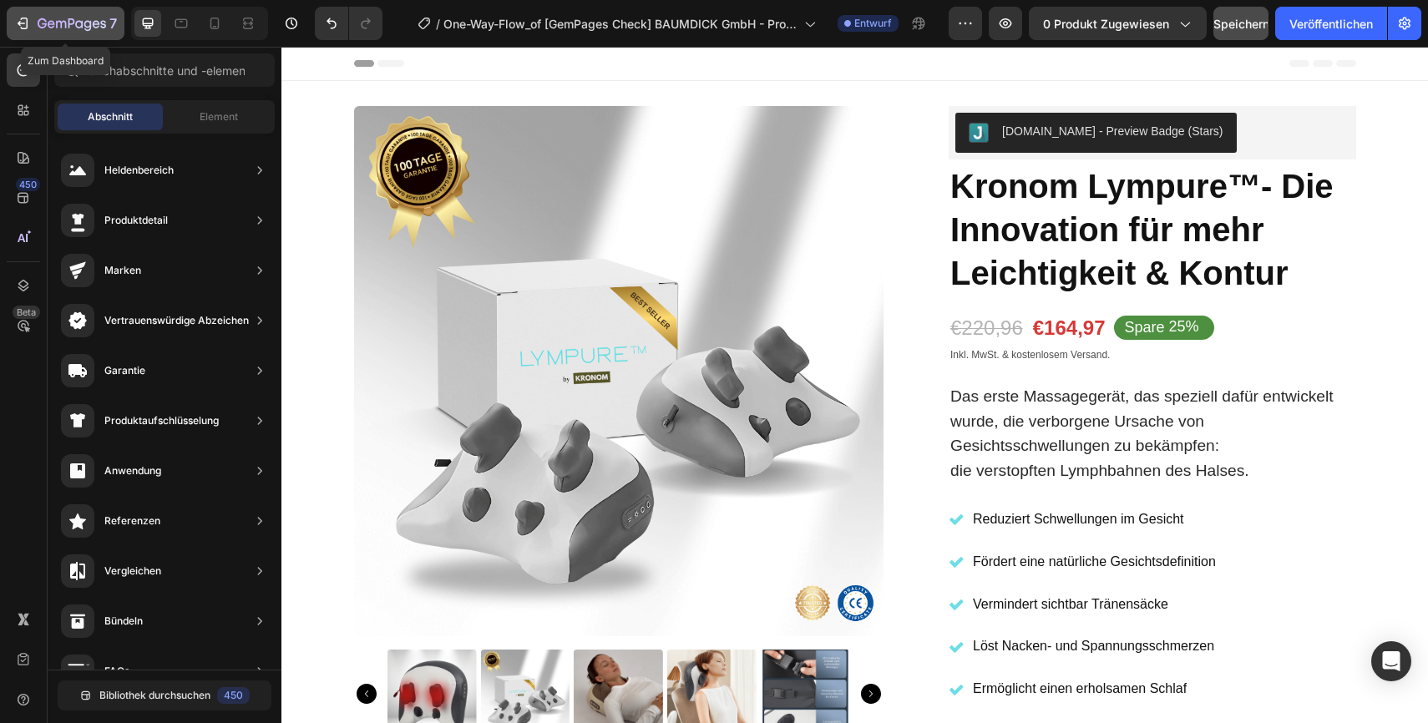
click at [28, 18] on icon "button" at bounding box center [22, 23] width 17 height 17
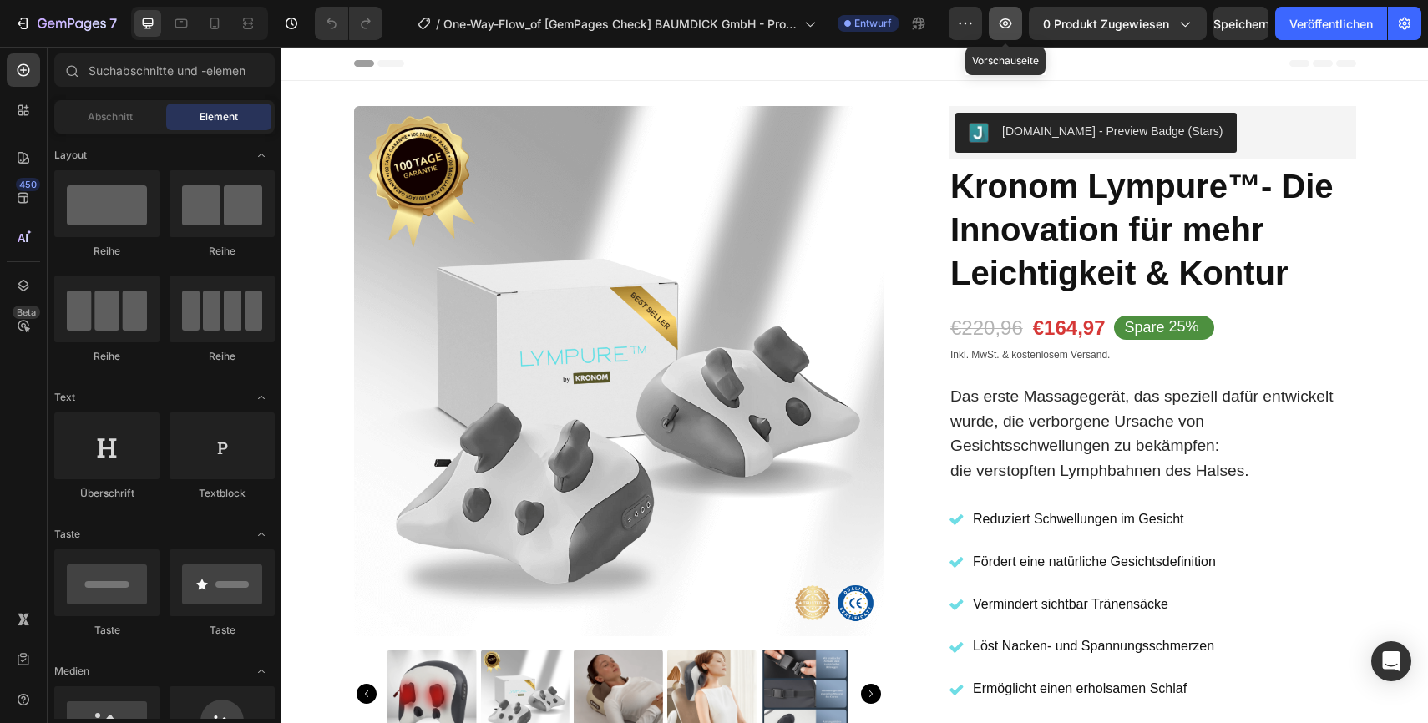
click at [1000, 20] on icon "button" at bounding box center [1006, 23] width 13 height 10
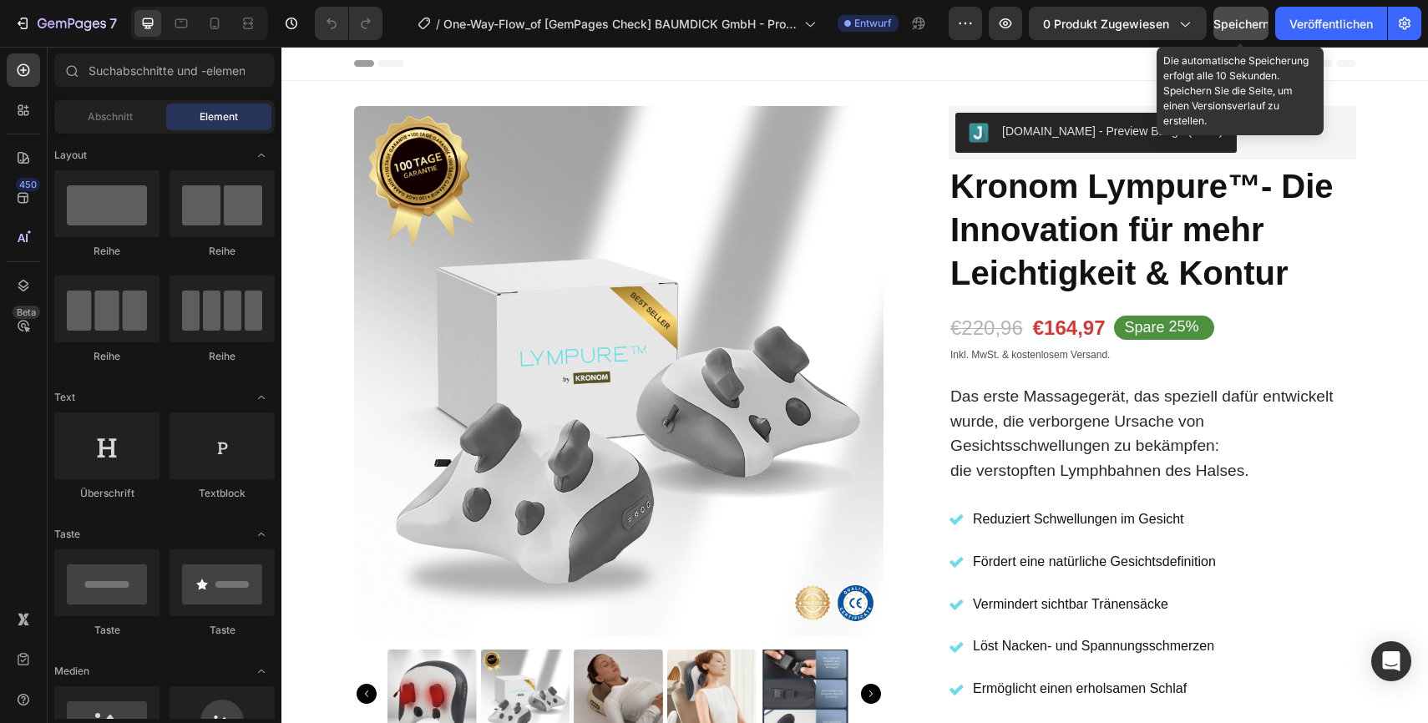
click at [1232, 28] on font "Speichern" at bounding box center [1241, 24] width 56 height 14
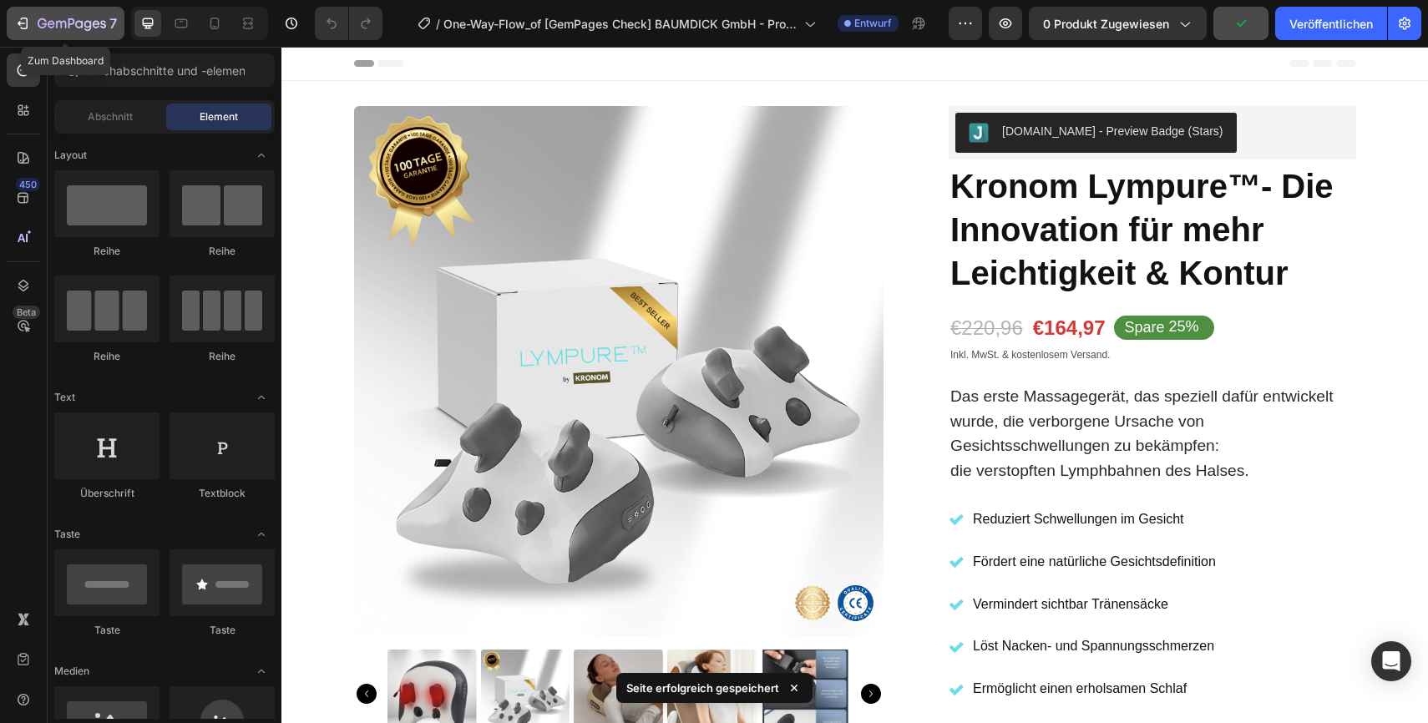
click at [29, 28] on icon "button" at bounding box center [22, 23] width 17 height 17
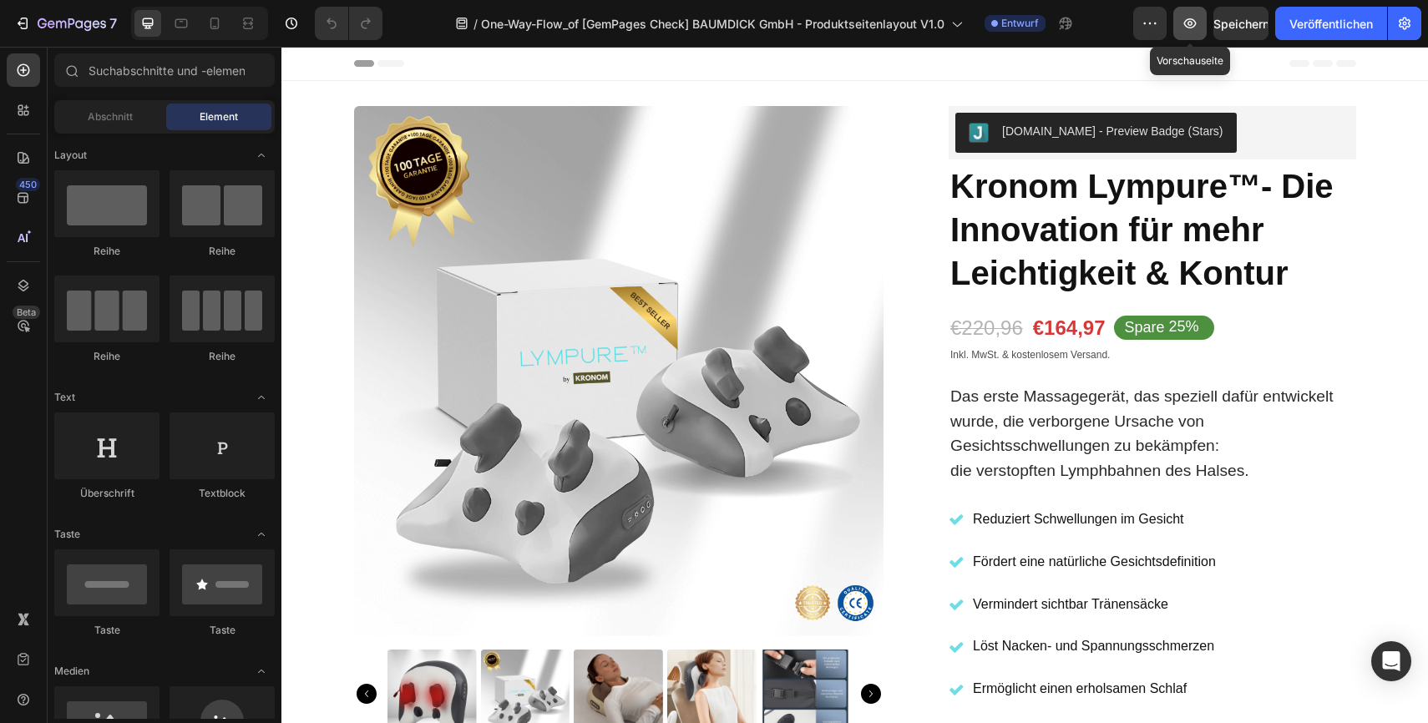
click at [1193, 21] on icon "button" at bounding box center [1190, 23] width 13 height 10
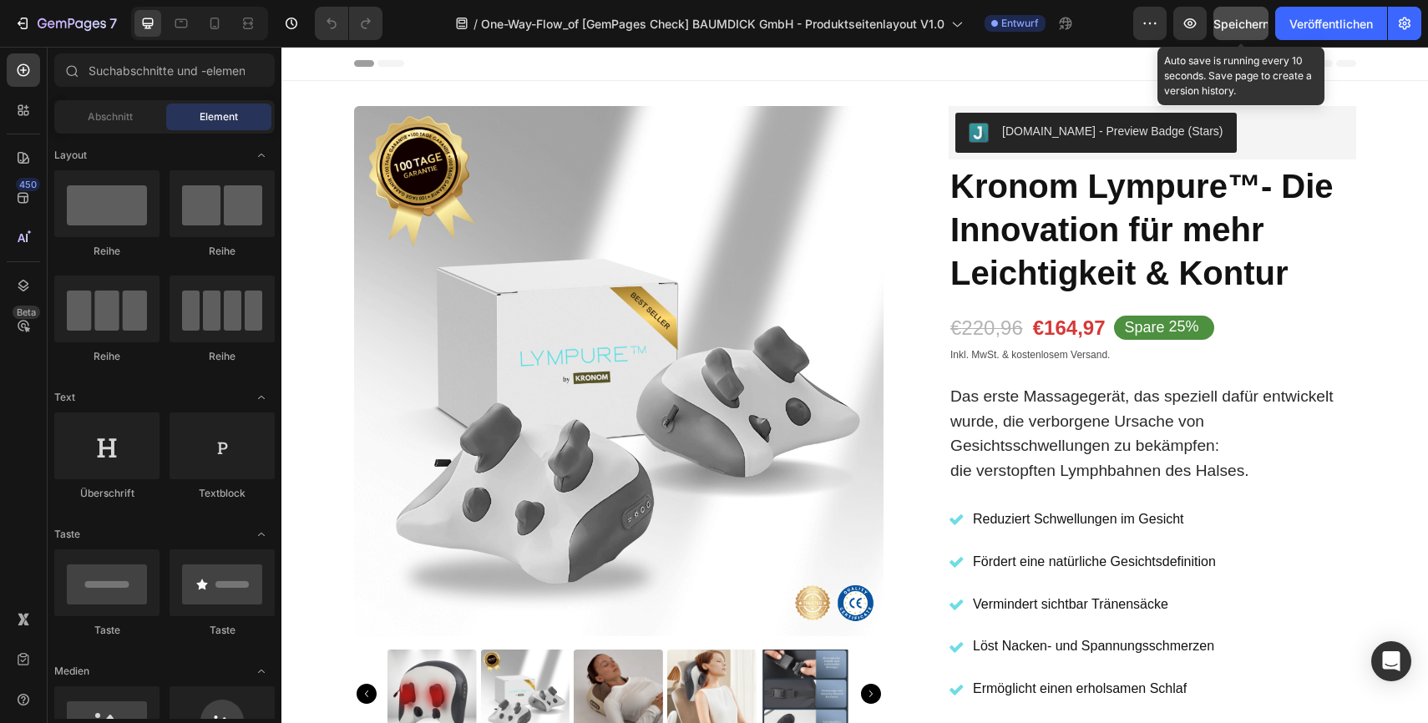
click at [1246, 20] on font "Speichern" at bounding box center [1241, 24] width 56 height 14
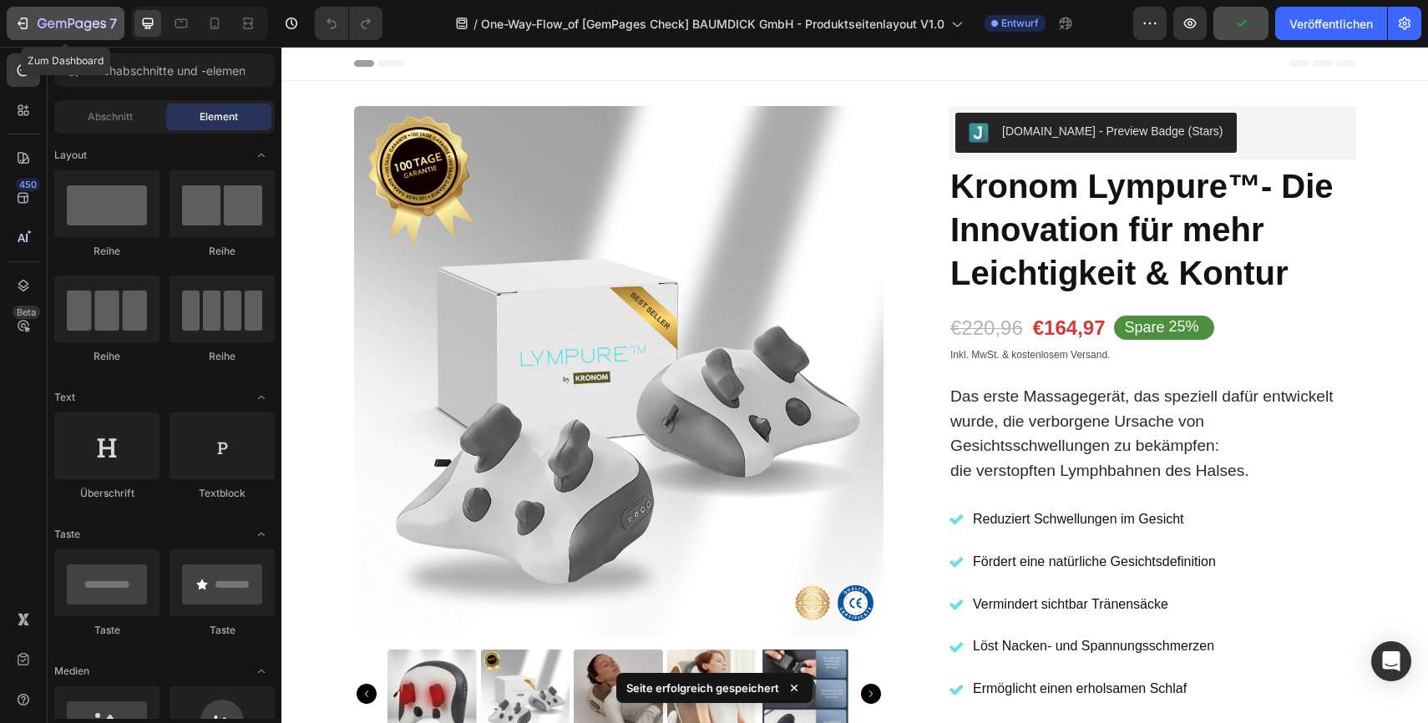
click at [44, 29] on icon "button" at bounding box center [72, 25] width 68 height 14
